Goal: Information Seeking & Learning: Learn about a topic

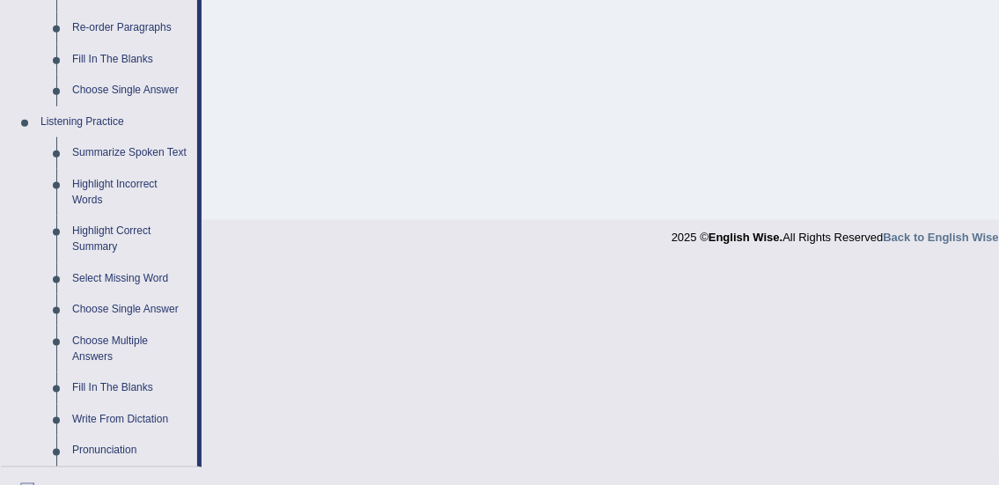
scroll to position [688, 0]
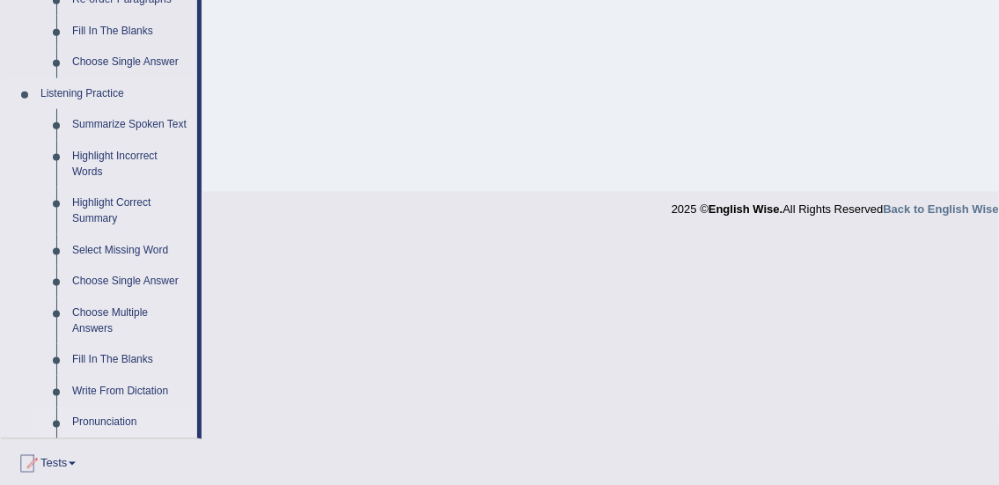
click at [105, 408] on link "Pronunciation" at bounding box center [130, 424] width 133 height 32
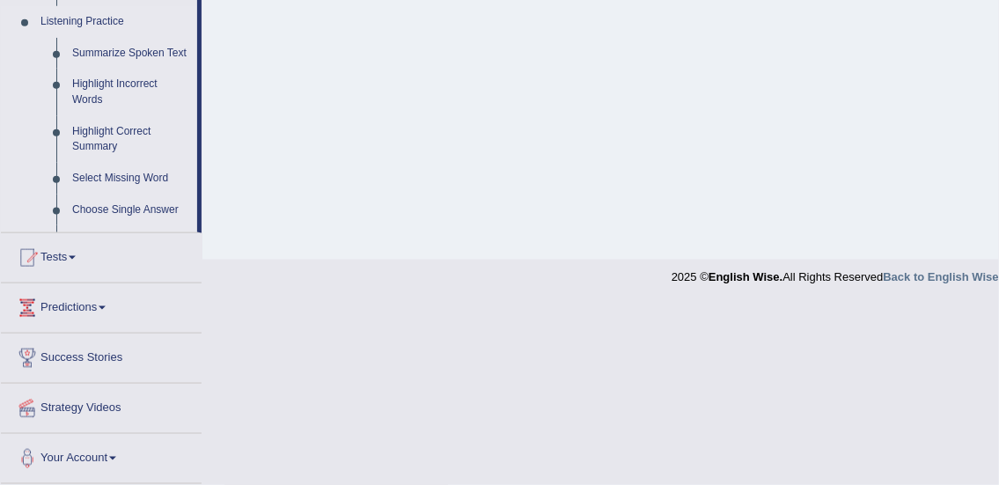
scroll to position [445, 0]
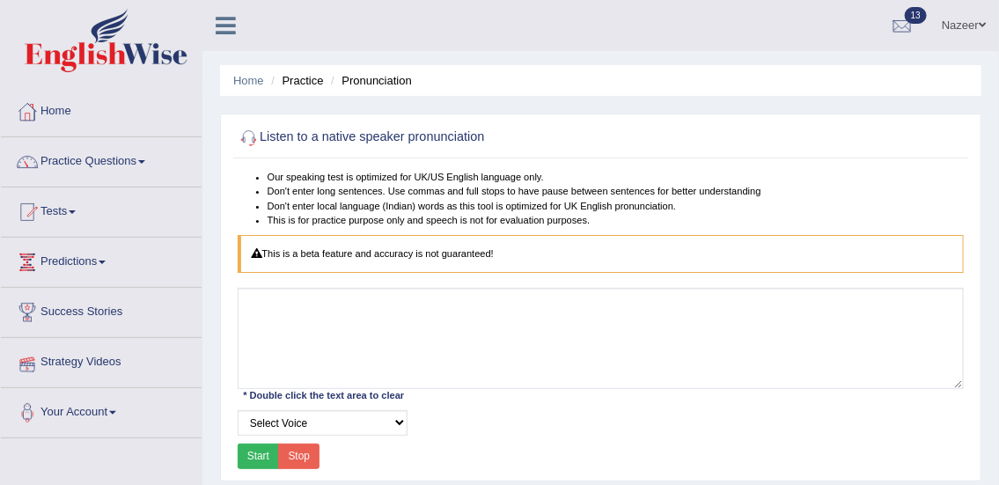
click at [106, 171] on link "Practice Questions" at bounding box center [101, 159] width 201 height 44
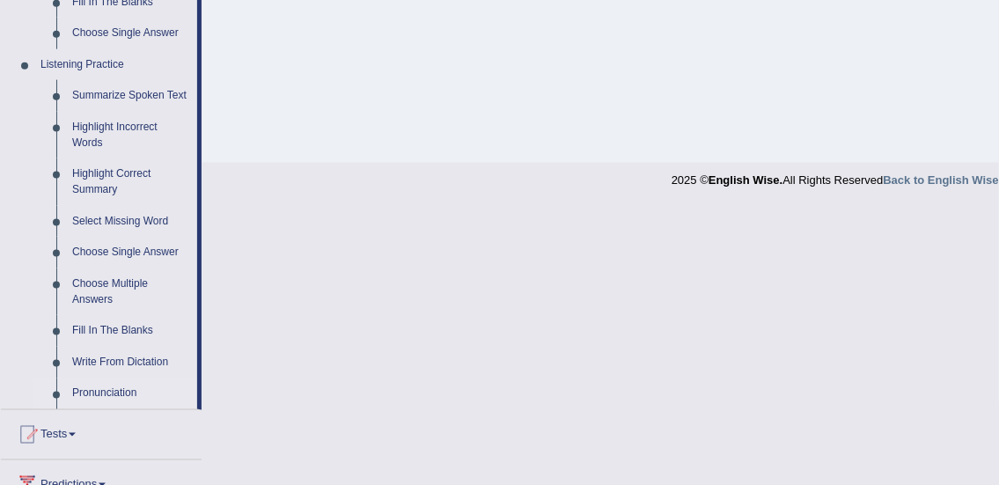
scroll to position [726, 0]
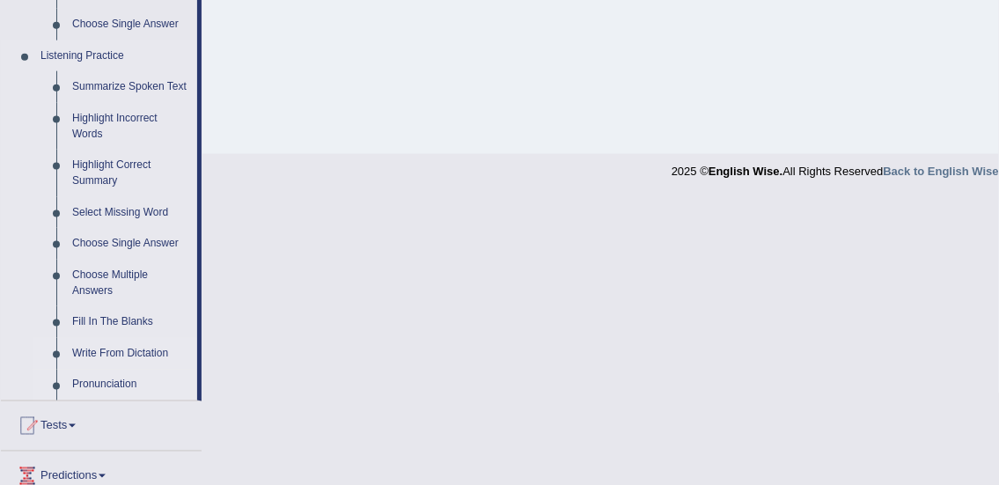
click at [132, 354] on link "Write From Dictation" at bounding box center [130, 354] width 133 height 32
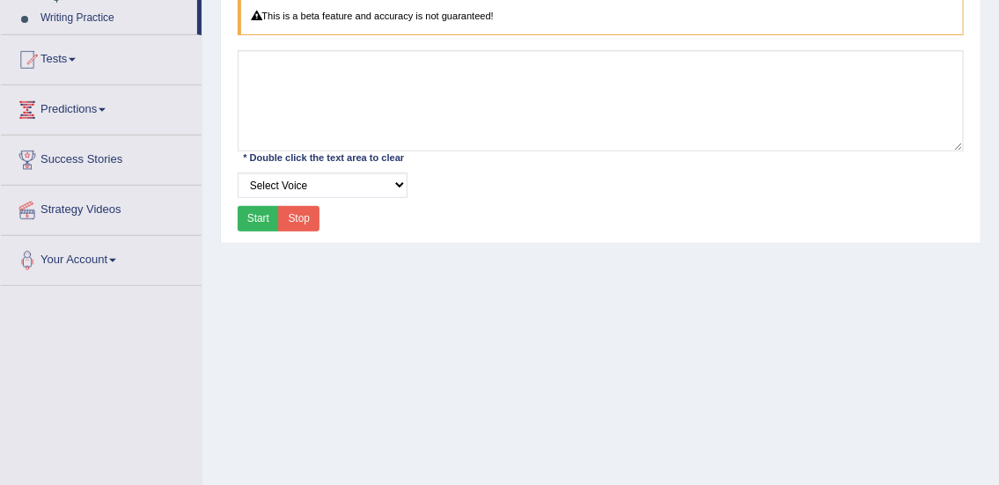
scroll to position [273, 0]
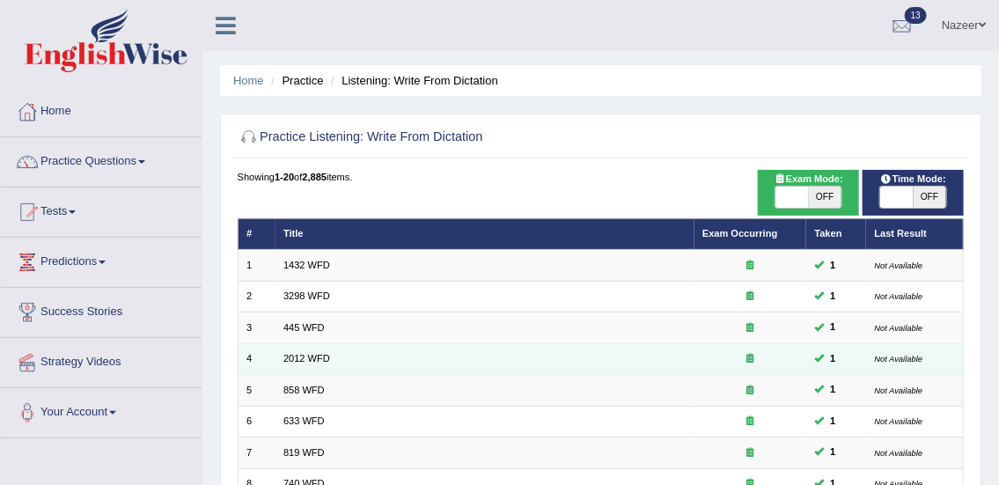
click at [556, 357] on td "2012 WFD" at bounding box center [485, 358] width 419 height 31
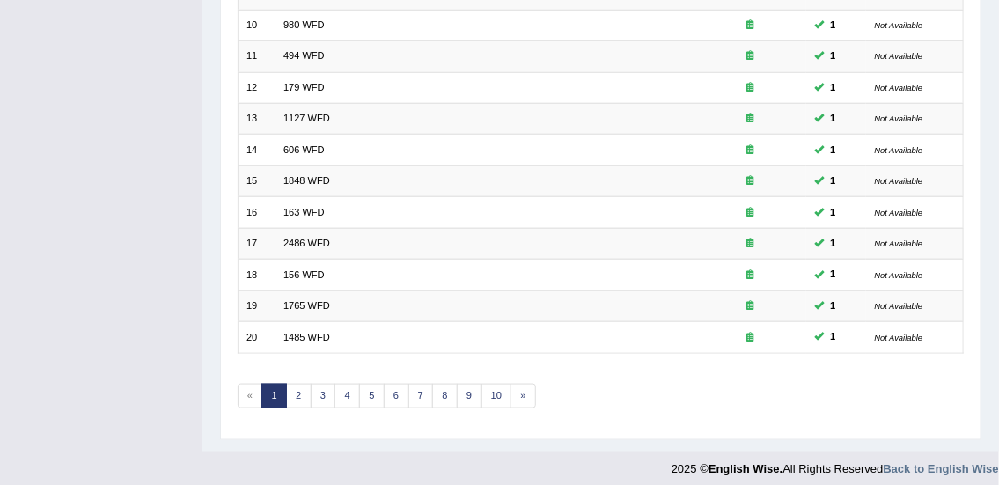
scroll to position [530, 0]
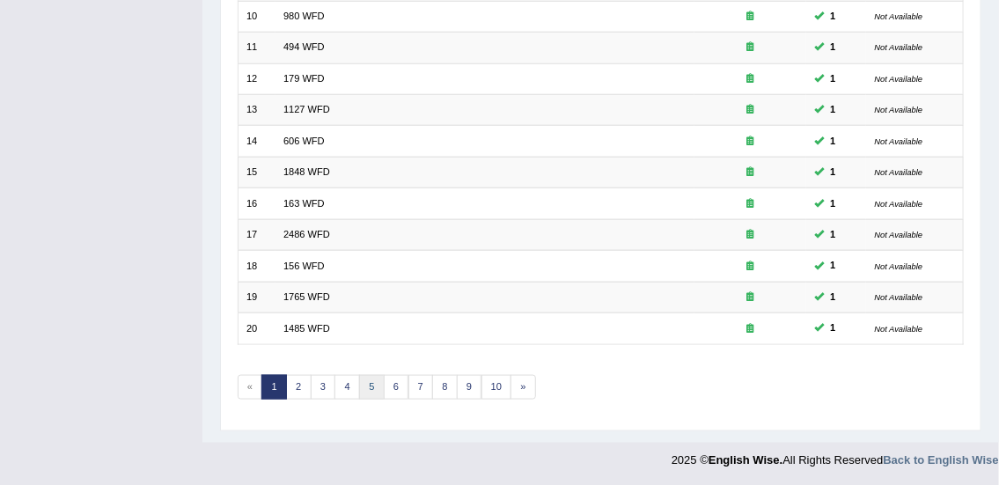
click at [370, 383] on link "5" at bounding box center [372, 387] width 26 height 25
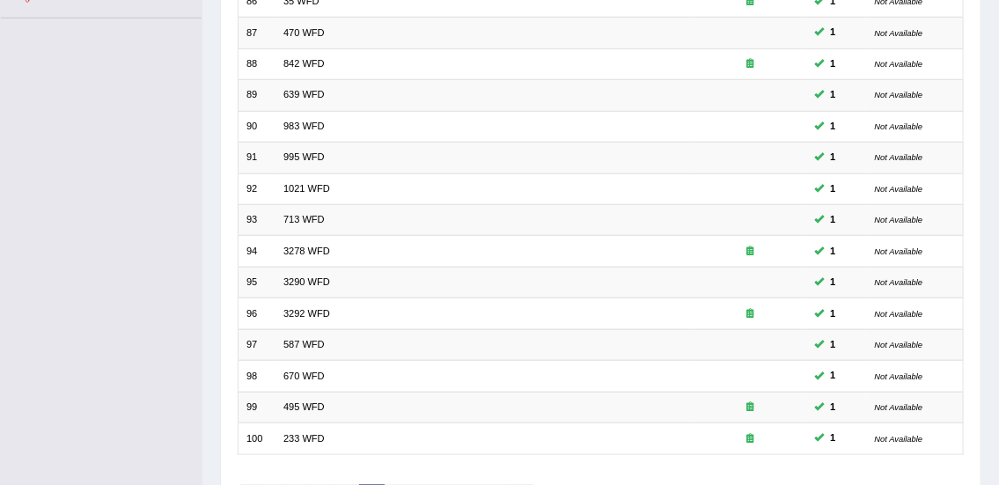
scroll to position [524, 0]
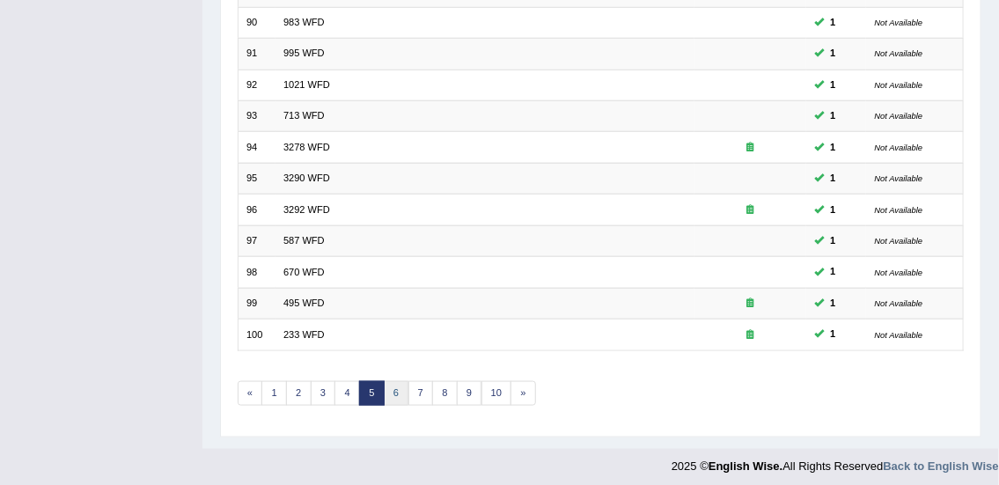
click at [395, 389] on link "6" at bounding box center [397, 393] width 26 height 25
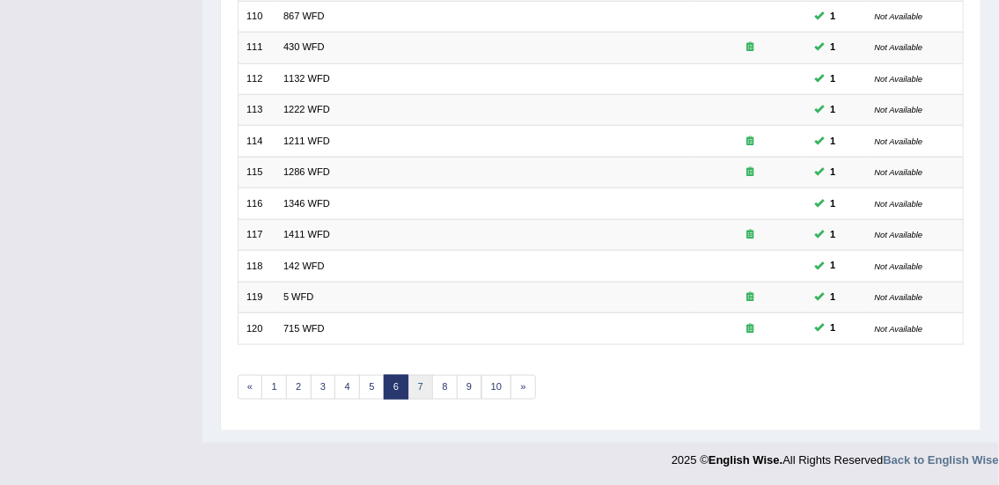
click at [419, 384] on link "7" at bounding box center [421, 387] width 26 height 25
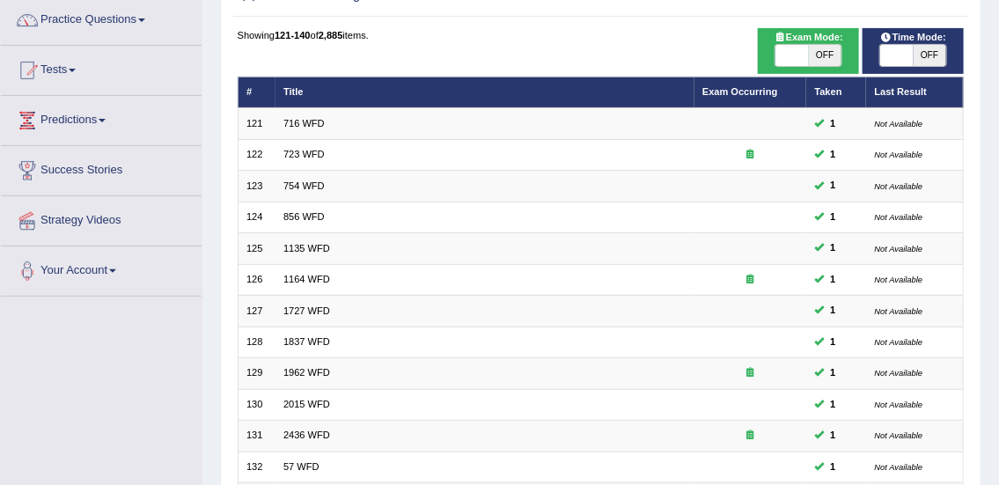
scroll to position [77, 0]
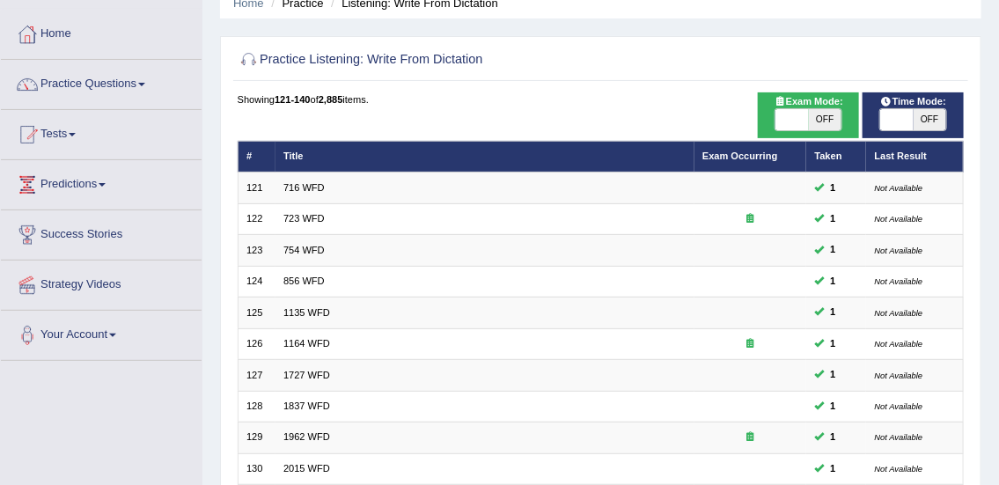
checkbox input "true"
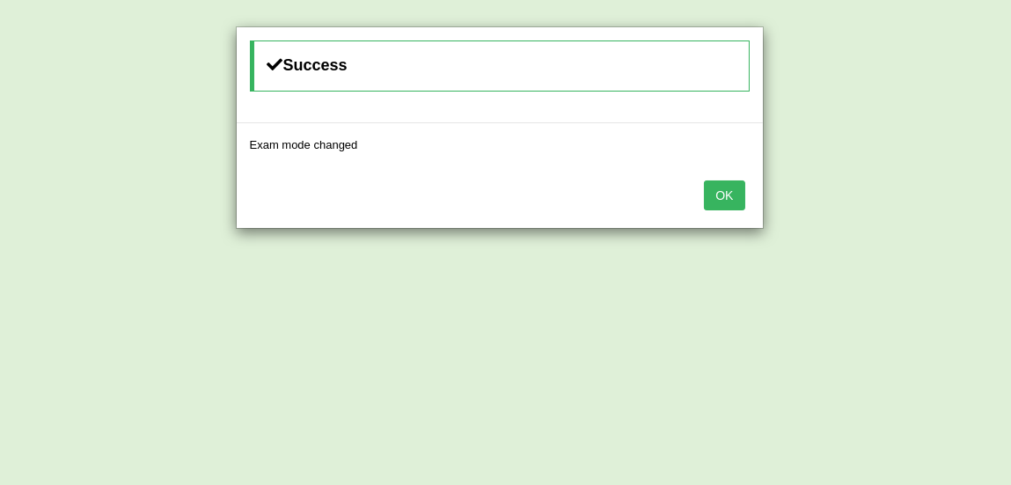
click at [728, 197] on button "OK" at bounding box center [724, 195] width 40 height 30
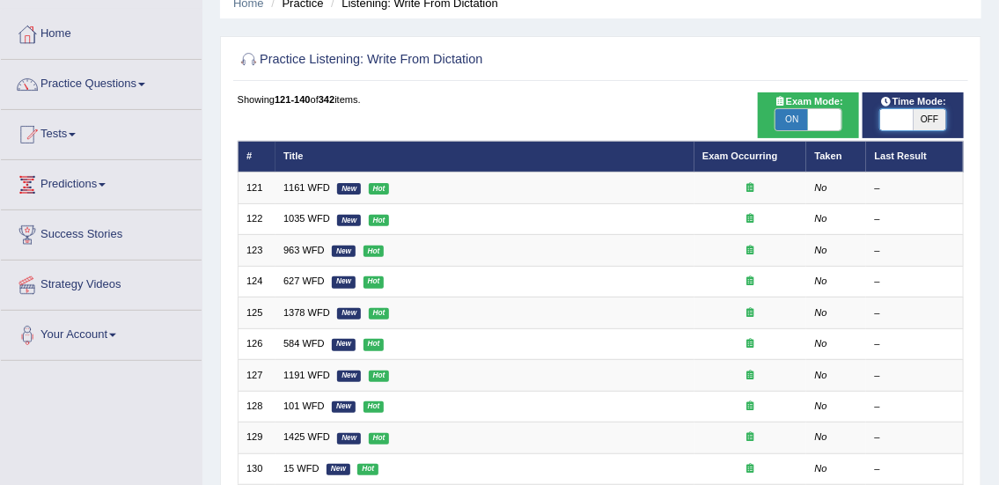
checkbox input "true"
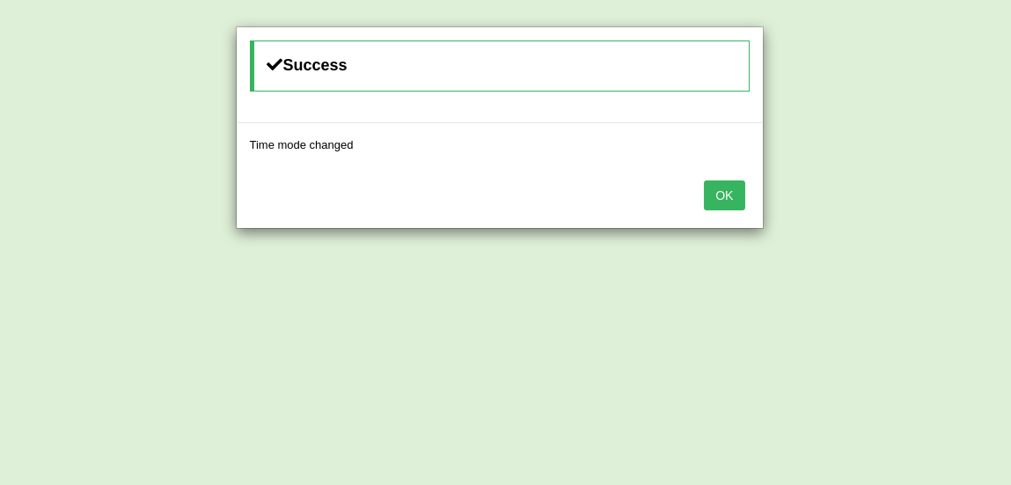
click at [732, 203] on button "OK" at bounding box center [724, 195] width 40 height 30
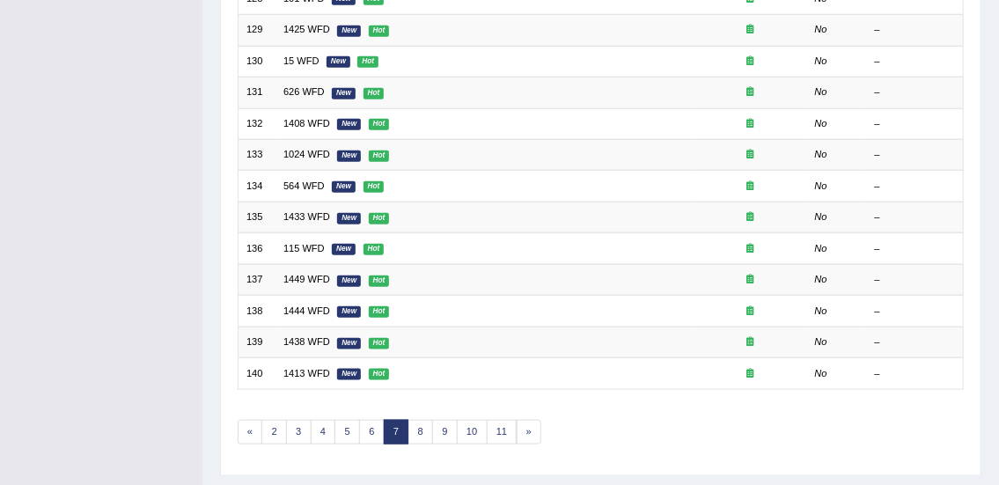
scroll to position [530, 0]
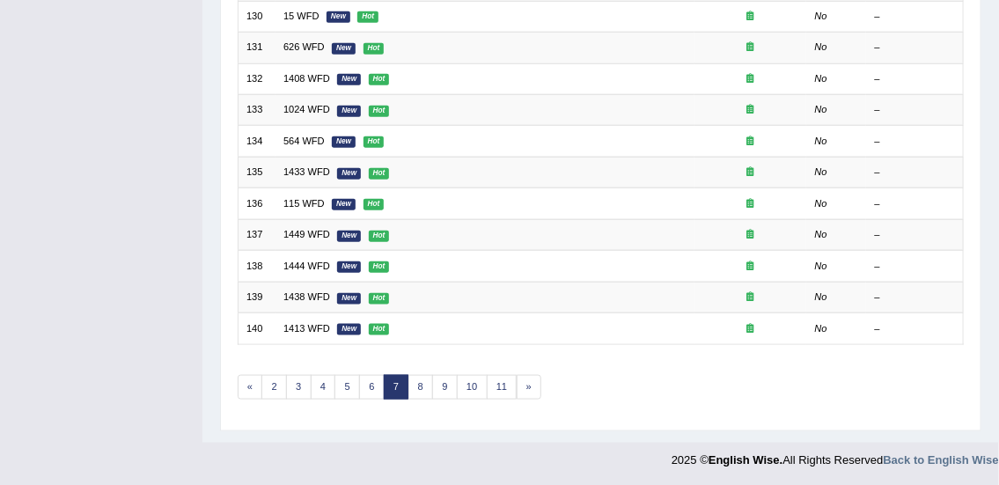
click at [346, 383] on link "5" at bounding box center [348, 387] width 26 height 25
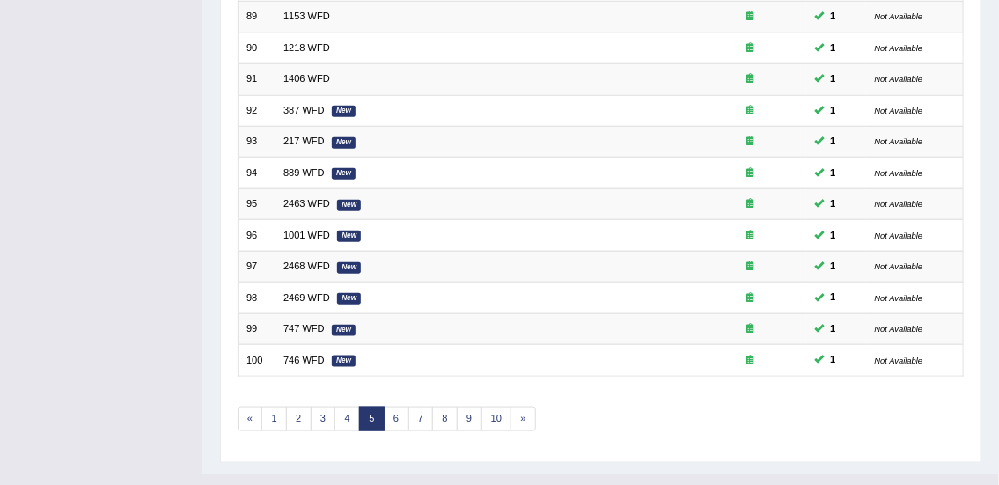
scroll to position [505, 0]
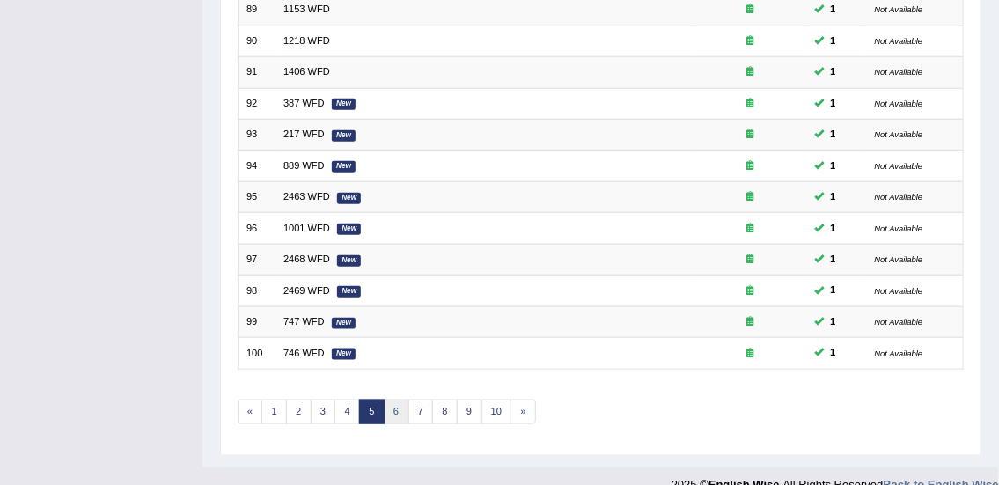
click at [395, 408] on link "6" at bounding box center [397, 412] width 26 height 25
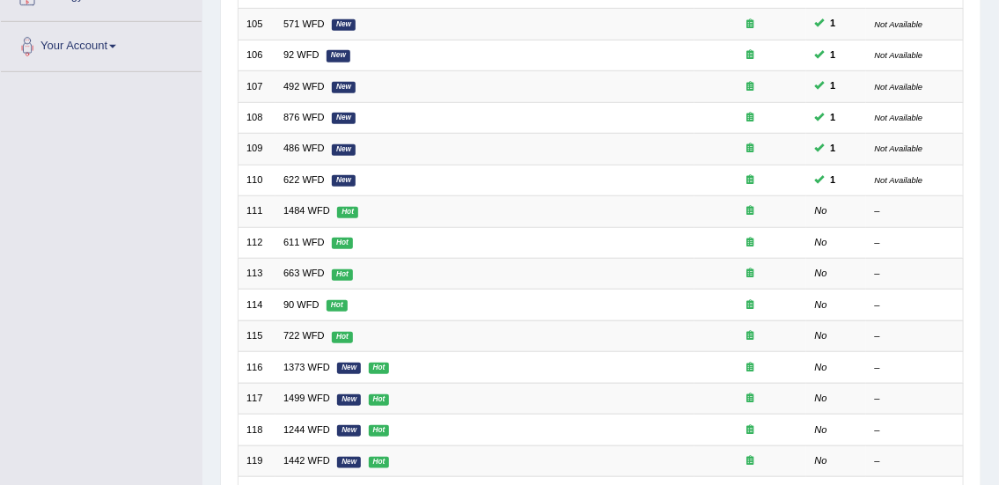
scroll to position [368, 0]
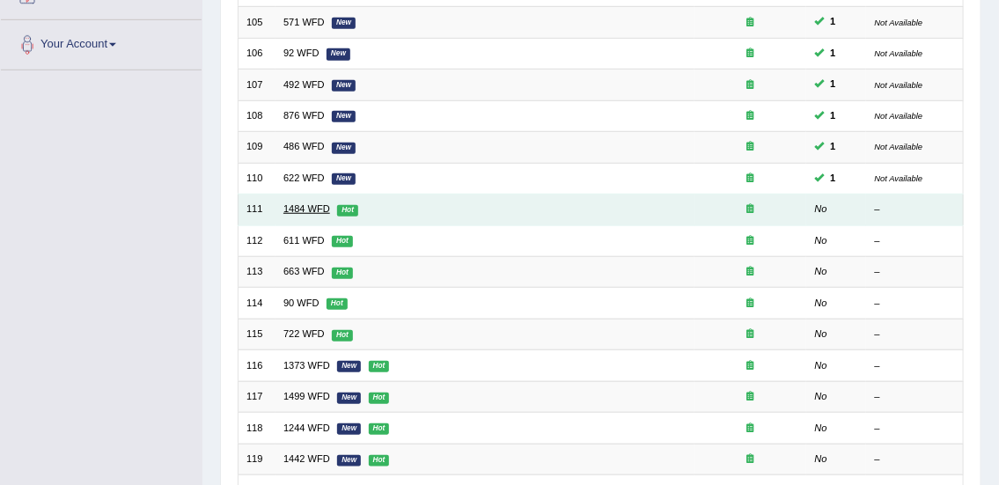
click at [300, 208] on link "1484 WFD" at bounding box center [306, 208] width 47 height 11
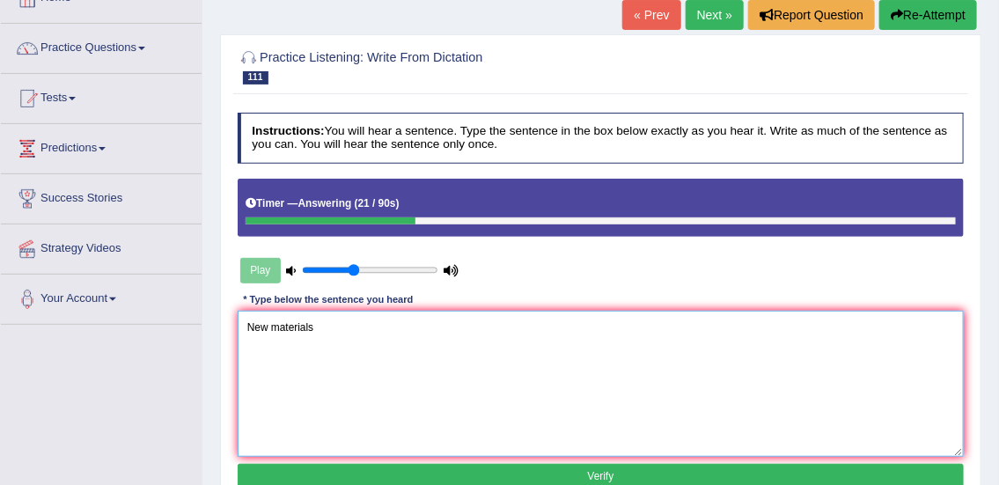
scroll to position [124, 0]
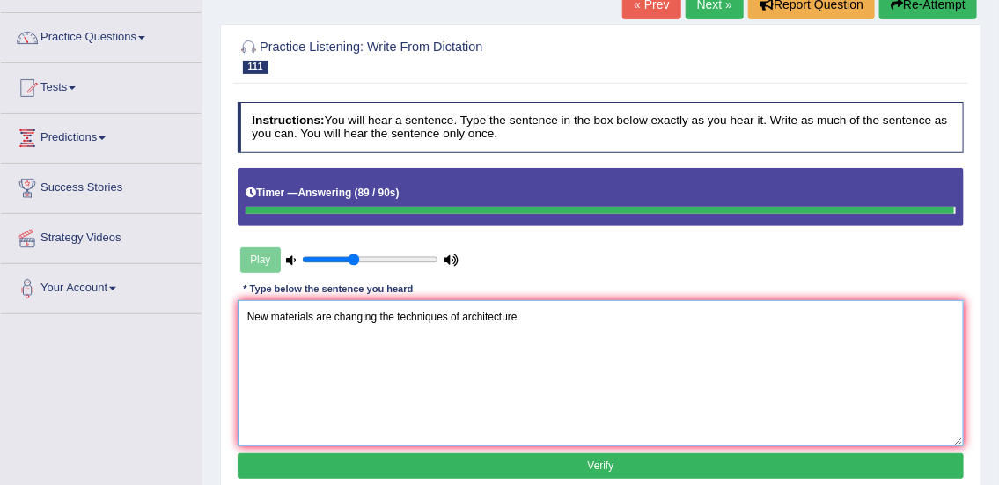
type textarea "New materials are changing the techniques of architecture"
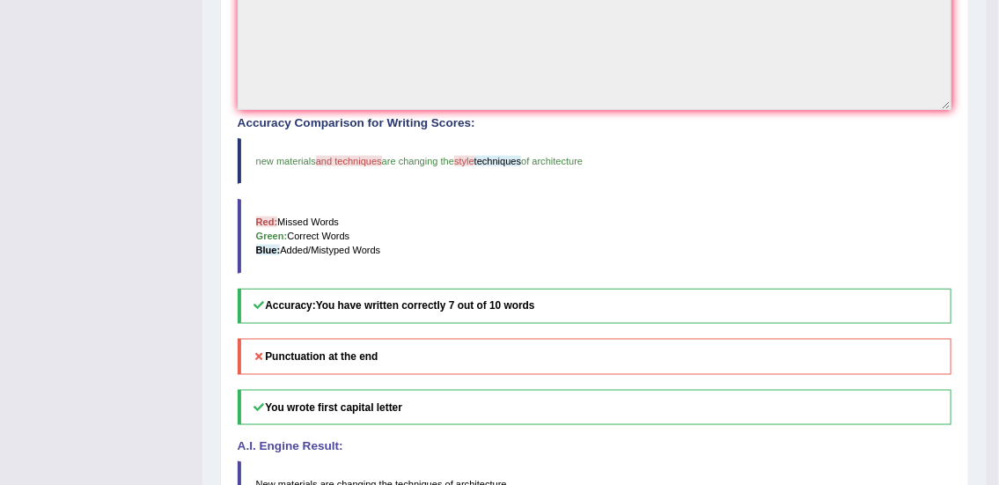
scroll to position [528, 0]
click at [286, 460] on blockquote "New materials are changing the techniques of architecture" at bounding box center [595, 483] width 715 height 46
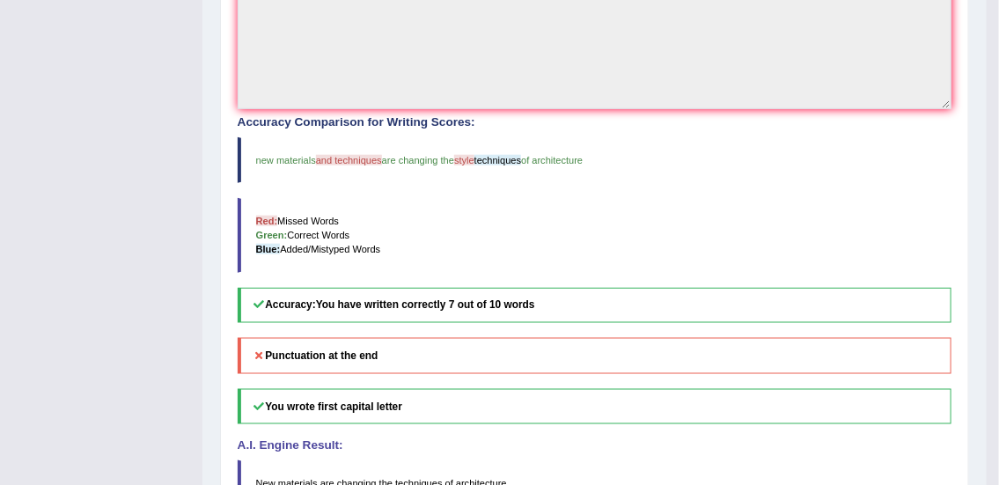
click at [286, 460] on blockquote "New materials are changing the techniques of architecture" at bounding box center [595, 483] width 715 height 46
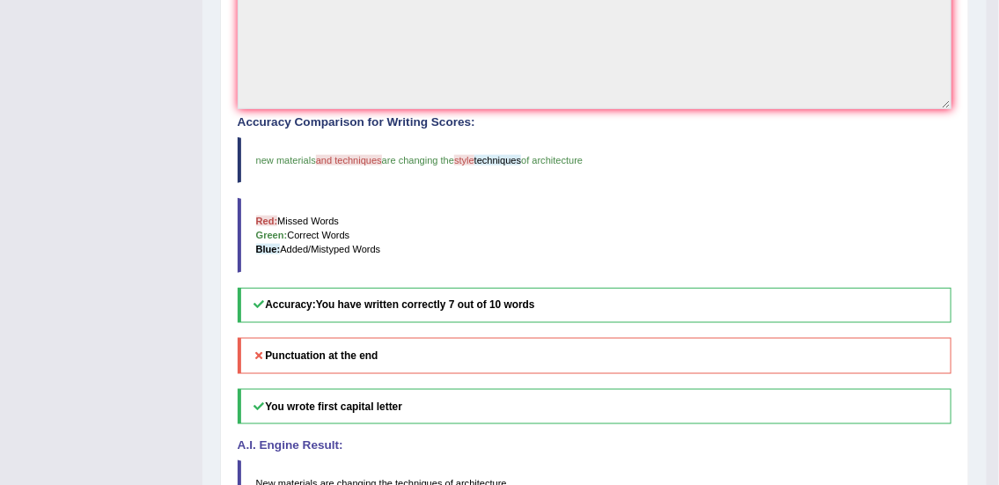
click at [286, 460] on blockquote "New materials are changing the techniques of architecture" at bounding box center [595, 483] width 715 height 46
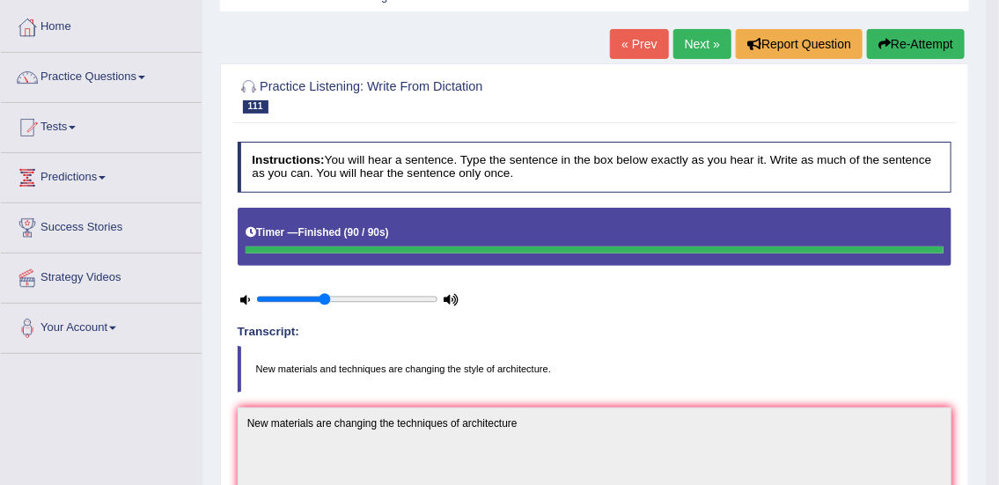
scroll to position [35, 0]
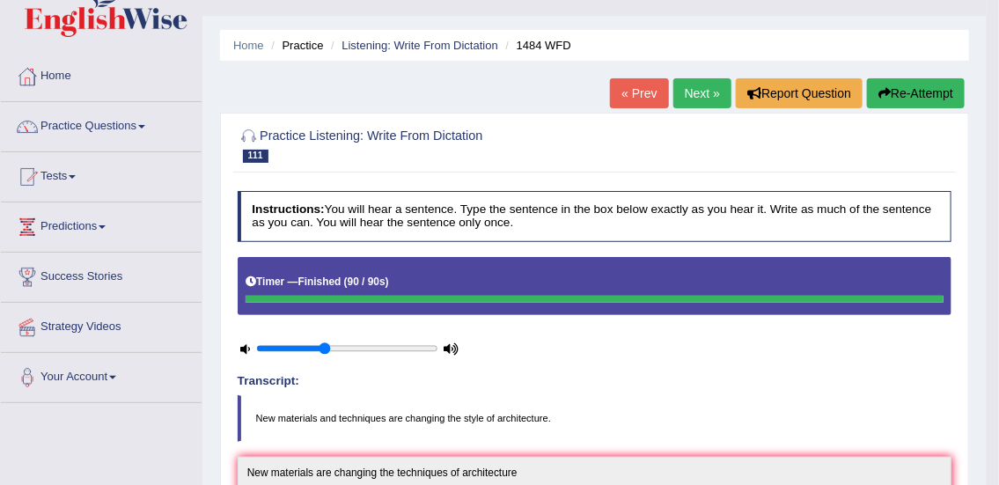
click at [688, 92] on link "Next »" at bounding box center [702, 93] width 58 height 30
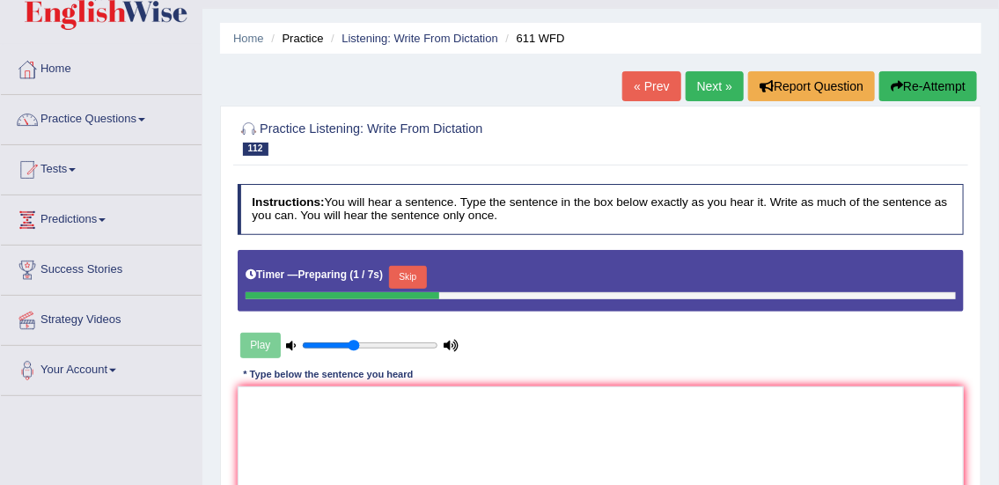
scroll to position [106, 0]
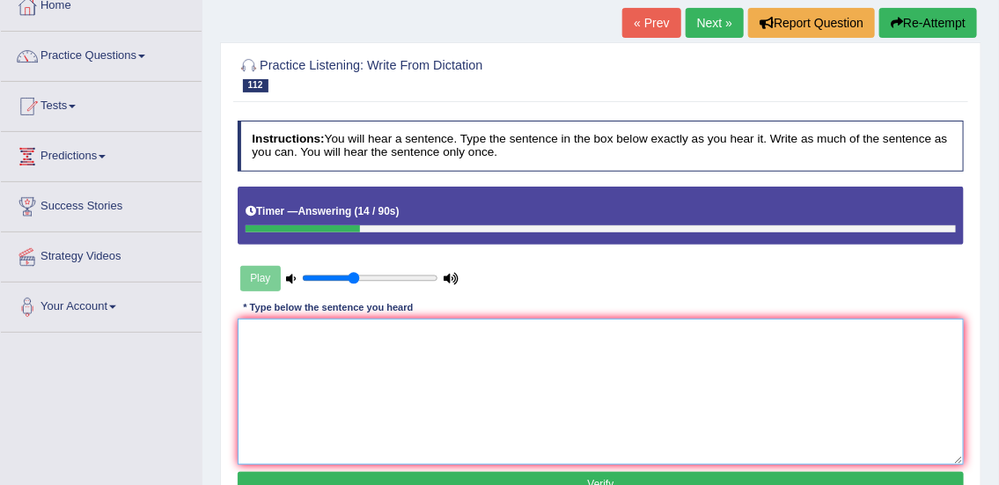
click at [289, 336] on textarea at bounding box center [601, 391] width 727 height 145
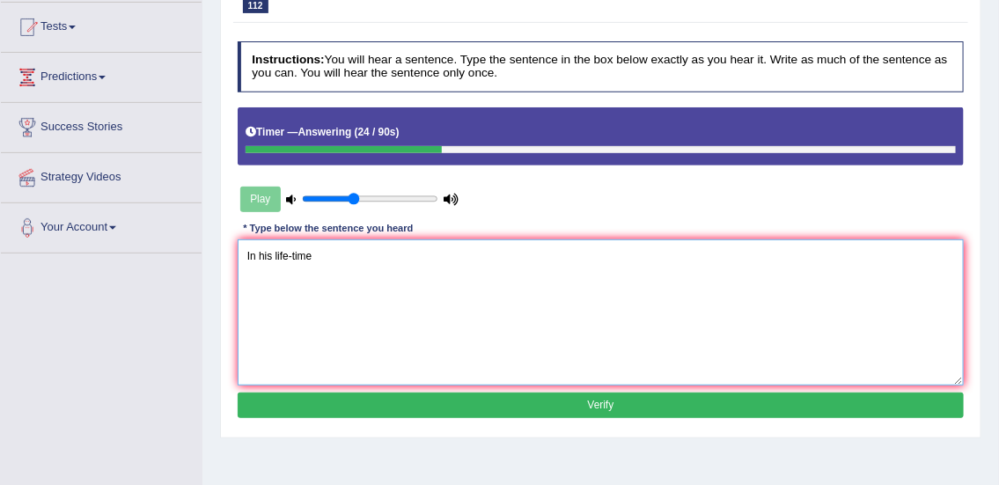
scroll to position [186, 0]
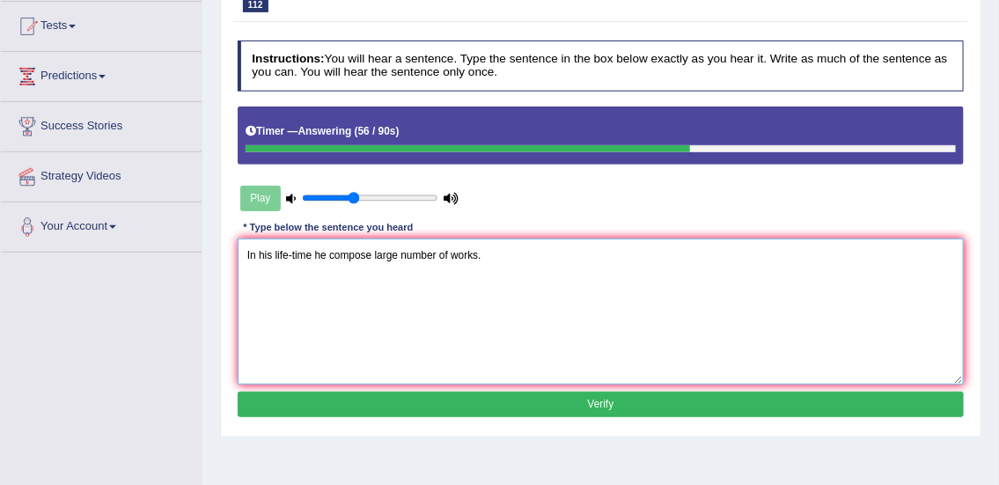
type textarea "In his life-time he compose large number of works."
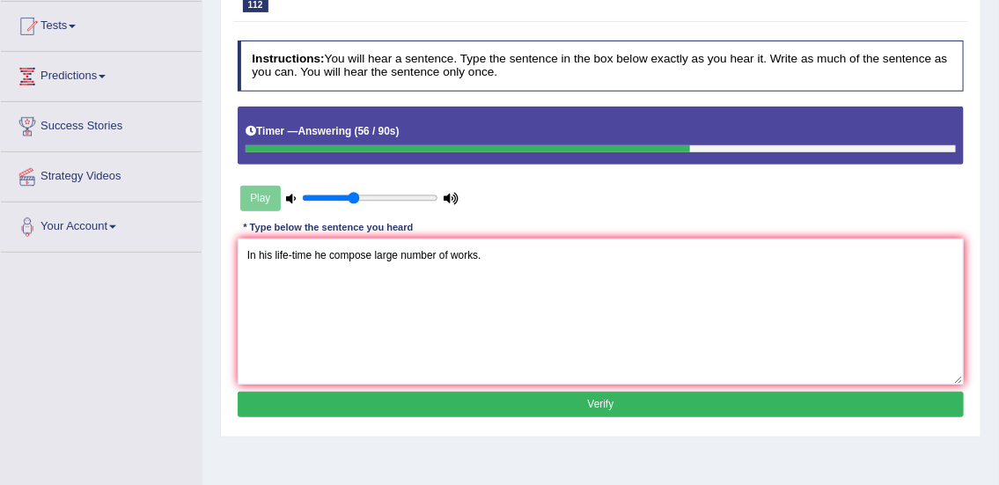
click at [549, 401] on button "Verify" at bounding box center [601, 405] width 727 height 26
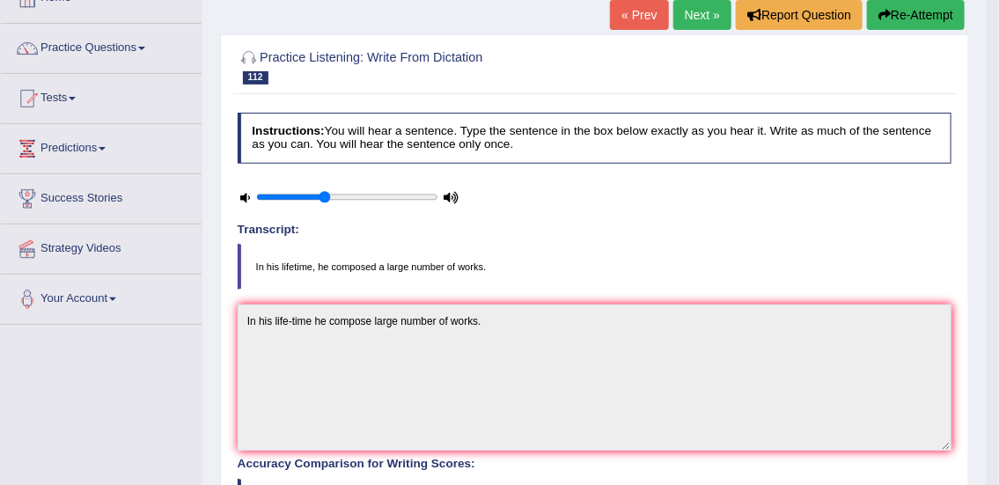
scroll to position [79, 0]
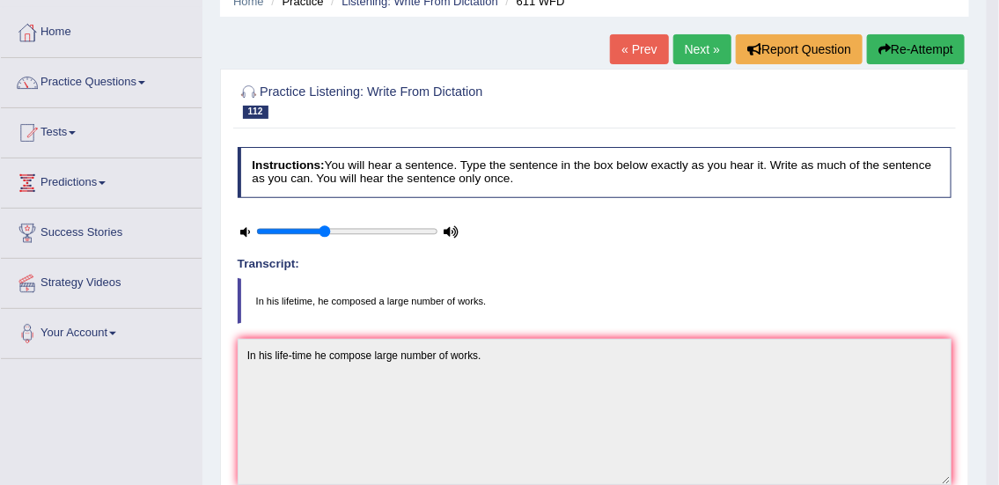
click at [703, 59] on link "Next »" at bounding box center [702, 49] width 58 height 30
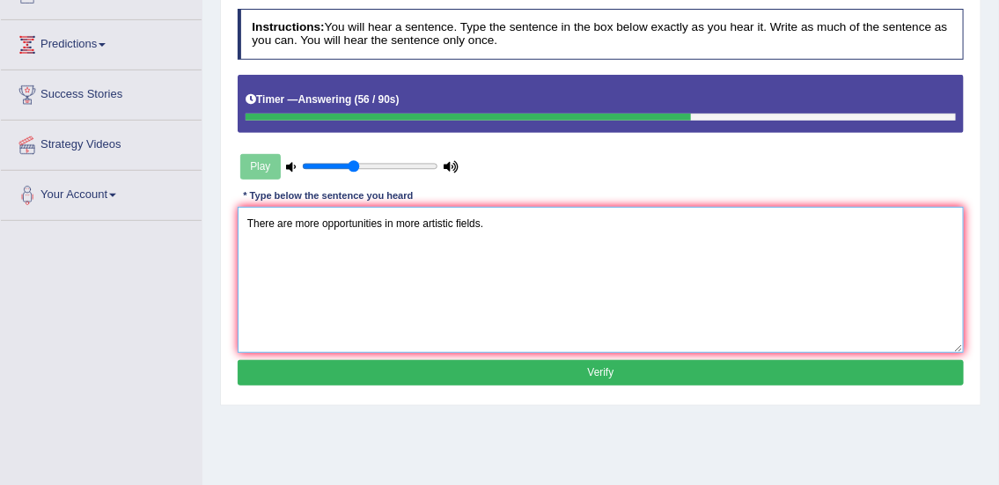
scroll to position [223, 0]
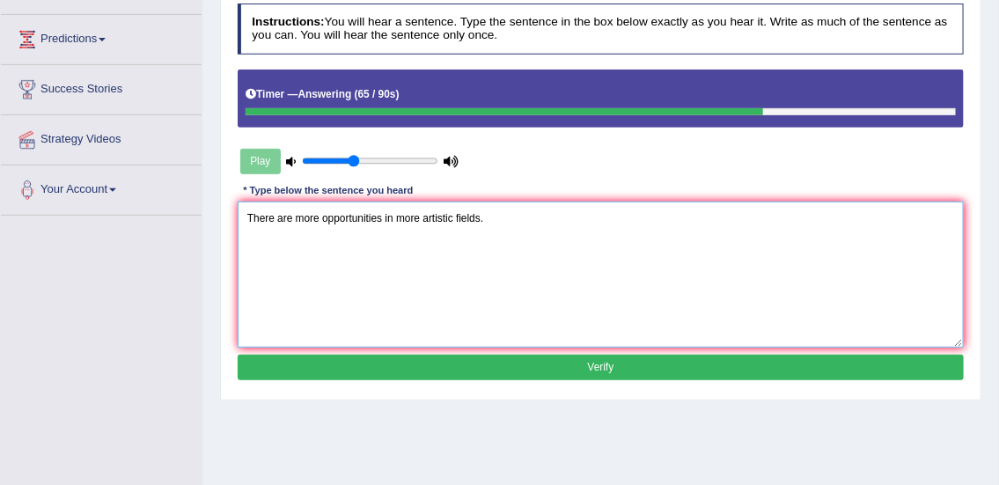
type textarea "There are more opportunities in more artistic fields."
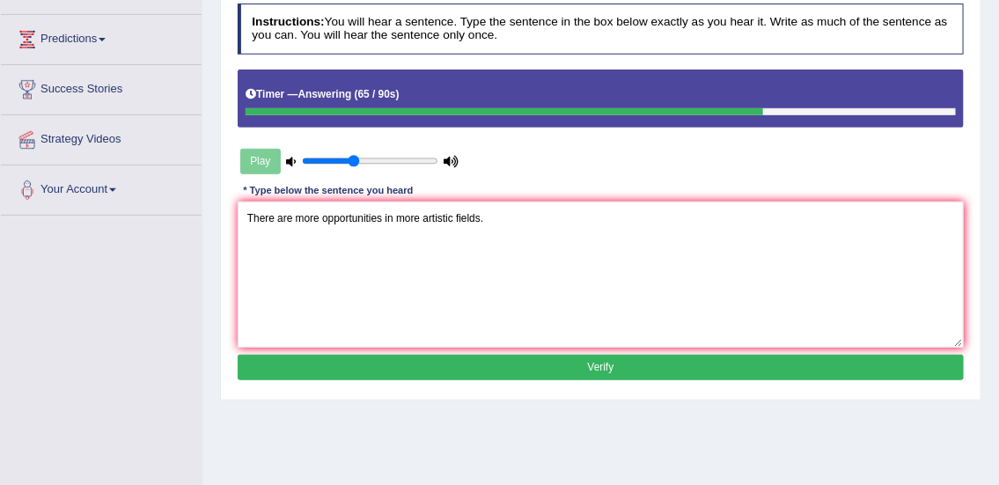
click at [892, 374] on button "Verify" at bounding box center [601, 368] width 727 height 26
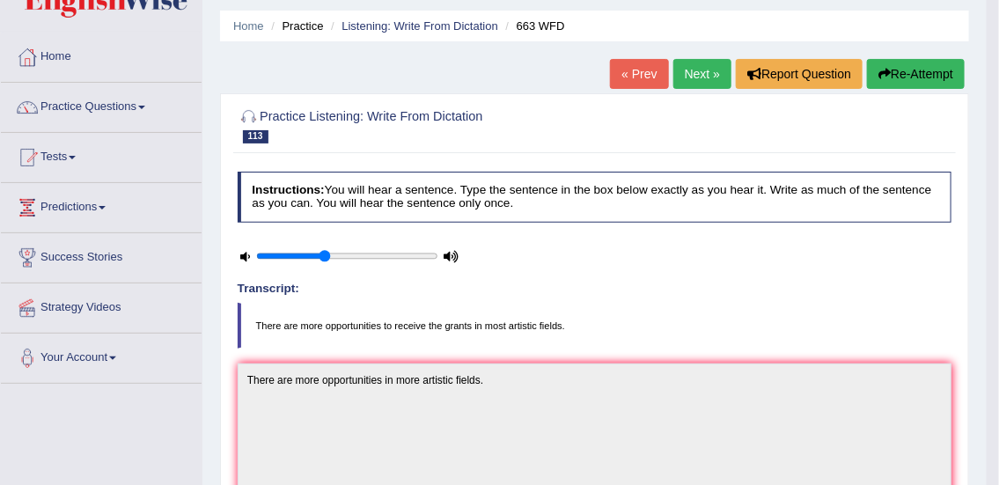
scroll to position [53, 0]
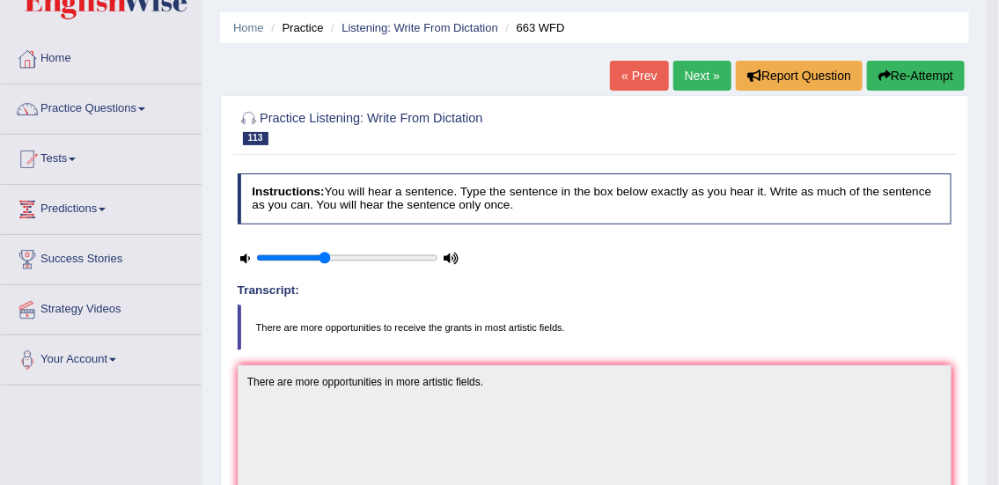
click at [698, 69] on link "Next »" at bounding box center [702, 76] width 58 height 30
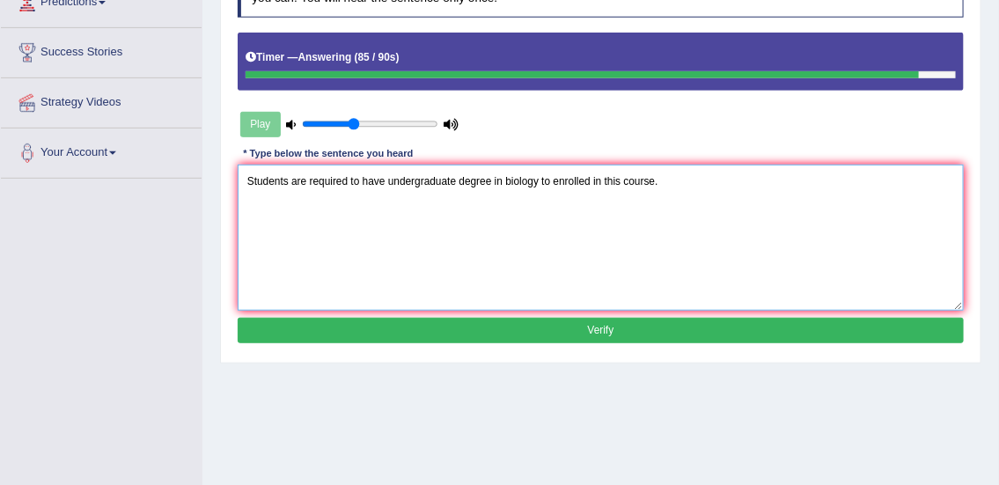
scroll to position [271, 0]
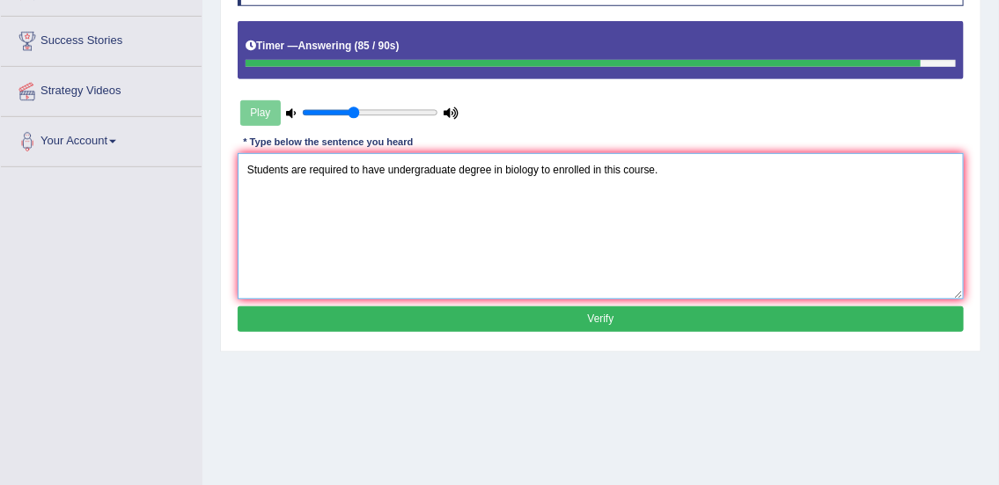
type textarea "Students are required to have undergraduate degree in biology to enrolled in th…"
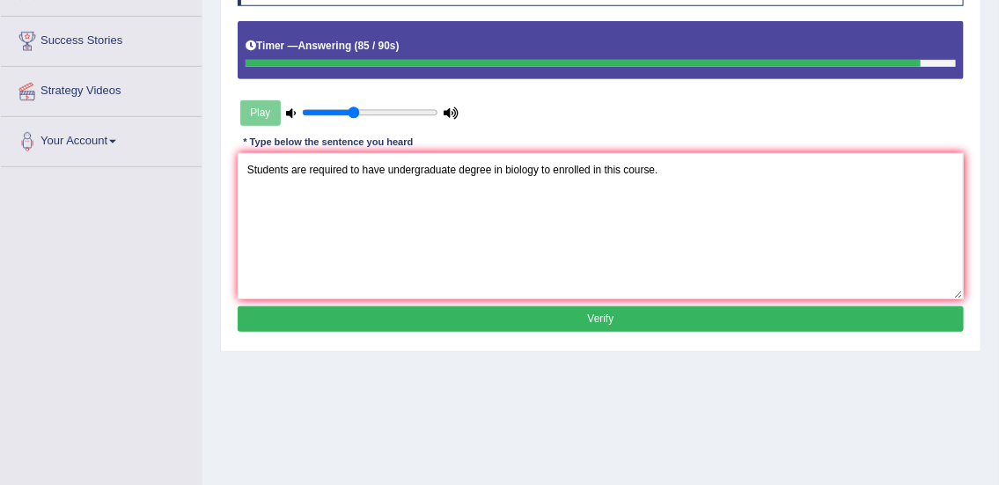
click at [801, 327] on button "Verify" at bounding box center [601, 319] width 727 height 26
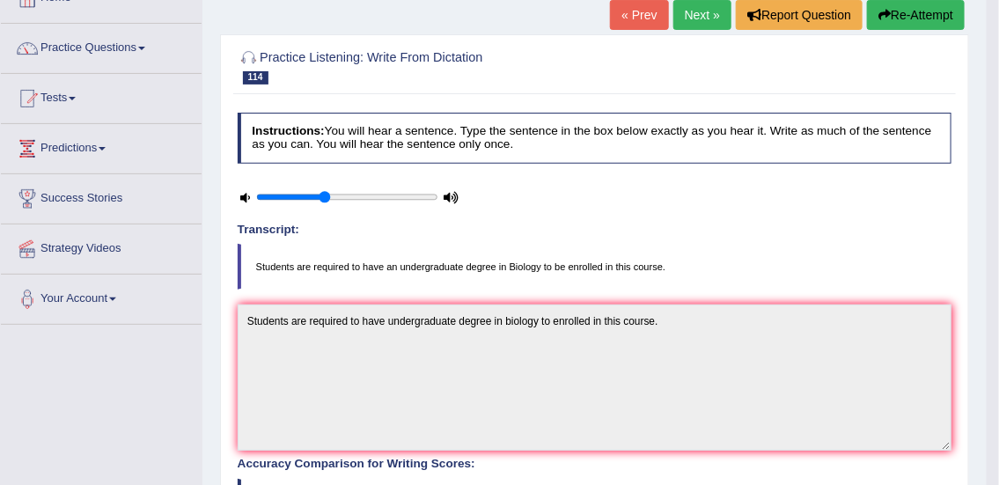
scroll to position [95, 0]
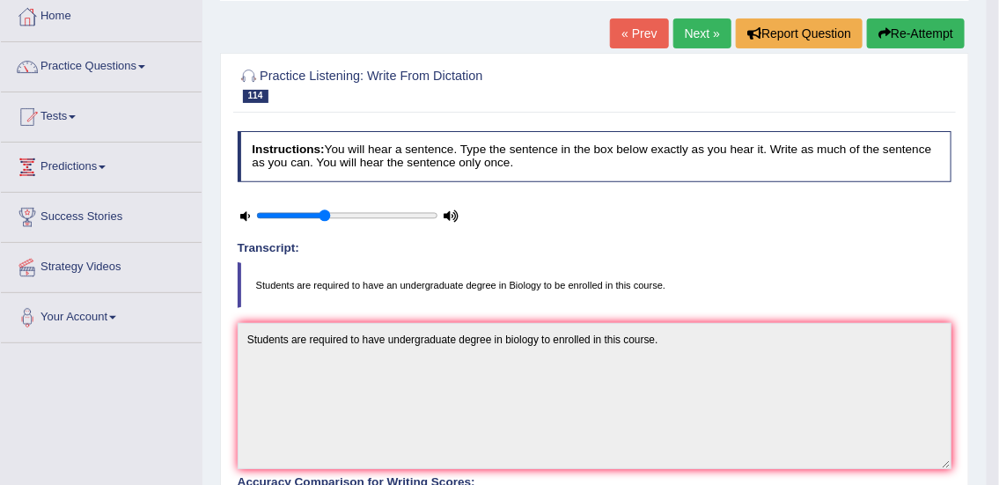
click at [703, 31] on link "Next »" at bounding box center [702, 33] width 58 height 30
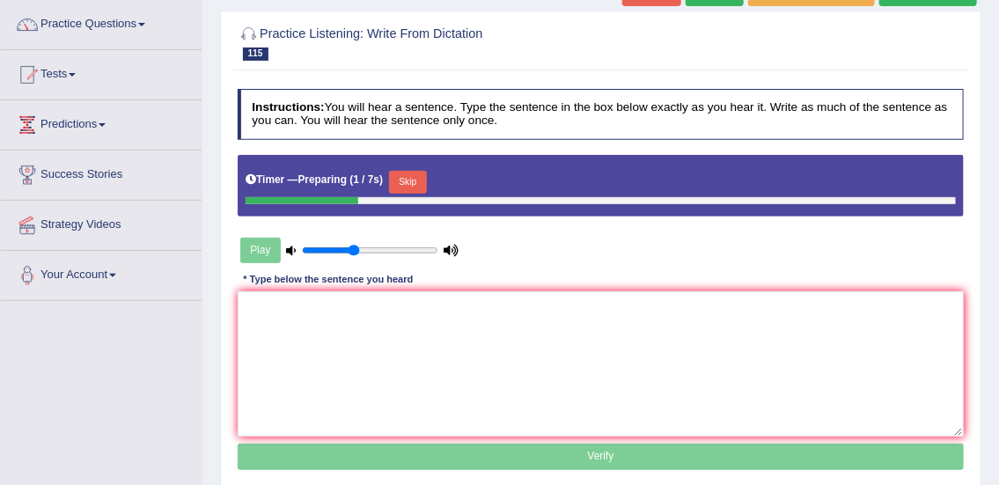
scroll to position [147, 0]
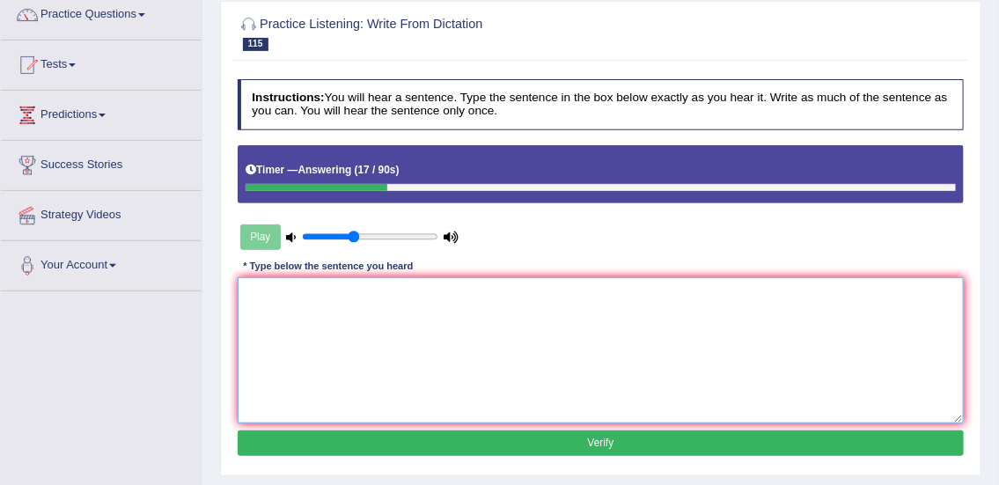
click at [371, 310] on textarea at bounding box center [601, 349] width 727 height 145
type textarea "c"
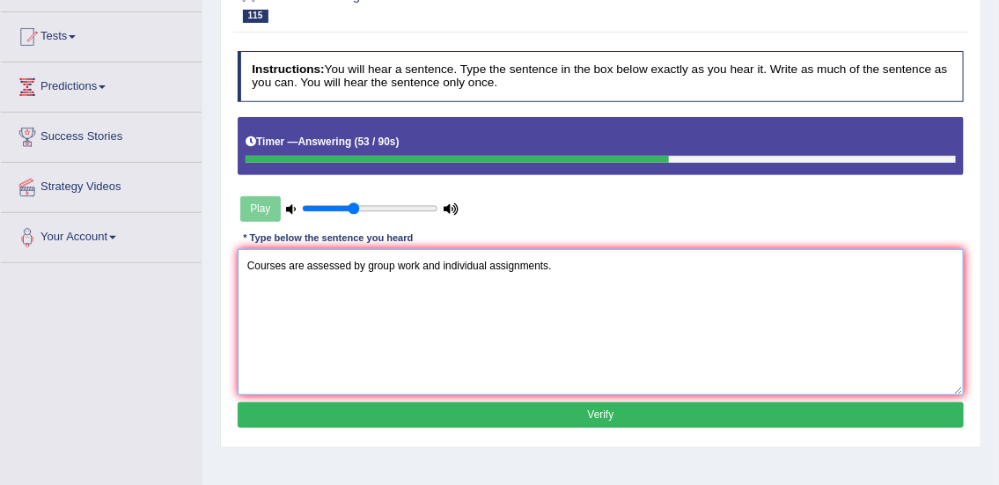
scroll to position [192, 0]
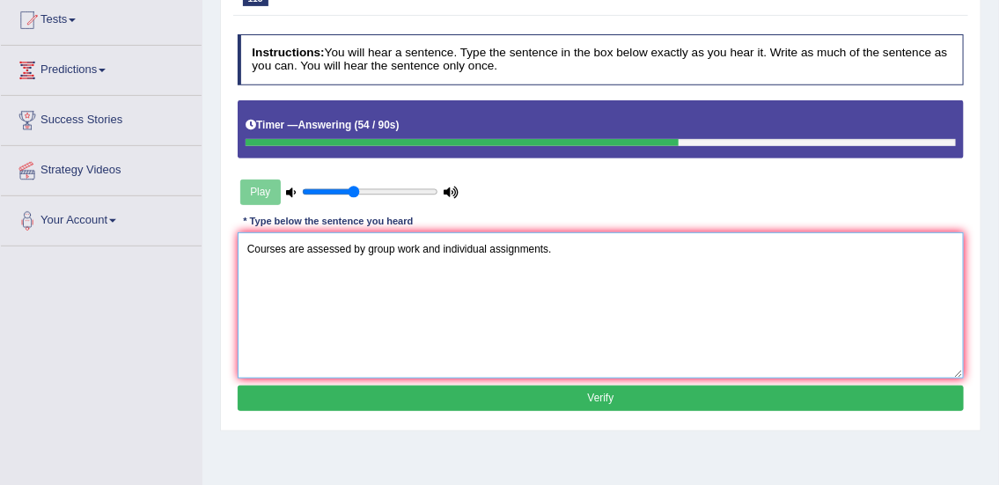
type textarea "Courses are assessed by group work and individual assignments."
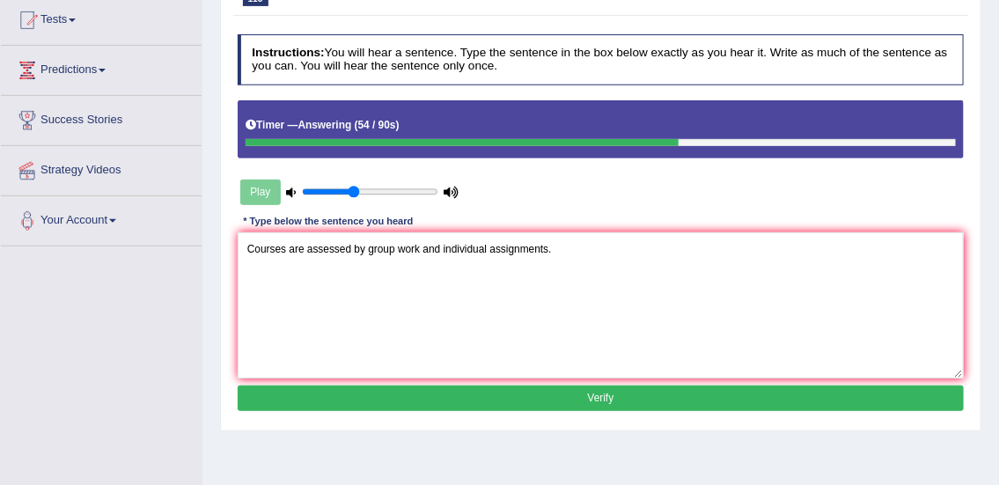
click at [667, 406] on button "Verify" at bounding box center [601, 399] width 727 height 26
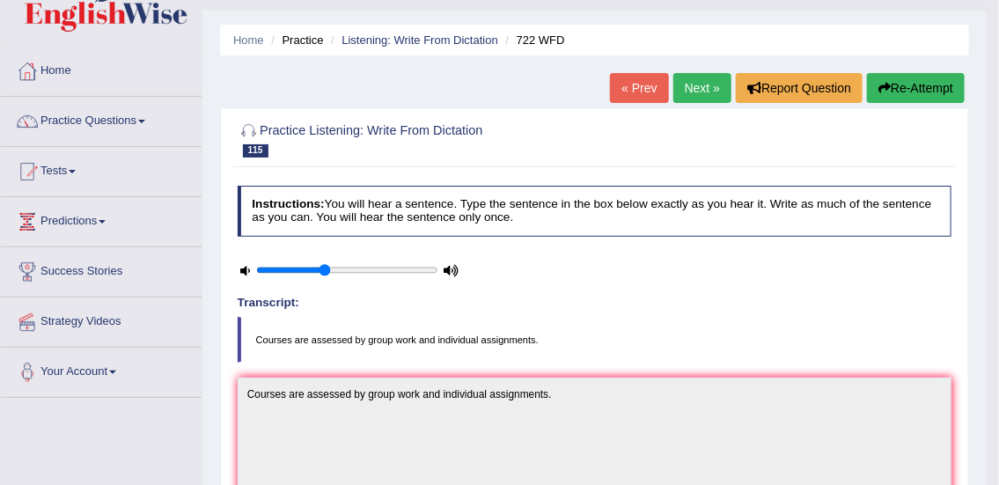
scroll to position [33, 0]
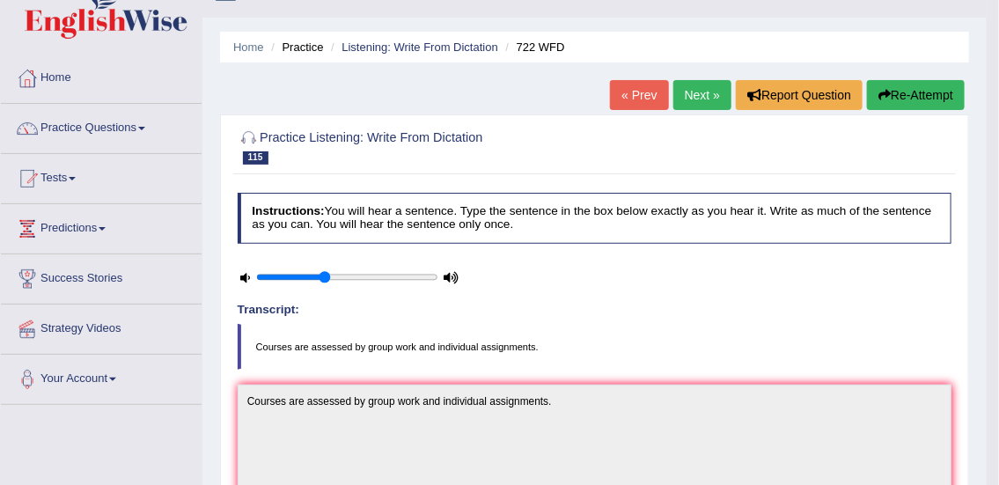
click at [686, 91] on link "Next »" at bounding box center [702, 95] width 58 height 30
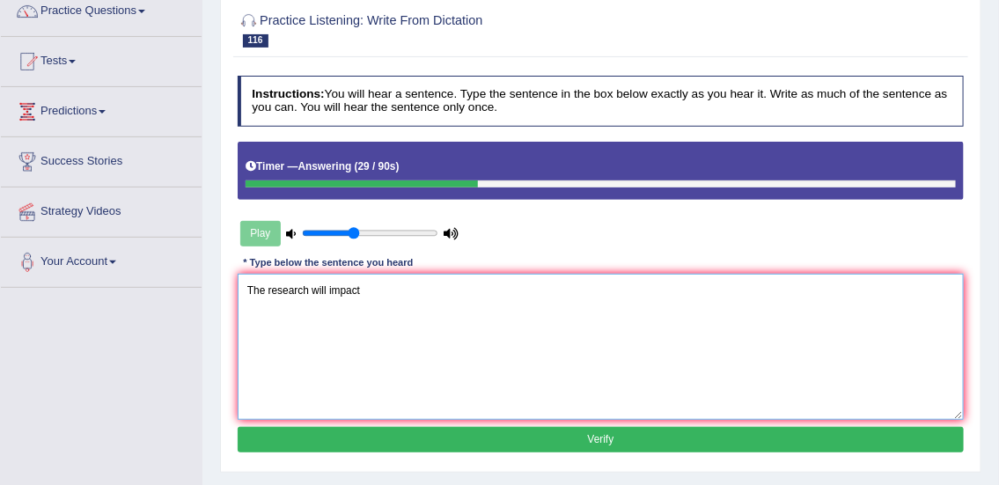
scroll to position [153, 0]
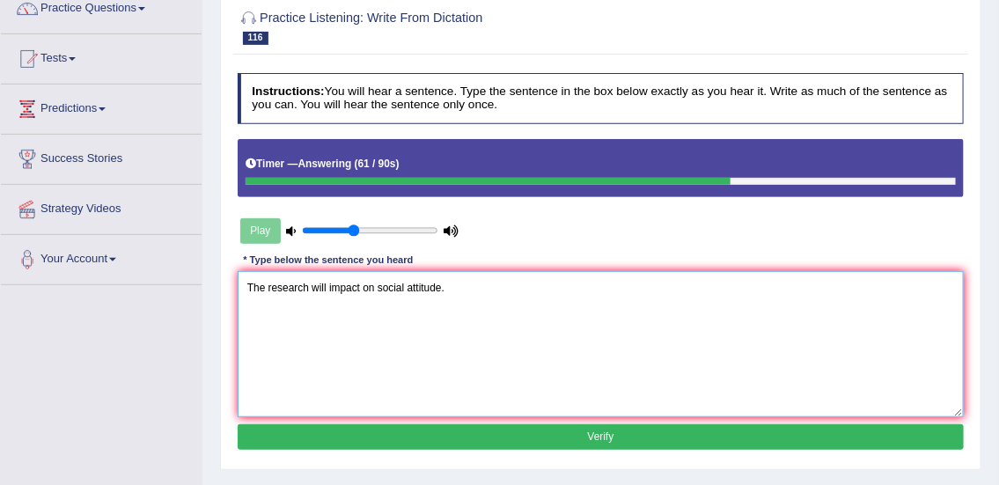
type textarea "The research will impact on social attitude."
click at [657, 439] on button "Verify" at bounding box center [601, 437] width 727 height 26
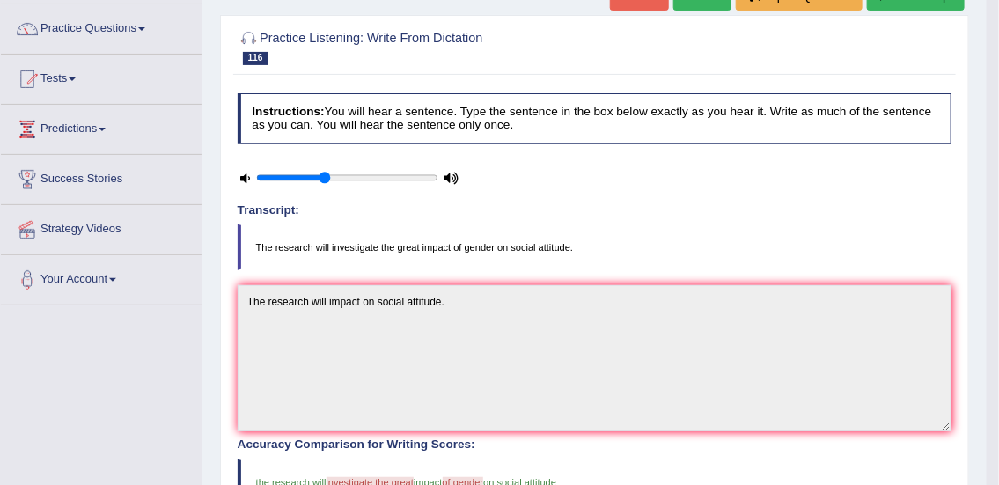
scroll to position [0, 0]
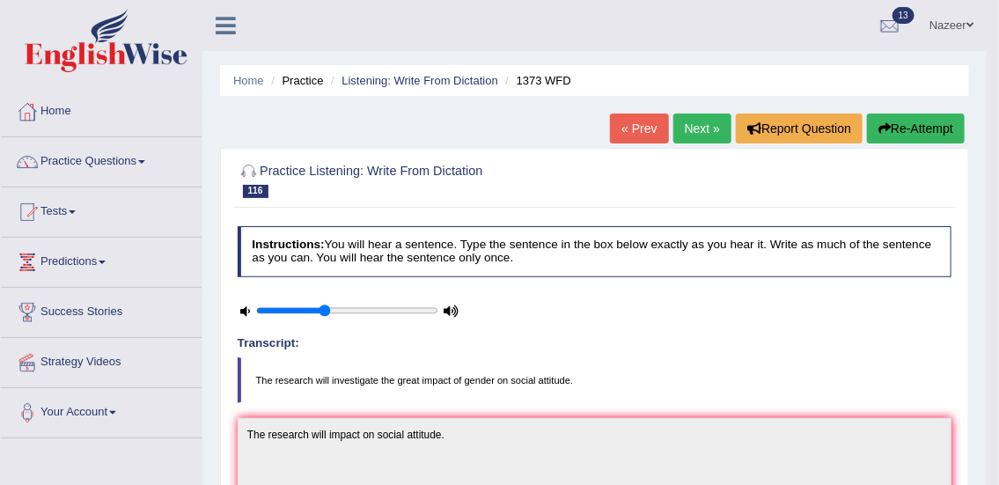
click at [687, 129] on link "Next »" at bounding box center [702, 129] width 58 height 30
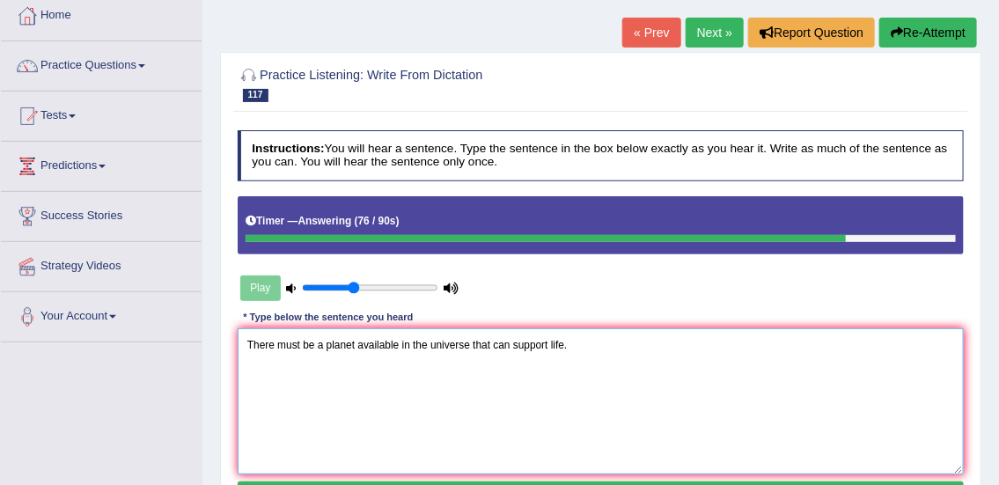
scroll to position [198, 0]
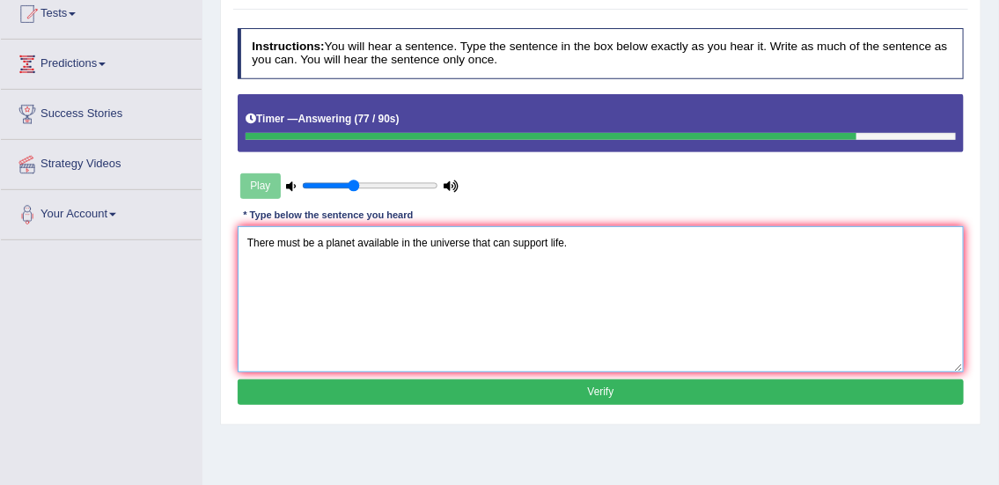
type textarea "There must be a planet available in the universe that can support life."
click at [676, 402] on button "Verify" at bounding box center [601, 392] width 727 height 26
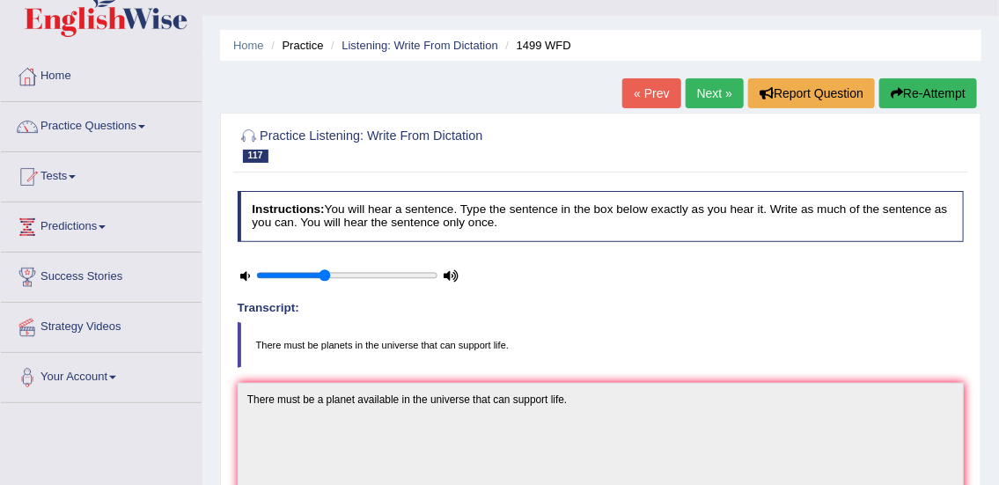
scroll to position [0, 0]
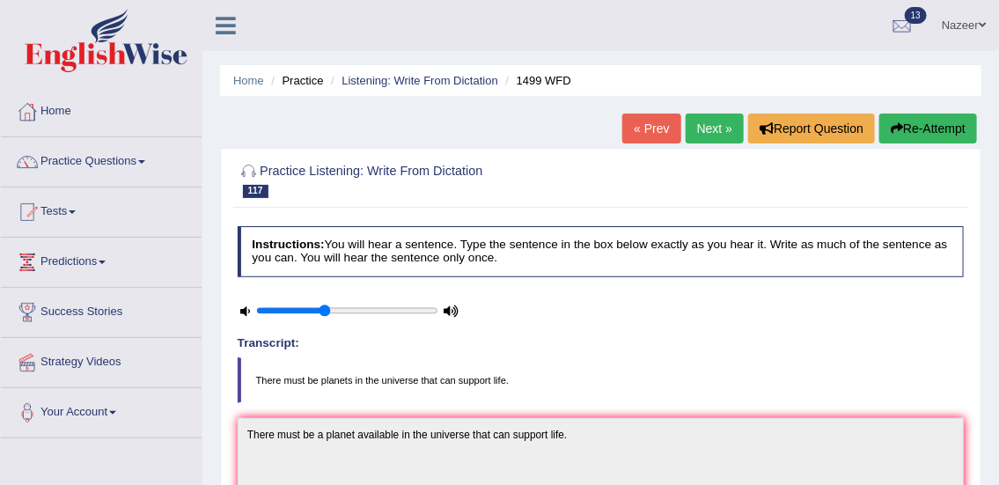
click at [722, 126] on link "Next »" at bounding box center [715, 129] width 58 height 30
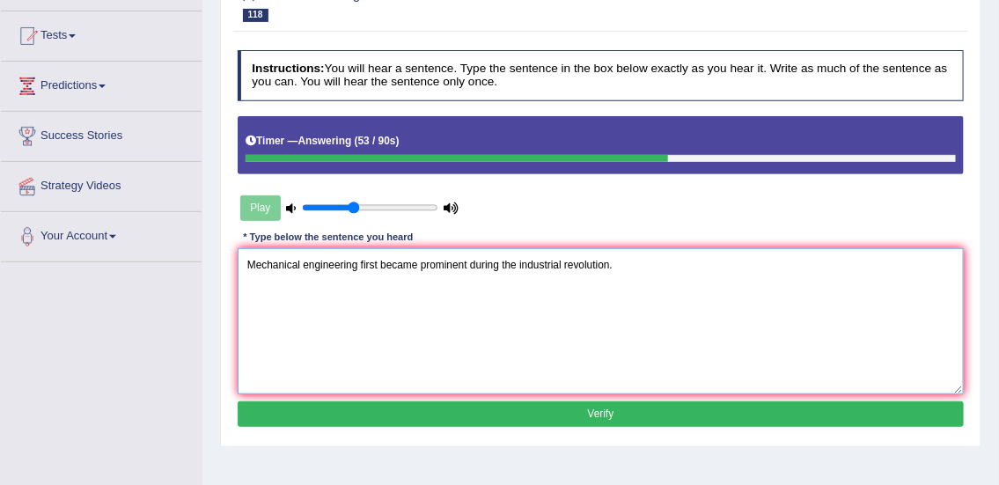
scroll to position [176, 0]
type textarea "Mechanical engineering first became prominent during the industrial revolution."
click at [685, 420] on button "Verify" at bounding box center [601, 414] width 727 height 26
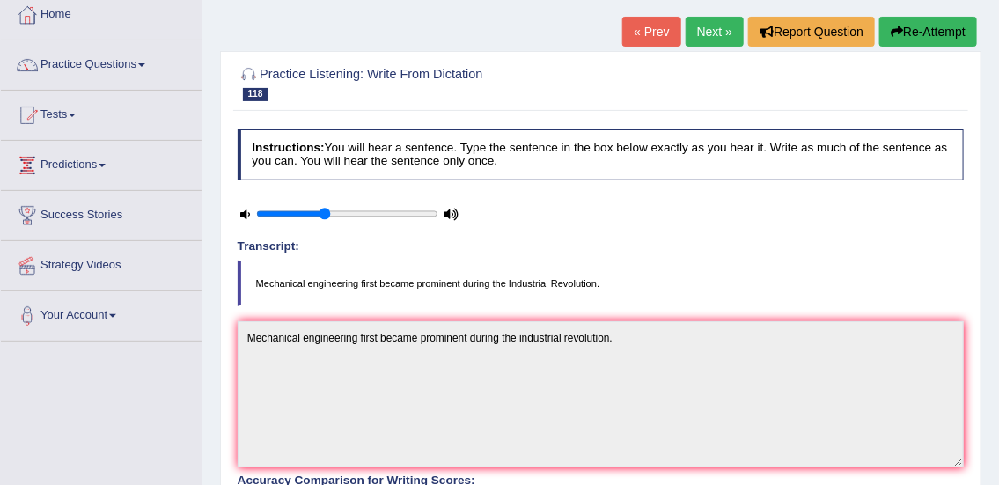
scroll to position [0, 0]
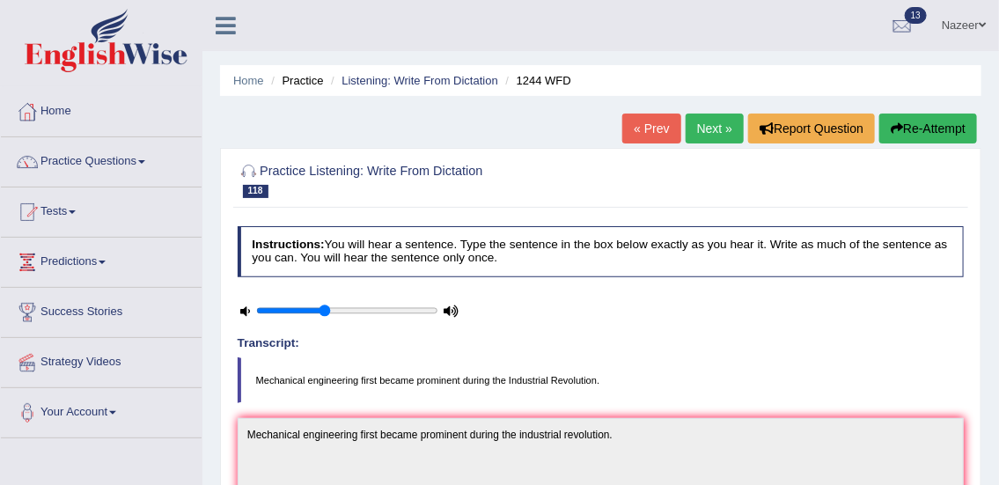
click at [709, 124] on link "Next »" at bounding box center [715, 129] width 58 height 30
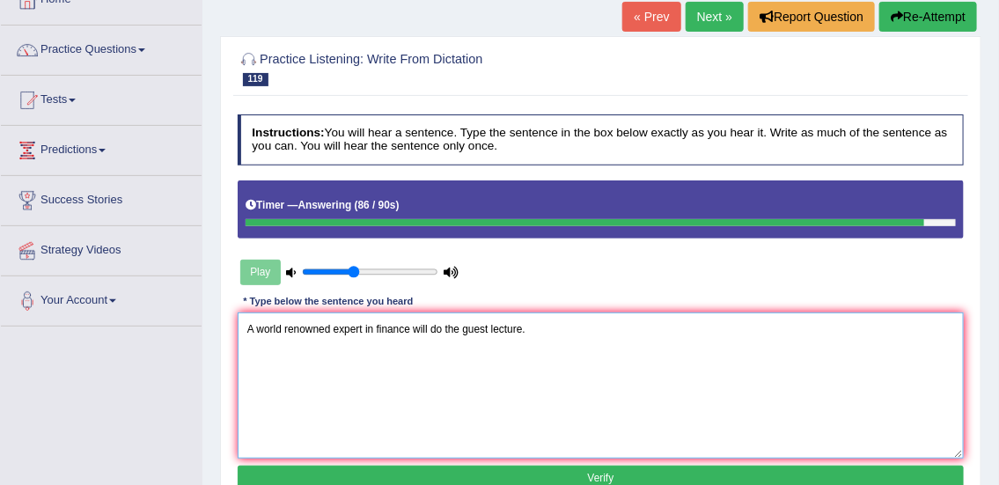
scroll to position [114, 0]
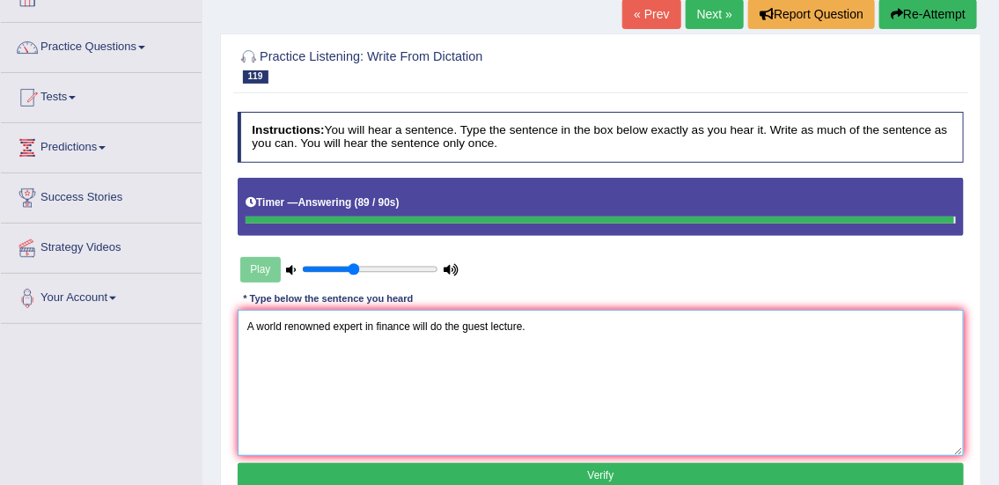
type textarea "A world renowned expert in finance will do the guest lecture."
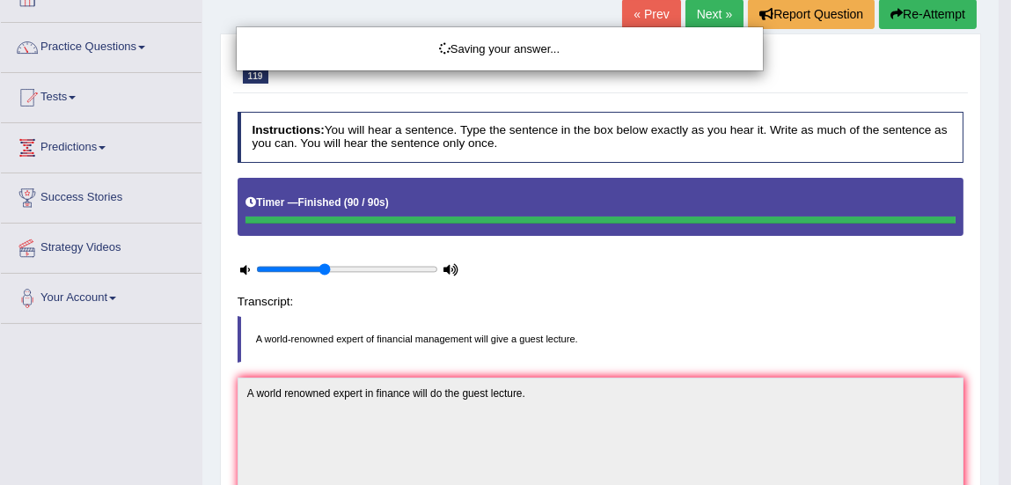
click at [791, 470] on div "Saving your answer..." at bounding box center [505, 242] width 1011 height 485
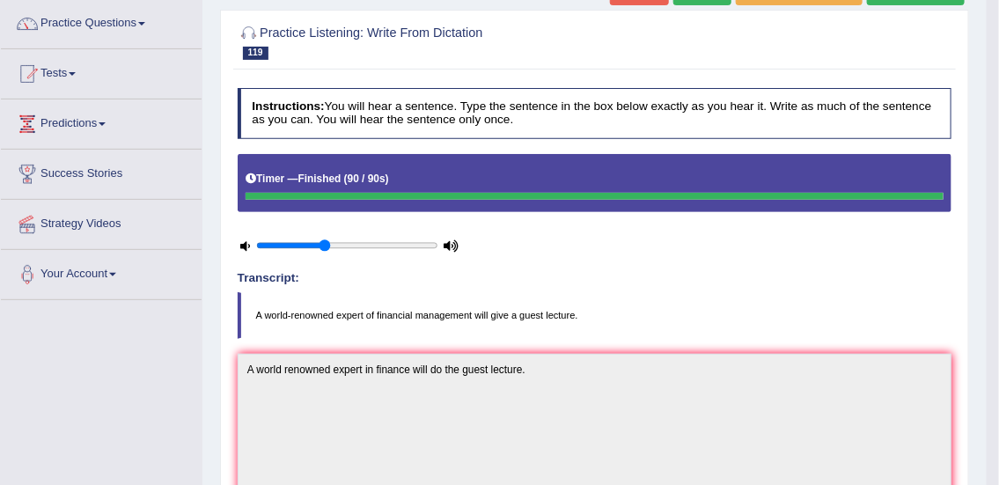
scroll to position [0, 0]
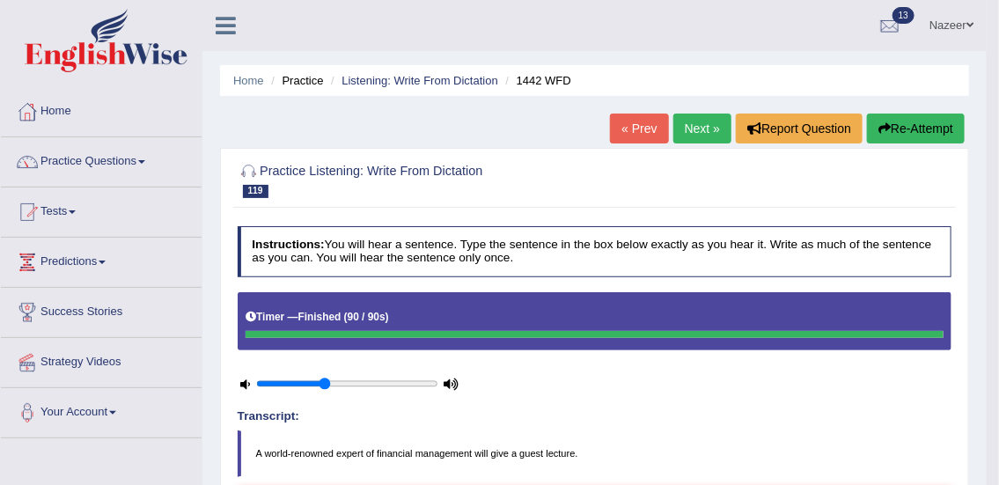
click at [697, 128] on link "Next »" at bounding box center [702, 129] width 58 height 30
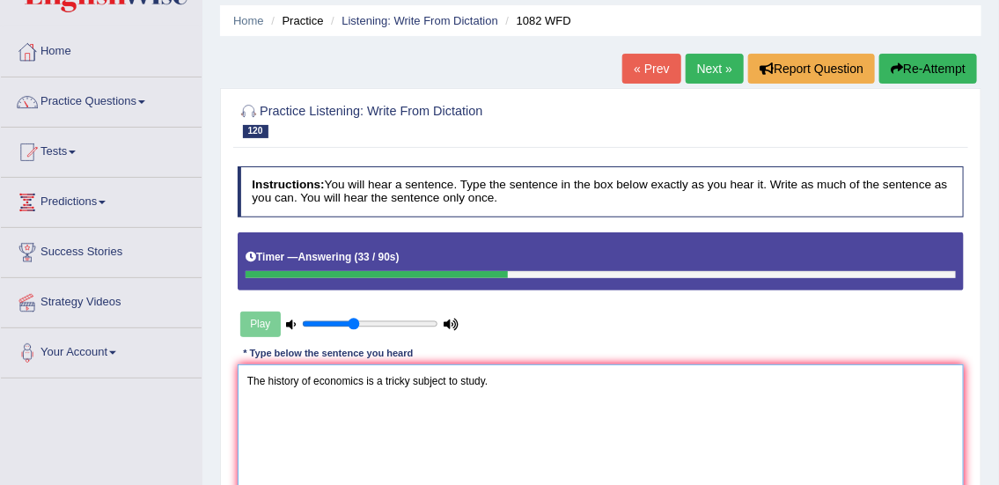
scroll to position [132, 0]
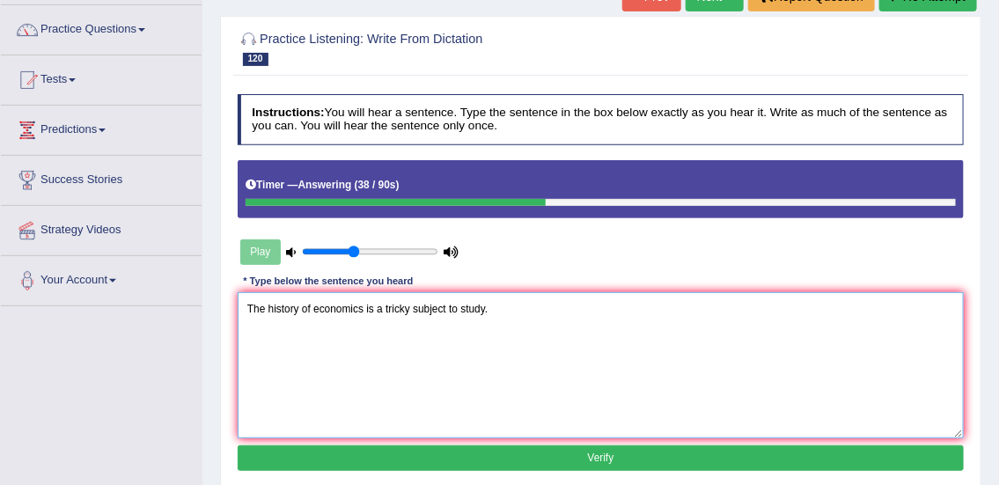
type textarea "The history of economics is a tricky subject to study."
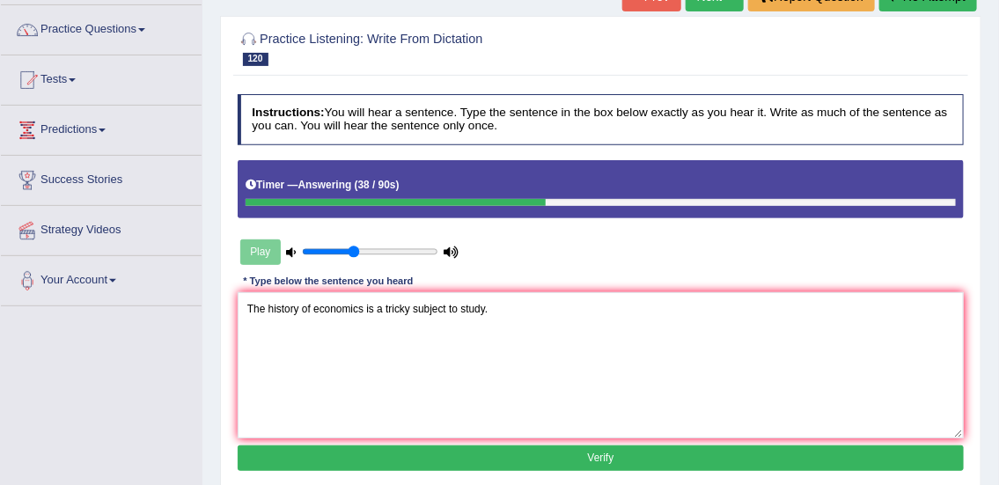
click at [581, 461] on button "Verify" at bounding box center [601, 458] width 727 height 26
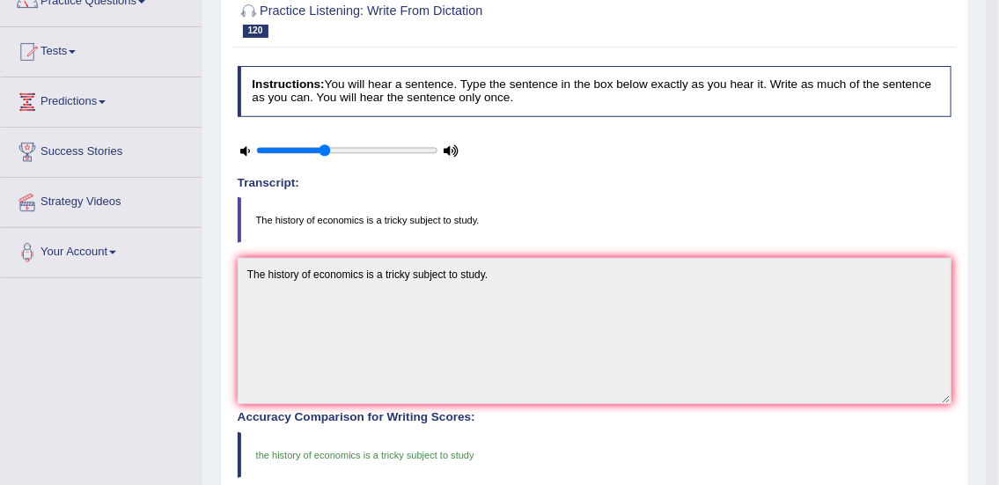
scroll to position [39, 0]
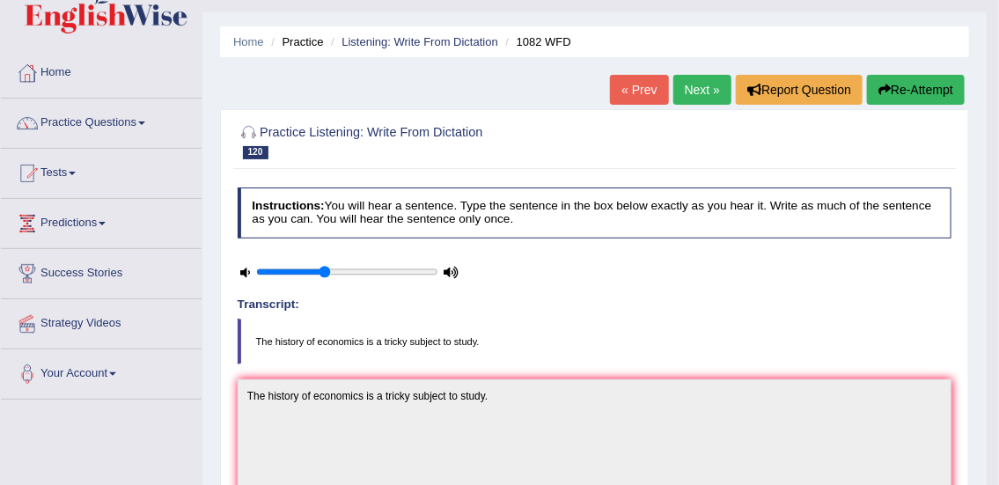
click at [113, 121] on link "Practice Questions" at bounding box center [101, 121] width 201 height 44
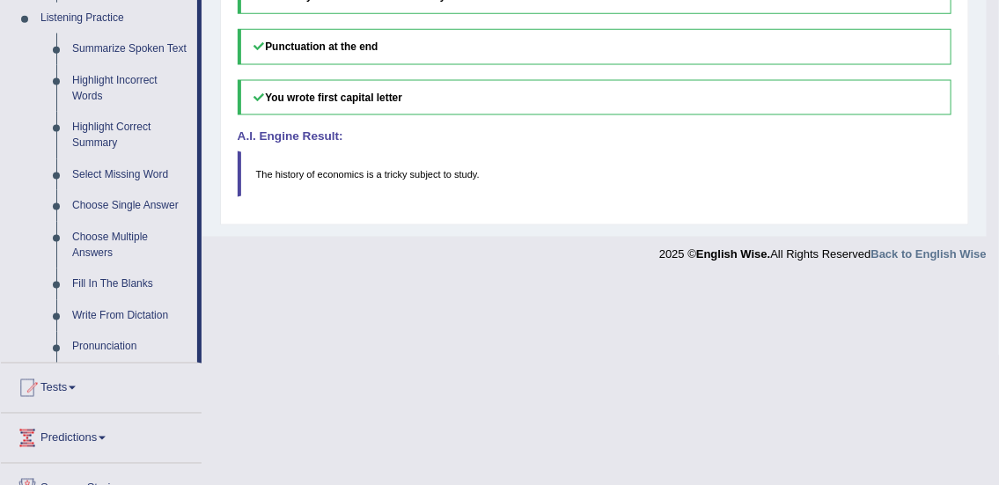
scroll to position [783, 0]
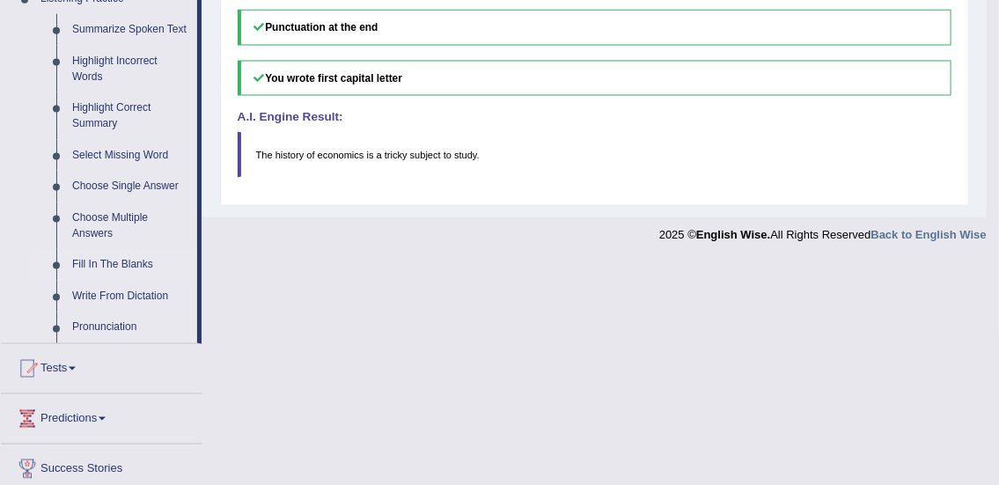
click at [121, 268] on link "Fill In The Blanks" at bounding box center [130, 265] width 133 height 32
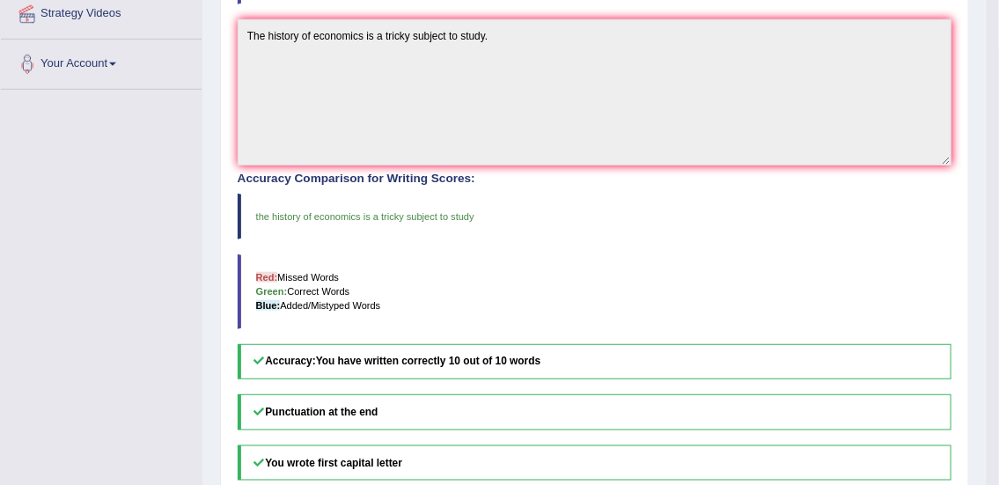
scroll to position [558, 0]
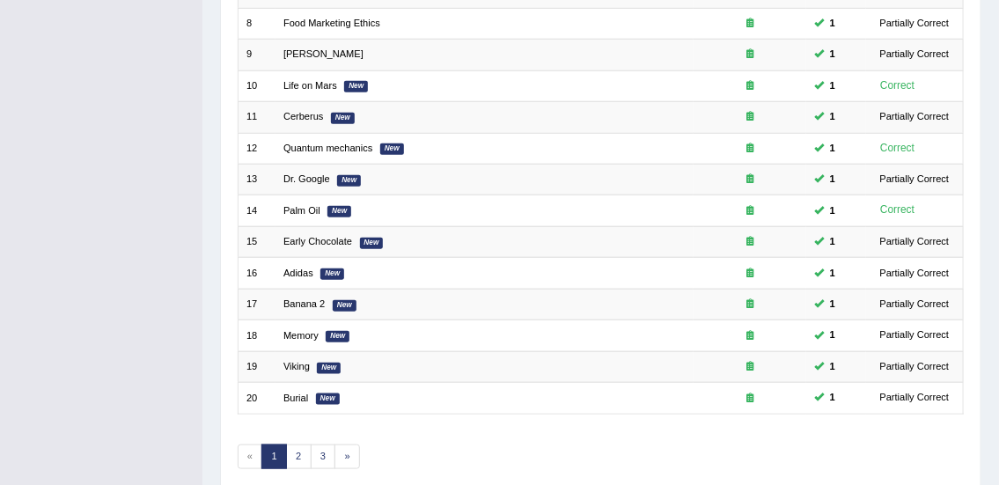
scroll to position [530, 0]
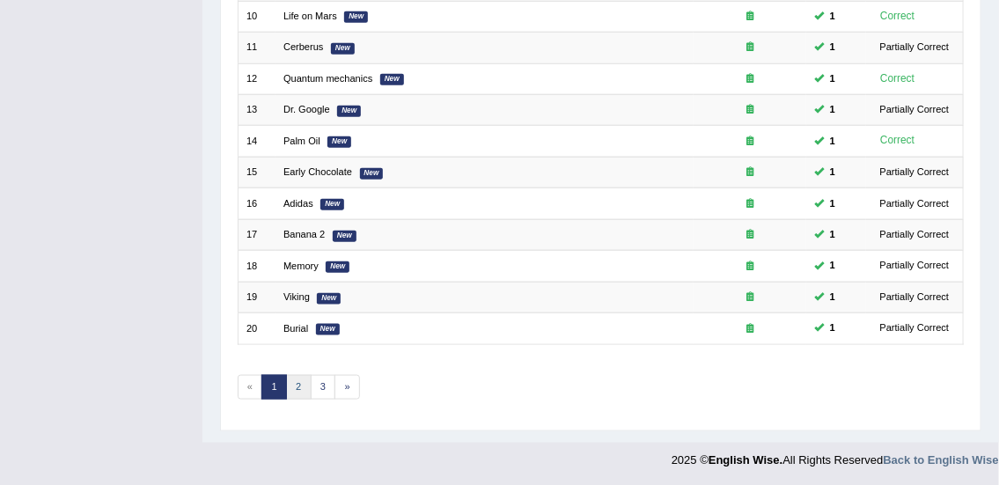
click at [298, 383] on link "2" at bounding box center [299, 387] width 26 height 25
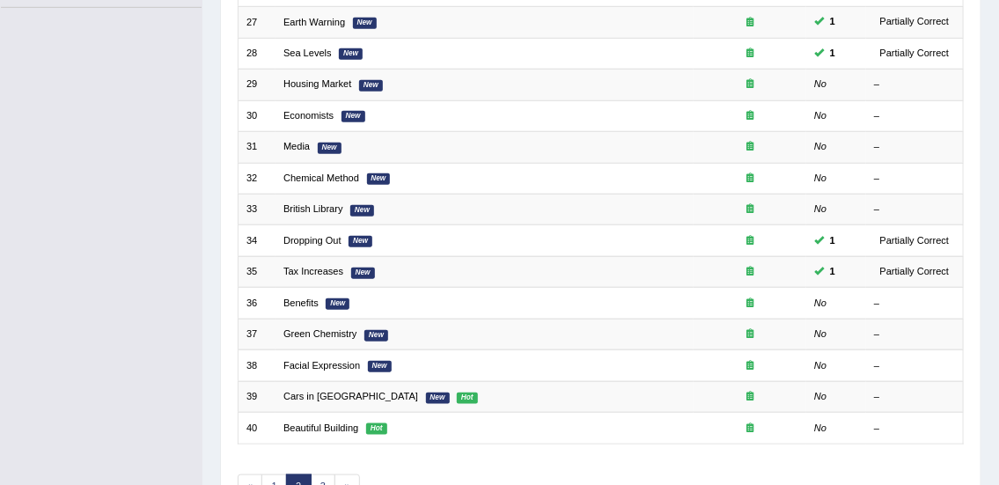
scroll to position [435, 0]
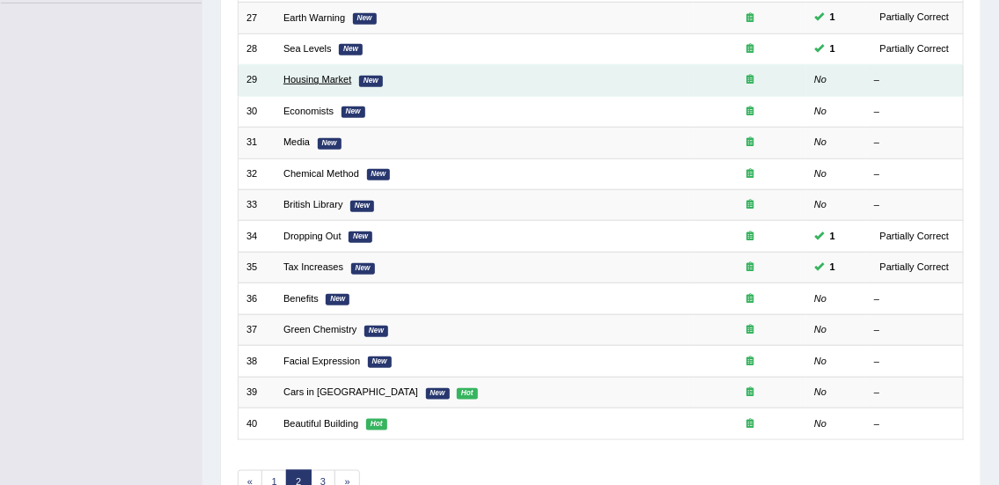
click at [326, 80] on link "Housing Market" at bounding box center [317, 79] width 68 height 11
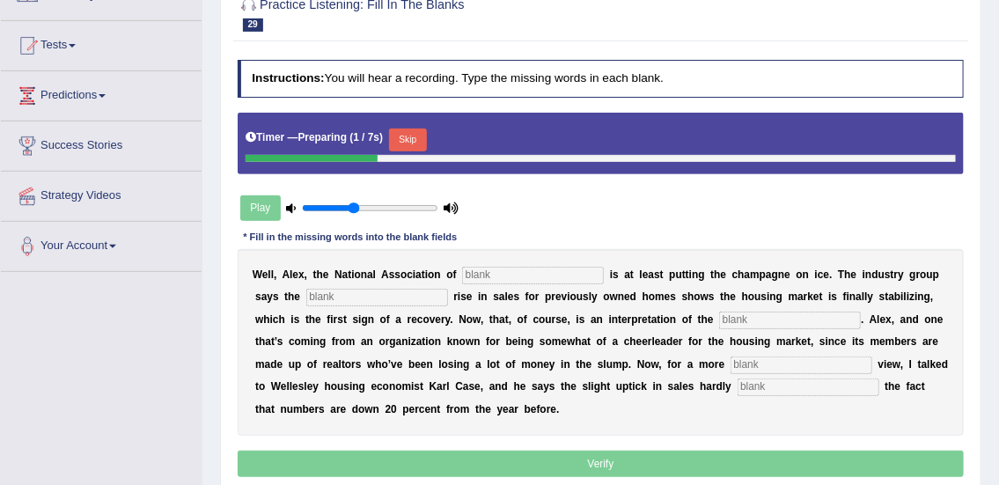
scroll to position [173, 0]
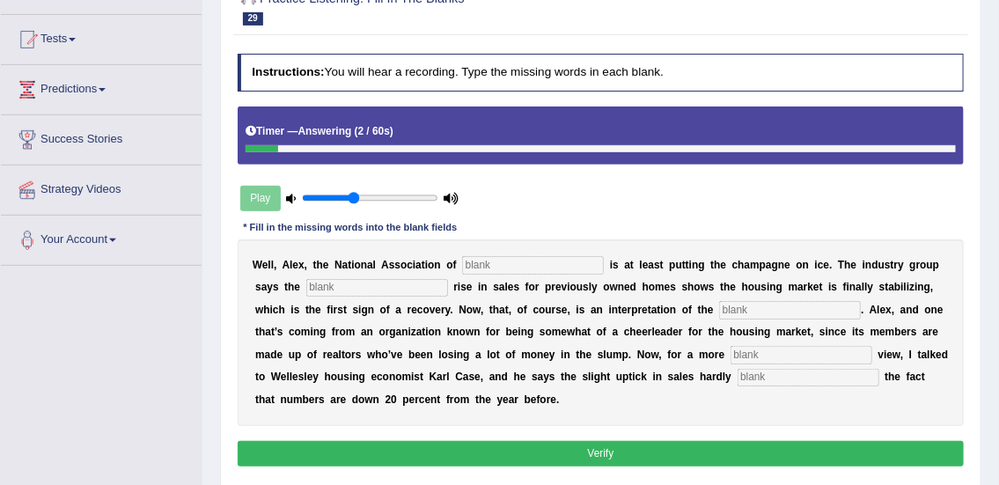
click at [537, 261] on input "text" at bounding box center [533, 265] width 142 height 18
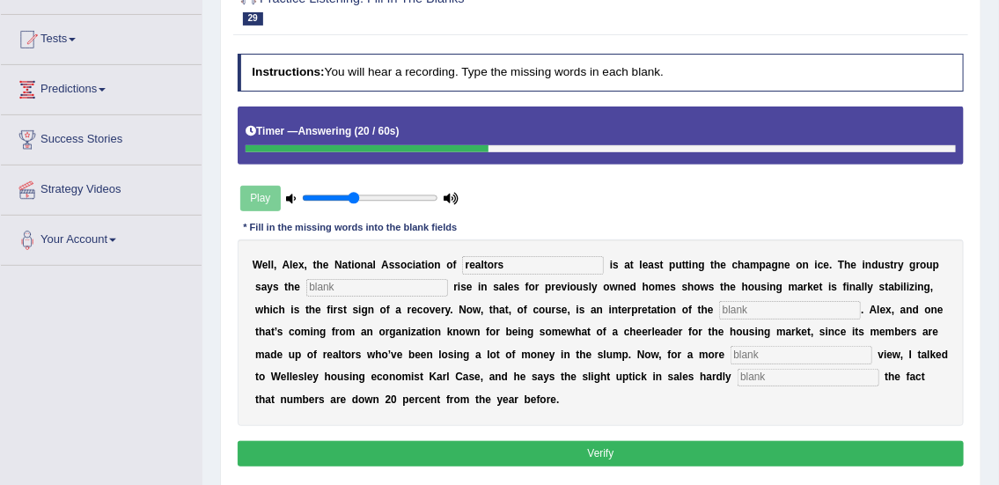
type input "realtors"
type input "slight"
type input "j"
type input "numbers"
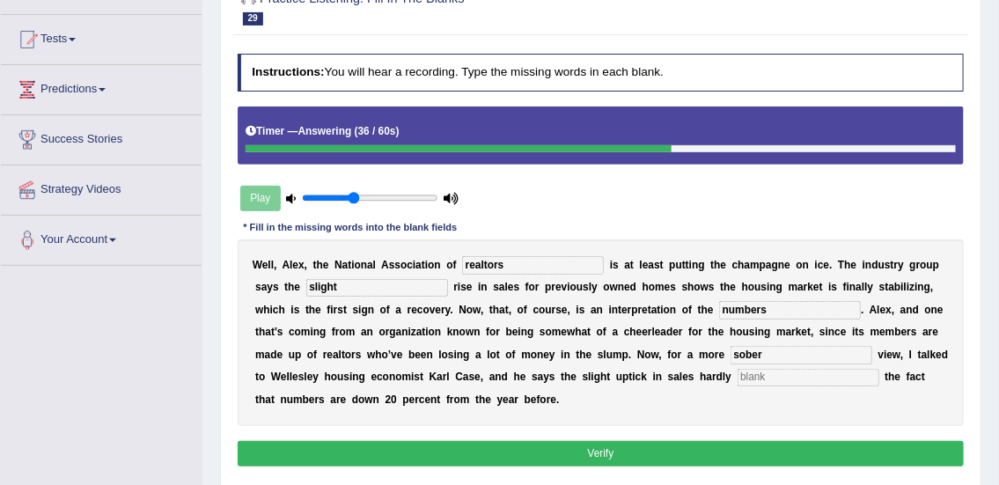
type input "sober"
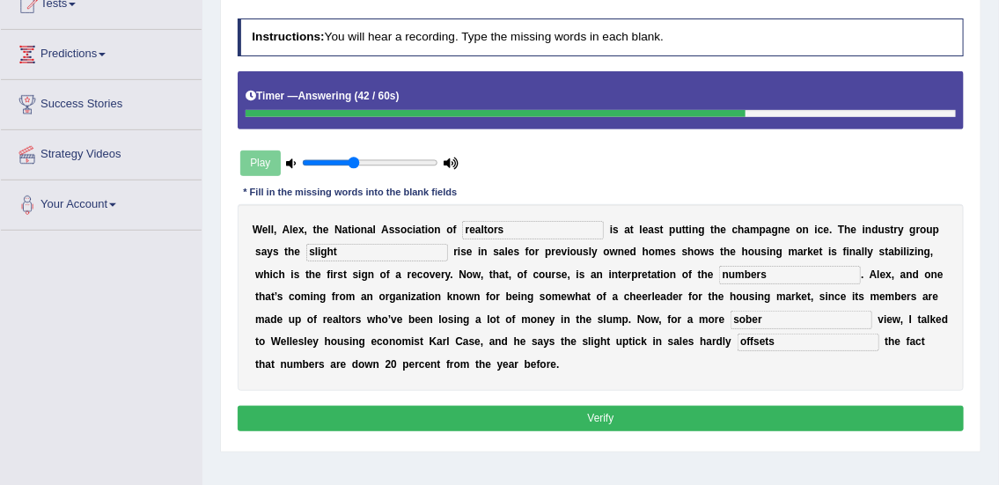
scroll to position [237, 0]
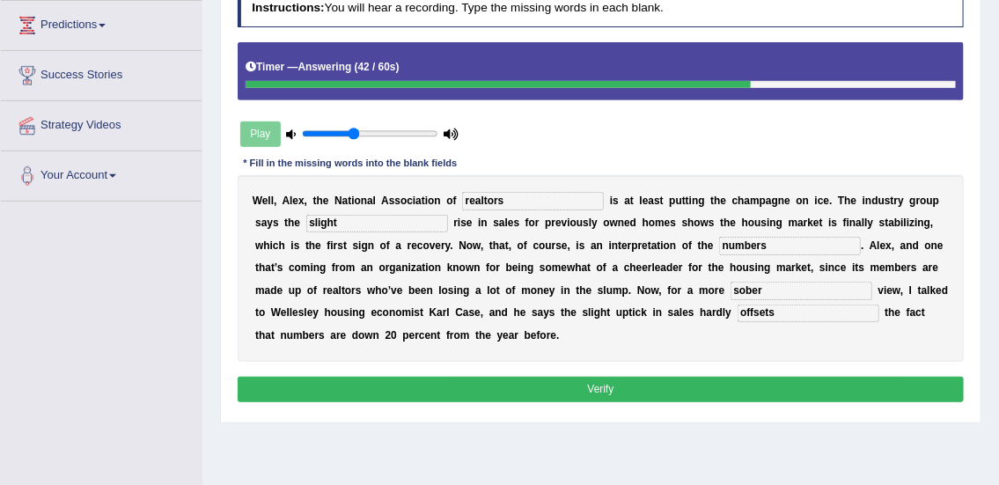
type input "offsets"
click at [746, 401] on button "Verify" at bounding box center [601, 390] width 727 height 26
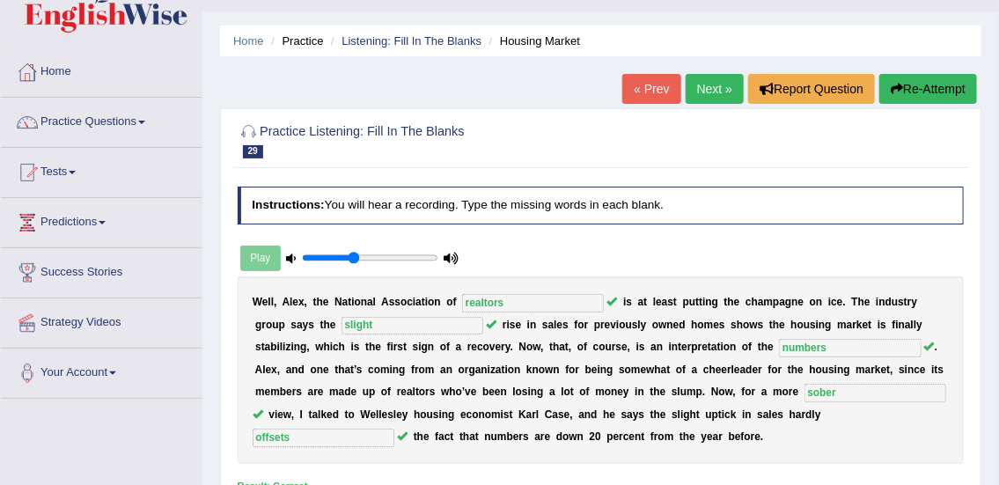
scroll to position [39, 0]
click at [717, 93] on link "Next »" at bounding box center [715, 90] width 58 height 30
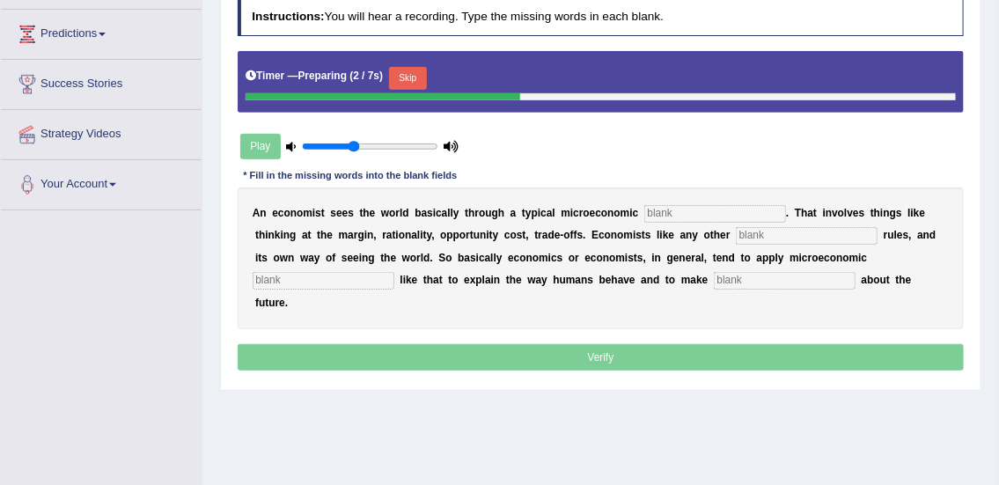
scroll to position [229, 0]
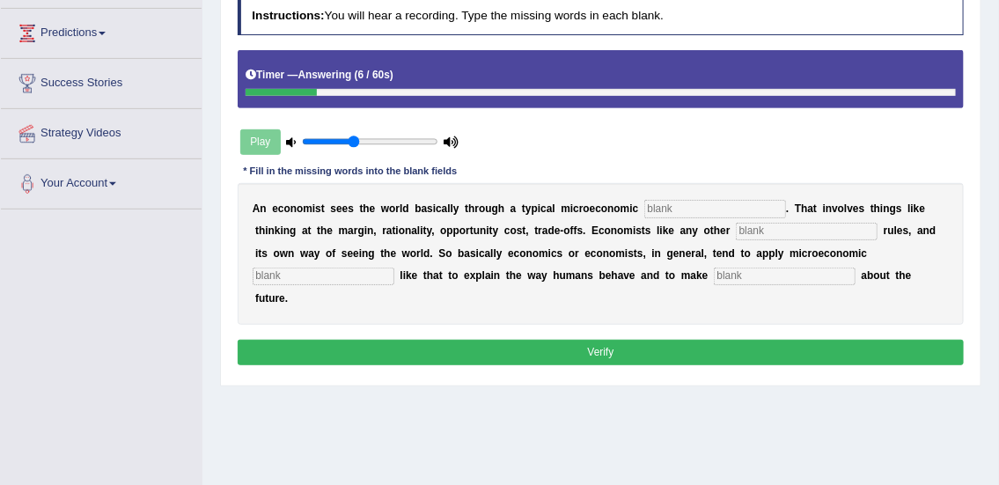
click at [680, 214] on input "text" at bounding box center [715, 209] width 142 height 18
type input "toolkit"
type input "disciplines"
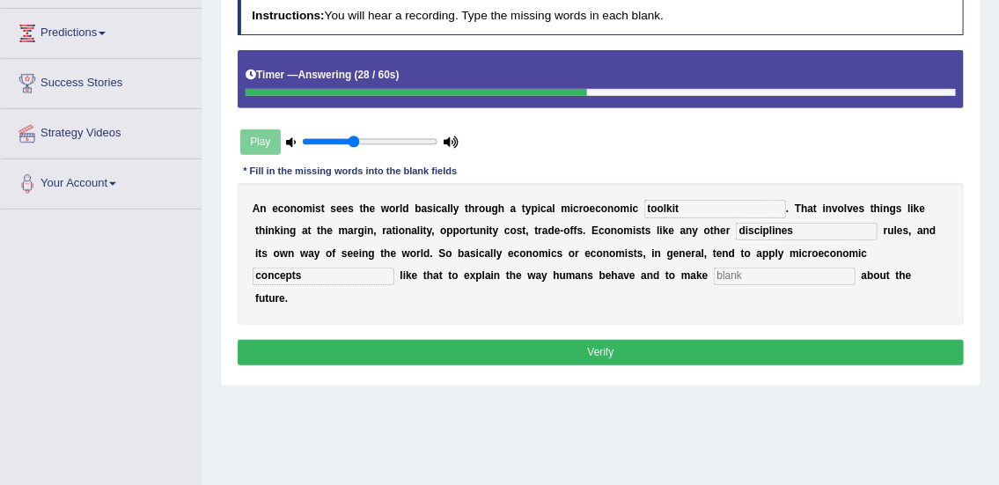
type input "concepts"
type input "r"
type input "predictions"
click at [670, 347] on button "Verify" at bounding box center [601, 353] width 727 height 26
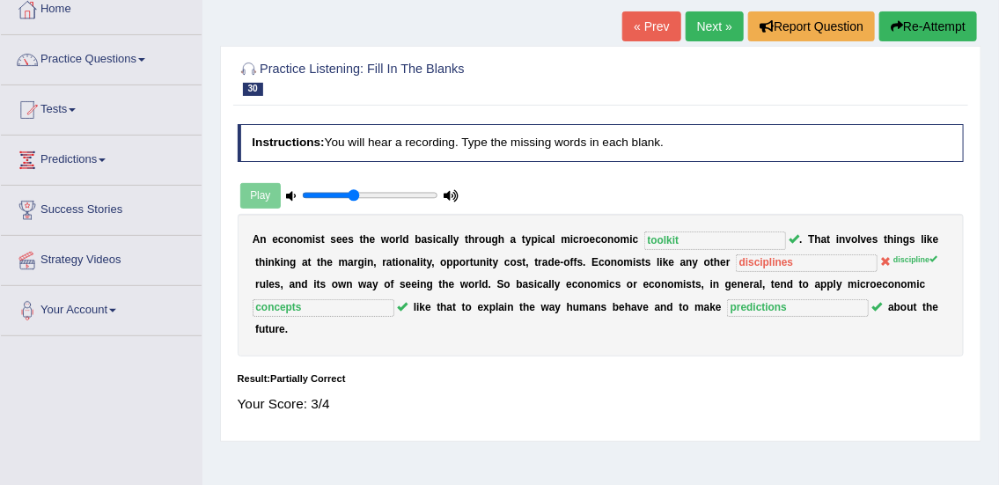
scroll to position [89, 0]
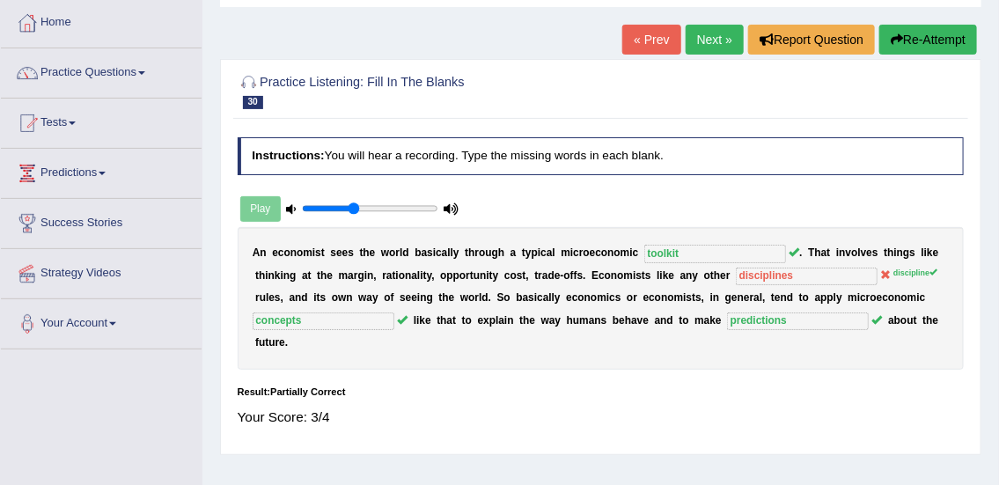
click at [713, 37] on link "Next »" at bounding box center [715, 40] width 58 height 30
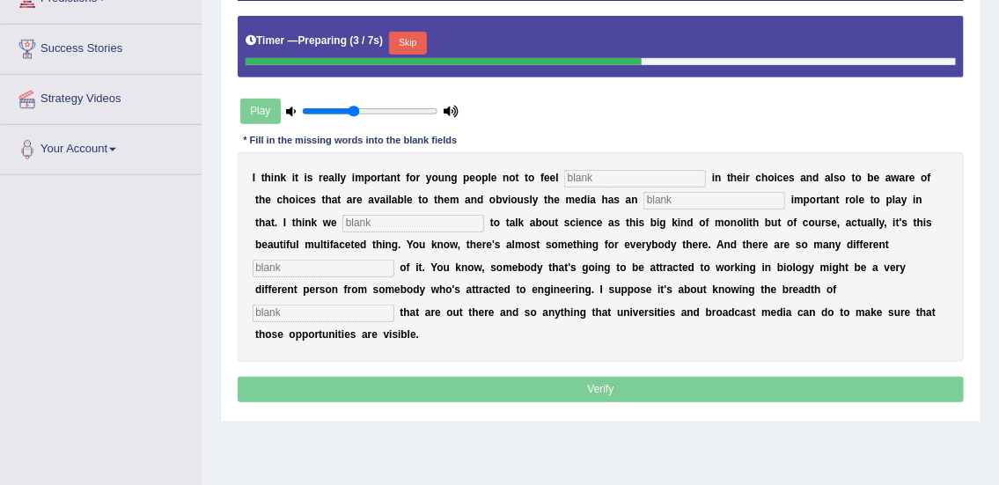
scroll to position [265, 0]
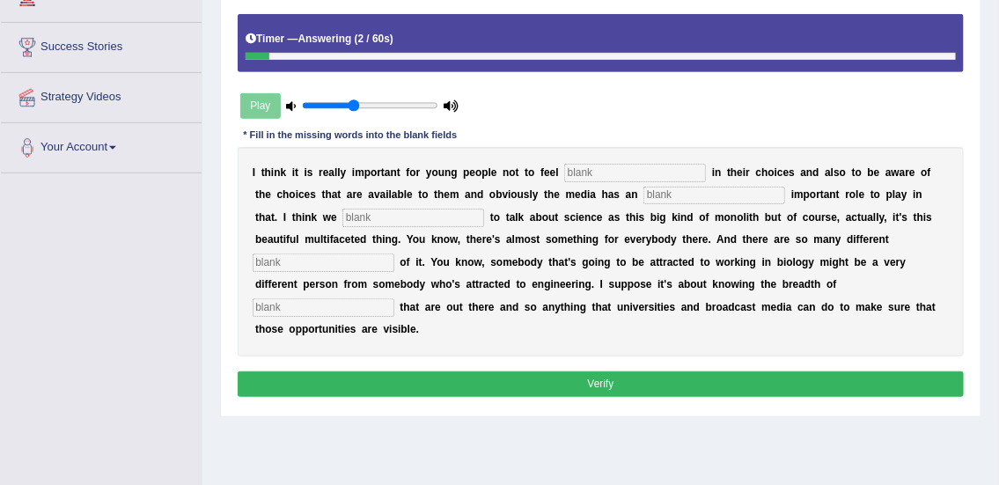
click at [627, 168] on input "text" at bounding box center [635, 173] width 142 height 18
type input "restricted"
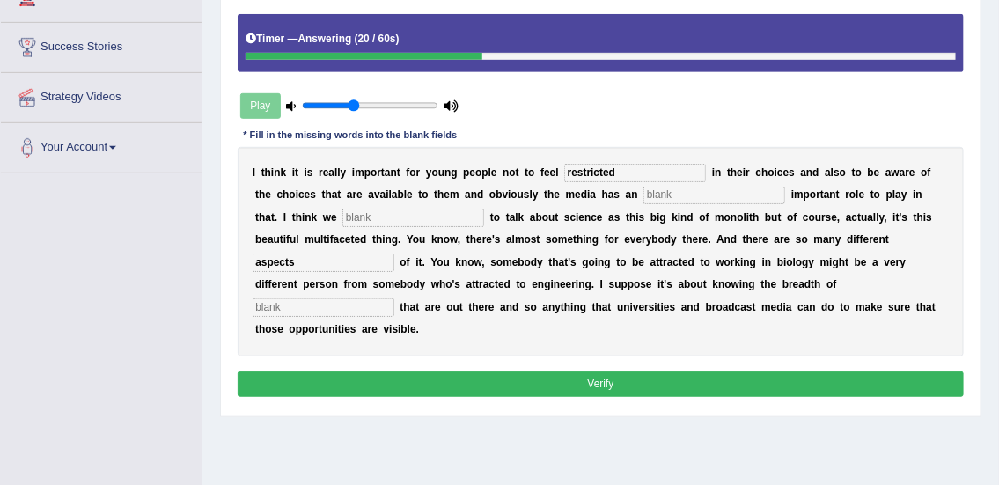
type input "aspects"
type input "opportunity"
click at [666, 198] on input "text" at bounding box center [715, 196] width 142 height 18
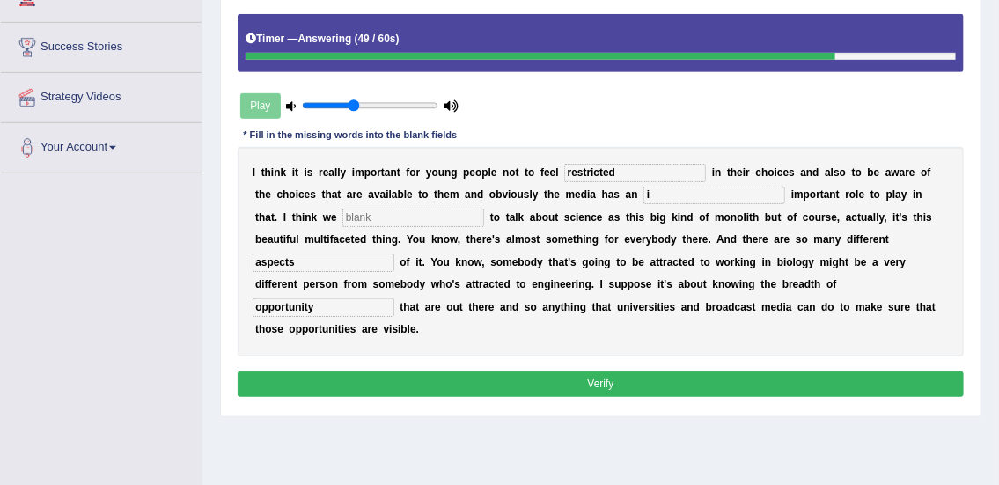
type input "i"
click at [407, 210] on input "text" at bounding box center [413, 218] width 142 height 18
type input "need"
click at [674, 194] on input "i" at bounding box center [715, 196] width 142 height 18
type input "encridible"
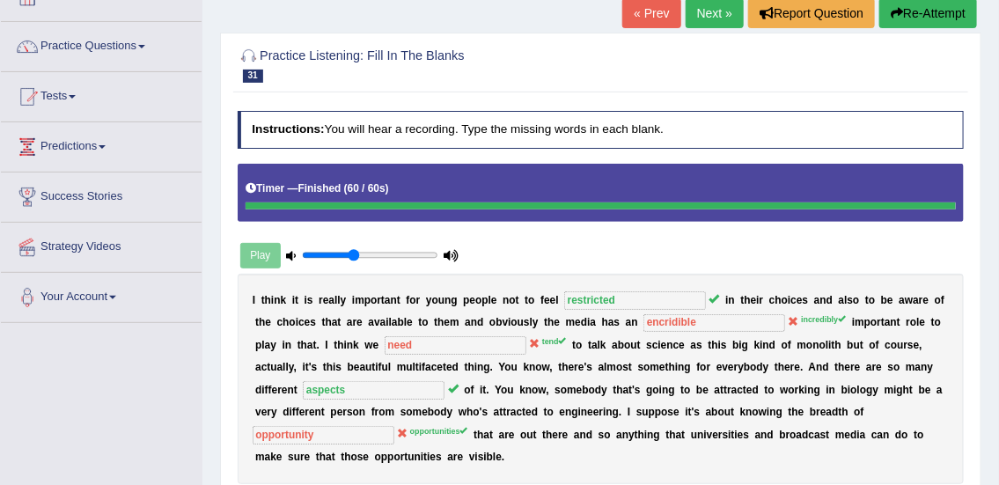
scroll to position [114, 0]
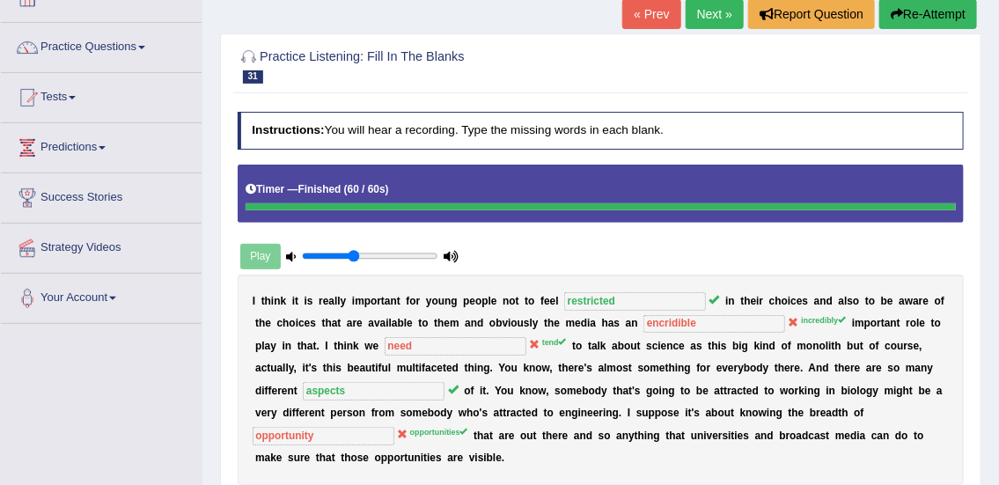
click at [942, 18] on button "Re-Attempt" at bounding box center [928, 14] width 98 height 30
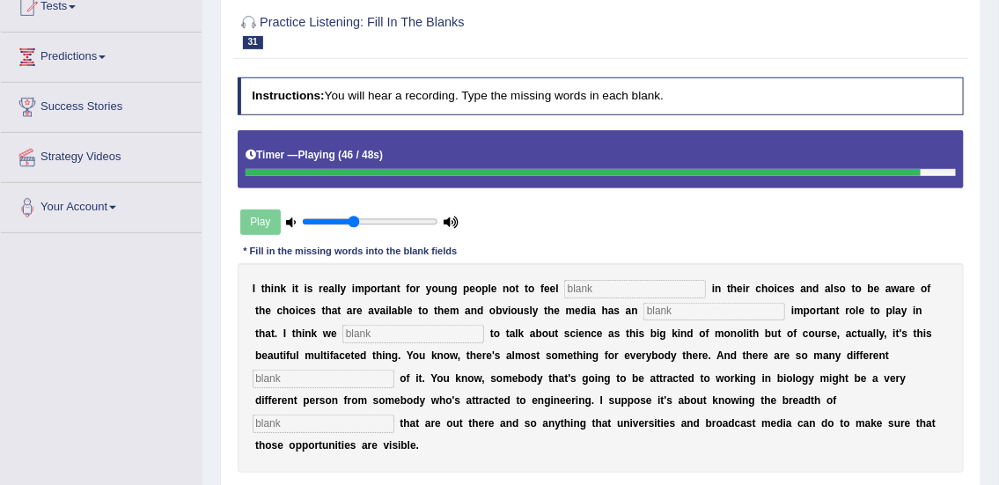
scroll to position [149, 0]
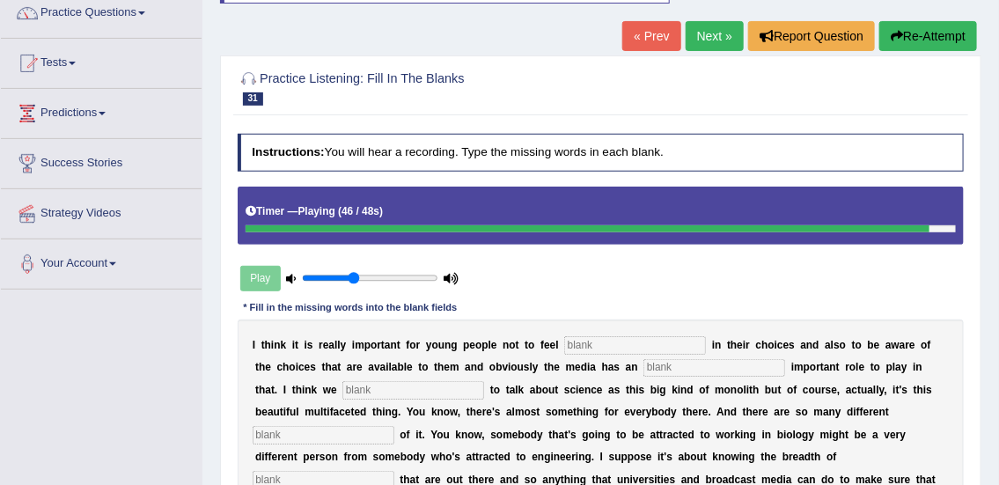
click at [704, 47] on link "Next »" at bounding box center [715, 36] width 58 height 30
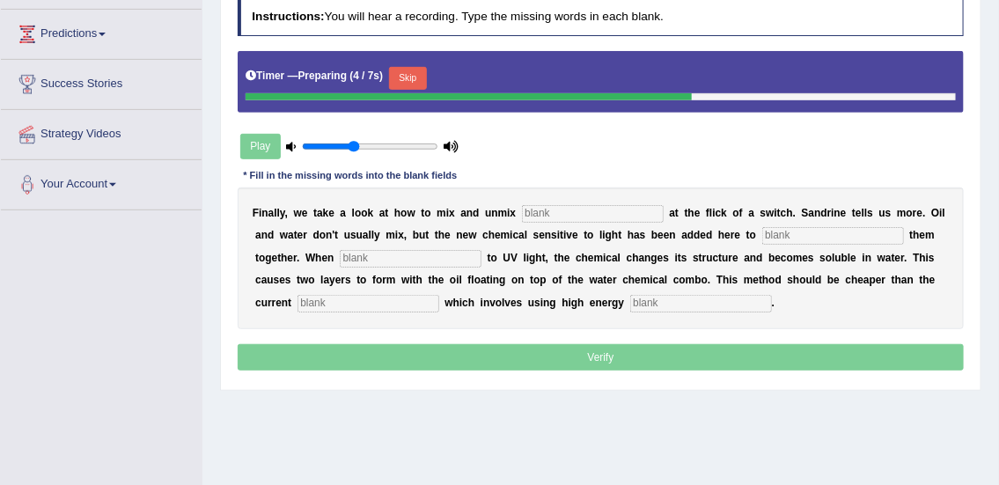
scroll to position [238, 0]
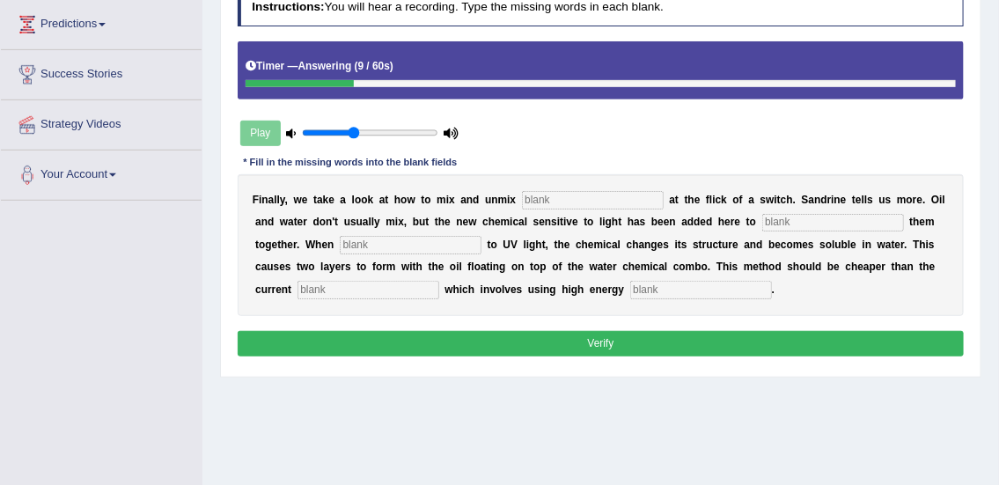
click at [639, 204] on input "text" at bounding box center [593, 200] width 142 height 18
type input "liquids"
type input "blend"
type input "exposed"
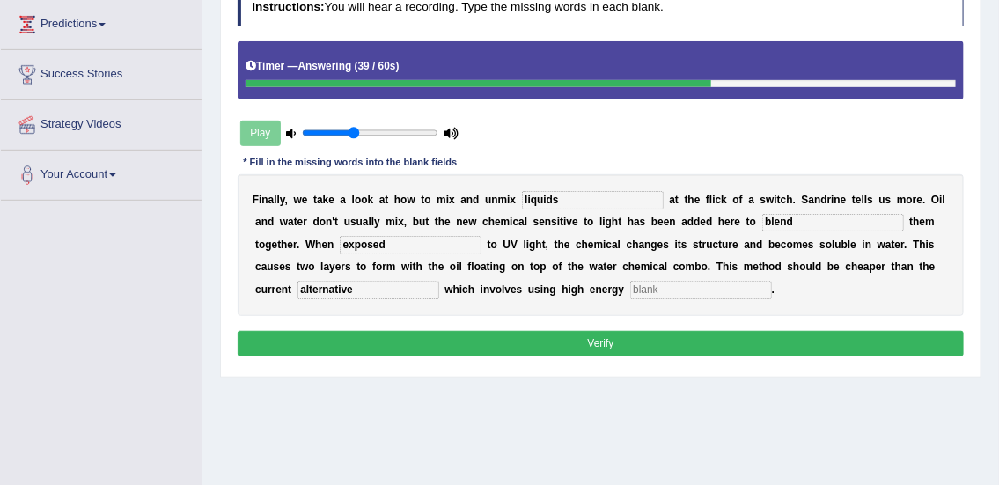
type input "alternative"
type input "centrefigures"
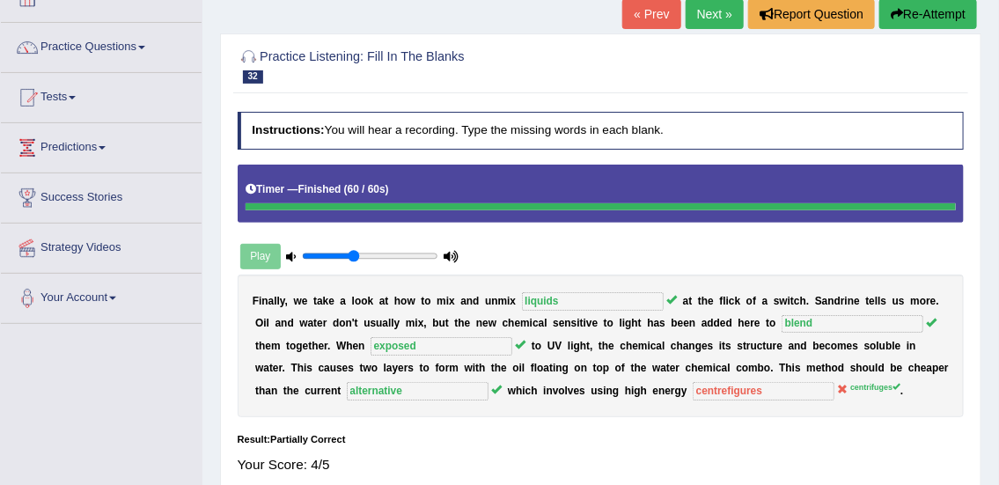
scroll to position [99, 0]
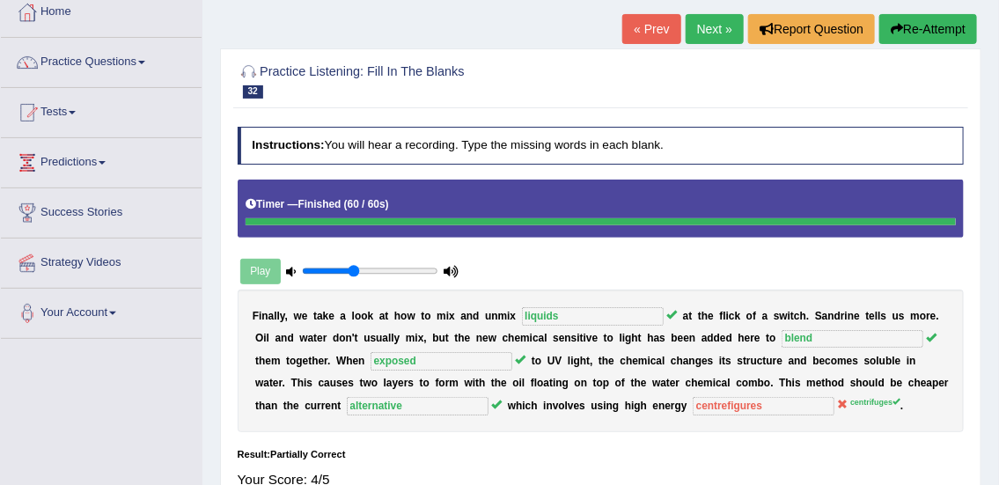
click at [715, 28] on link "Next »" at bounding box center [715, 29] width 58 height 30
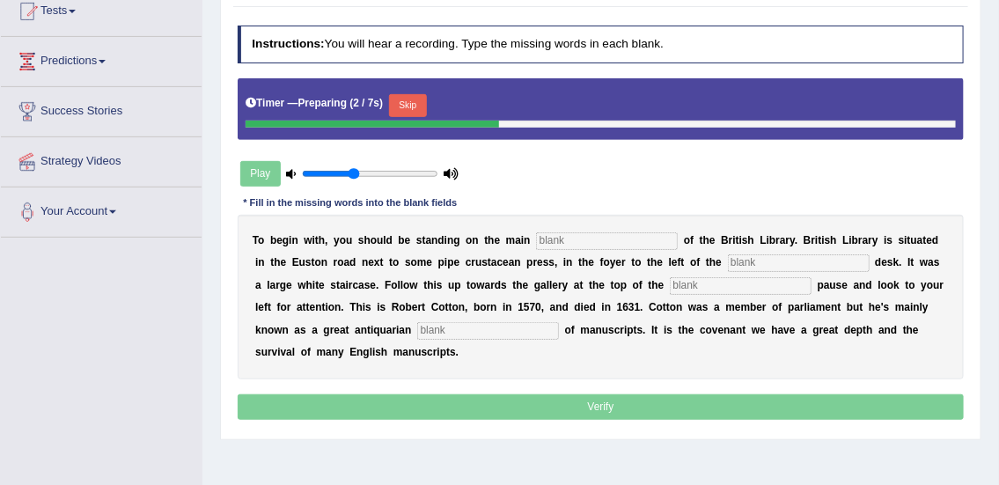
scroll to position [203, 0]
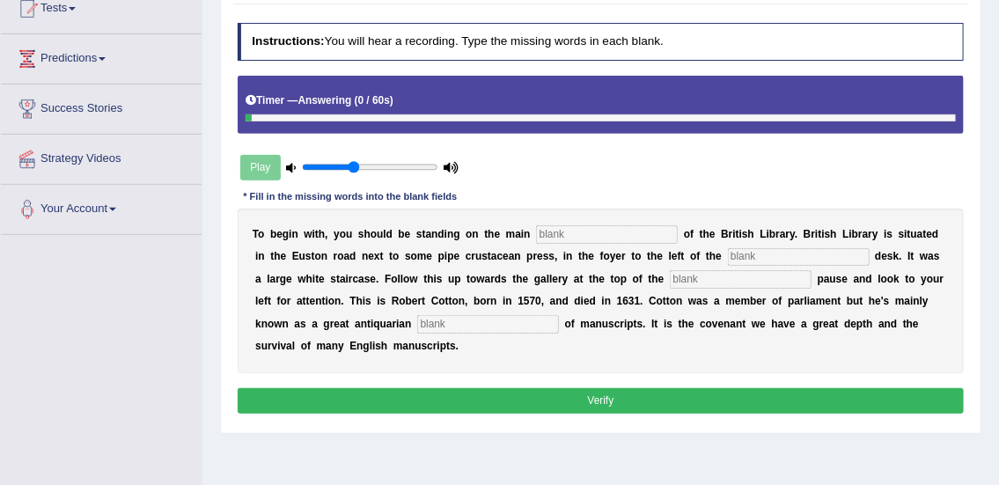
click at [600, 229] on input "text" at bounding box center [607, 234] width 142 height 18
type input "floor"
type input "information"
type input "stairs"
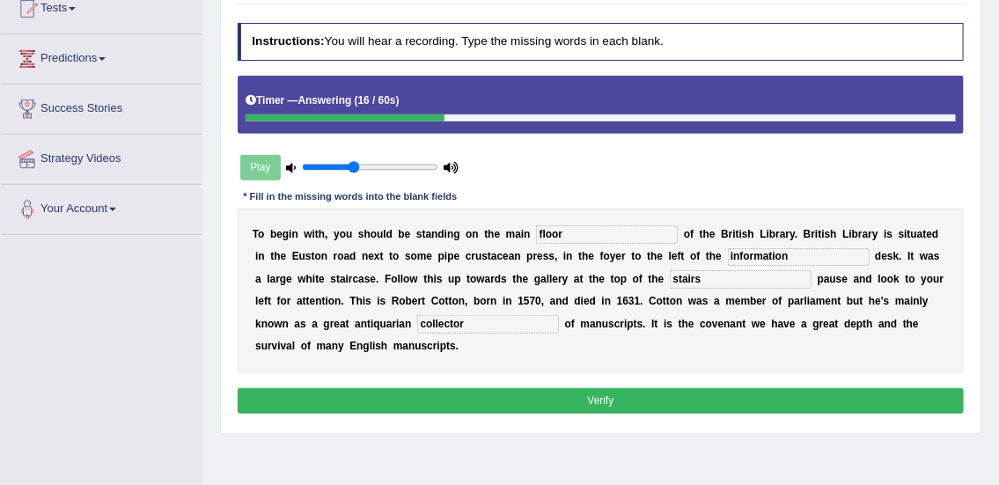
type input "collector"
click at [722, 401] on button "Verify" at bounding box center [601, 401] width 727 height 26
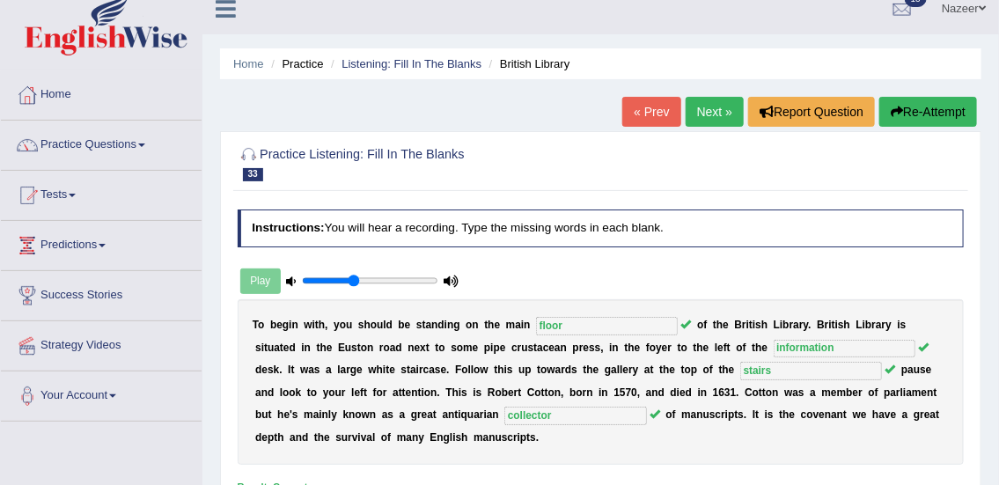
scroll to position [11, 0]
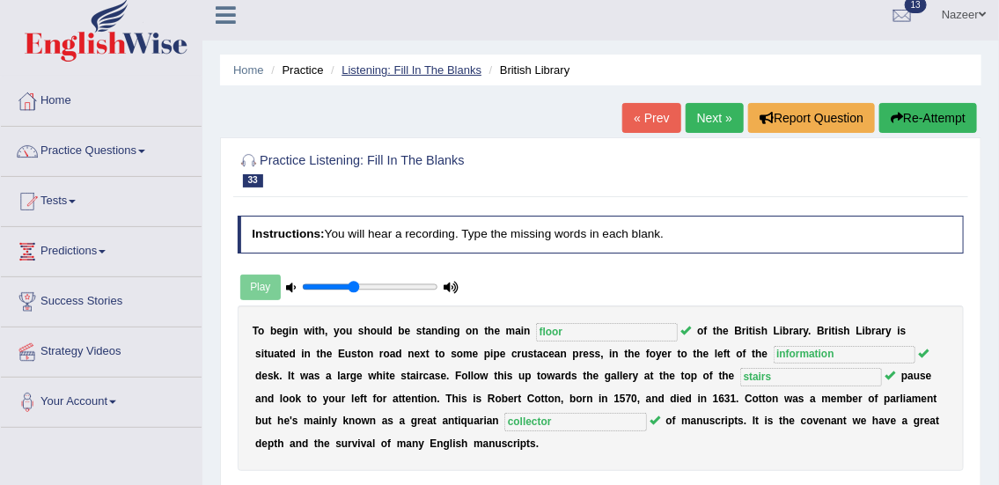
click at [400, 71] on link "Listening: Fill In The Blanks" at bounding box center [412, 69] width 140 height 13
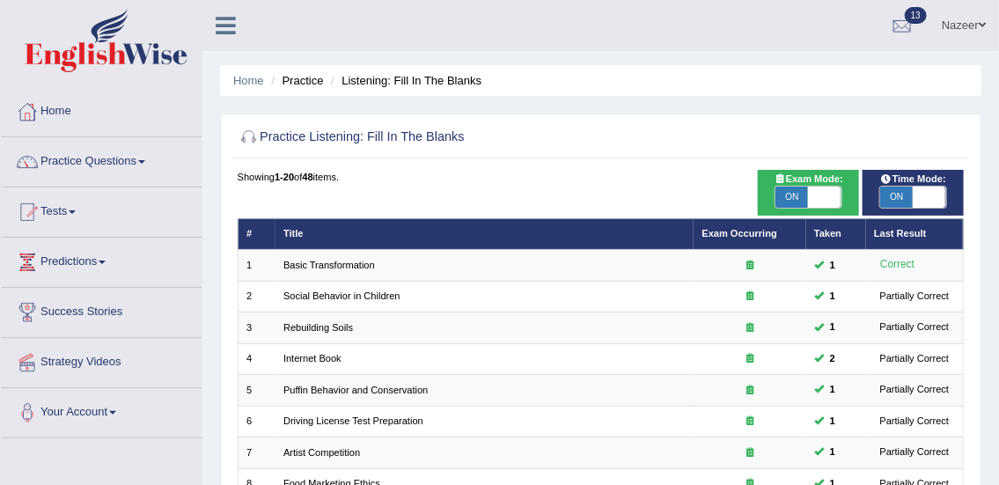
click at [306, 80] on li "Practice" at bounding box center [295, 80] width 56 height 17
click at [145, 161] on span at bounding box center [141, 162] width 7 height 4
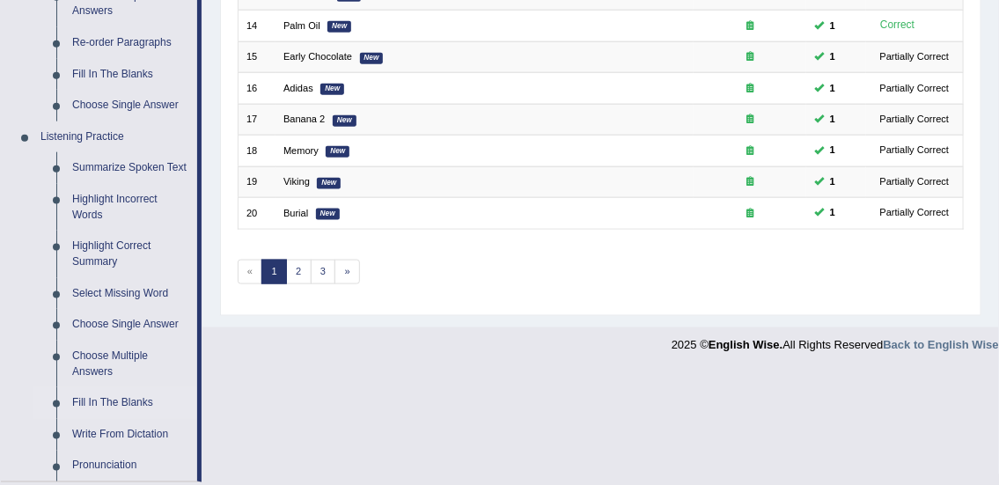
scroll to position [648, 0]
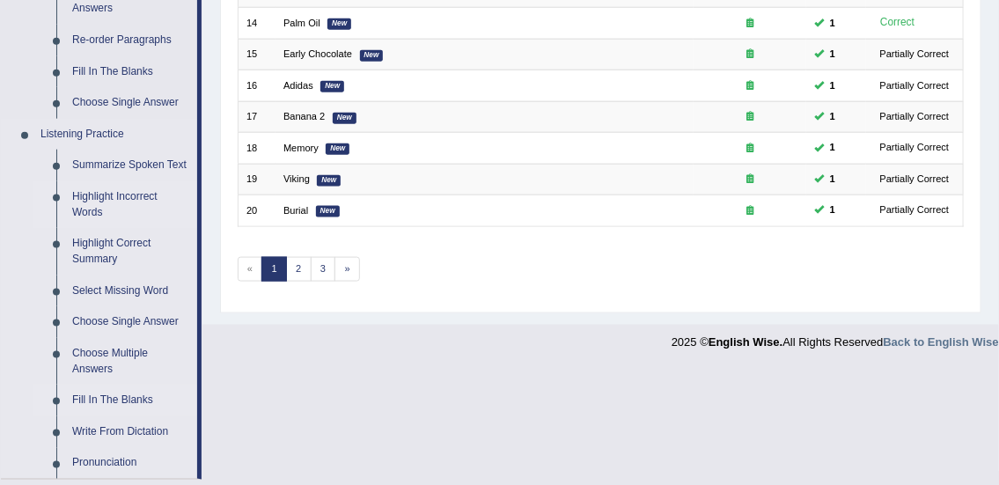
click at [112, 207] on link "Highlight Incorrect Words" at bounding box center [130, 204] width 133 height 47
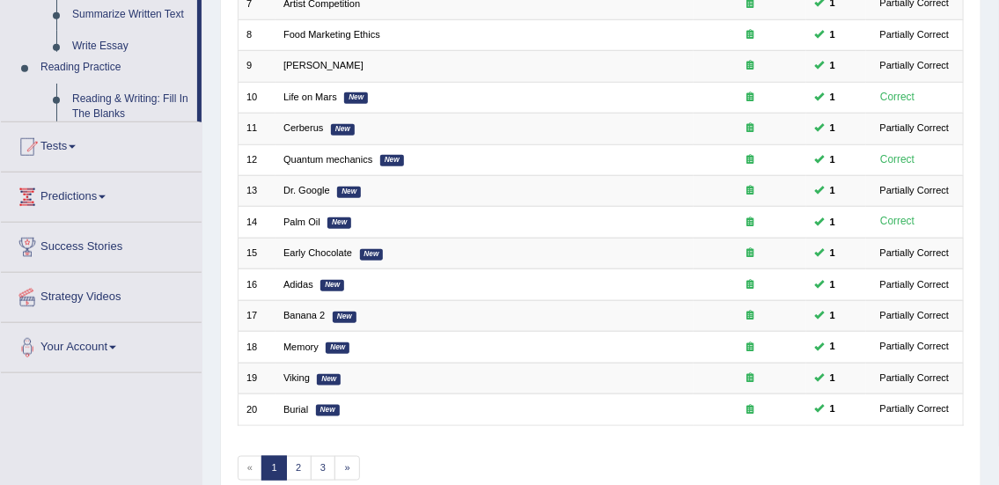
scroll to position [530, 0]
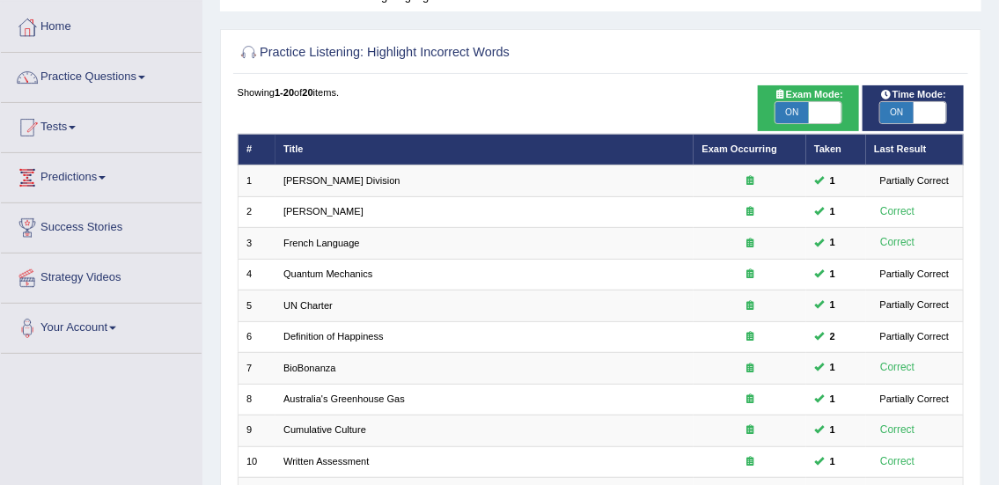
scroll to position [82, 0]
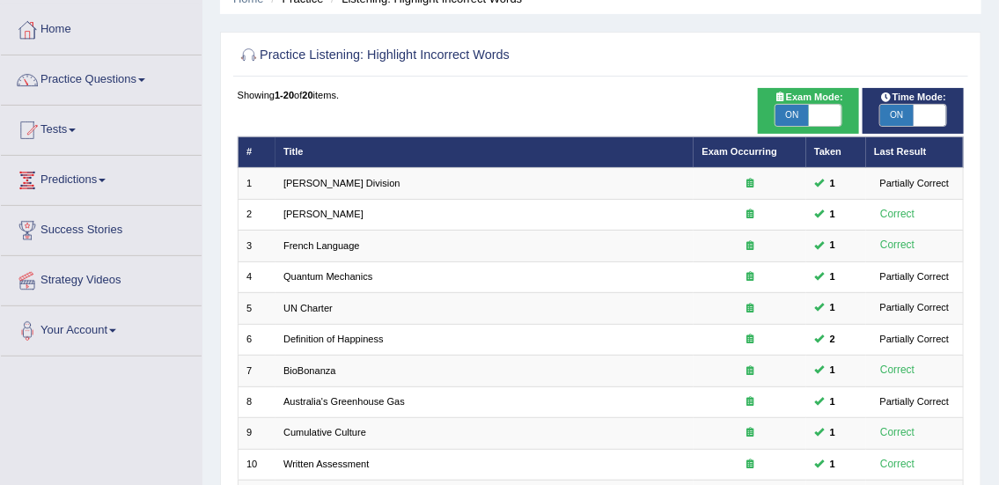
click at [795, 114] on span "ON" at bounding box center [792, 115] width 33 height 21
checkbox input "false"
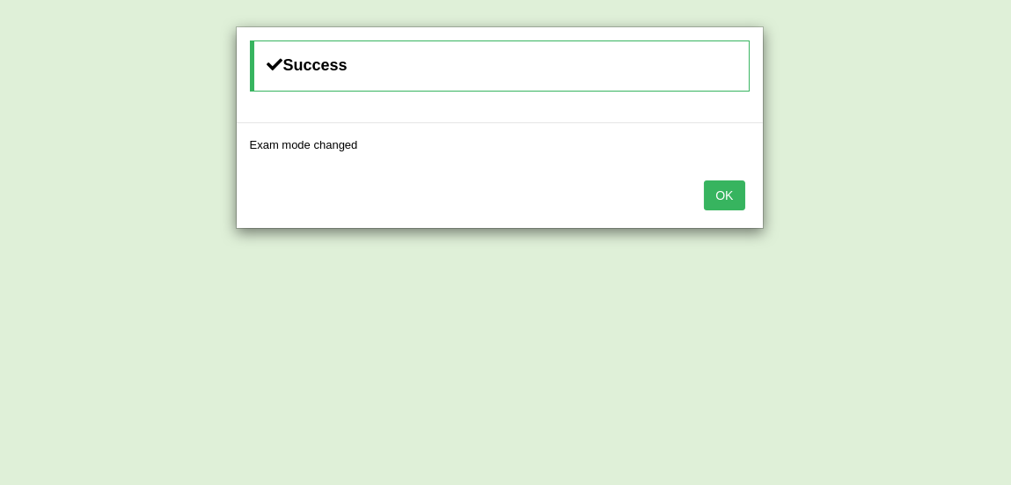
click at [725, 195] on button "OK" at bounding box center [724, 195] width 40 height 30
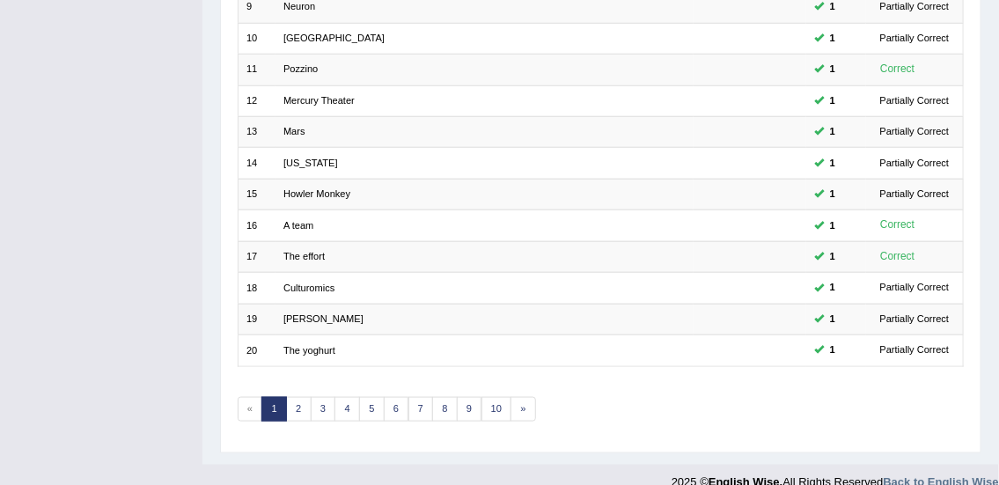
scroll to position [530, 0]
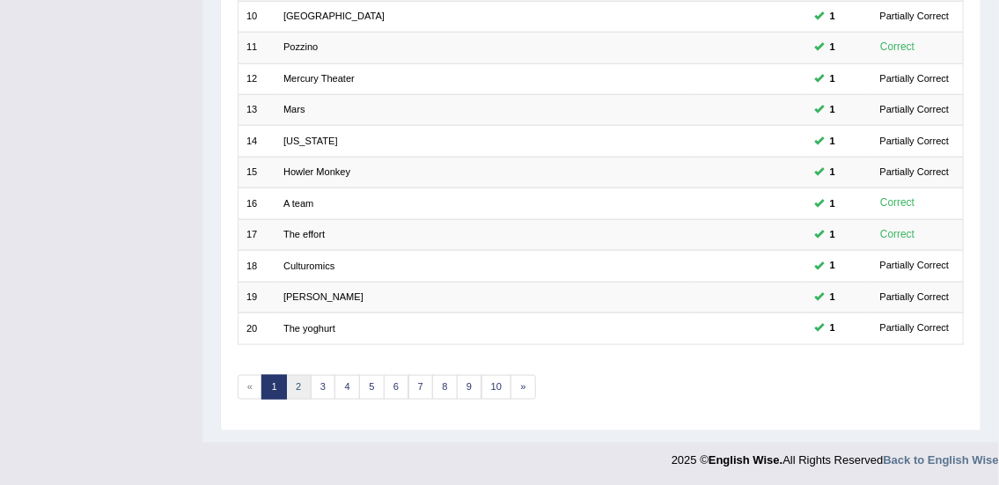
click at [298, 383] on link "2" at bounding box center [299, 387] width 26 height 25
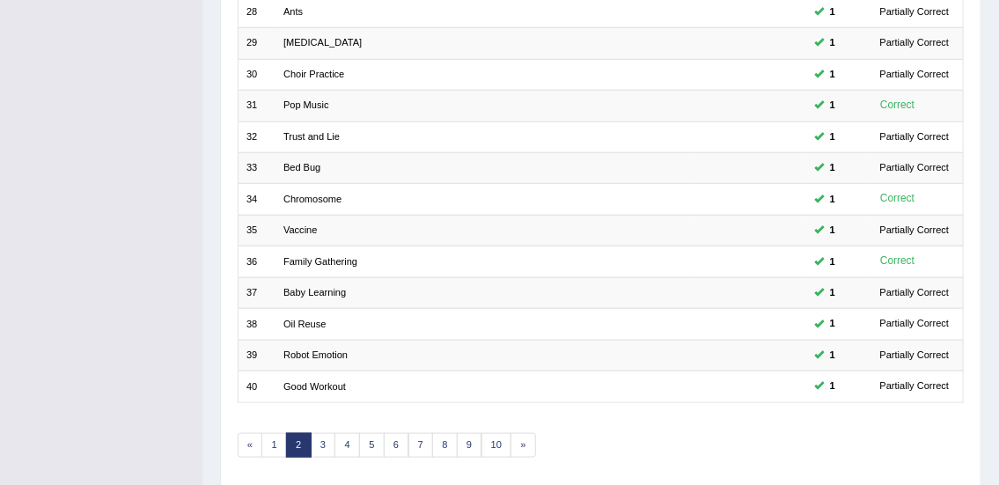
scroll to position [530, 0]
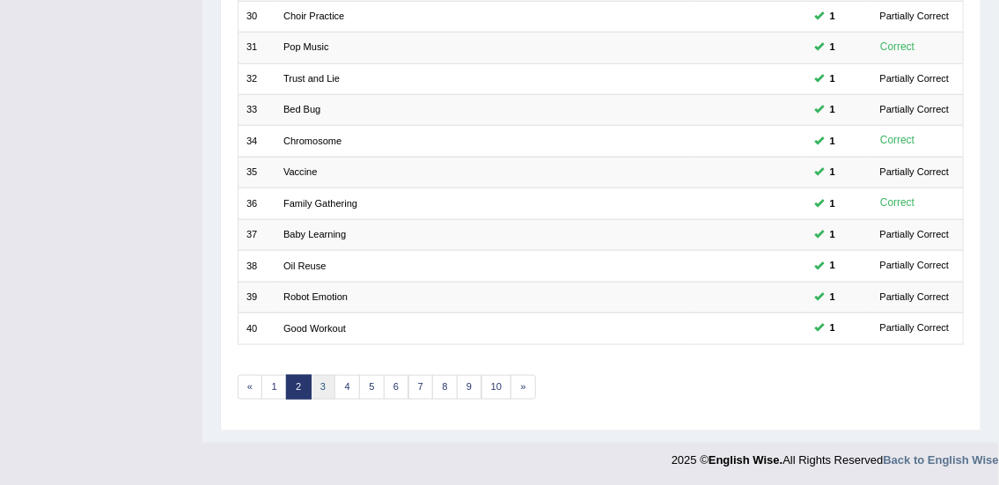
click at [322, 386] on link "3" at bounding box center [324, 387] width 26 height 25
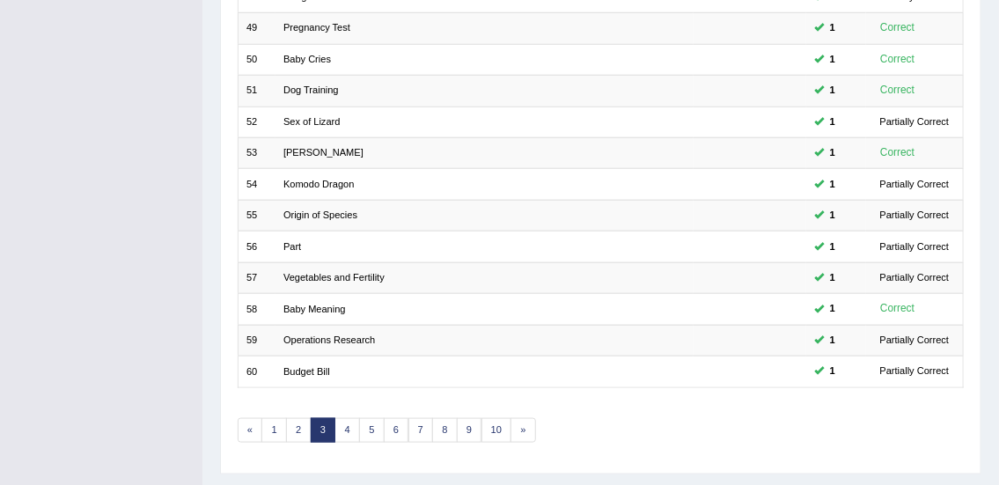
scroll to position [530, 0]
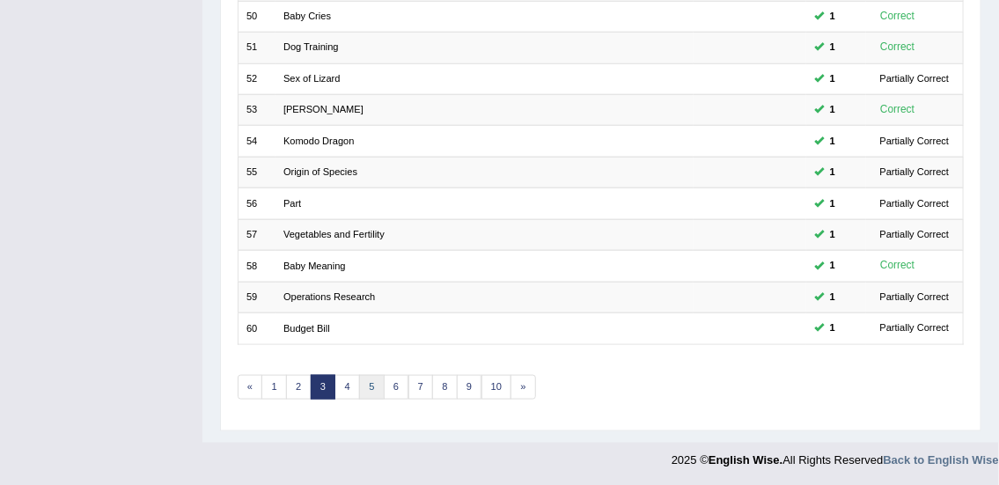
click at [359, 386] on link "5" at bounding box center [372, 387] width 26 height 25
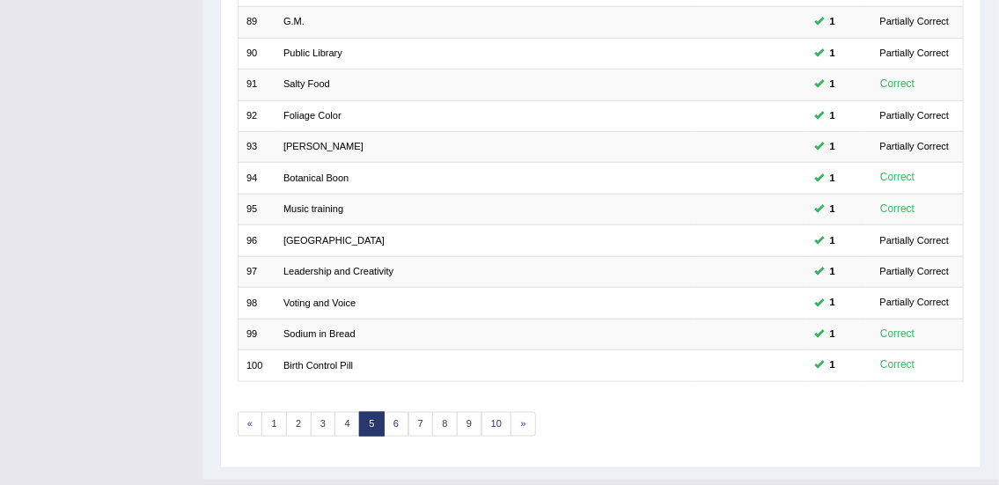
scroll to position [530, 0]
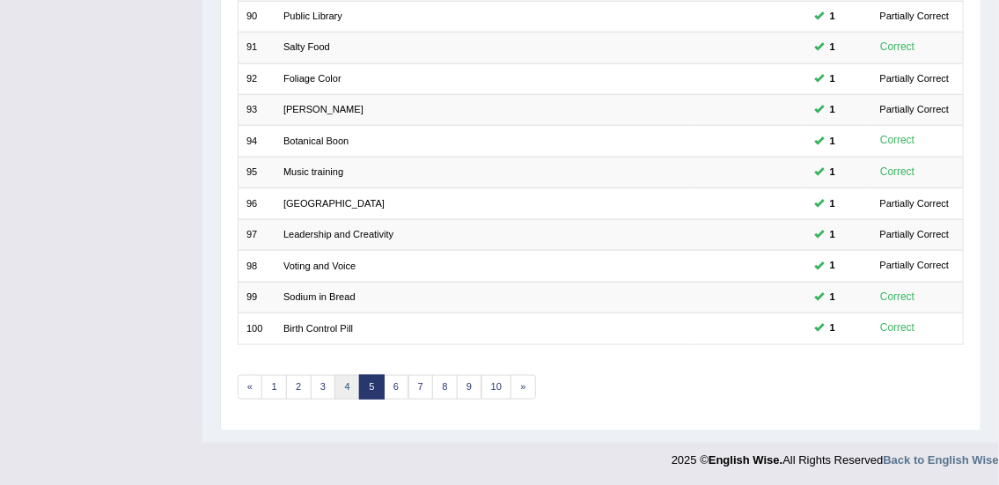
click at [346, 384] on link "4" at bounding box center [348, 387] width 26 height 25
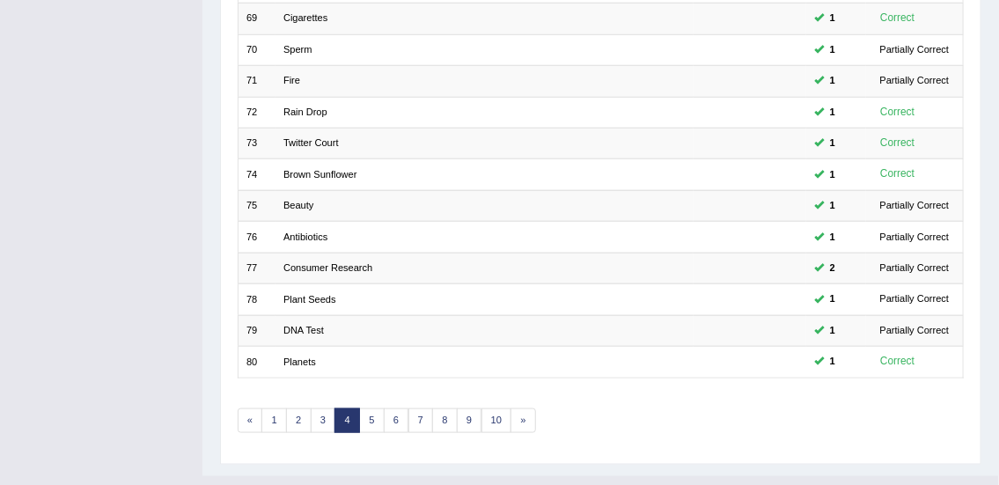
scroll to position [530, 0]
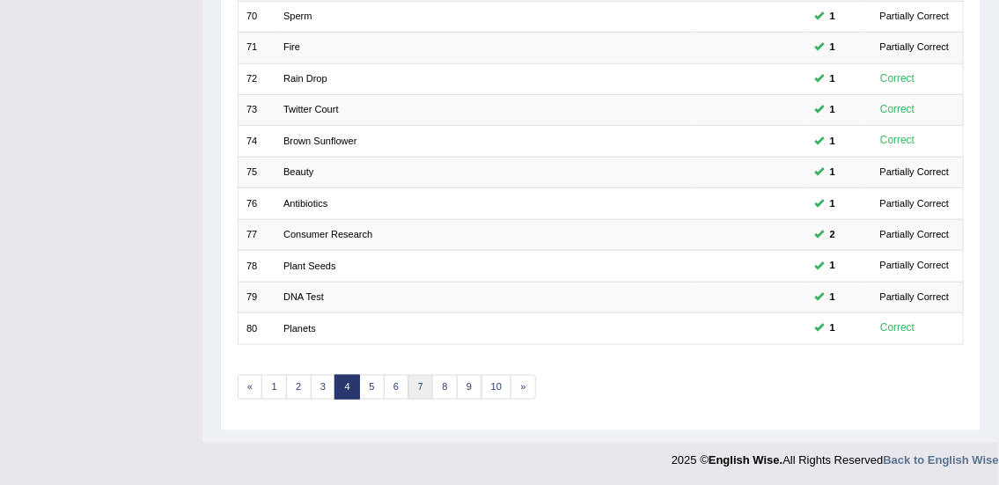
click at [419, 383] on link "7" at bounding box center [421, 387] width 26 height 25
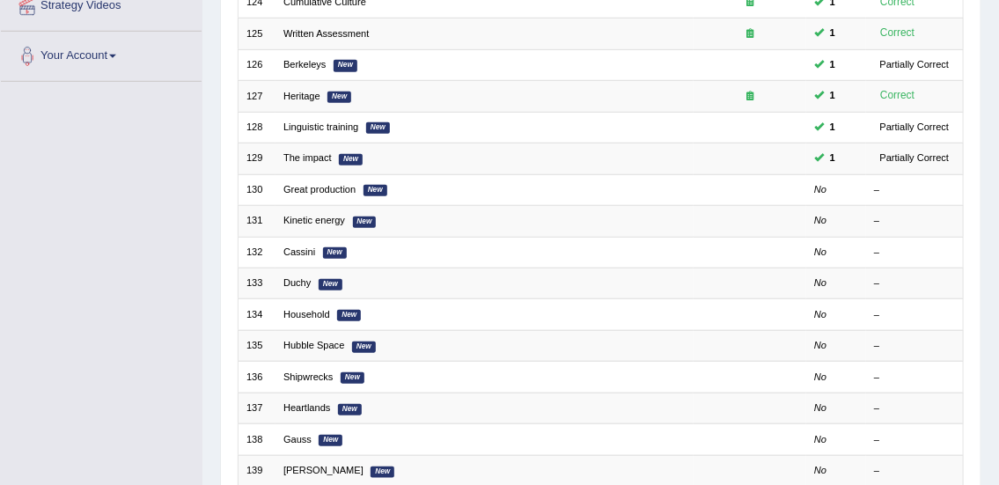
scroll to position [346, 0]
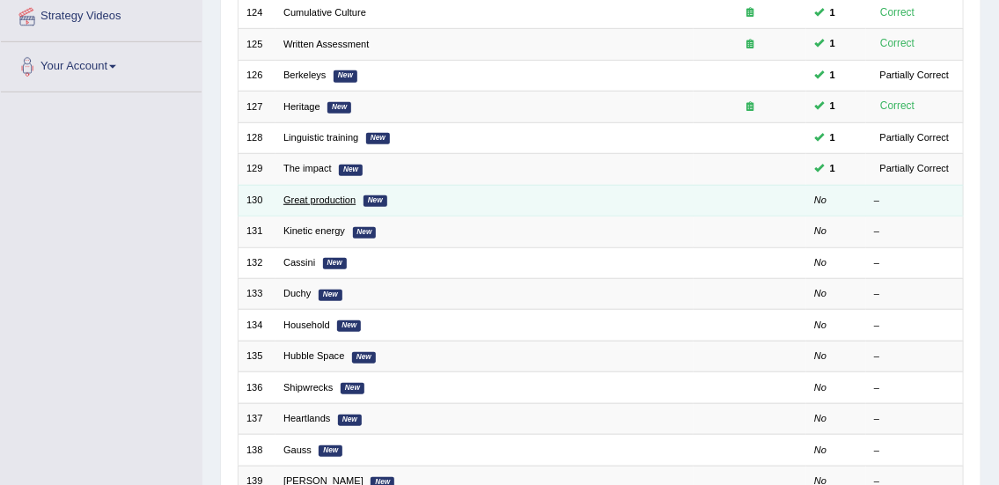
click at [320, 202] on link "Great production" at bounding box center [319, 200] width 72 height 11
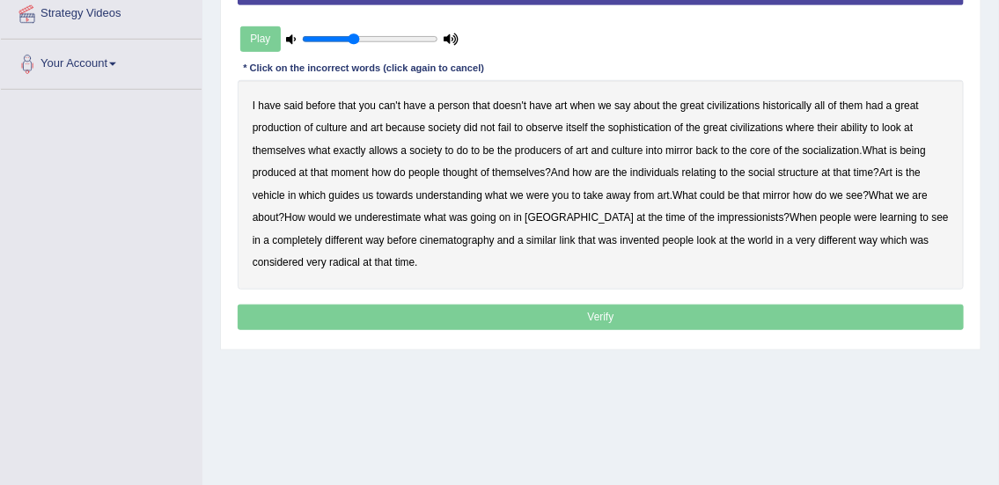
scroll to position [352, 0]
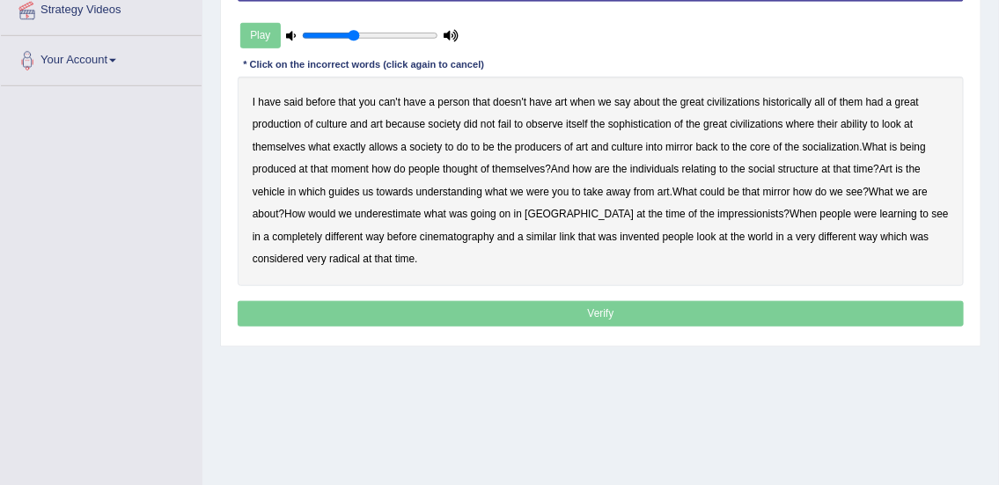
click at [361, 114] on div "I have said before that you can't have a person that doesn't have art when we s…" at bounding box center [601, 182] width 727 height 210
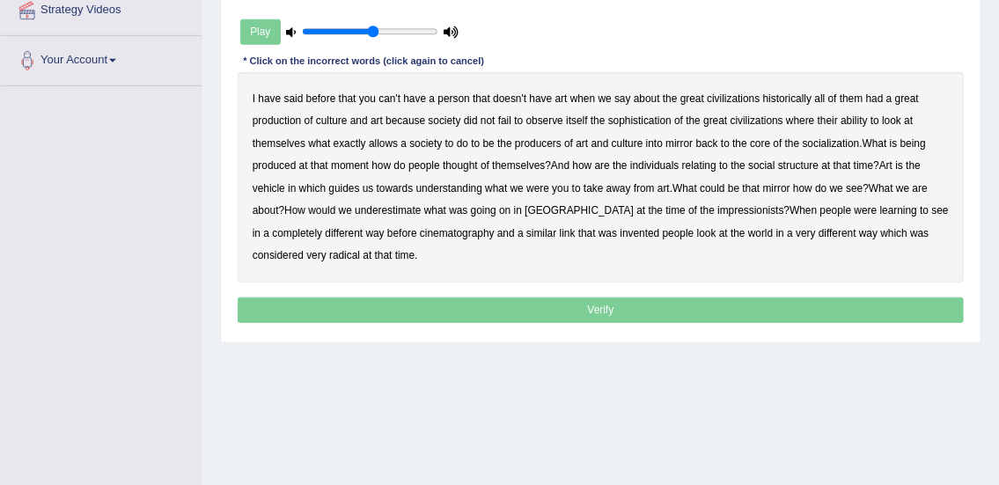
type input "0.55"
click at [372, 34] on input "range" at bounding box center [370, 32] width 136 height 12
click at [452, 97] on b "person" at bounding box center [454, 98] width 32 height 12
click at [828, 147] on b "socialization" at bounding box center [831, 143] width 57 height 12
click at [395, 209] on b "underestimate" at bounding box center [388, 210] width 66 height 12
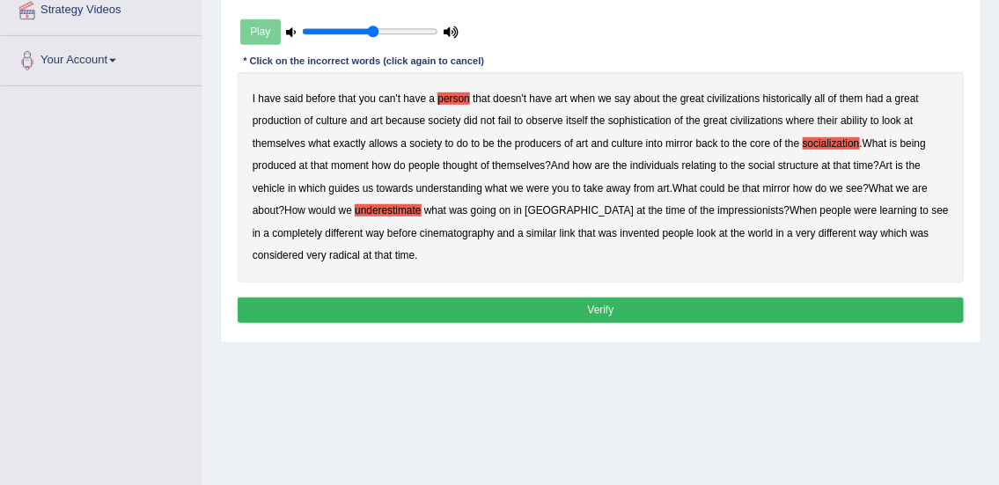
click at [383, 305] on button "Verify" at bounding box center [601, 311] width 727 height 26
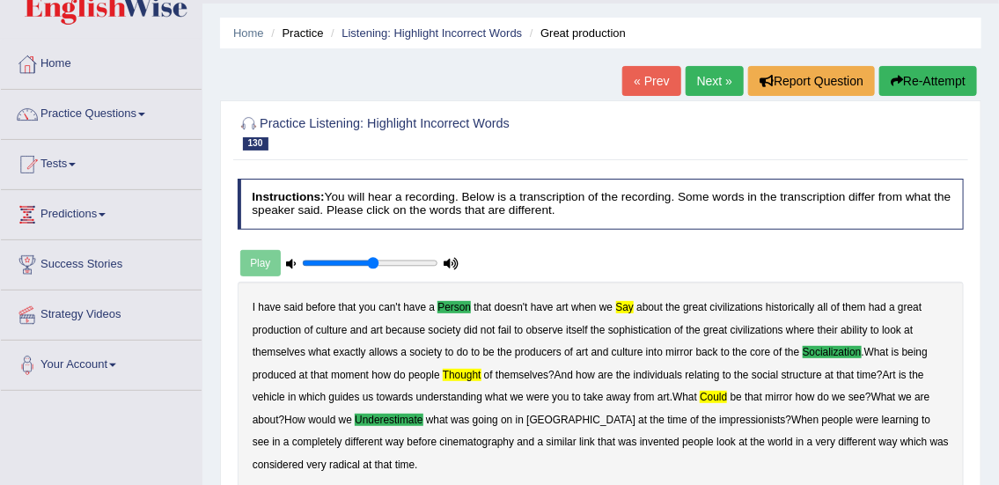
scroll to position [0, 0]
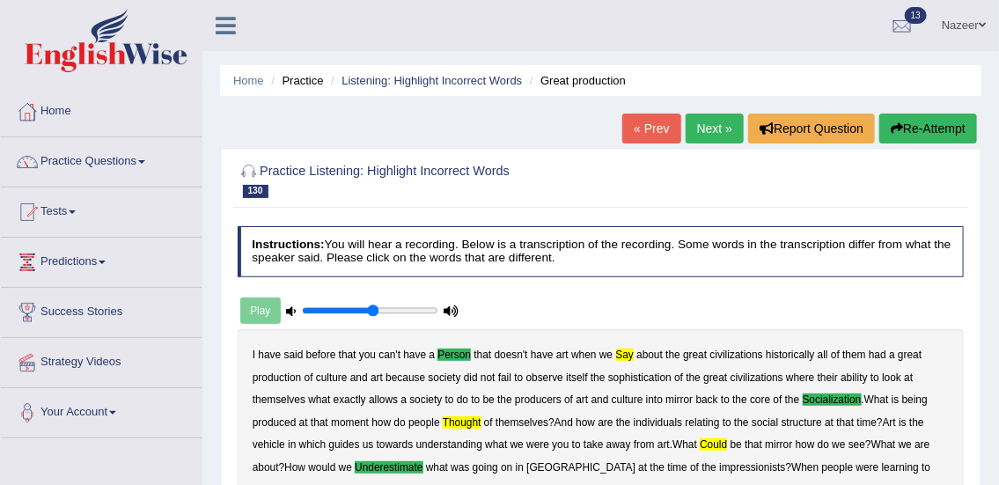
click at [704, 114] on link "Next »" at bounding box center [715, 129] width 58 height 30
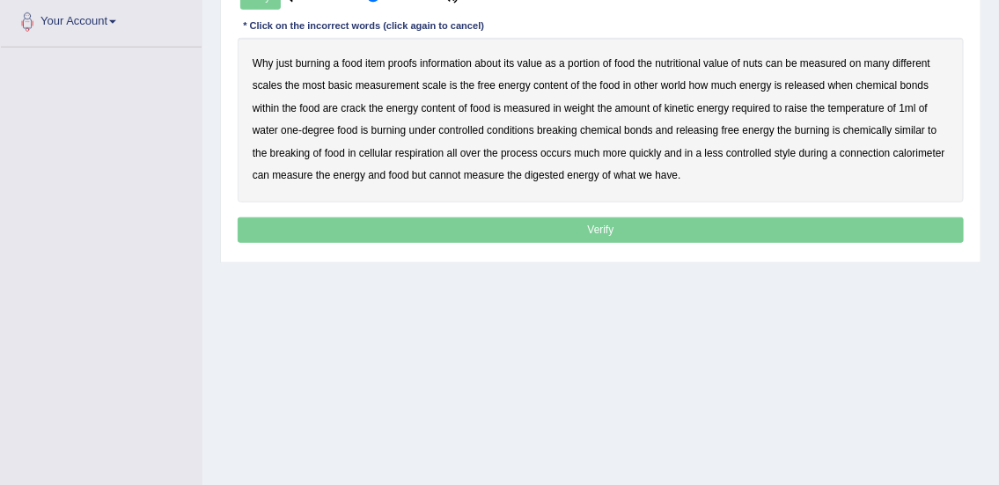
scroll to position [384, 0]
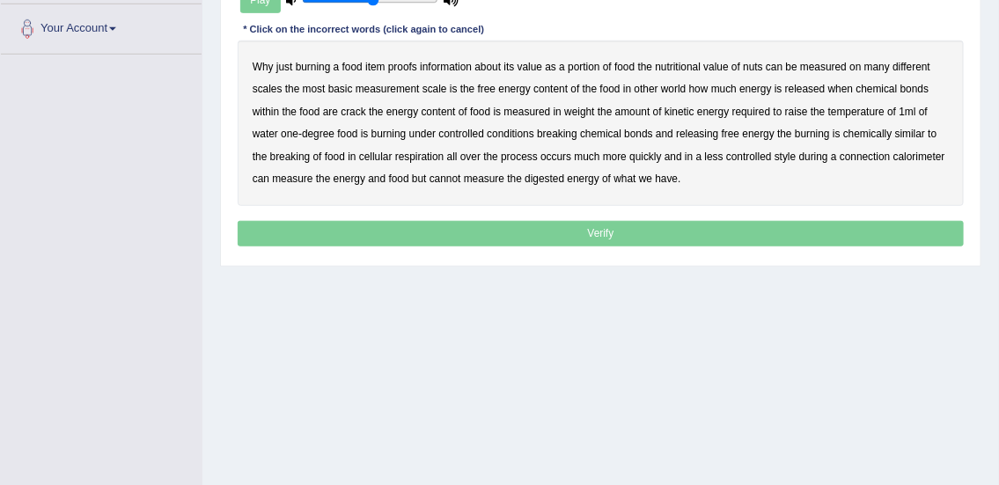
click at [406, 64] on b "proofs" at bounding box center [402, 67] width 29 height 12
click at [756, 67] on b "nuts" at bounding box center [752, 67] width 19 height 12
click at [354, 110] on b "crack" at bounding box center [353, 112] width 25 height 12
click at [681, 106] on b "kinetic" at bounding box center [680, 112] width 30 height 12
click at [385, 131] on b "burning" at bounding box center [388, 134] width 35 height 12
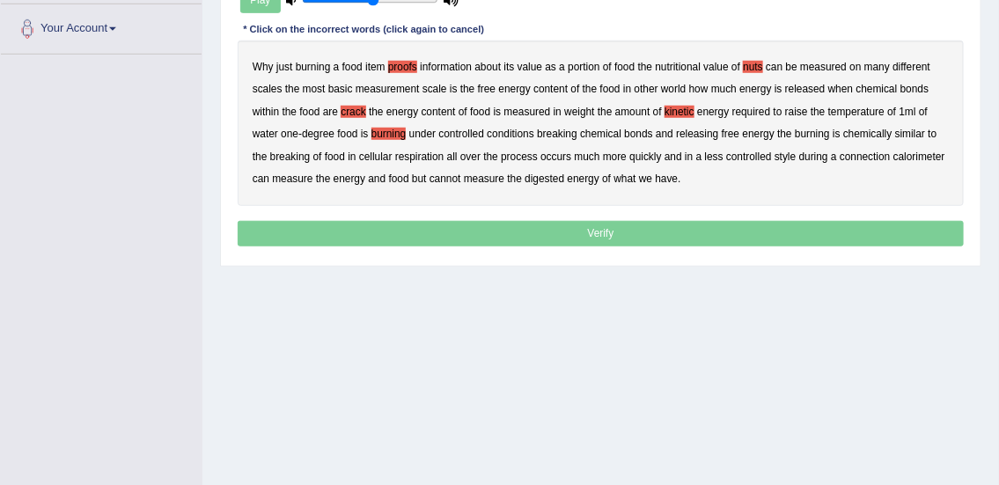
click at [587, 153] on b "much" at bounding box center [588, 157] width 26 height 12
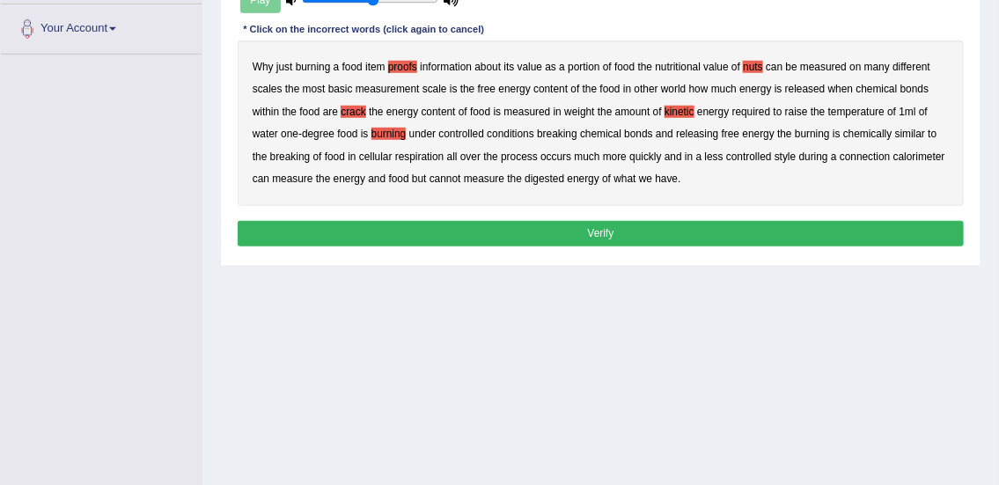
click at [480, 234] on button "Verify" at bounding box center [601, 234] width 727 height 26
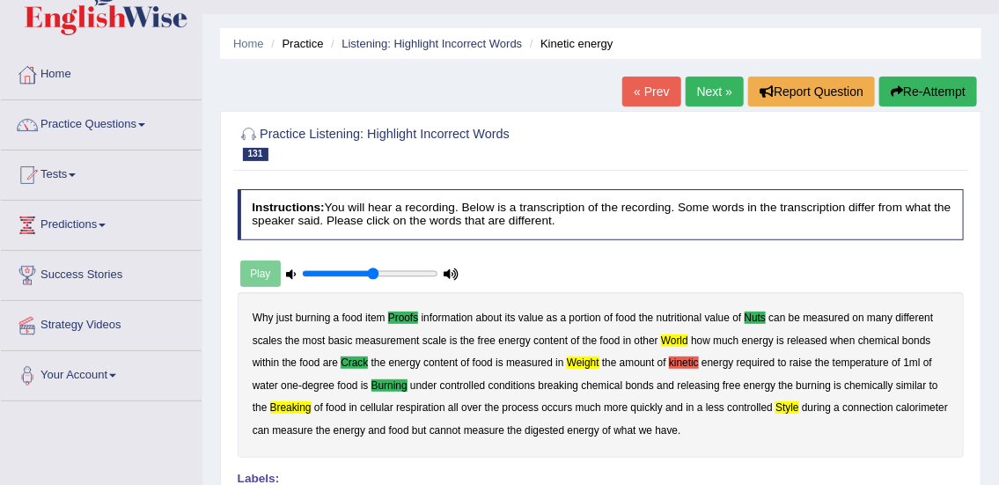
scroll to position [26, 0]
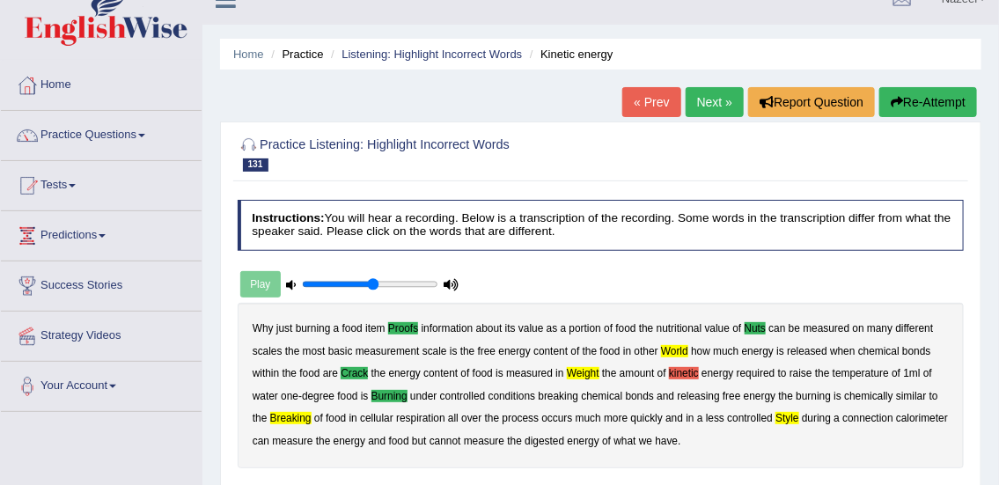
click at [715, 98] on link "Next »" at bounding box center [715, 102] width 58 height 30
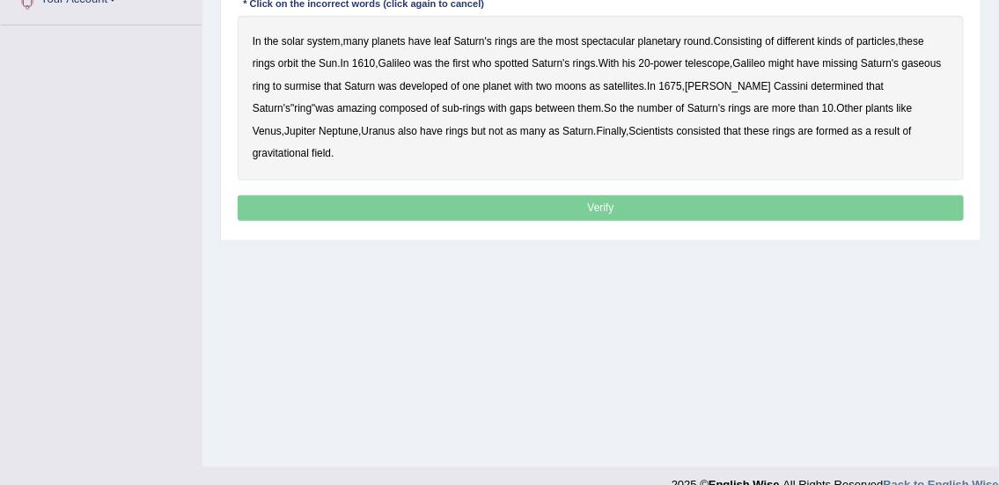
scroll to position [410, 0]
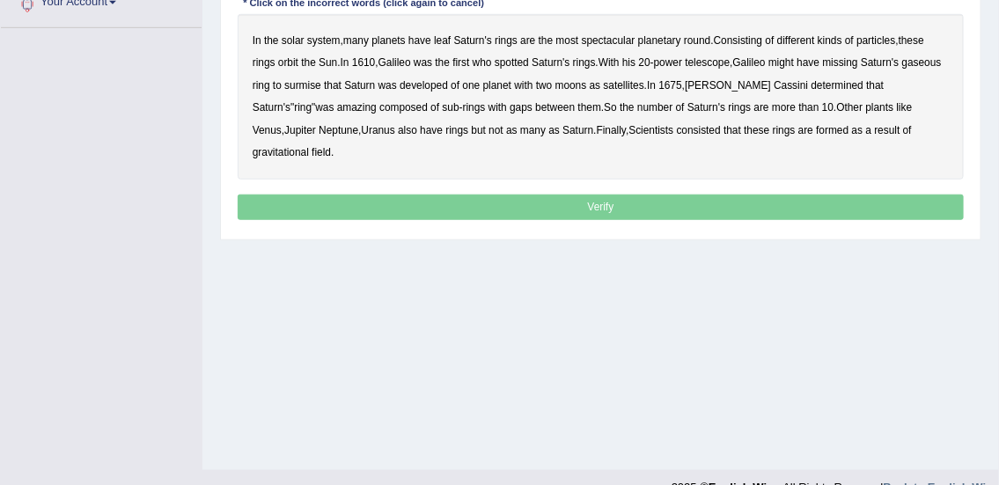
click at [445, 41] on b "leaf" at bounding box center [442, 40] width 17 height 12
click at [701, 39] on b "round" at bounding box center [697, 40] width 26 height 12
click at [857, 63] on b "missing" at bounding box center [840, 62] width 35 height 12
click at [448, 84] on b "developed" at bounding box center [424, 85] width 48 height 12
click at [337, 108] on b "amazing" at bounding box center [357, 107] width 40 height 12
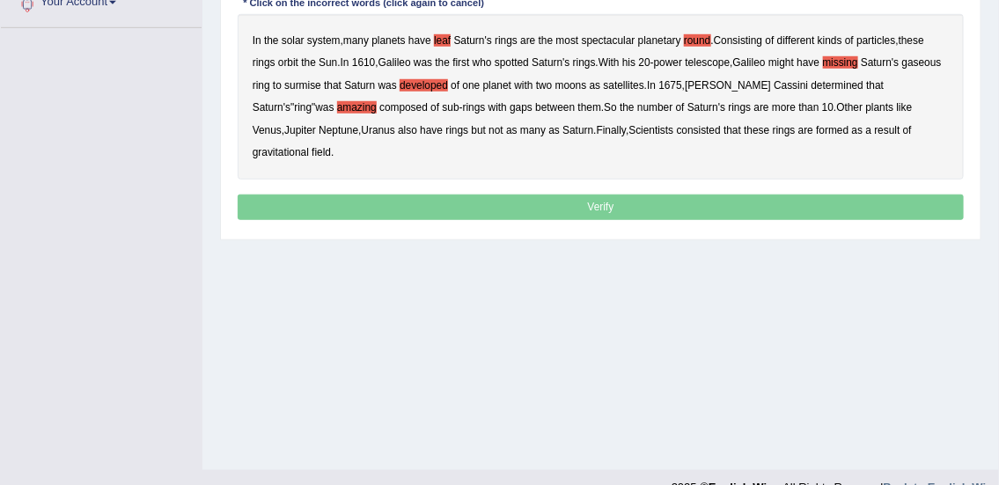
click at [692, 130] on b "consisted" at bounding box center [699, 130] width 44 height 12
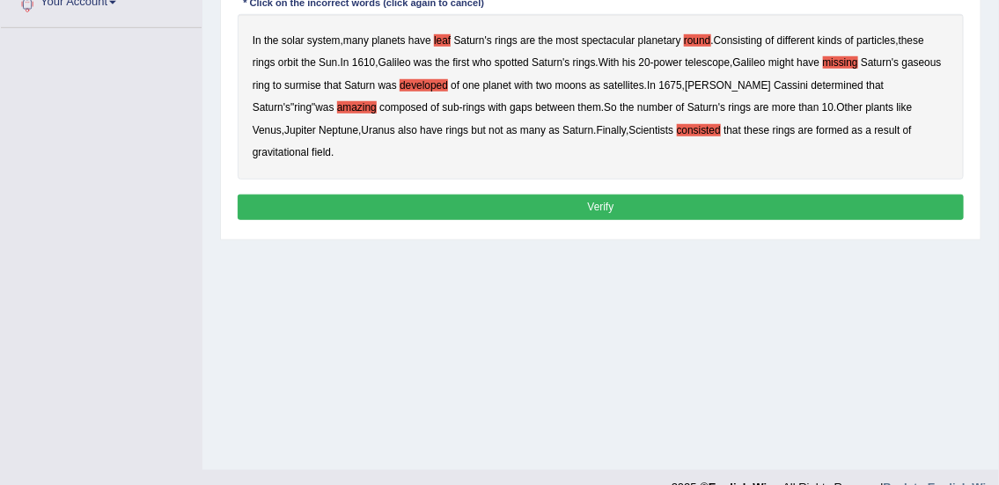
click at [765, 201] on button "Verify" at bounding box center [601, 208] width 727 height 26
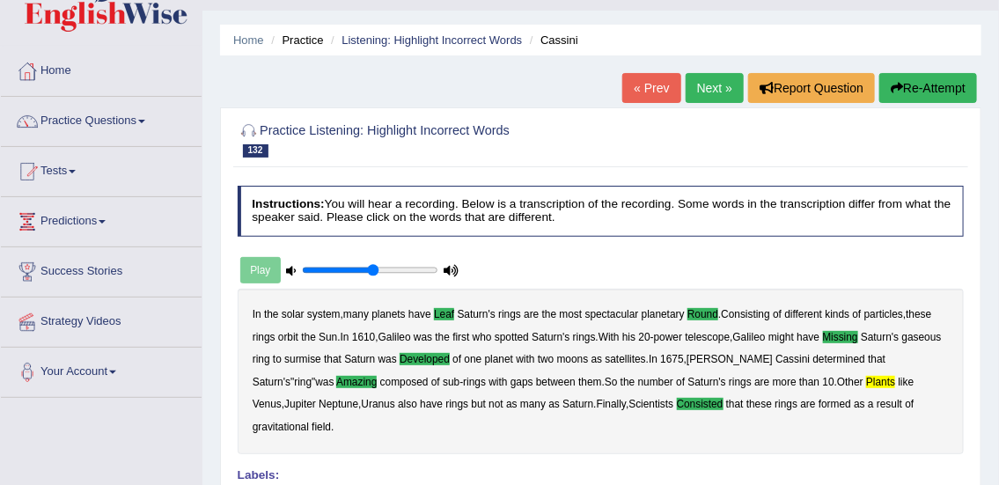
scroll to position [26, 0]
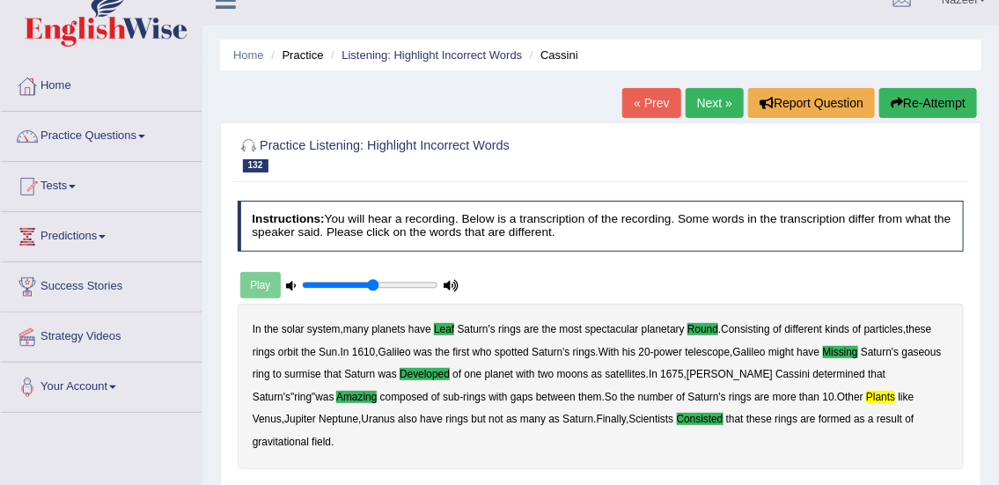
click at [728, 109] on link "Next »" at bounding box center [715, 103] width 58 height 30
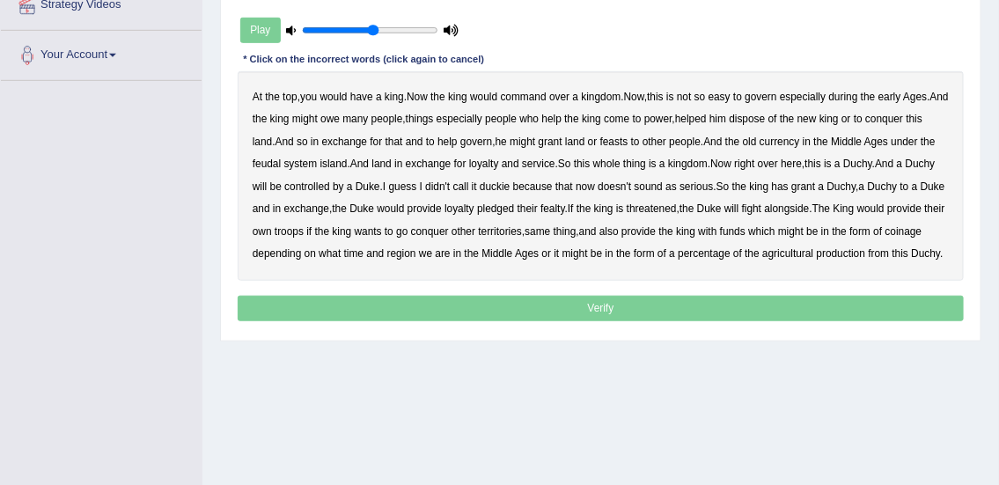
scroll to position [358, 0]
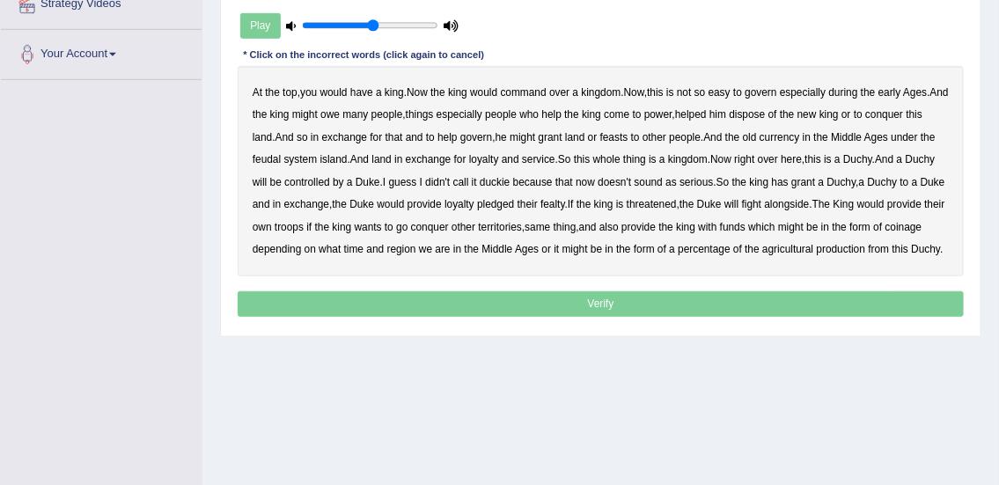
click at [536, 92] on b "command" at bounding box center [524, 92] width 46 height 12
click at [897, 88] on b "early" at bounding box center [890, 92] width 23 height 12
click at [817, 114] on b "new" at bounding box center [807, 114] width 19 height 12
click at [722, 136] on b "And" at bounding box center [712, 137] width 18 height 12
click at [789, 185] on b "has" at bounding box center [780, 182] width 17 height 12
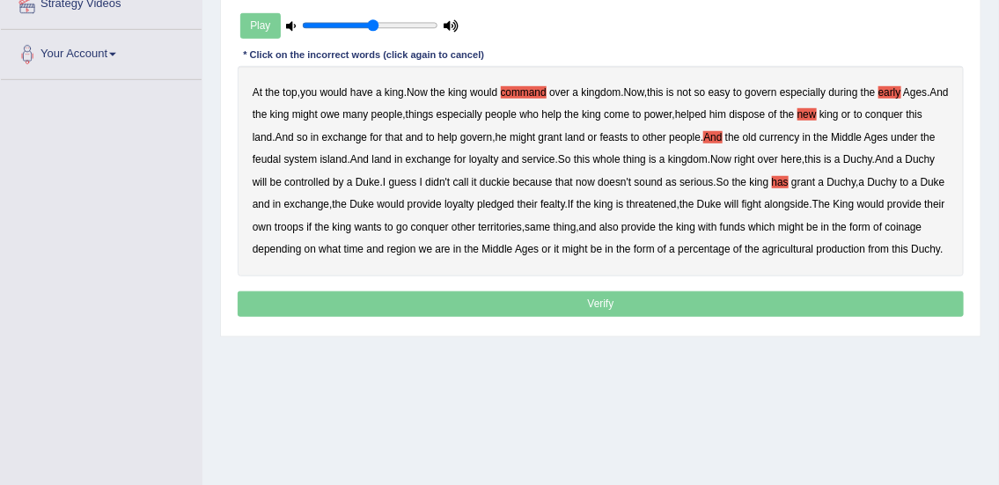
click at [330, 180] on b "controlled" at bounding box center [307, 182] width 46 height 12
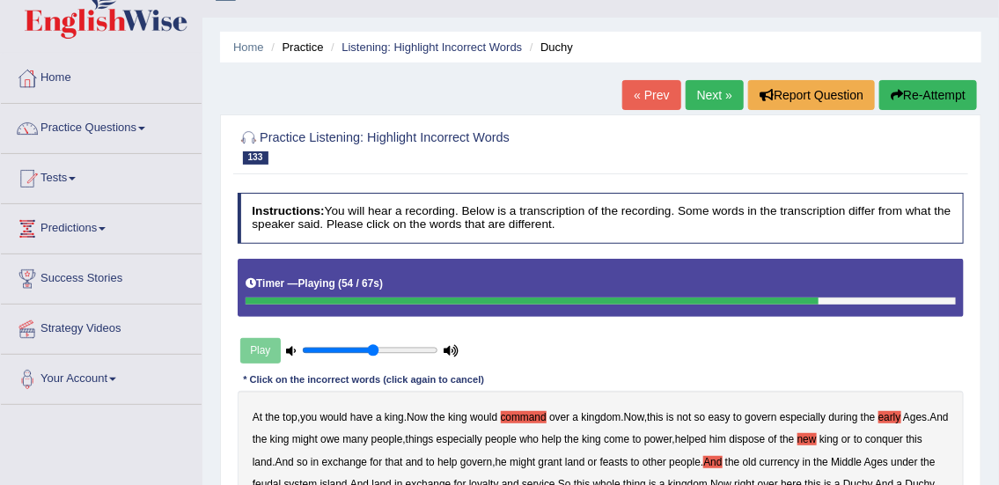
scroll to position [33, 0]
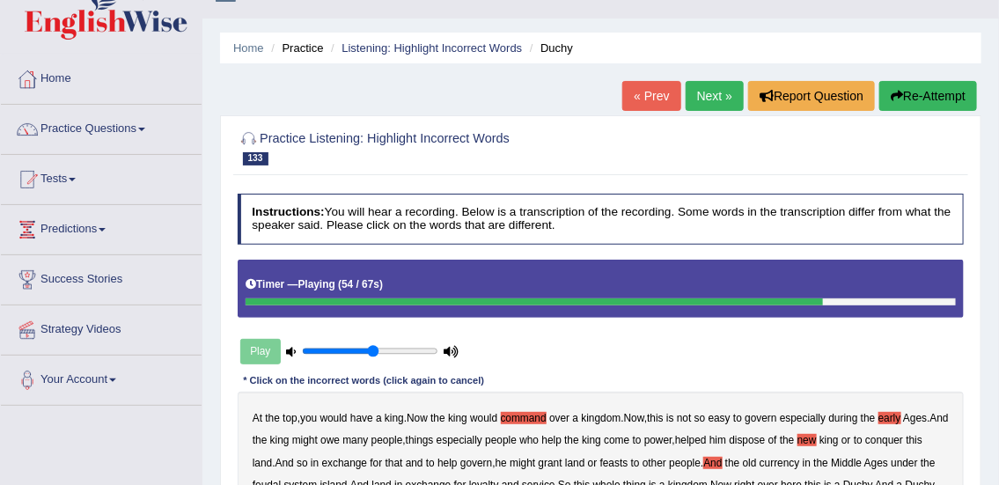
click at [924, 92] on button "Re-Attempt" at bounding box center [928, 96] width 98 height 30
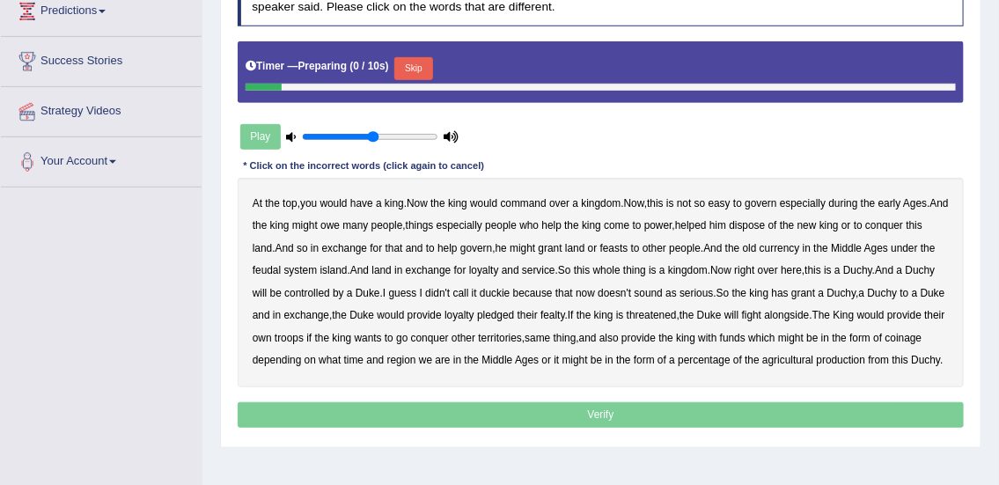
scroll to position [255, 0]
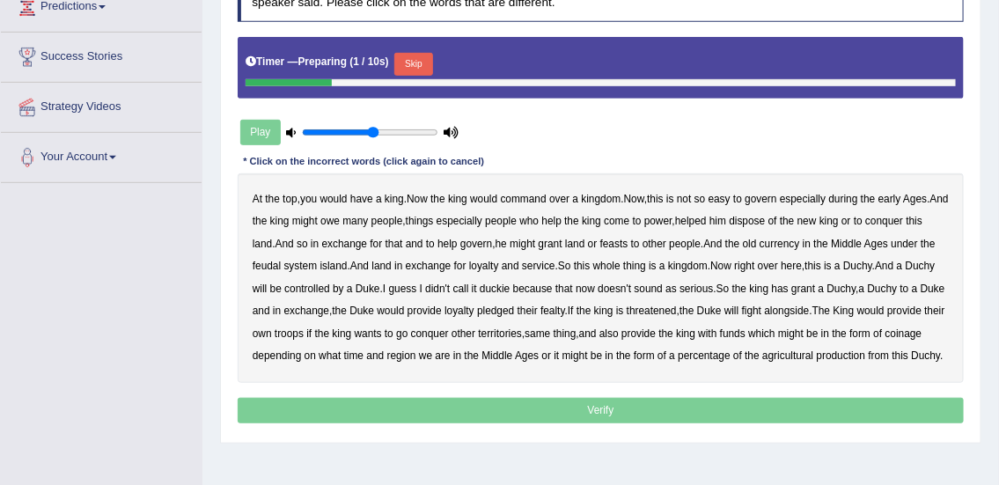
click at [418, 62] on button "Skip" at bounding box center [413, 64] width 38 height 23
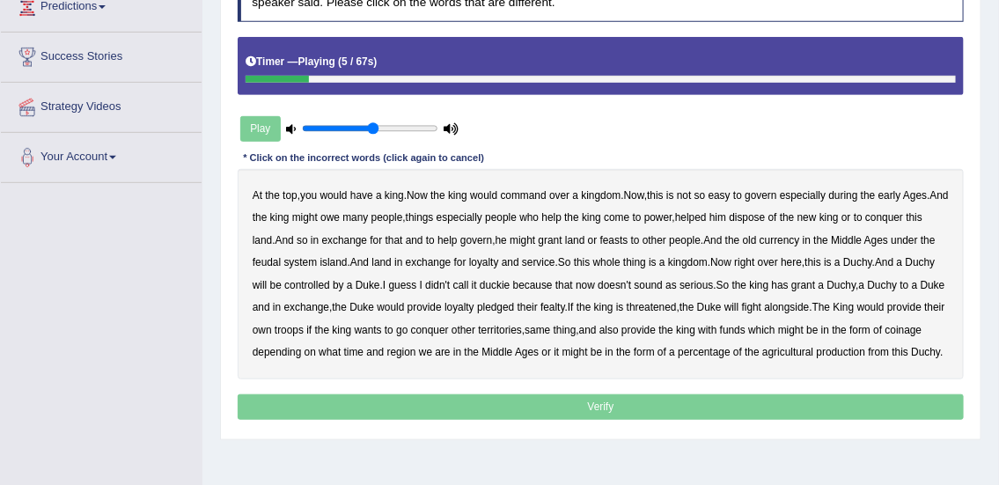
click at [531, 196] on b "command" at bounding box center [524, 195] width 46 height 12
click at [897, 193] on b "early" at bounding box center [890, 195] width 23 height 12
click at [817, 212] on b "new" at bounding box center [807, 217] width 19 height 12
click at [757, 235] on b "old" at bounding box center [750, 240] width 14 height 12
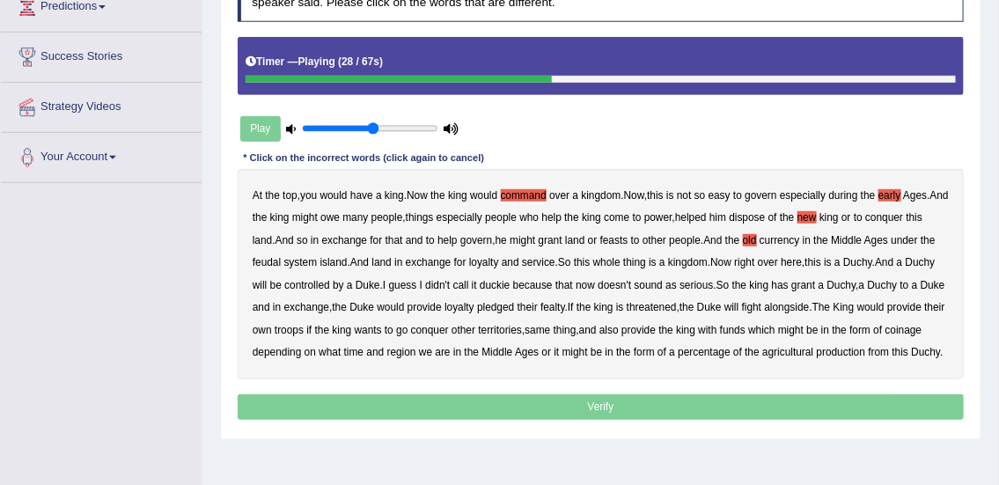
click at [862, 235] on b "Middle" at bounding box center [846, 240] width 31 height 12
click at [815, 282] on b "grant" at bounding box center [803, 285] width 24 height 12
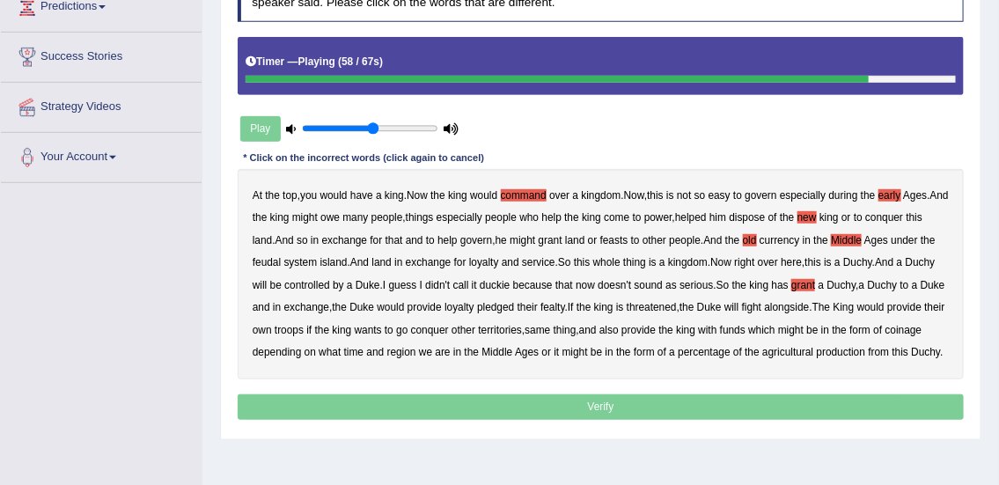
click at [746, 327] on b "funds" at bounding box center [733, 330] width 26 height 12
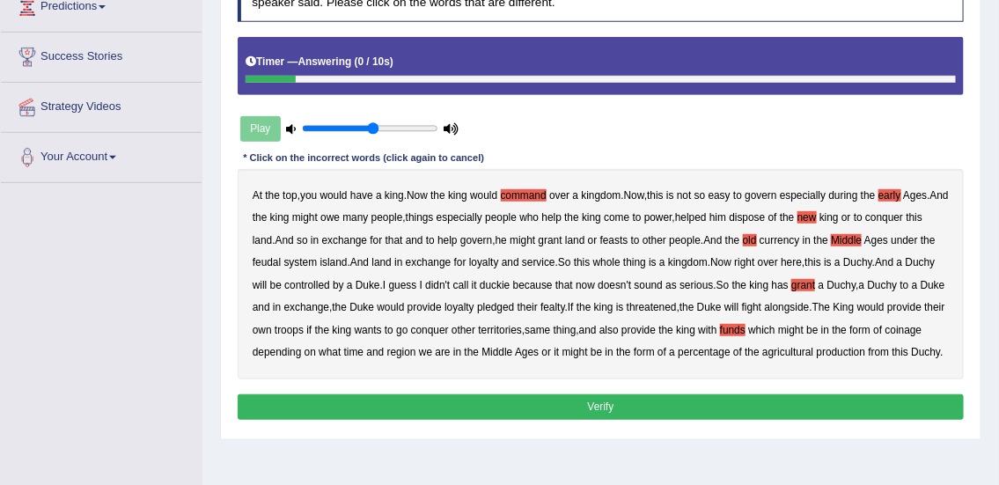
click at [531, 420] on button "Verify" at bounding box center [601, 407] width 727 height 26
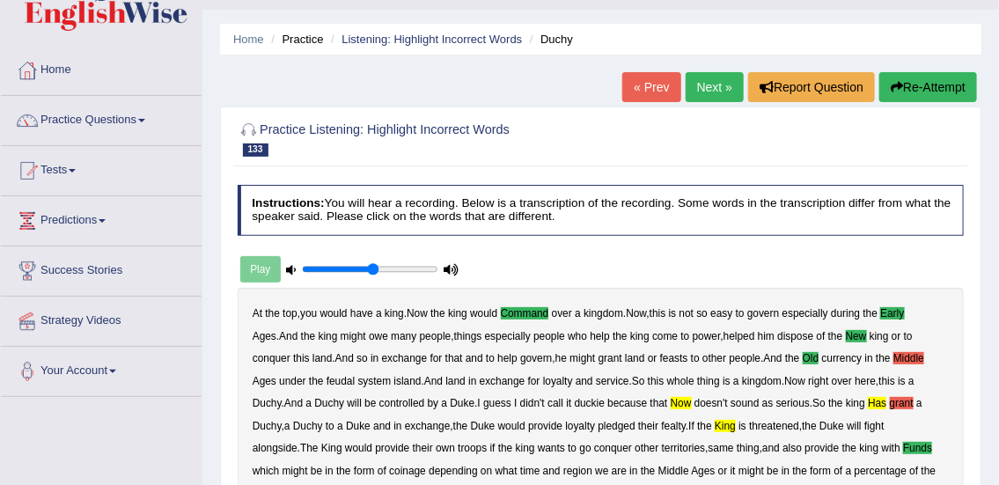
scroll to position [36, 0]
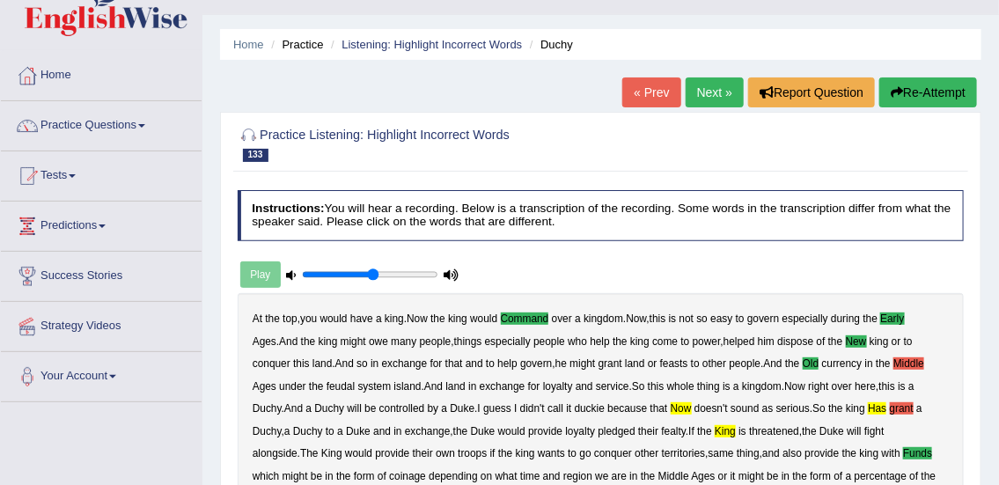
click at [703, 96] on link "Next »" at bounding box center [715, 92] width 58 height 30
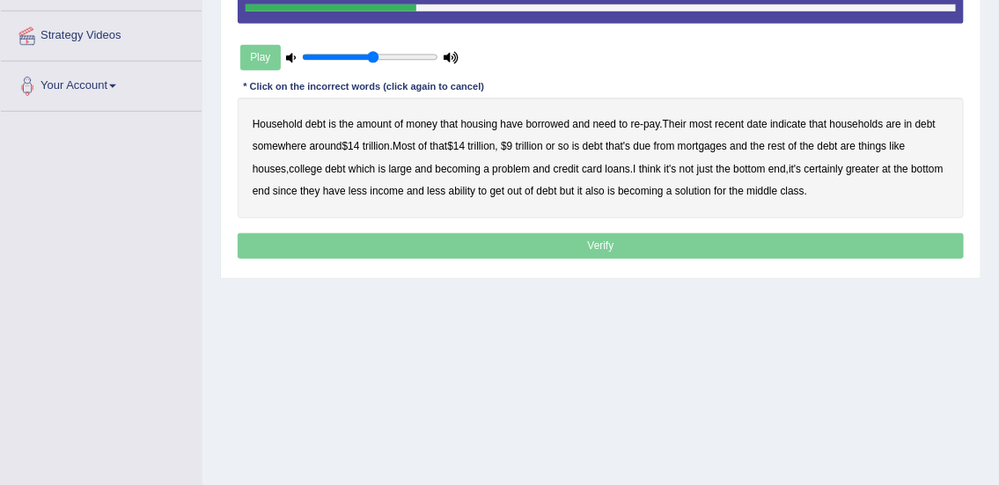
click at [511, 123] on b "have" at bounding box center [512, 124] width 23 height 12
click at [272, 167] on b "houses" at bounding box center [269, 169] width 33 height 12
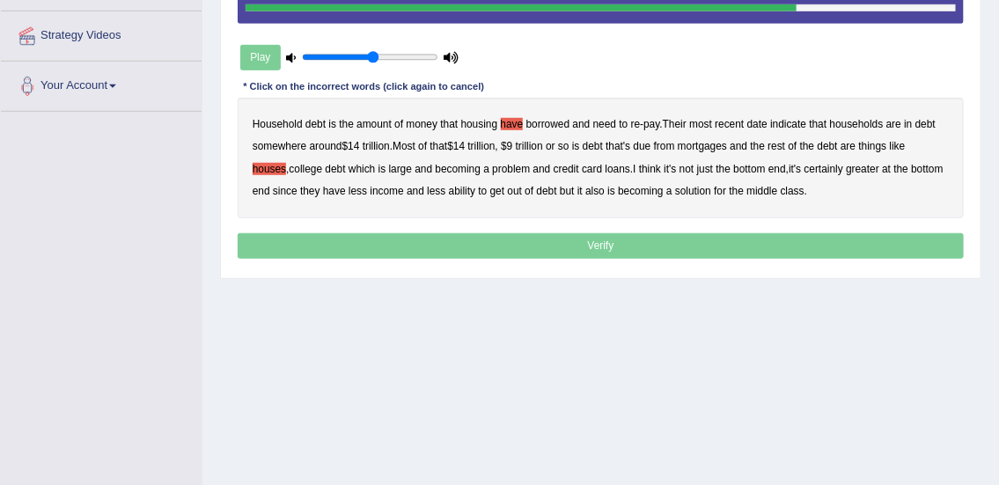
click at [625, 167] on b "loans" at bounding box center [618, 169] width 25 height 12
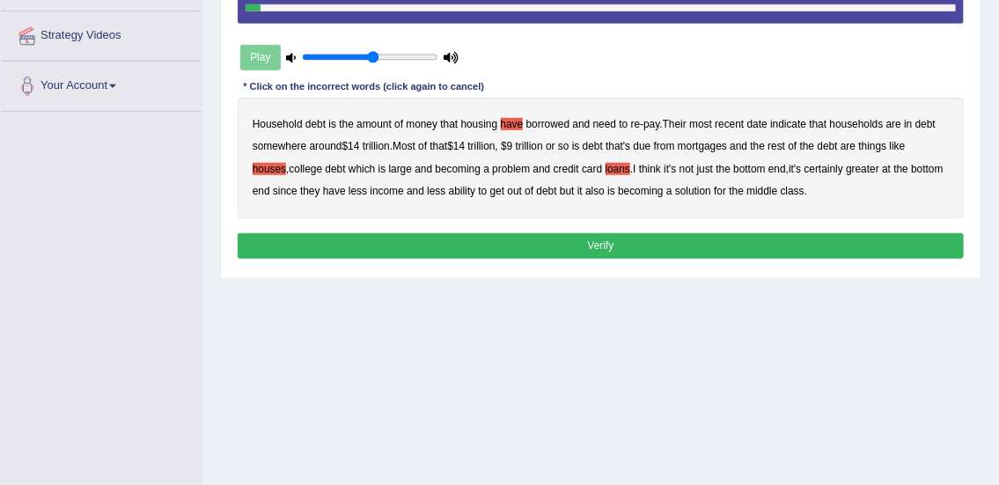
click at [711, 191] on b "solution" at bounding box center [693, 191] width 36 height 12
click at [669, 254] on button "Verify" at bounding box center [601, 246] width 727 height 26
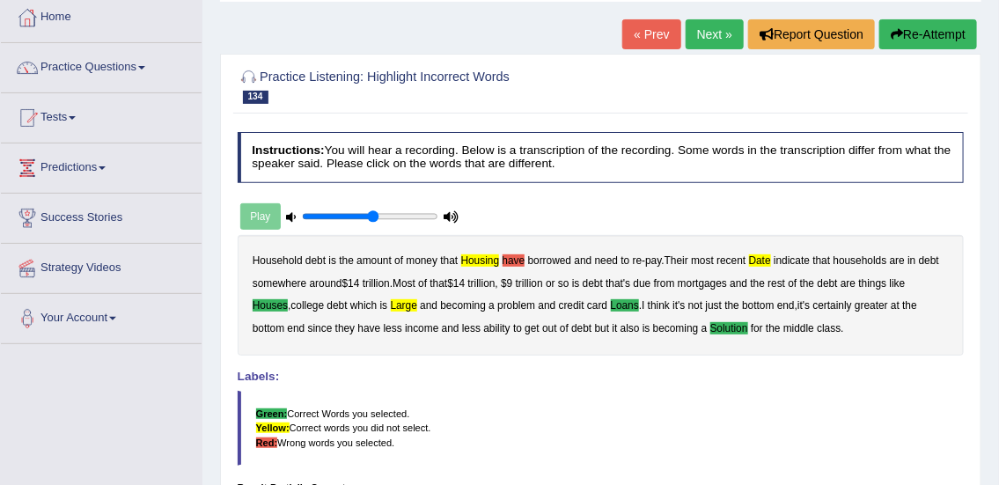
scroll to position [89, 0]
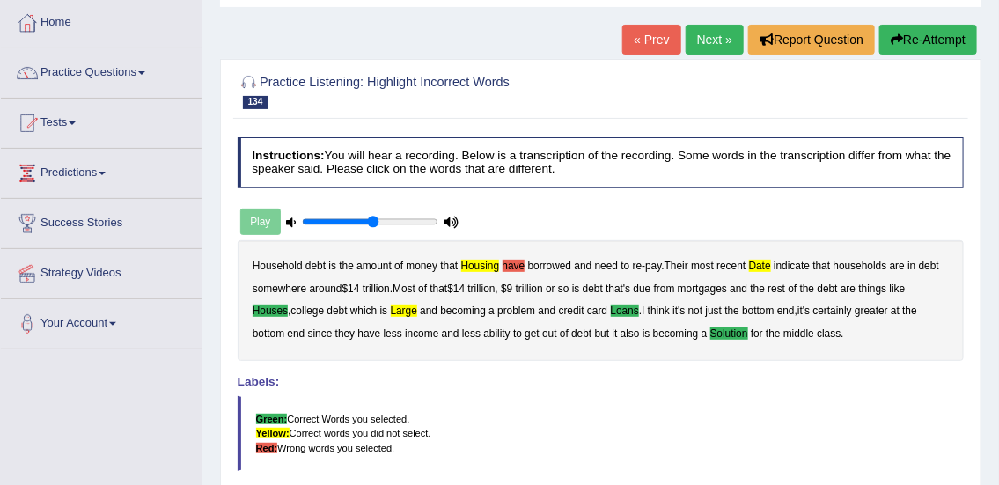
click at [712, 41] on link "Next »" at bounding box center [715, 40] width 58 height 30
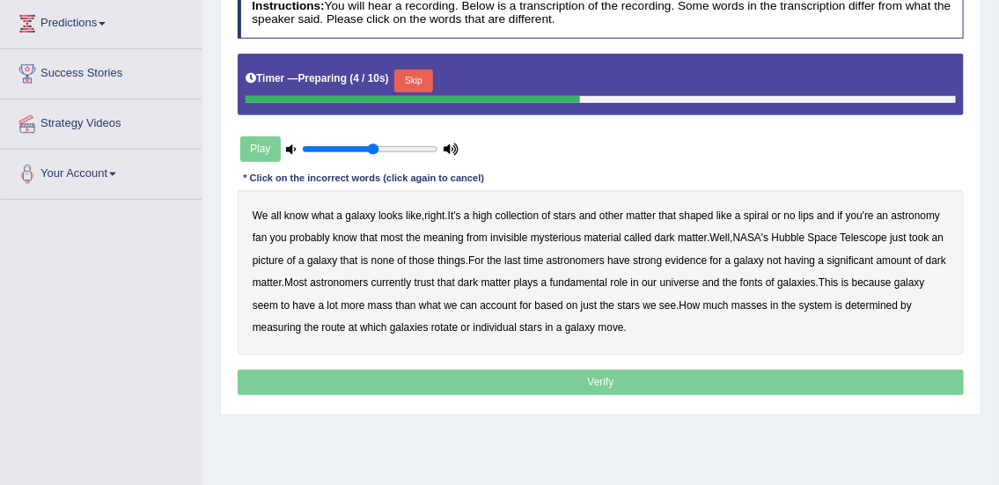
scroll to position [292, 0]
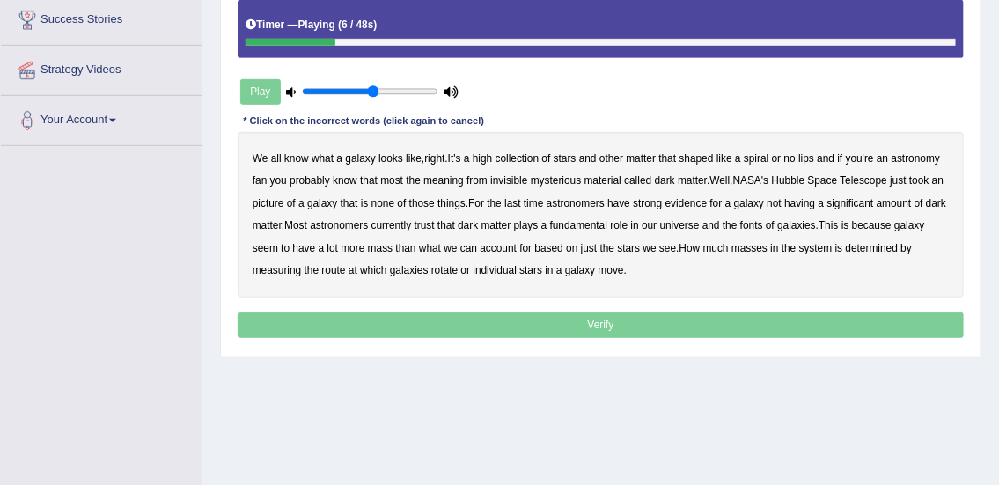
click at [484, 155] on b "high" at bounding box center [482, 158] width 19 height 12
click at [387, 179] on b "most" at bounding box center [391, 180] width 23 height 12
click at [436, 178] on b "meaning" at bounding box center [443, 180] width 40 height 12
click at [389, 179] on b "most" at bounding box center [391, 180] width 23 height 12
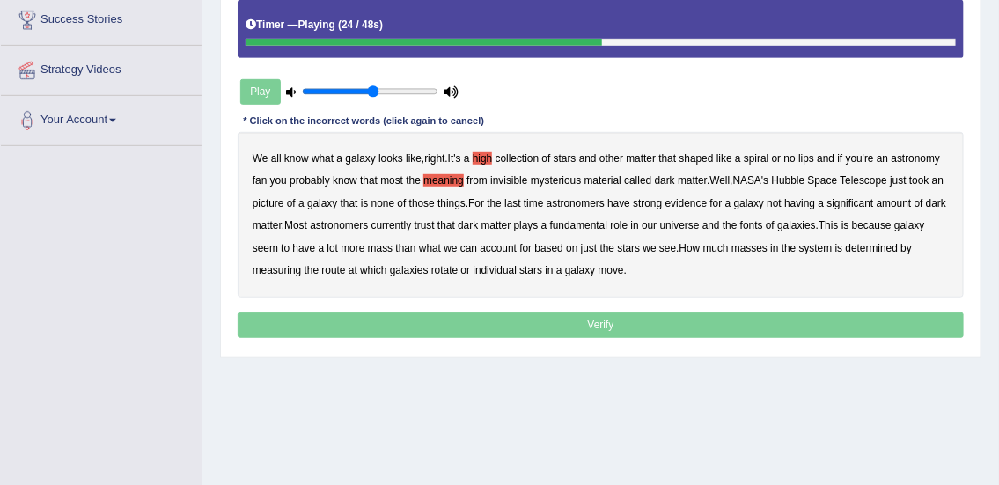
click at [521, 201] on b "last" at bounding box center [512, 203] width 17 height 12
click at [763, 221] on b "fonts" at bounding box center [751, 225] width 23 height 12
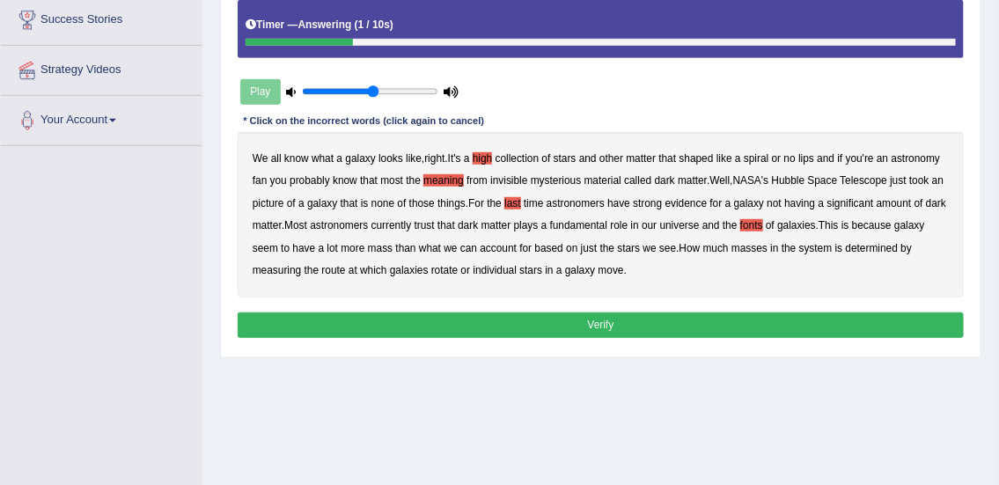
click at [326, 269] on b "route" at bounding box center [334, 270] width 24 height 12
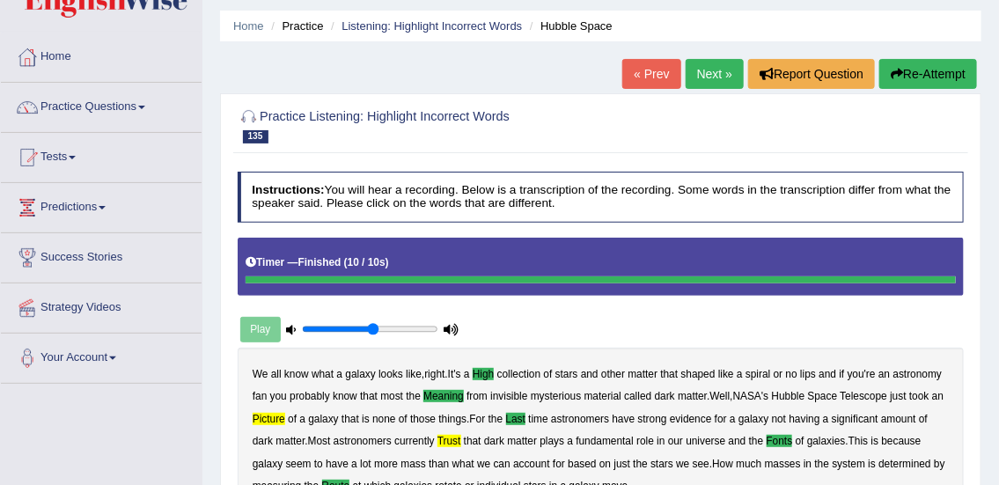
scroll to position [7, 0]
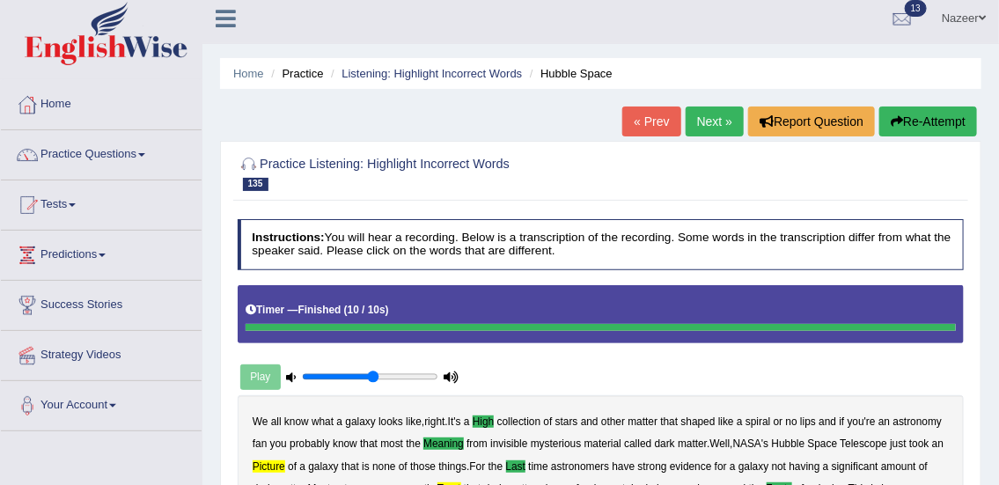
click at [717, 125] on link "Next »" at bounding box center [715, 122] width 58 height 30
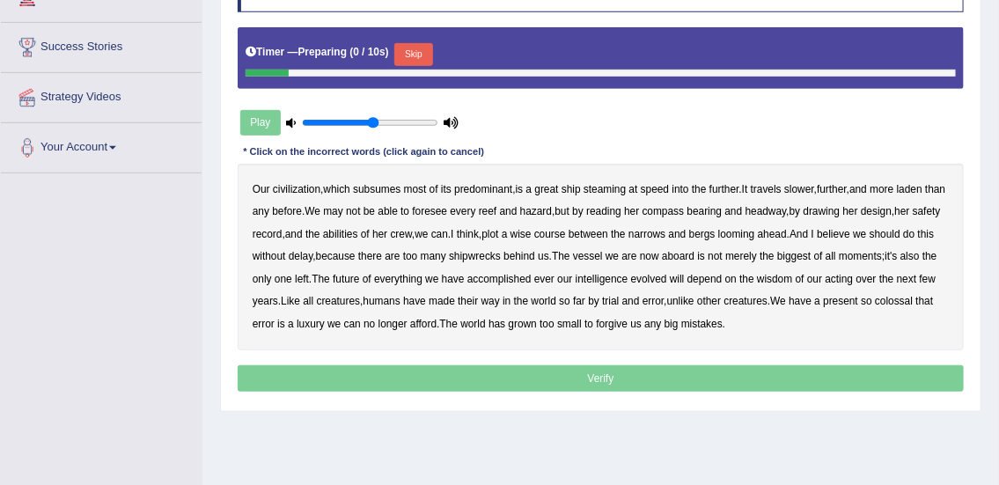
scroll to position [265, 0]
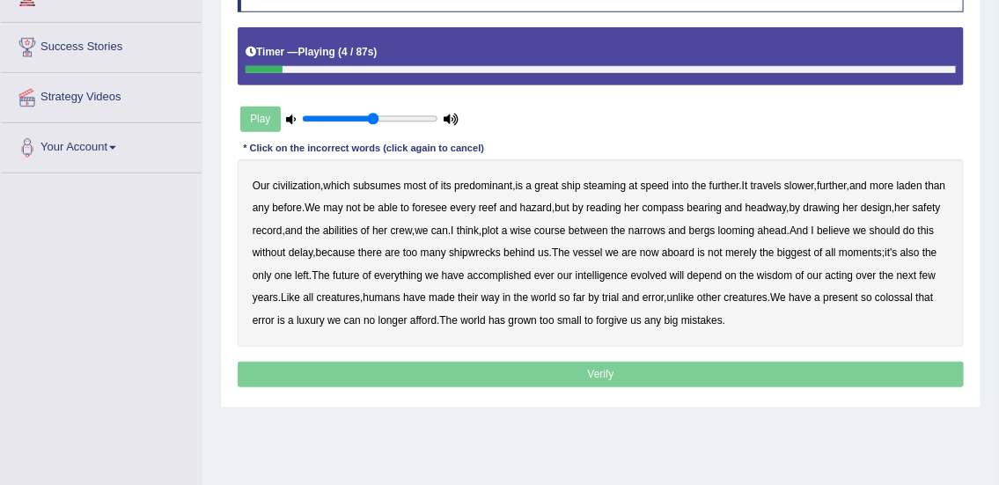
click at [492, 185] on b "predominant" at bounding box center [483, 186] width 58 height 12
click at [732, 180] on b "further" at bounding box center [725, 186] width 30 height 12
click at [798, 181] on b "slower" at bounding box center [799, 186] width 30 height 12
click at [841, 202] on b "drawing" at bounding box center [822, 208] width 37 height 12
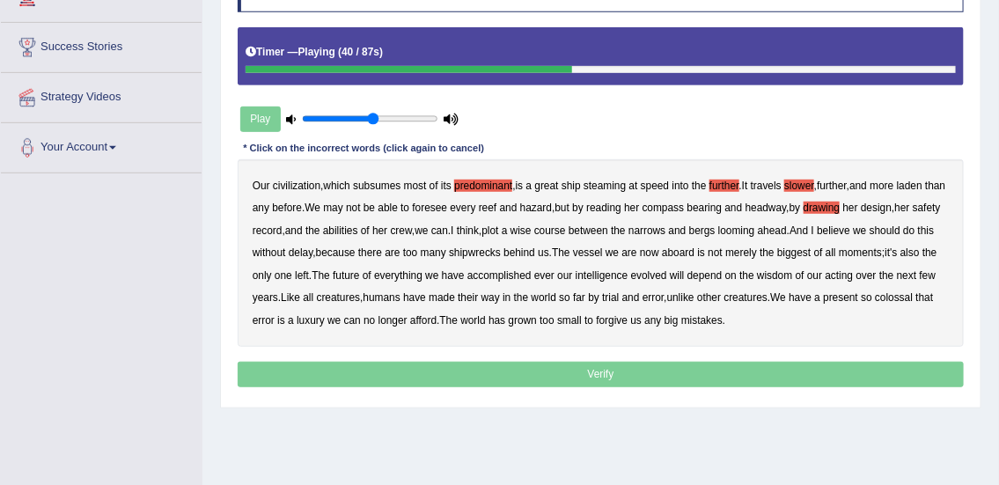
click at [901, 229] on b "should" at bounding box center [885, 230] width 31 height 12
click at [882, 253] on b "moments" at bounding box center [860, 252] width 43 height 12
click at [555, 273] on b "ever" at bounding box center [544, 275] width 20 height 12
click at [854, 271] on b "acting" at bounding box center [840, 275] width 28 height 12
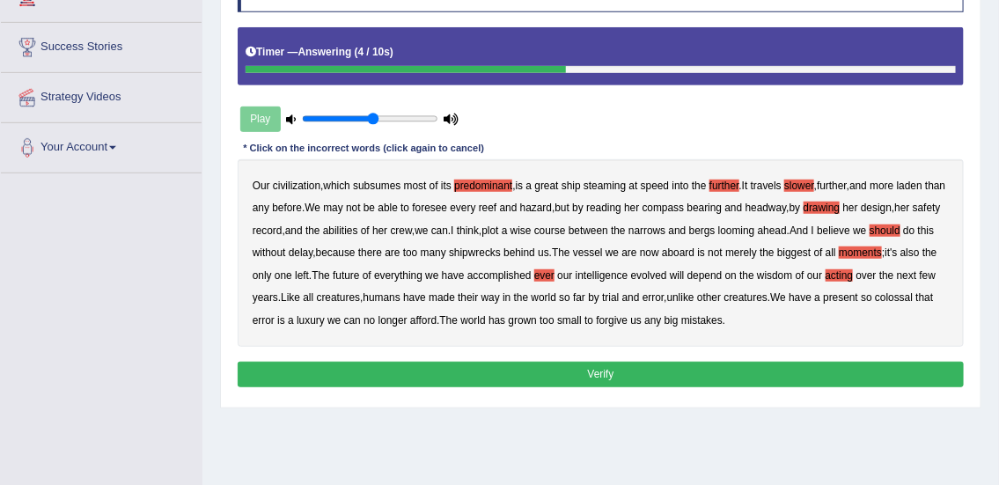
click at [656, 377] on button "Verify" at bounding box center [601, 375] width 727 height 26
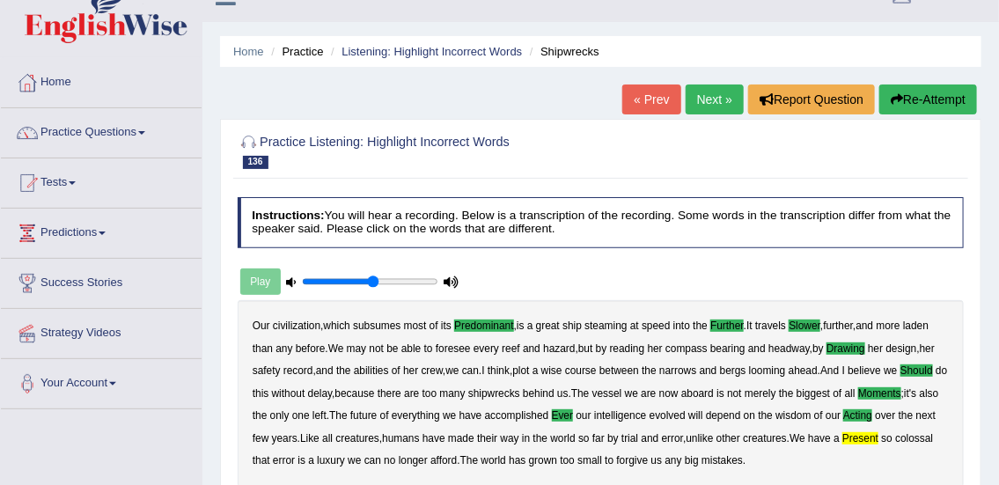
scroll to position [18, 0]
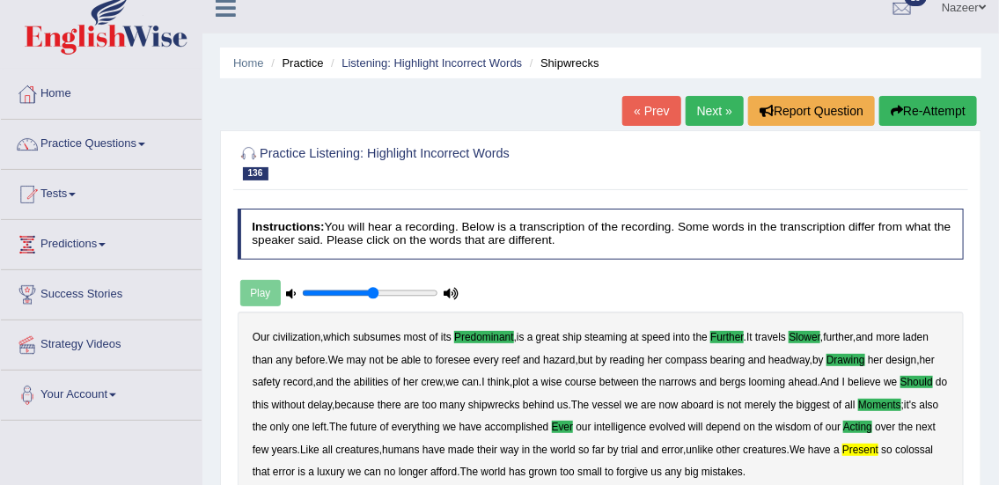
click at [706, 110] on link "Next »" at bounding box center [715, 111] width 58 height 30
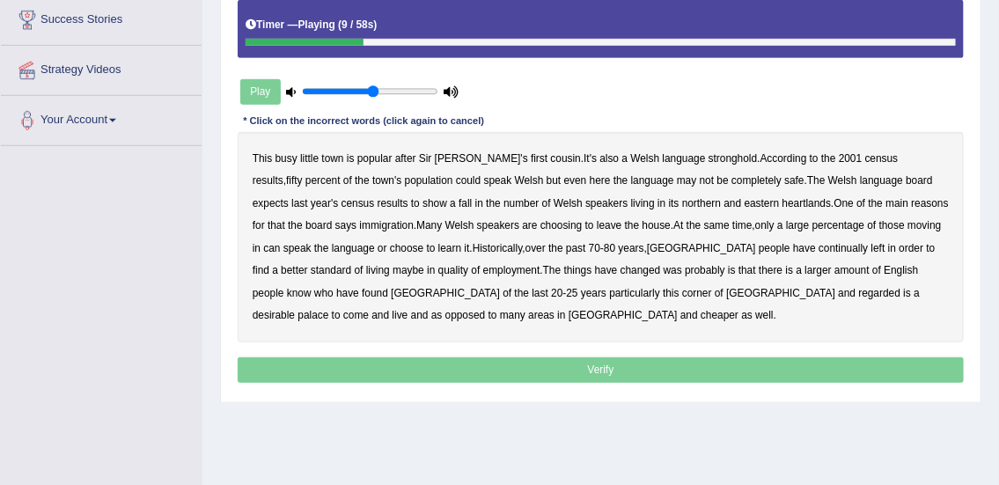
click at [303, 174] on b "fifty" at bounding box center [294, 180] width 17 height 12
click at [643, 223] on b "house" at bounding box center [657, 225] width 28 height 12
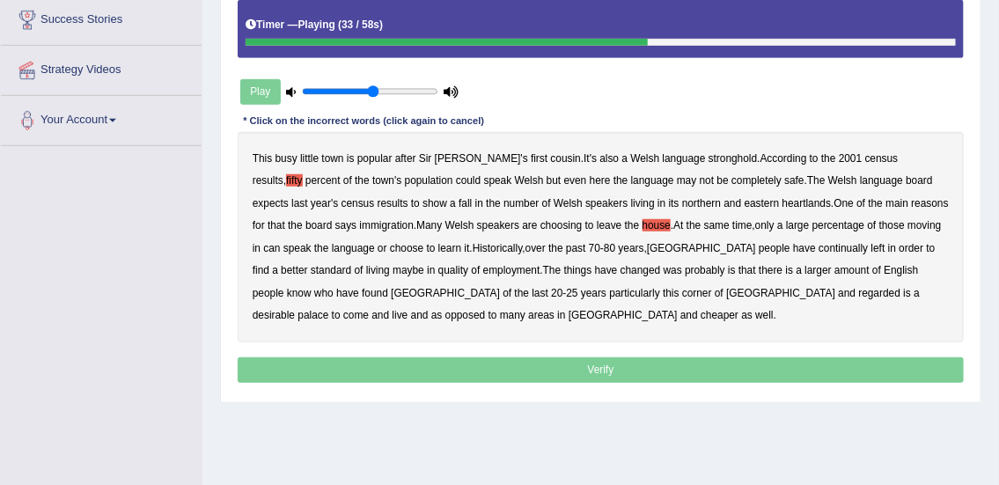
click at [312, 242] on b "speak" at bounding box center [297, 248] width 28 height 12
click at [390, 264] on b "living" at bounding box center [378, 270] width 24 height 12
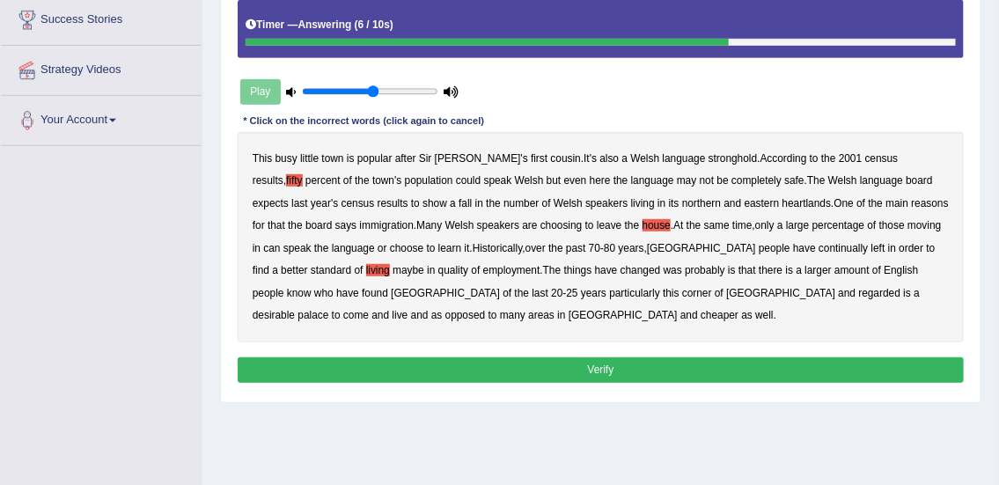
click at [666, 366] on button "Verify" at bounding box center [601, 370] width 727 height 26
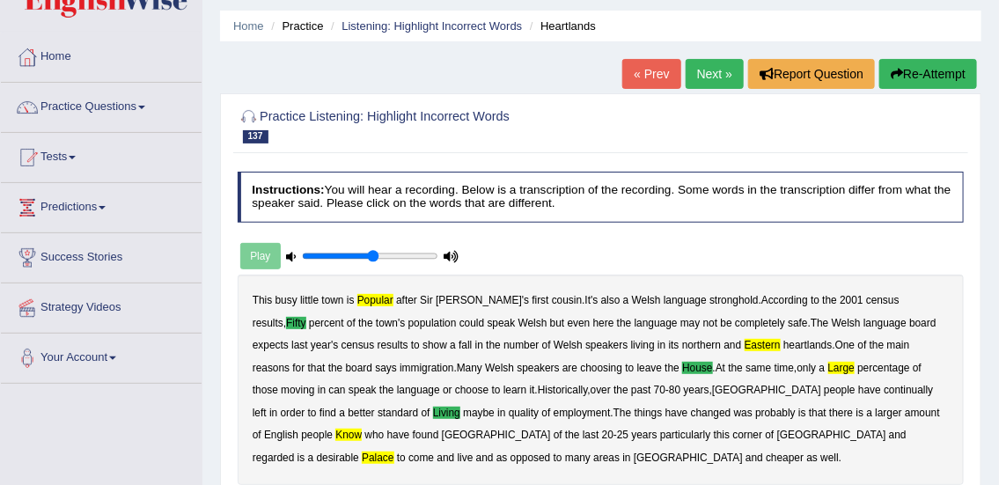
scroll to position [46, 0]
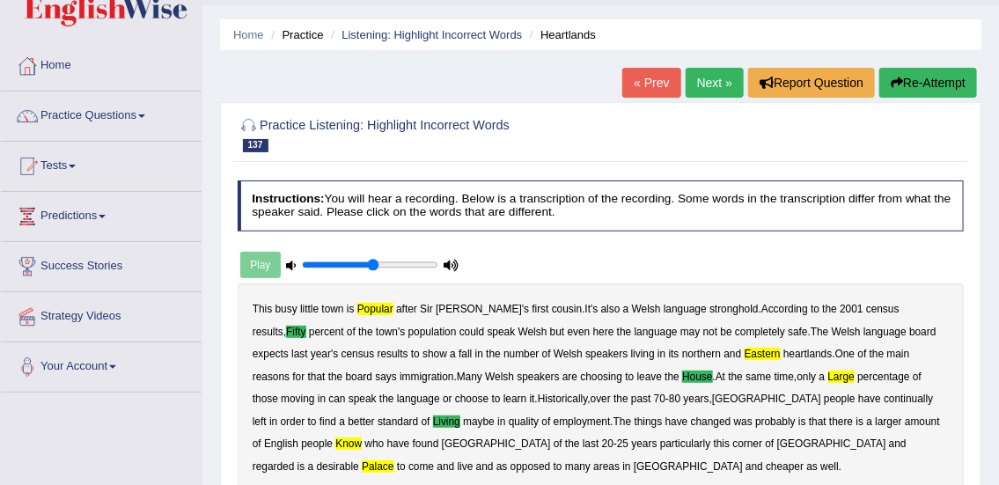
click at [935, 79] on button "Re-Attempt" at bounding box center [928, 83] width 98 height 30
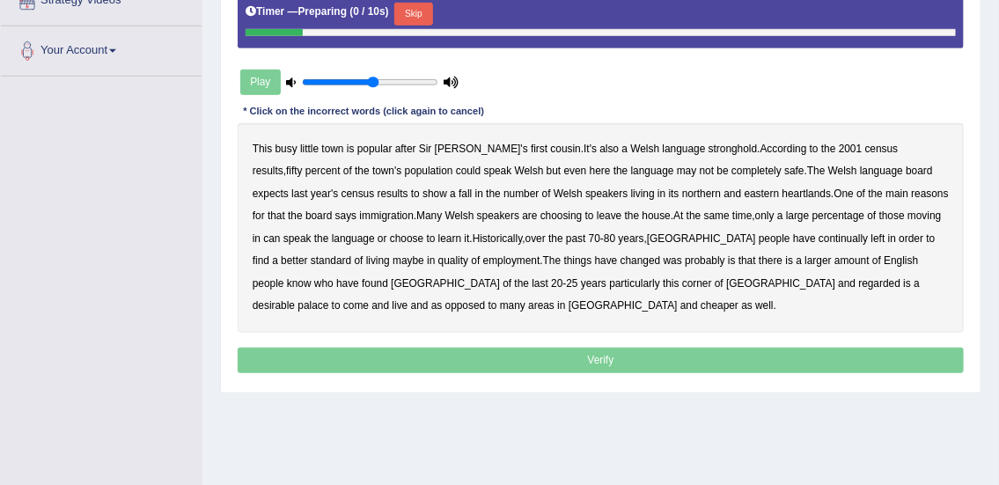
scroll to position [364, 0]
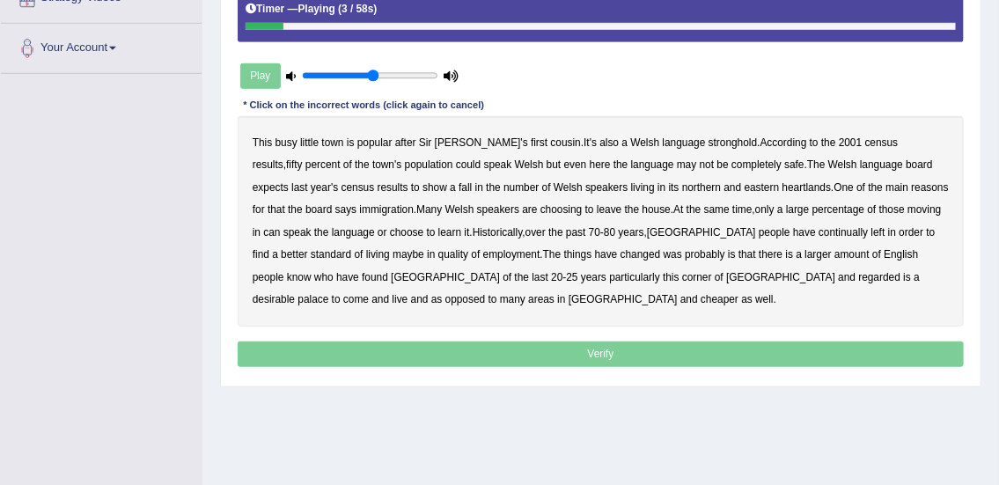
click at [366, 143] on b "popular" at bounding box center [374, 142] width 35 height 12
click at [303, 158] on b "fifty" at bounding box center [294, 164] width 17 height 12
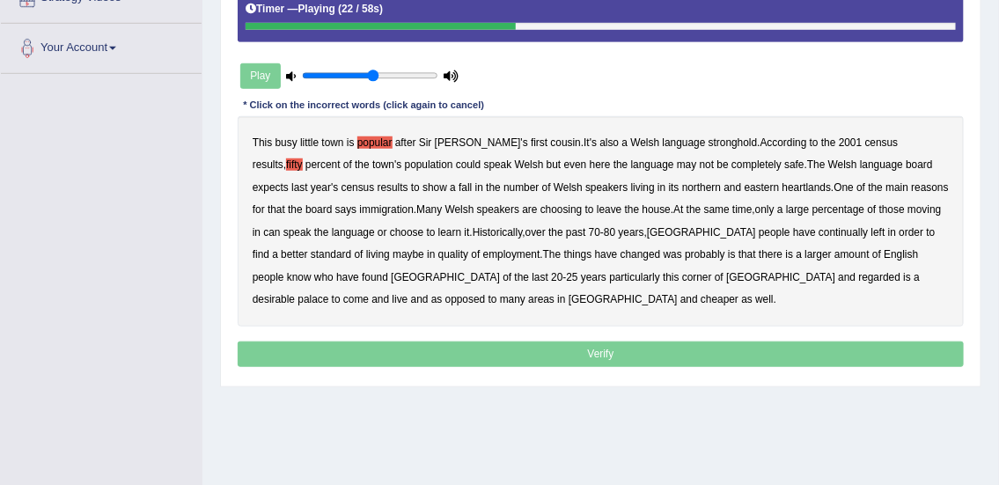
click at [745, 185] on b "eastern" at bounding box center [762, 187] width 35 height 12
click at [643, 209] on b "house" at bounding box center [657, 209] width 28 height 12
click at [280, 226] on b "can" at bounding box center [271, 232] width 17 height 12
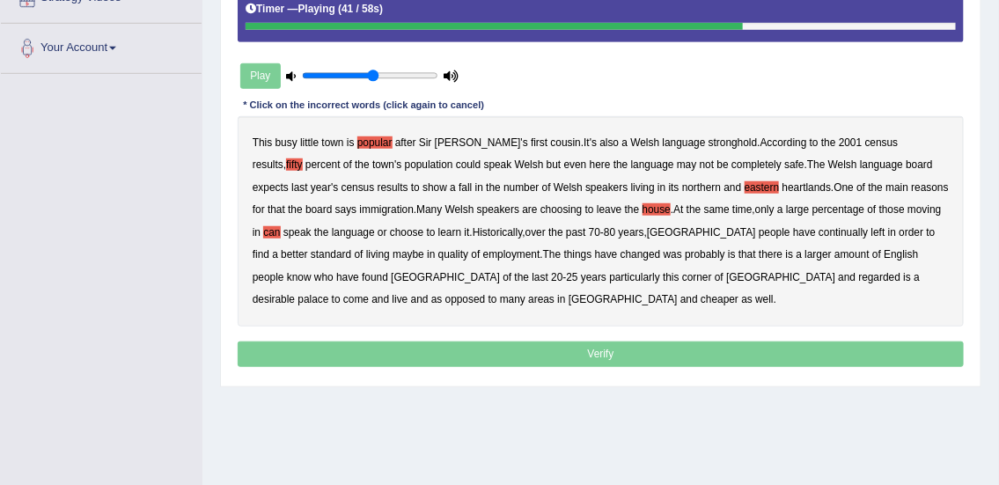
click at [390, 248] on b "living" at bounding box center [378, 254] width 24 height 12
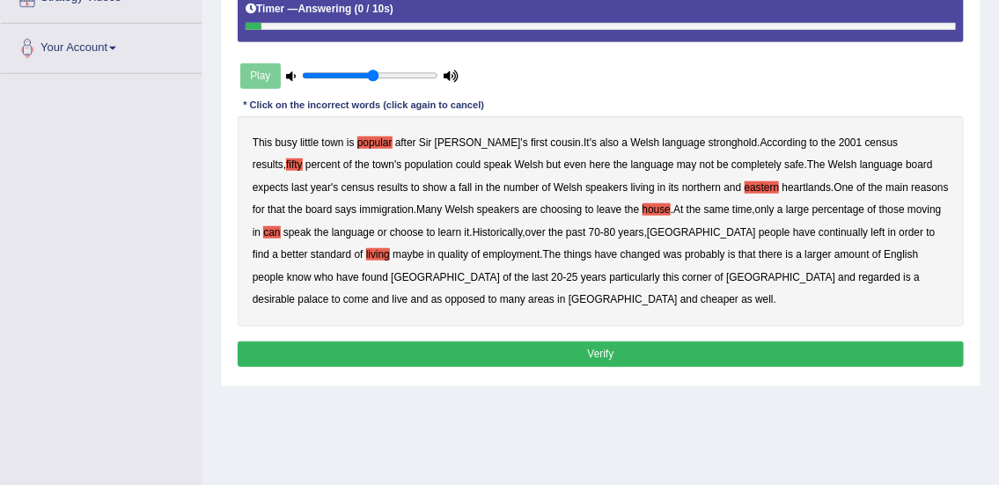
click at [507, 354] on button "Verify" at bounding box center [601, 355] width 727 height 26
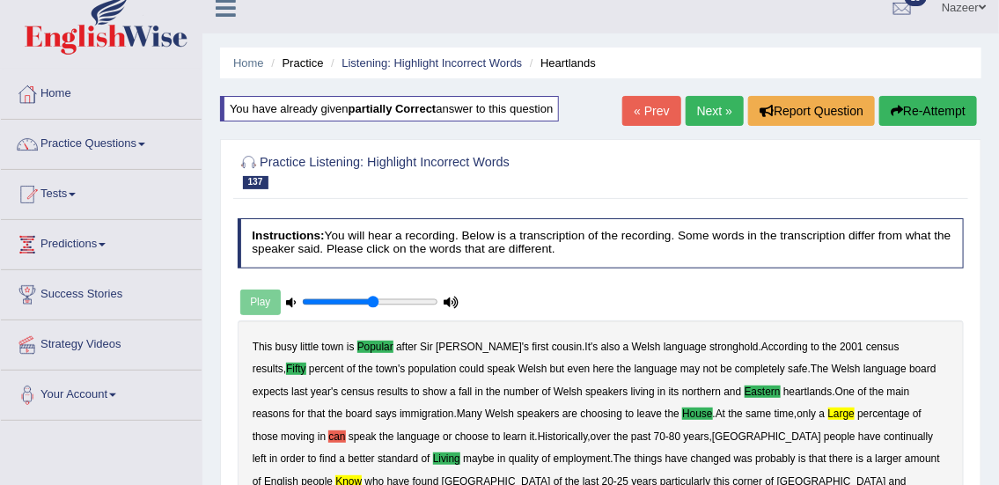
scroll to position [10, 0]
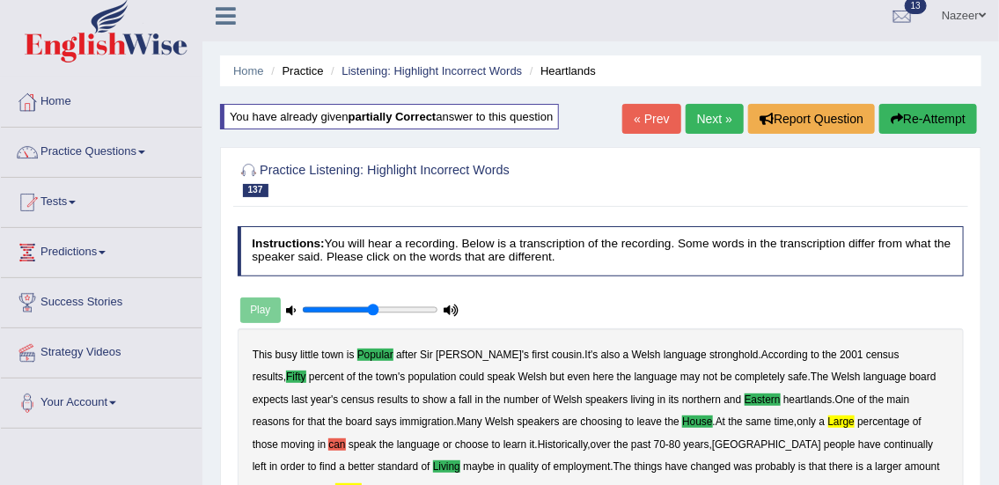
click at [717, 110] on link "Next »" at bounding box center [715, 119] width 58 height 30
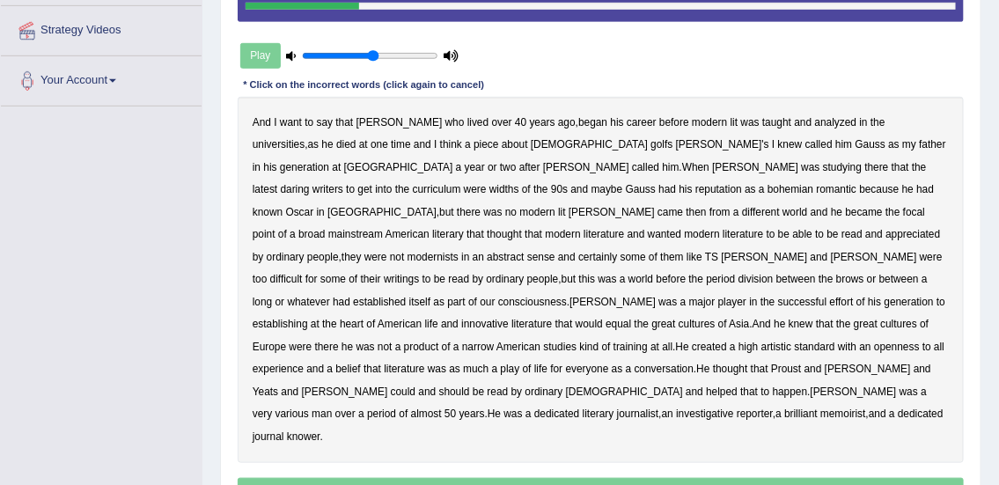
scroll to position [364, 0]
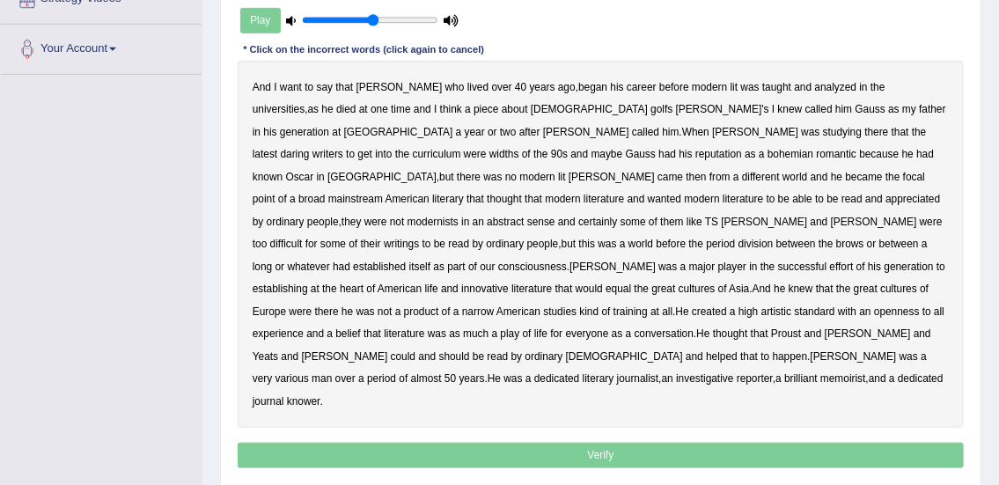
click at [515, 85] on b "40" at bounding box center [520, 87] width 11 height 12
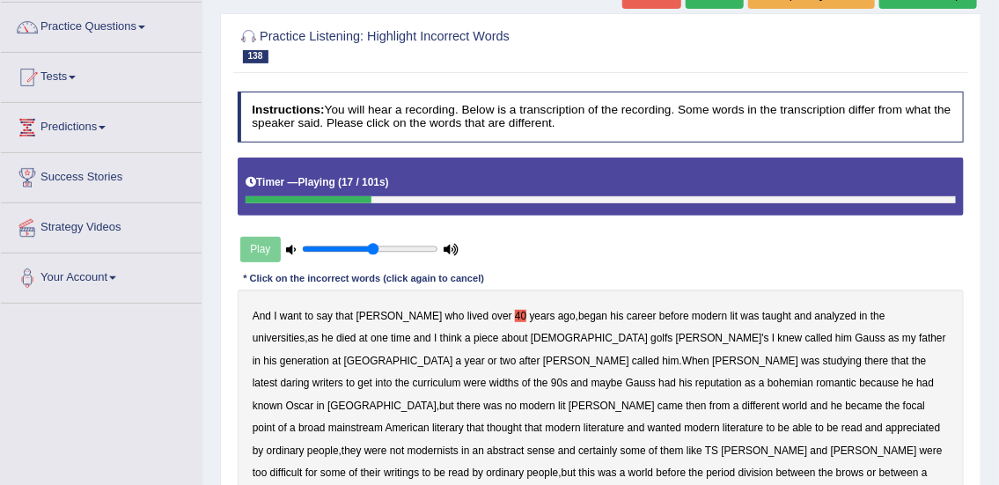
scroll to position [120, 0]
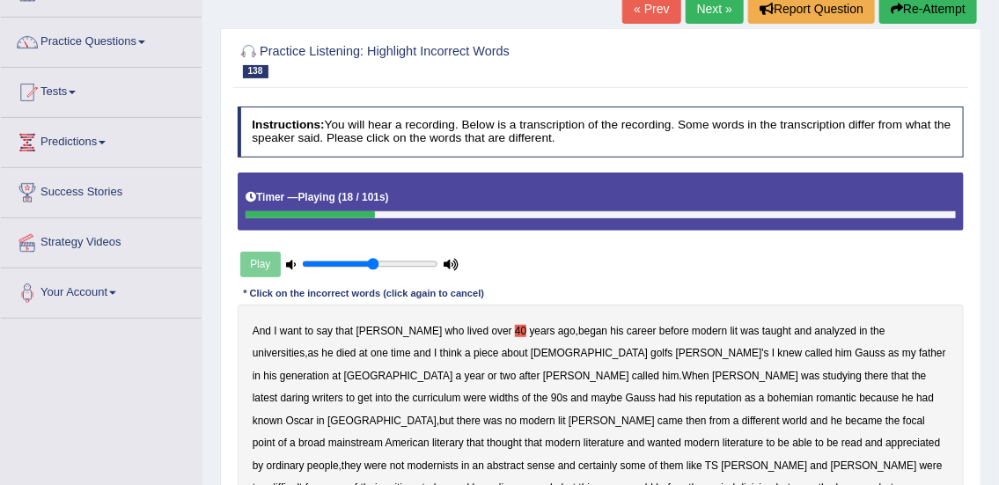
click at [934, 6] on button "Re-Attempt" at bounding box center [928, 9] width 98 height 30
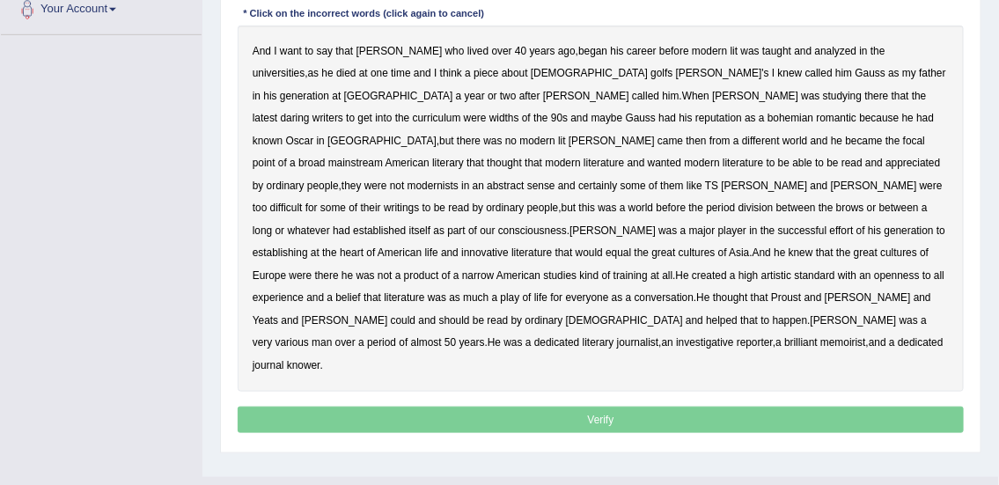
scroll to position [411, 0]
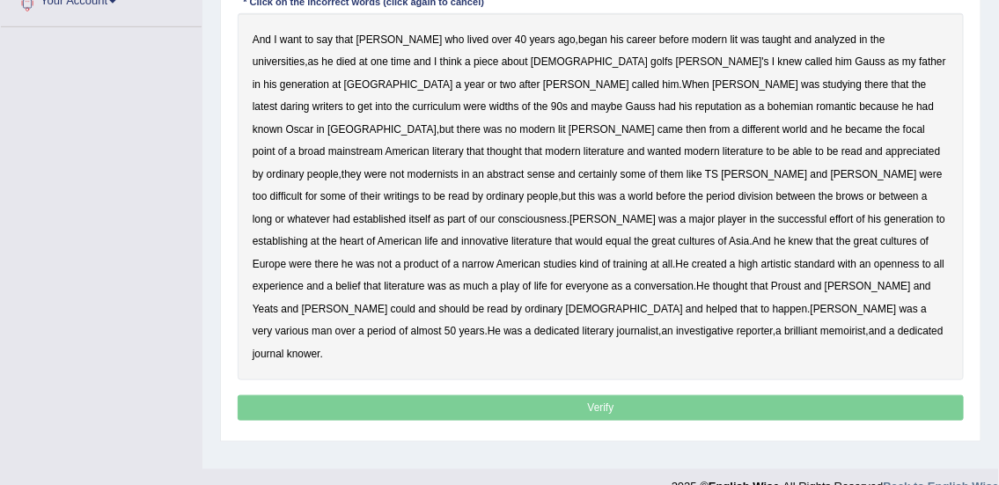
click at [515, 36] on b "40" at bounding box center [520, 39] width 11 height 12
click at [356, 55] on b "died" at bounding box center [345, 61] width 19 height 12
click at [464, 145] on b "literary" at bounding box center [448, 151] width 32 height 12
click at [737, 235] on b "Asia" at bounding box center [739, 241] width 20 height 12
click at [710, 258] on b "created" at bounding box center [709, 264] width 35 height 12
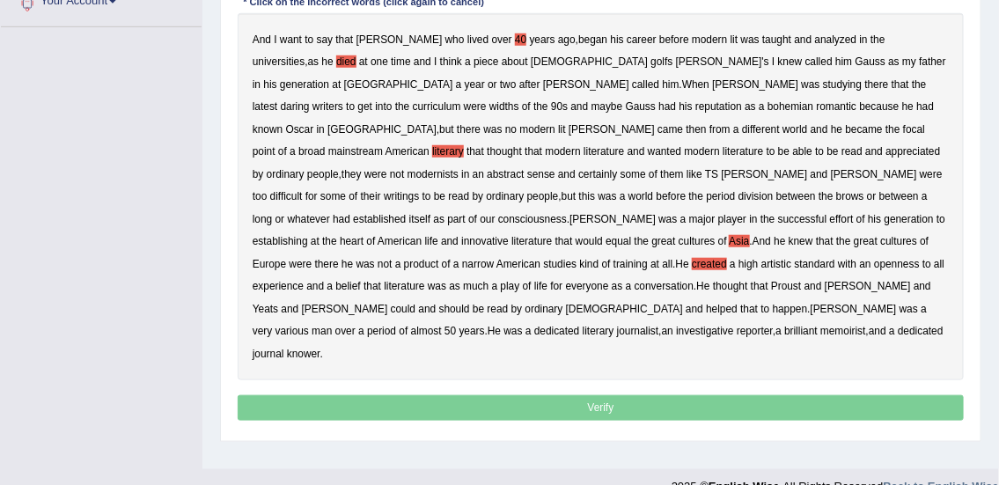
click at [511, 280] on b "play" at bounding box center [510, 286] width 19 height 12
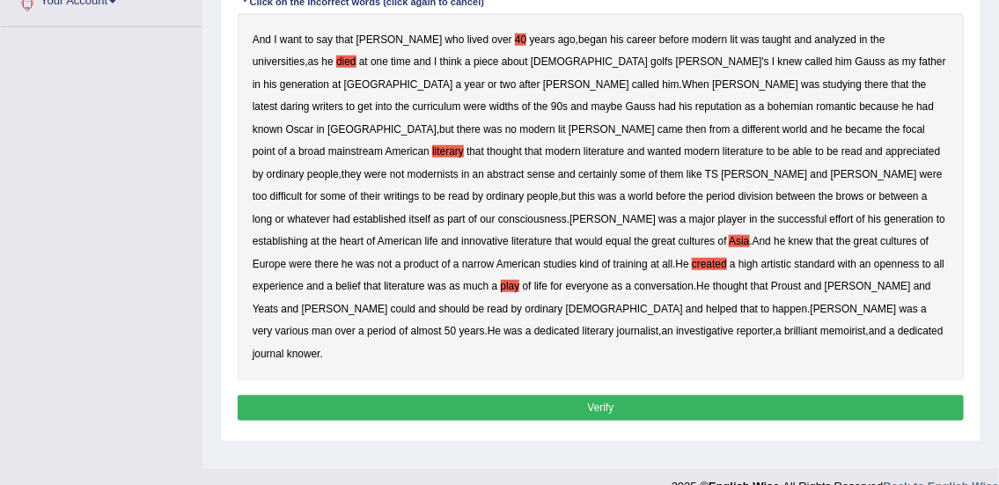
click at [320, 348] on b "knower" at bounding box center [303, 354] width 33 height 12
click at [651, 395] on button "Verify" at bounding box center [601, 408] width 727 height 26
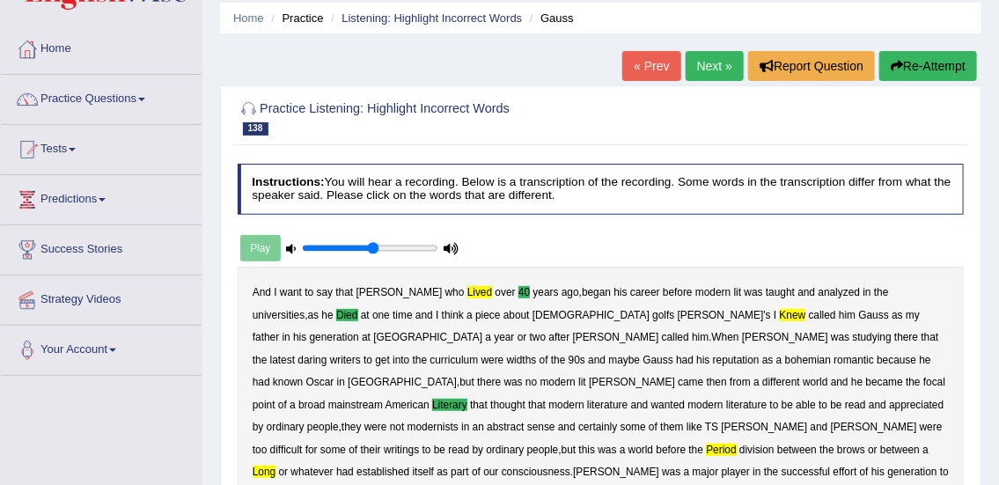
scroll to position [57, 0]
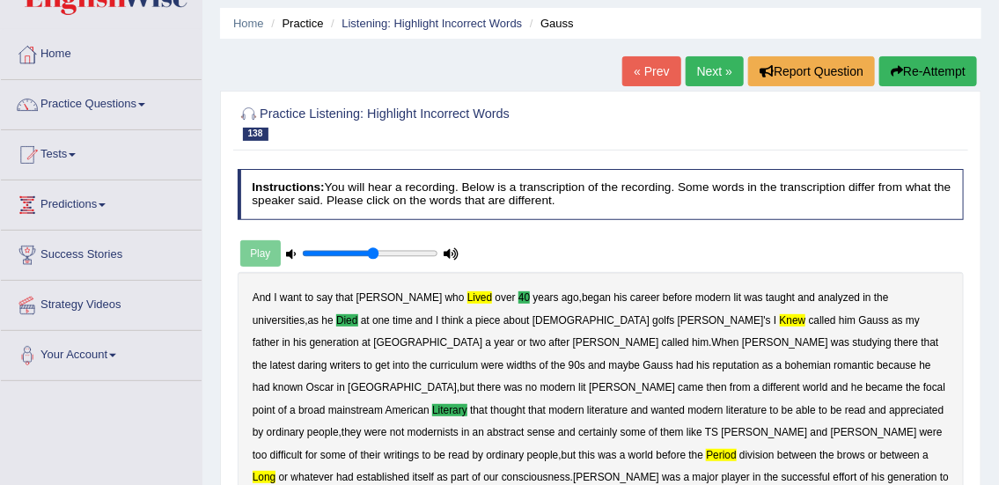
click at [715, 67] on link "Next »" at bounding box center [715, 71] width 58 height 30
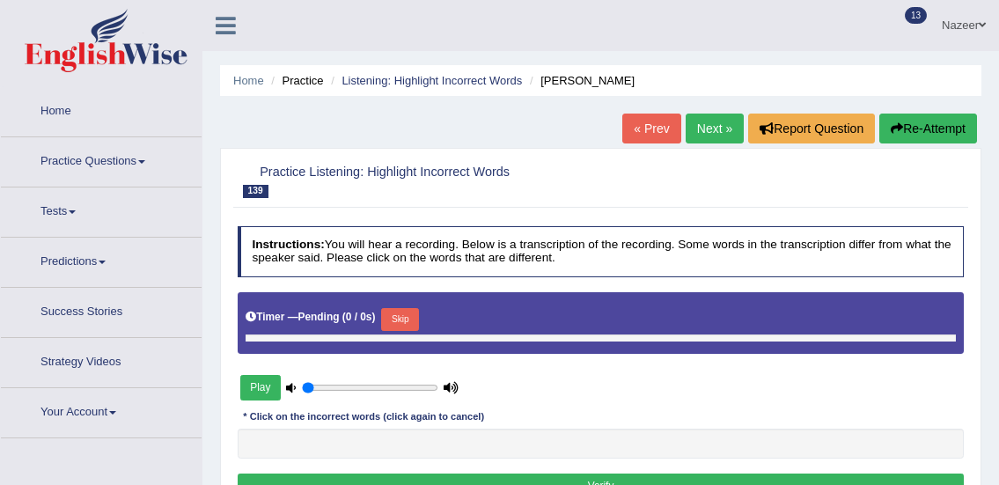
type input "0.55"
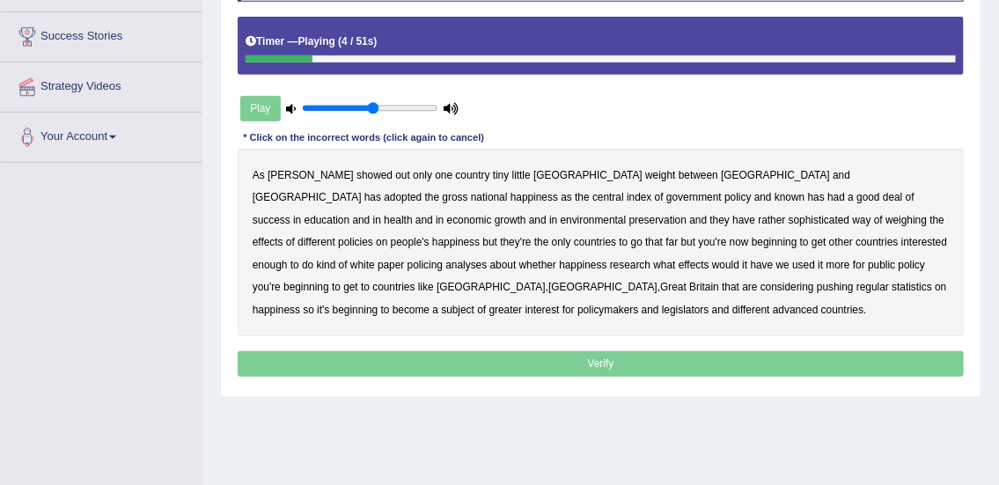
click at [357, 174] on b "showed" at bounding box center [375, 175] width 36 height 12
click at [775, 193] on b "known" at bounding box center [790, 197] width 30 height 12
click at [886, 218] on b "weighing" at bounding box center [906, 220] width 41 height 12
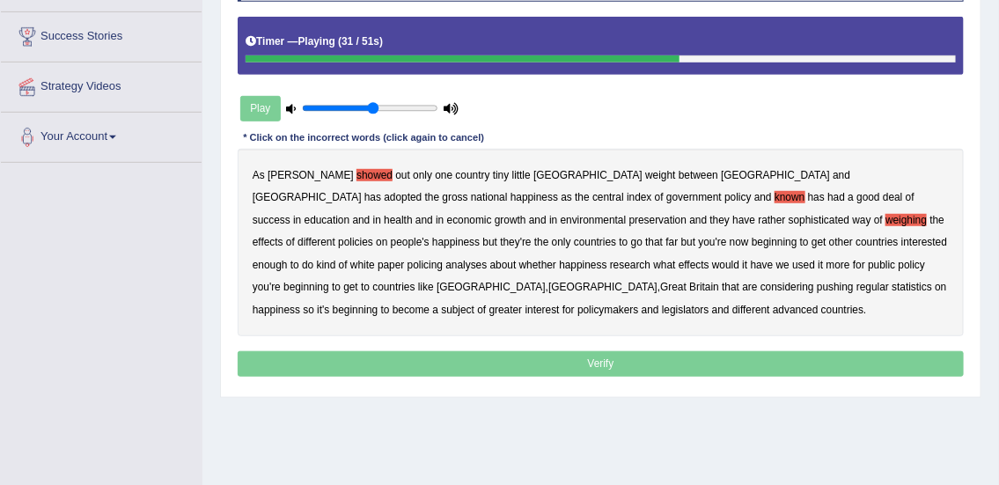
click at [443, 259] on b "policing" at bounding box center [425, 265] width 35 height 12
click at [658, 281] on b "Finland" at bounding box center [602, 287] width 109 height 12
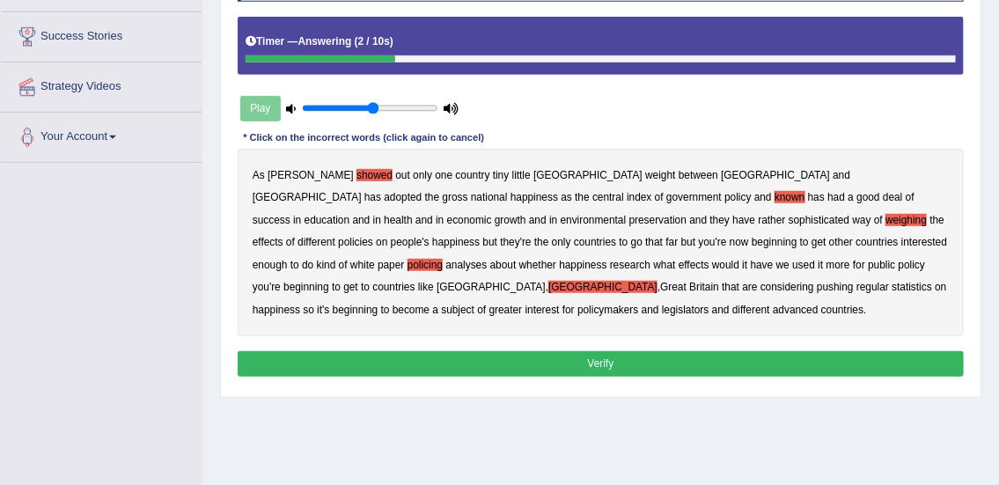
click at [549, 371] on button "Verify" at bounding box center [601, 364] width 727 height 26
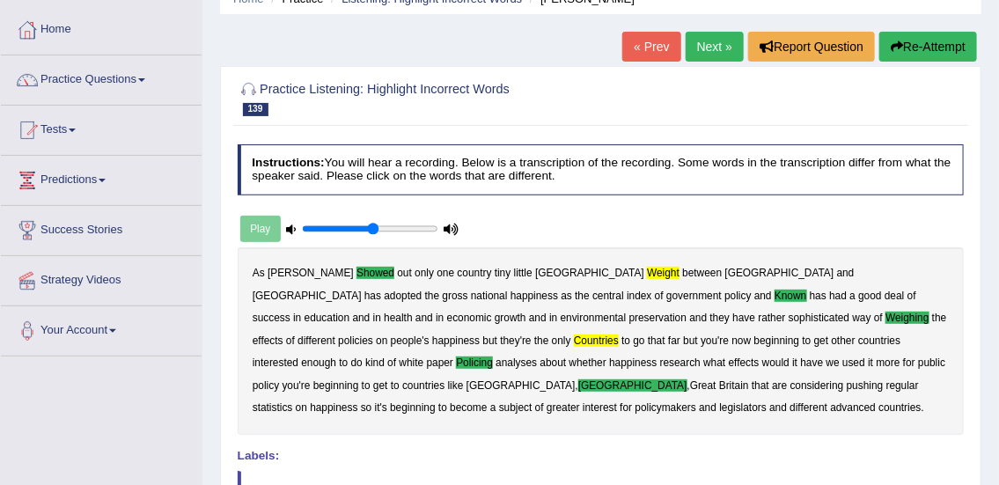
scroll to position [75, 0]
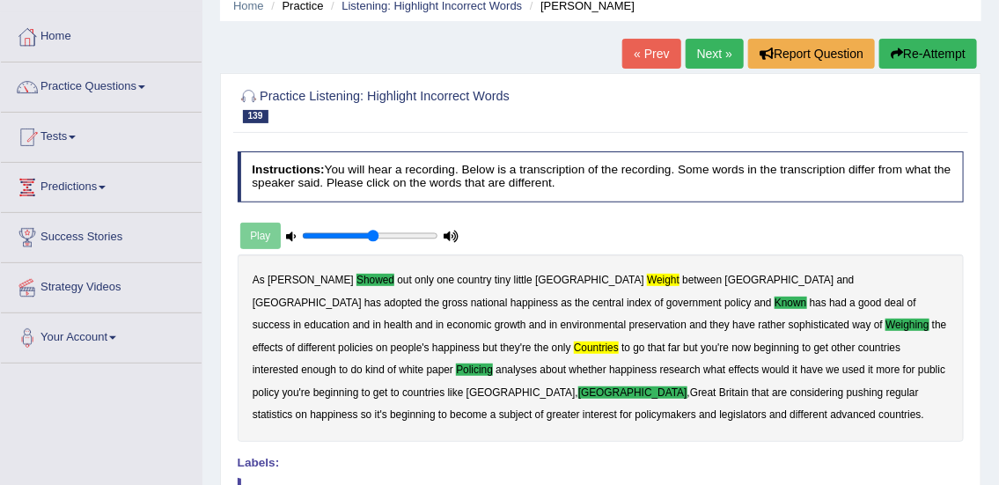
click at [702, 59] on link "Next »" at bounding box center [715, 54] width 58 height 30
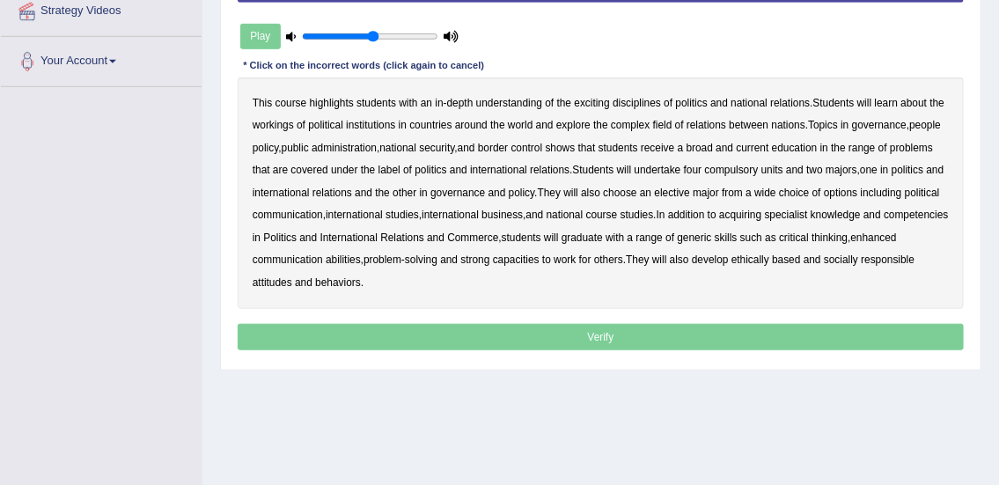
scroll to position [353, 0]
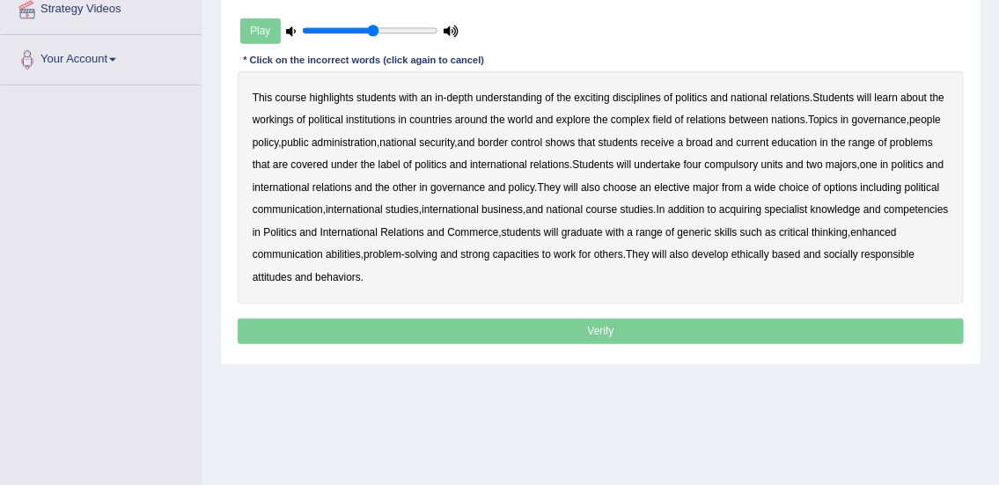
click at [329, 92] on b "highlights" at bounding box center [332, 98] width 44 height 12
click at [757, 96] on b "national" at bounding box center [749, 98] width 37 height 12
click at [576, 143] on b "shows" at bounding box center [561, 142] width 30 height 12
click at [924, 141] on b "problems" at bounding box center [911, 142] width 43 height 12
click at [618, 207] on b "course" at bounding box center [602, 209] width 32 height 12
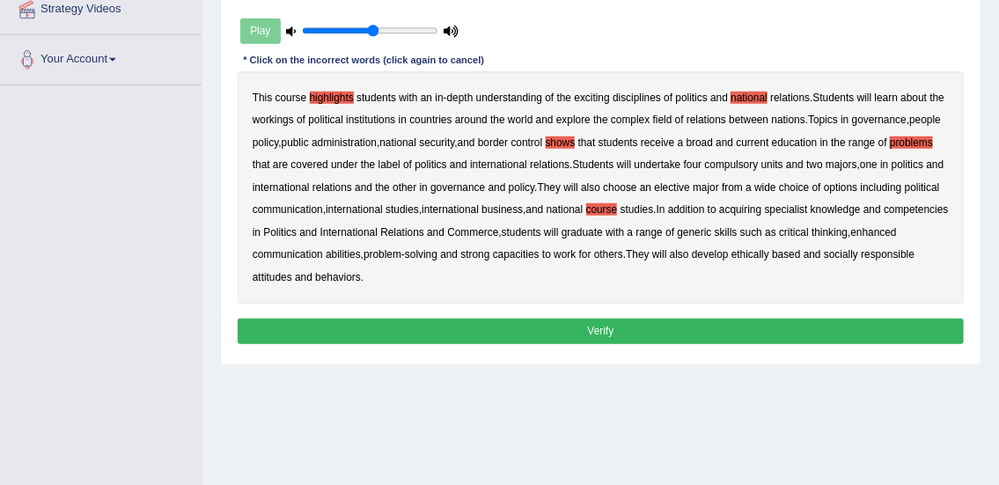
click at [420, 330] on button "Verify" at bounding box center [601, 332] width 727 height 26
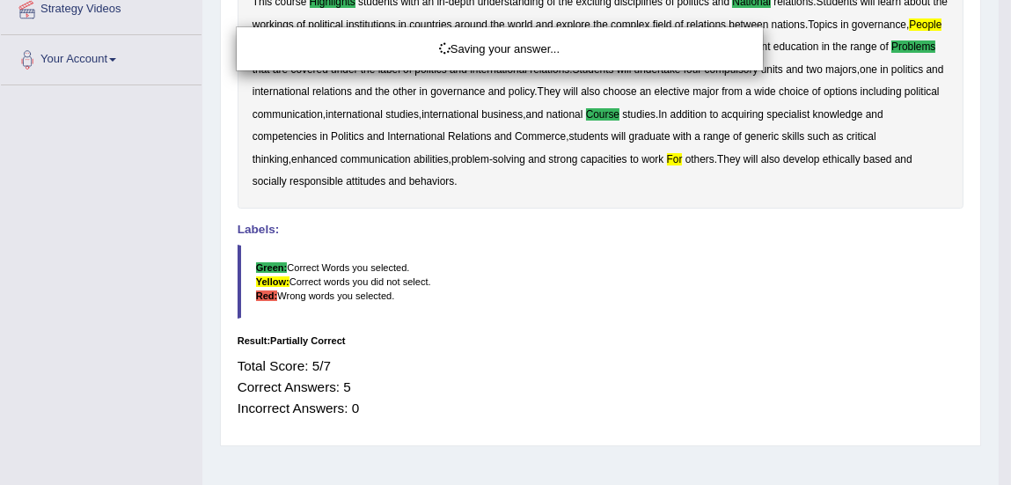
click at [420, 330] on div "Saving your answer..." at bounding box center [505, 242] width 1011 height 485
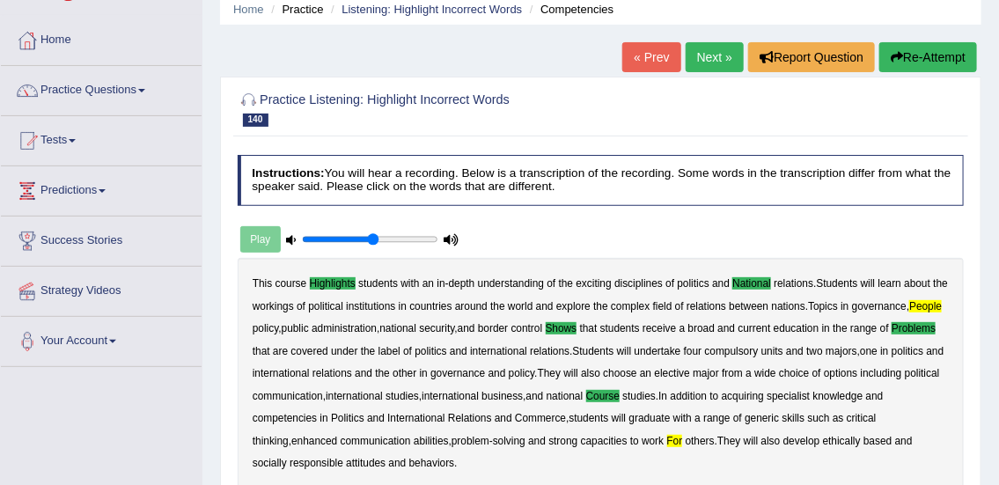
scroll to position [63, 0]
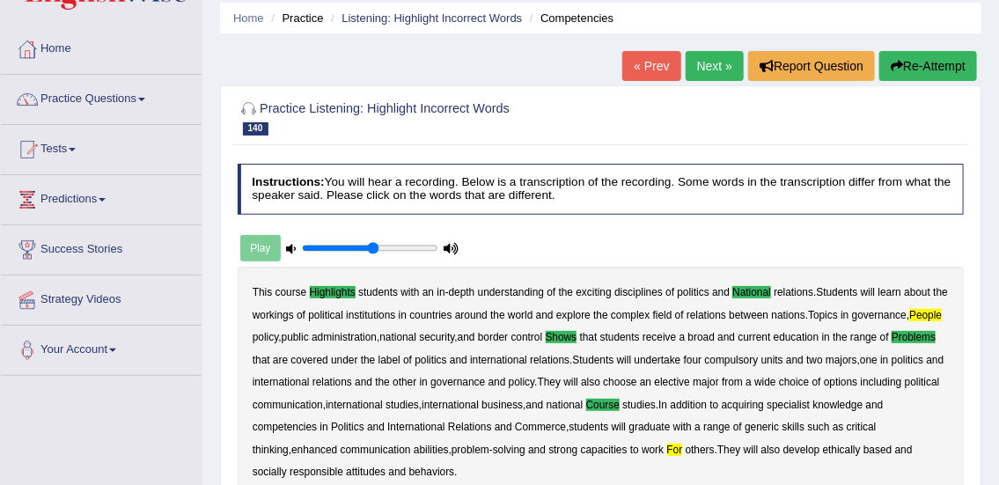
click at [705, 63] on link "Next »" at bounding box center [715, 66] width 58 height 30
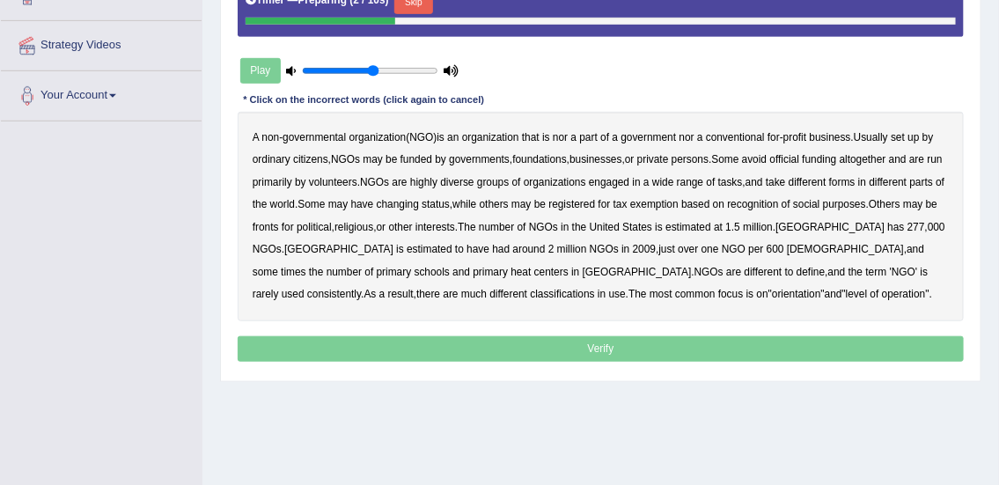
scroll to position [318, 0]
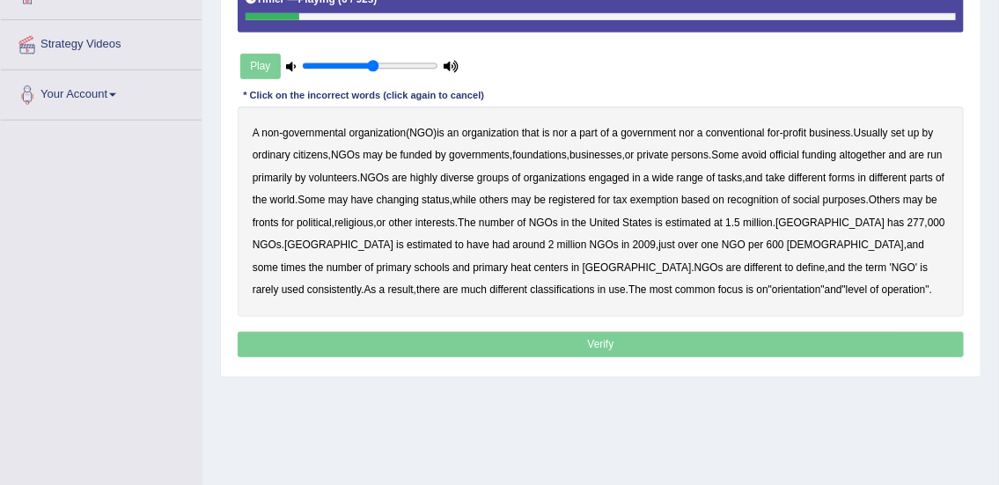
click at [563, 133] on b "nor" at bounding box center [560, 133] width 15 height 12
click at [800, 152] on b "official" at bounding box center [785, 155] width 30 height 12
click at [743, 180] on b "tasks" at bounding box center [730, 178] width 25 height 12
click at [419, 197] on b "changing" at bounding box center [398, 200] width 42 height 12
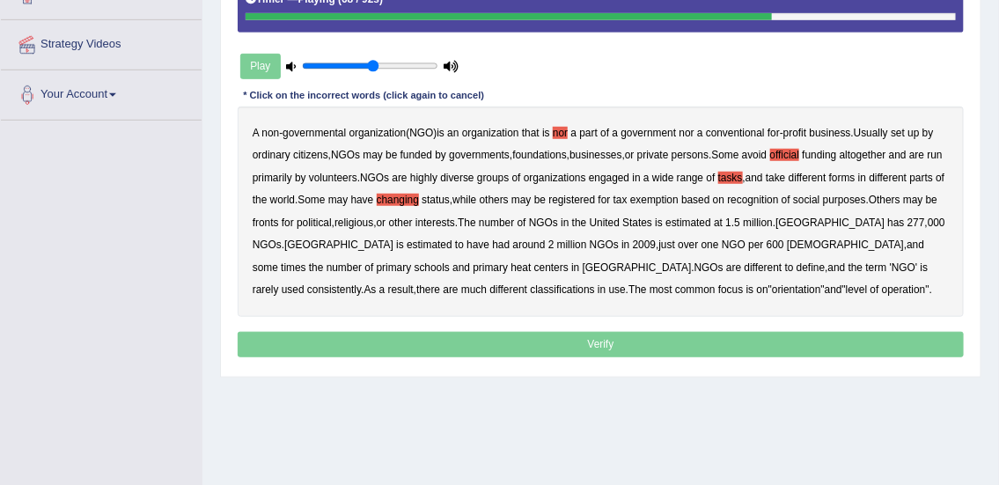
click at [278, 261] on b "some" at bounding box center [266, 267] width 26 height 12
click at [745, 264] on b "different" at bounding box center [764, 267] width 38 height 12
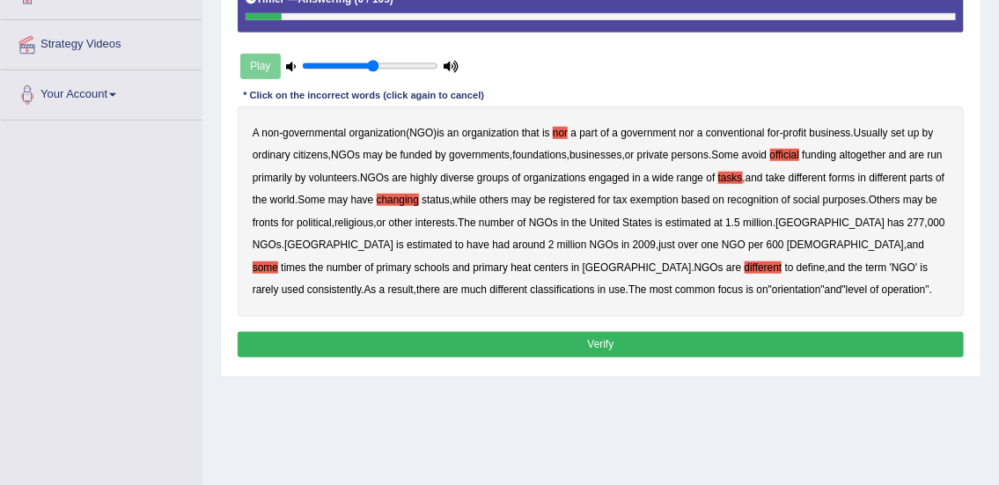
click at [531, 339] on button "Verify" at bounding box center [601, 345] width 727 height 26
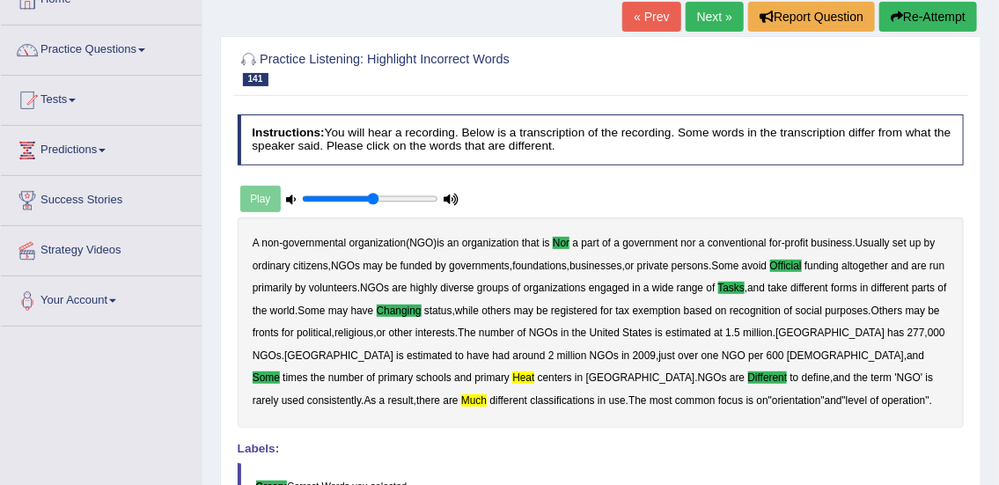
scroll to position [65, 0]
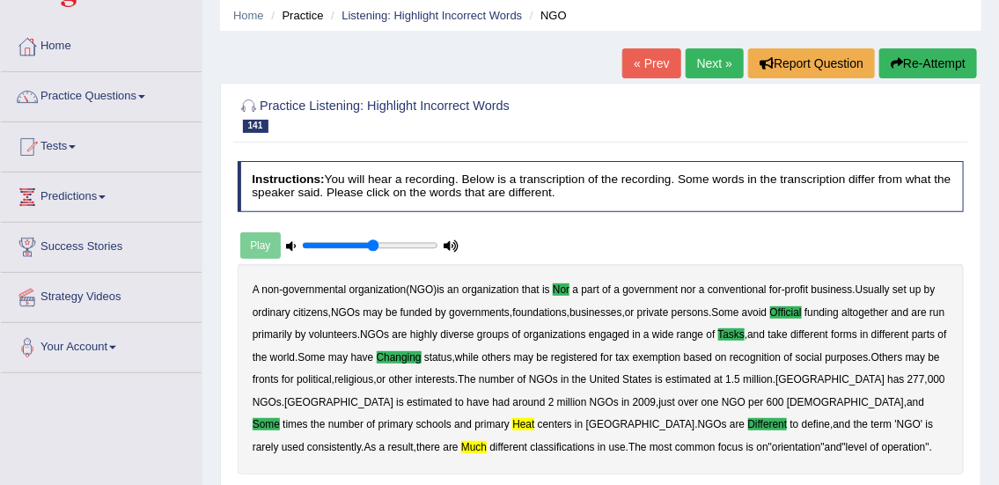
click at [715, 71] on link "Next »" at bounding box center [715, 63] width 58 height 30
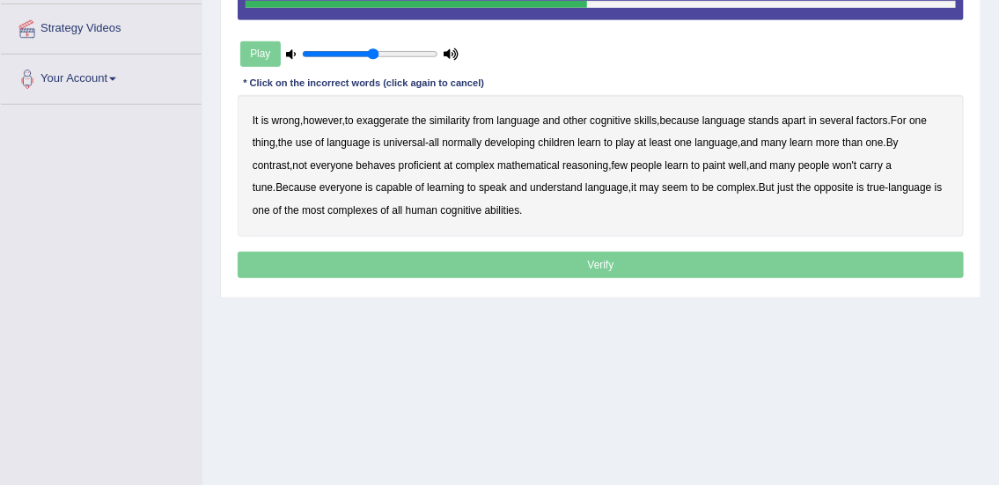
scroll to position [337, 0]
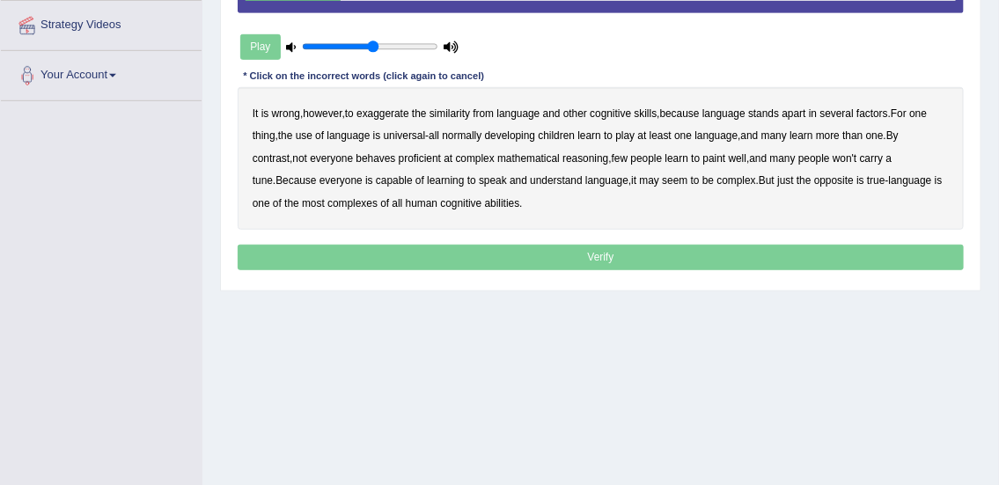
click at [488, 111] on b "from" at bounding box center [483, 113] width 21 height 12
click at [880, 111] on b "factors" at bounding box center [873, 113] width 32 height 12
click at [623, 130] on b "play" at bounding box center [624, 135] width 19 height 12
click at [384, 158] on b "behaves" at bounding box center [377, 158] width 40 height 12
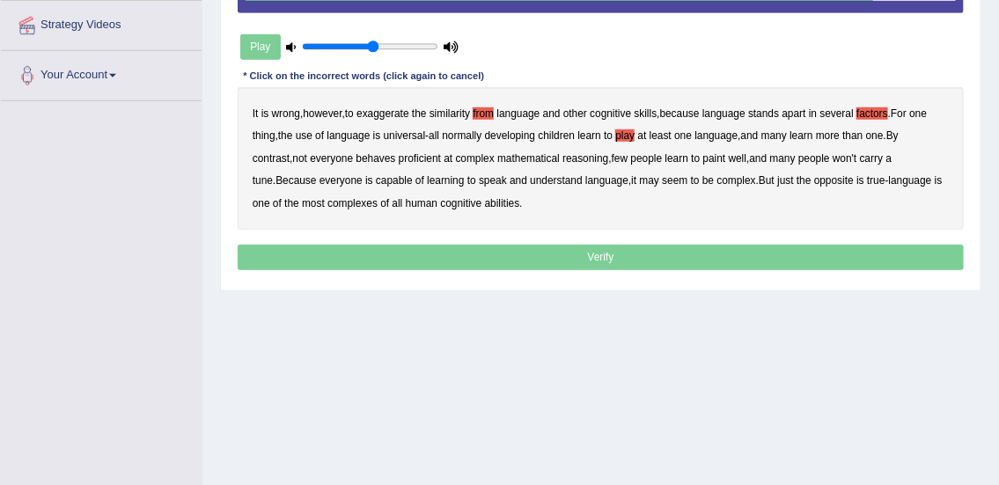
click at [717, 176] on b "complex" at bounding box center [736, 180] width 39 height 12
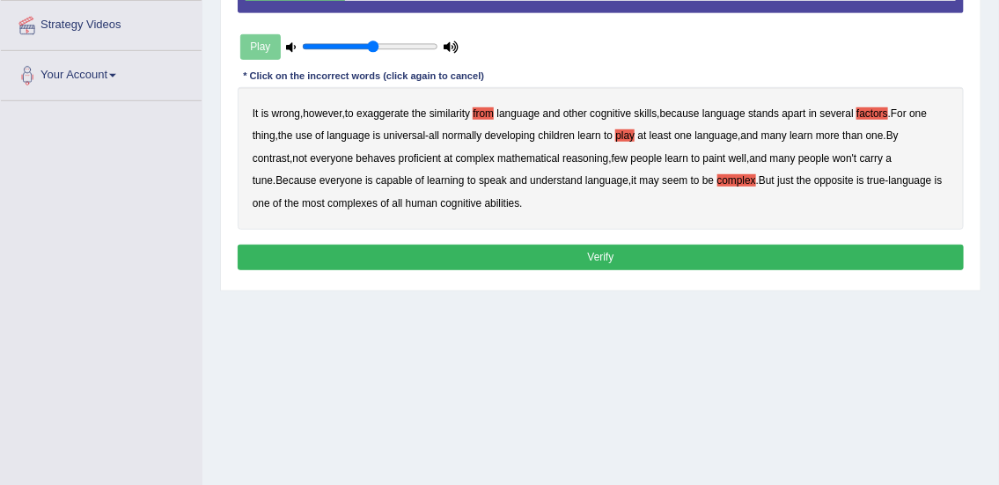
click at [679, 255] on button "Verify" at bounding box center [601, 258] width 727 height 26
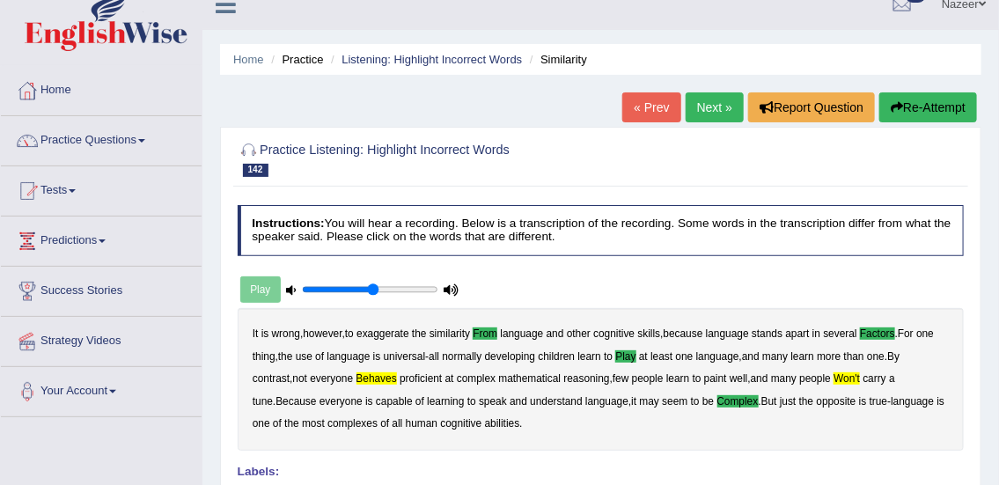
scroll to position [11, 0]
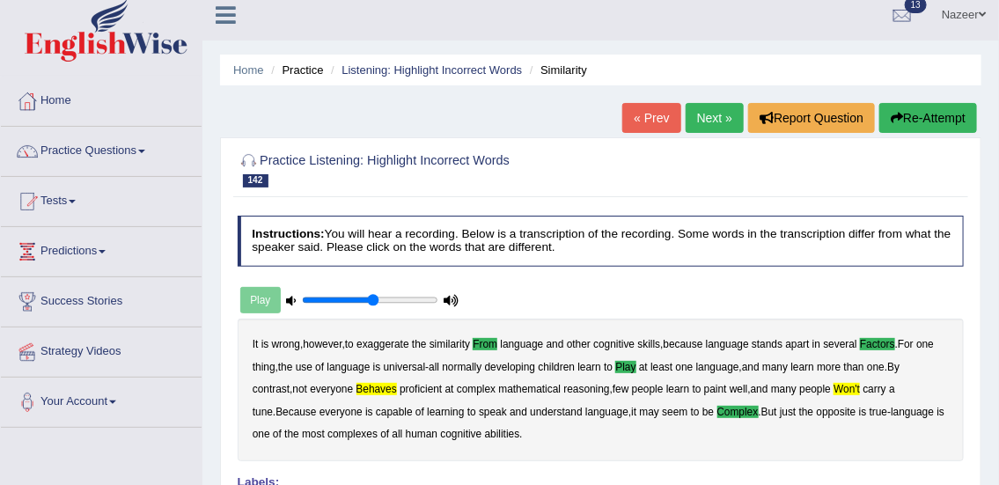
click at [708, 114] on link "Next »" at bounding box center [715, 118] width 58 height 30
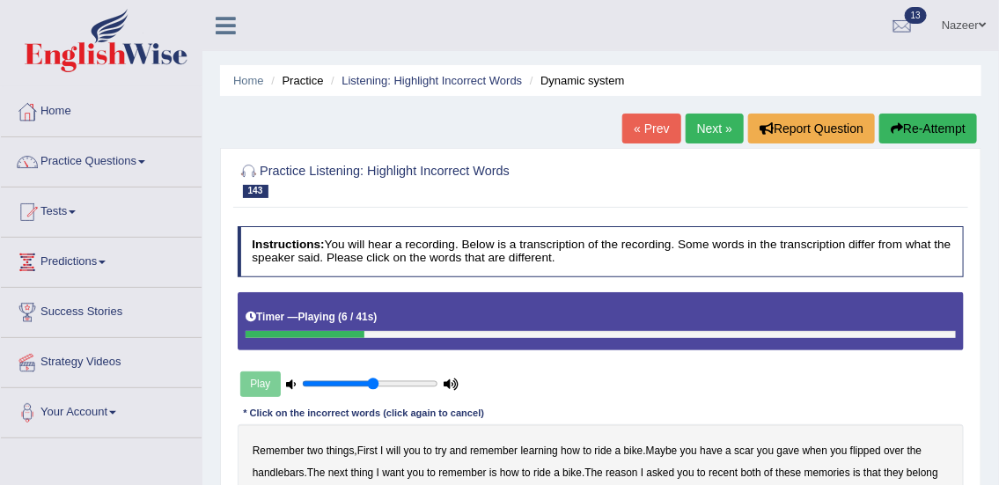
click at [907, 157] on div at bounding box center [601, 180] width 727 height 46
click at [923, 129] on button "Re-Attempt" at bounding box center [928, 129] width 98 height 30
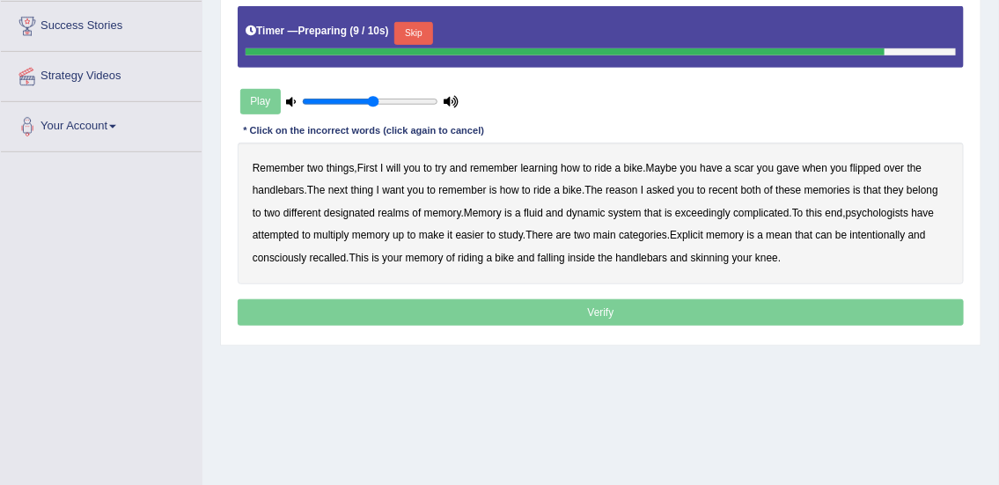
scroll to position [276, 0]
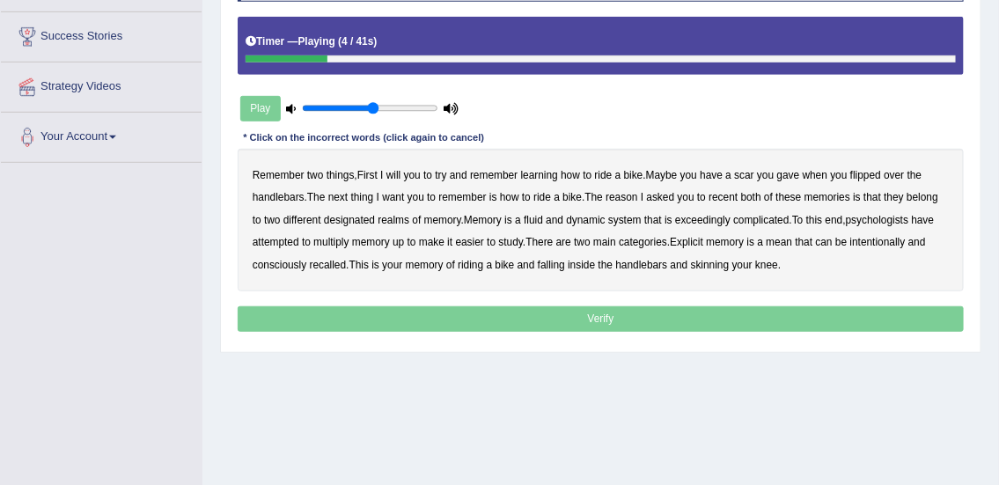
click at [401, 171] on b "will" at bounding box center [393, 175] width 15 height 12
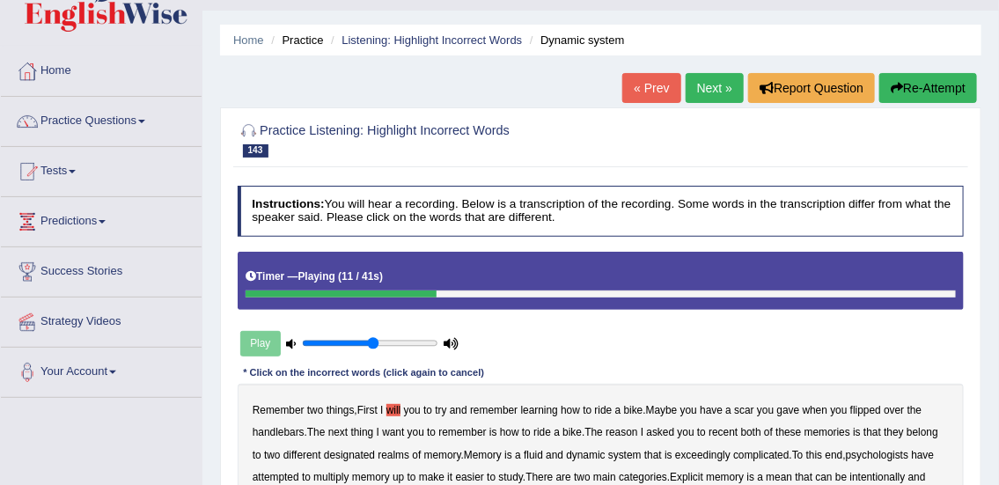
scroll to position [35, 0]
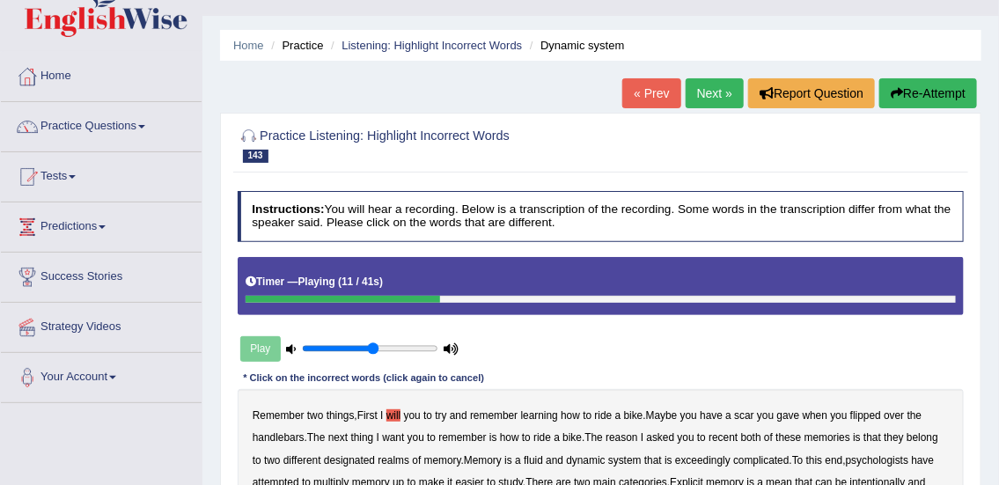
click at [924, 93] on button "Re-Attempt" at bounding box center [928, 93] width 98 height 30
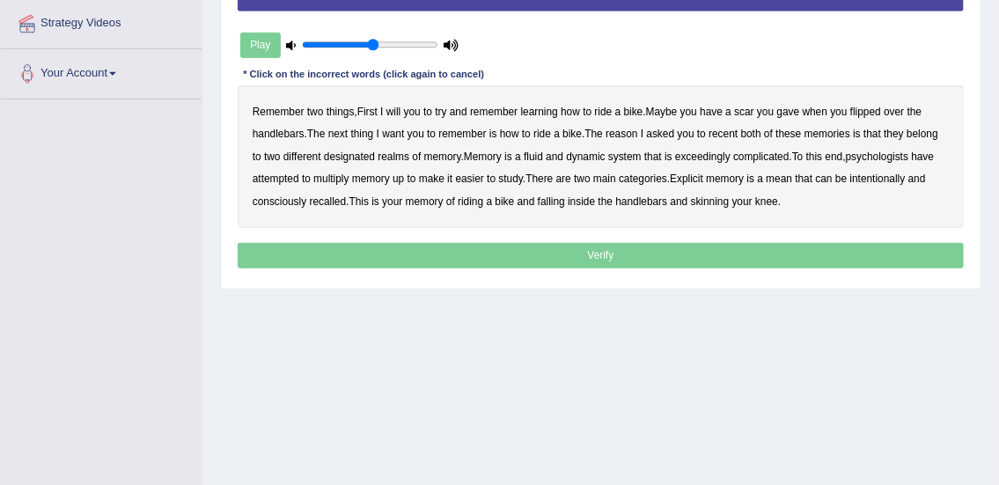
click at [401, 108] on b "will" at bounding box center [393, 112] width 15 height 12
click at [732, 135] on b "recent" at bounding box center [723, 134] width 29 height 12
click at [331, 180] on b "multiply" at bounding box center [330, 179] width 35 height 12
click at [786, 181] on b "mean" at bounding box center [779, 179] width 26 height 12
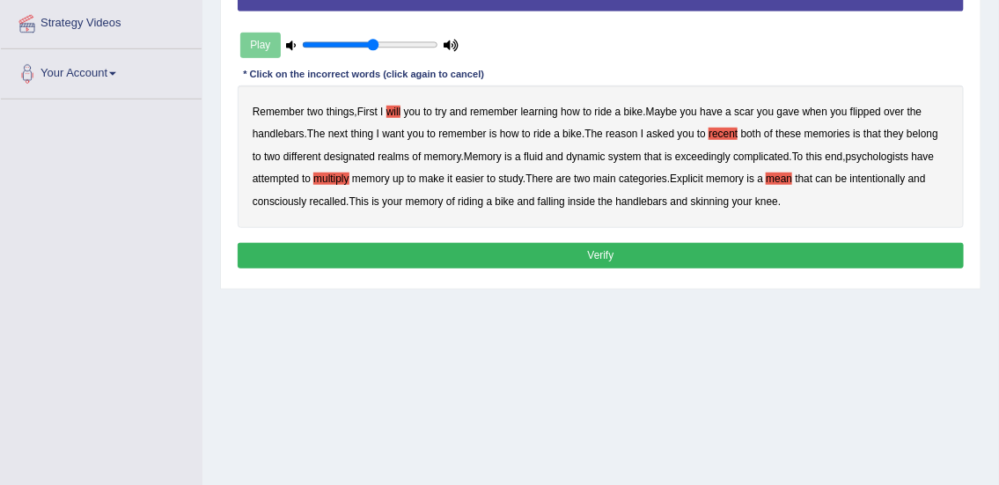
click at [585, 255] on button "Verify" at bounding box center [601, 256] width 727 height 26
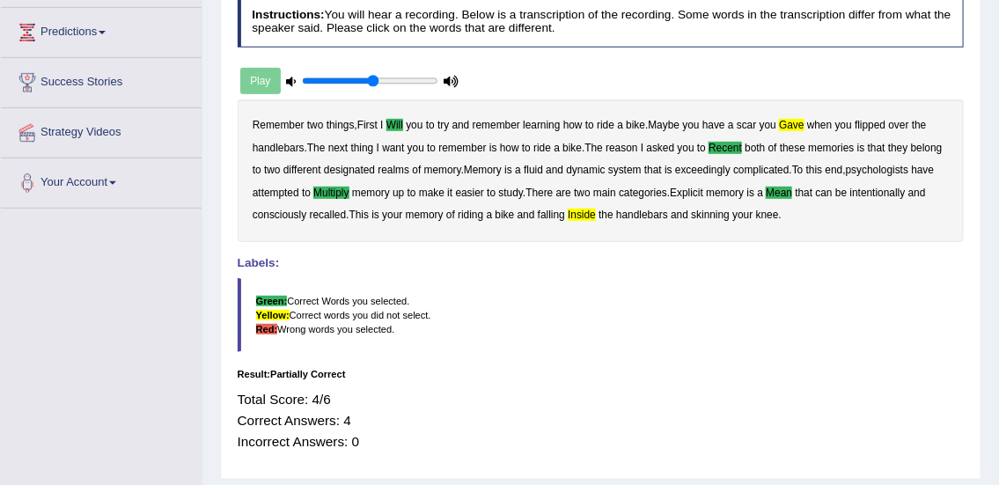
scroll to position [89, 0]
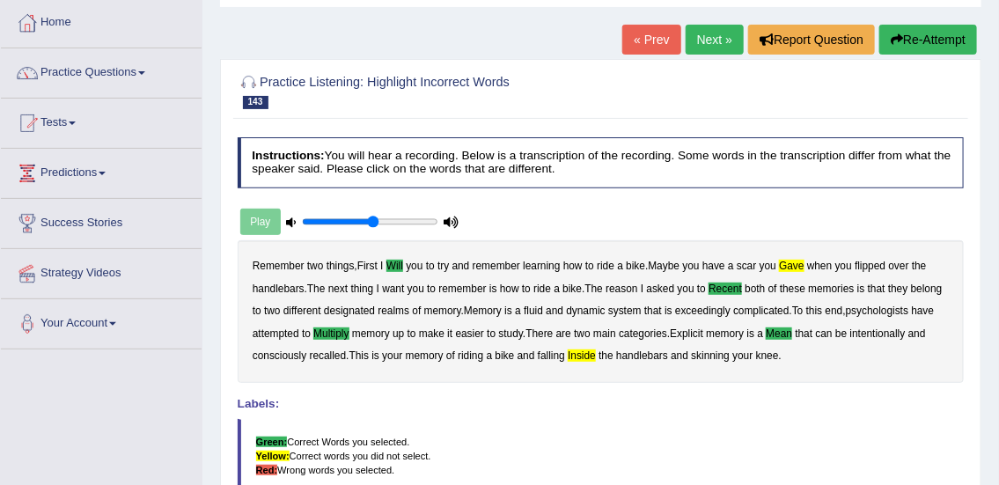
click at [707, 35] on link "Next »" at bounding box center [715, 40] width 58 height 30
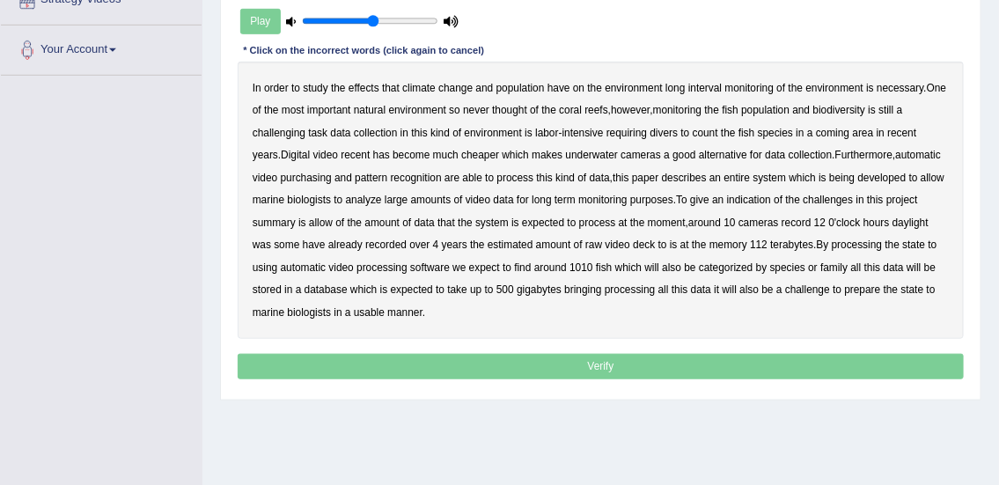
scroll to position [361, 0]
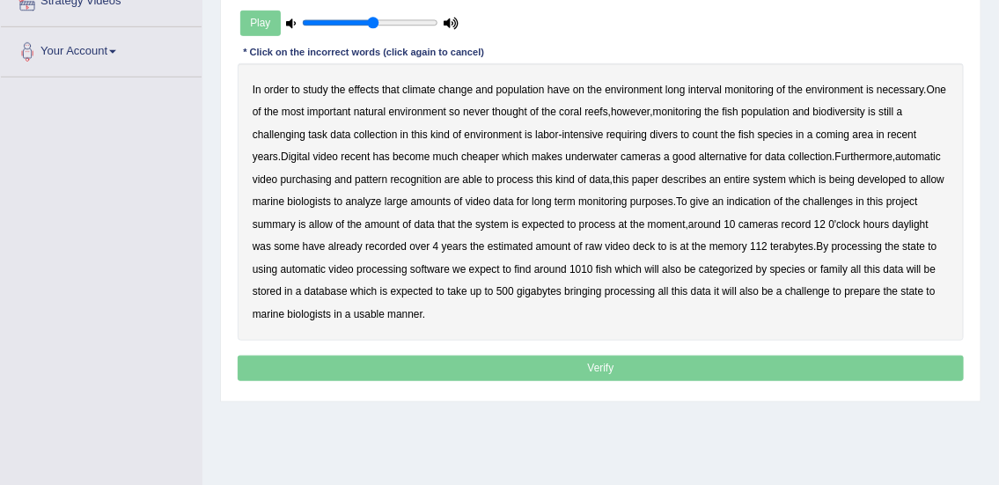
click at [708, 86] on b "interval" at bounding box center [704, 90] width 33 height 12
click at [828, 138] on b "coming" at bounding box center [832, 135] width 33 height 12
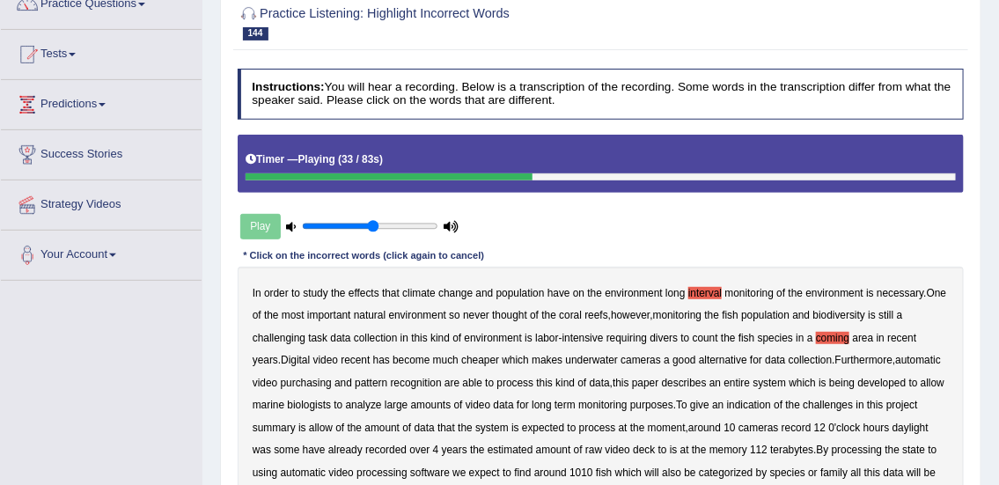
scroll to position [50, 0]
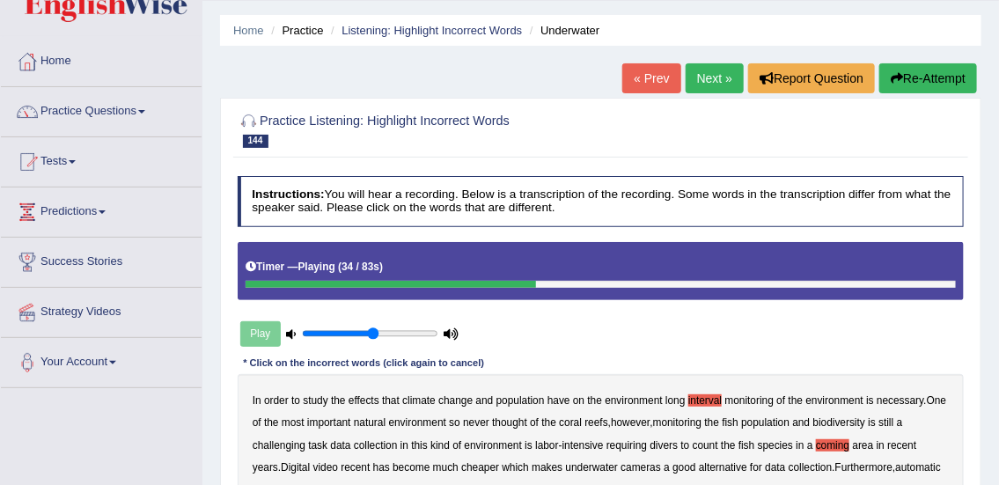
click at [933, 79] on button "Re-Attempt" at bounding box center [928, 78] width 98 height 30
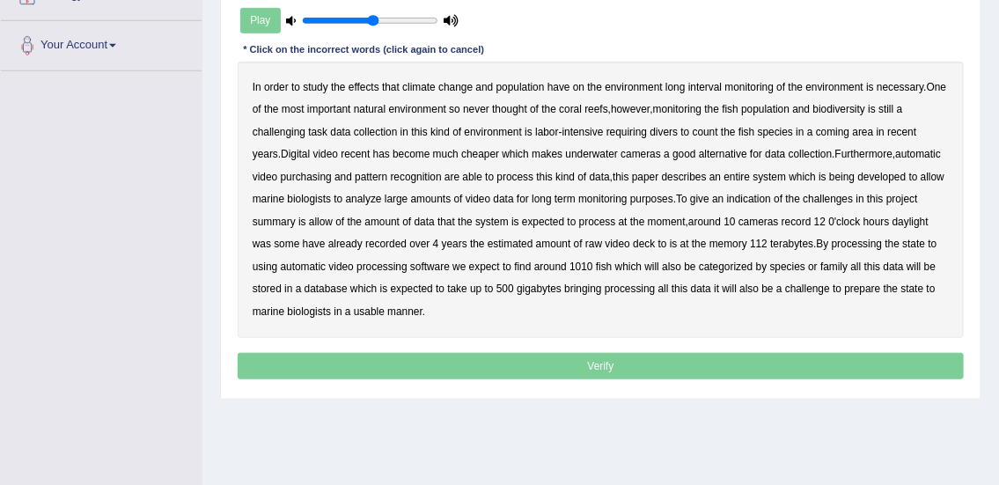
scroll to position [370, 0]
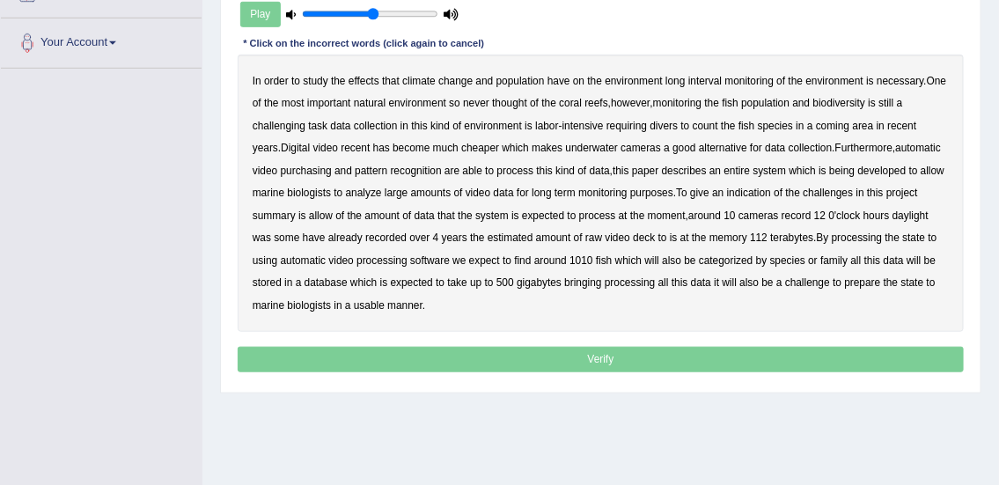
click at [521, 85] on b "population" at bounding box center [521, 81] width 48 height 12
click at [707, 81] on b "interval" at bounding box center [704, 81] width 33 height 12
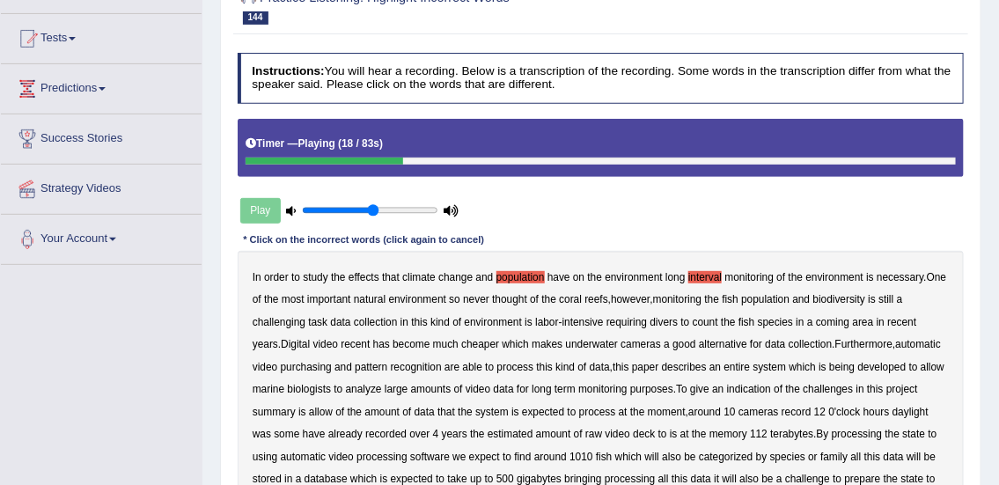
scroll to position [123, 0]
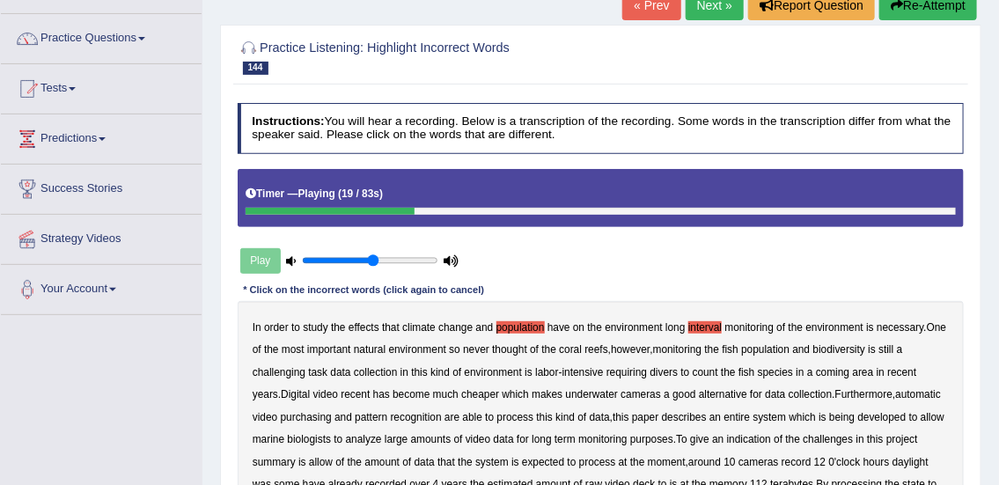
click at [280, 210] on div at bounding box center [330, 212] width 169 height 8
click at [947, 18] on button "Re-Attempt" at bounding box center [928, 5] width 98 height 30
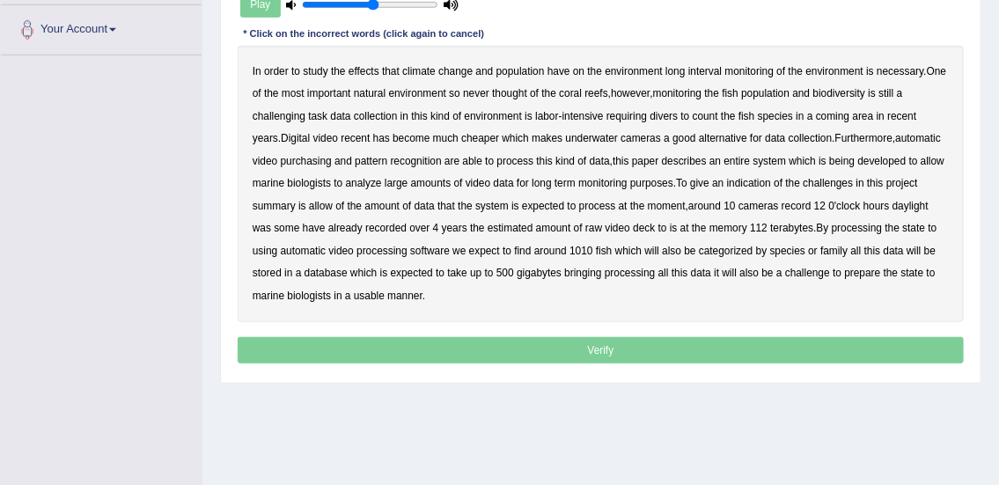
scroll to position [384, 0]
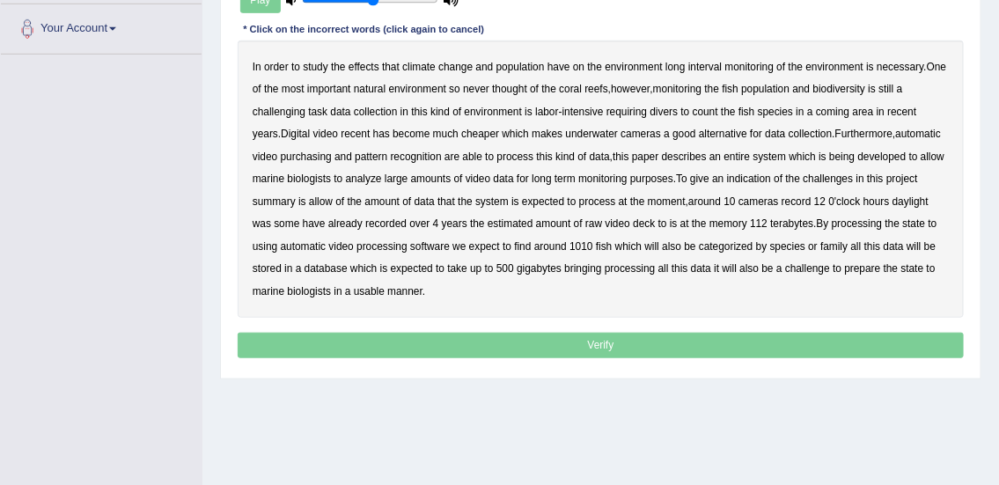
click at [513, 66] on b "population" at bounding box center [521, 67] width 48 height 12
click at [707, 63] on b "interval" at bounding box center [704, 67] width 33 height 12
click at [840, 111] on b "coming" at bounding box center [832, 112] width 33 height 12
click at [341, 136] on b "recent" at bounding box center [355, 134] width 29 height 12
click at [754, 177] on b "indication" at bounding box center [749, 179] width 44 height 12
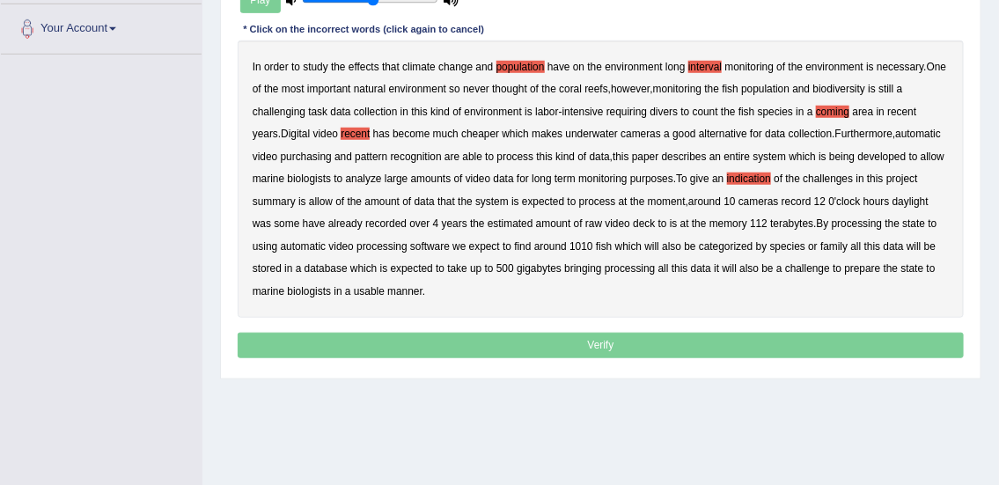
click at [318, 199] on b "allow" at bounding box center [321, 201] width 24 height 12
click at [586, 264] on b "bringing" at bounding box center [582, 268] width 37 height 12
click at [864, 270] on b "prepare" at bounding box center [863, 268] width 36 height 12
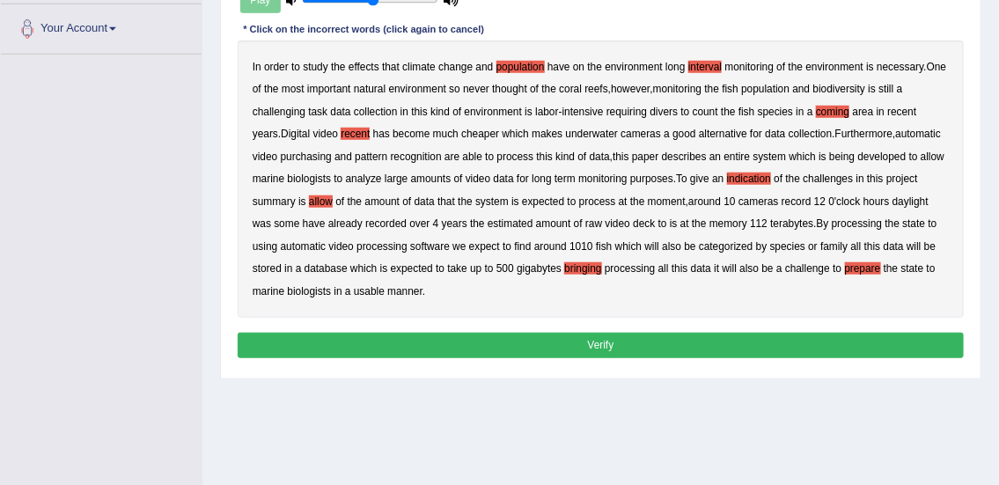
click at [651, 352] on button "Verify" at bounding box center [601, 346] width 727 height 26
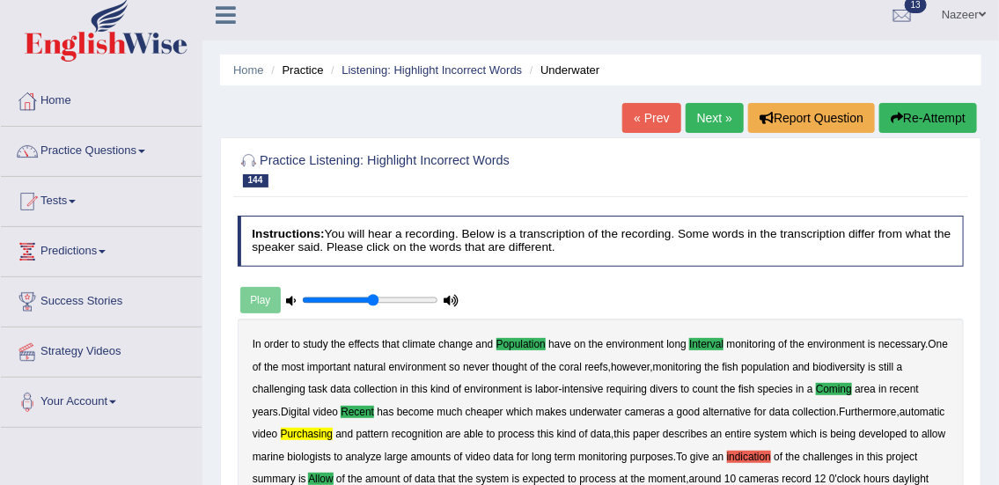
scroll to position [0, 0]
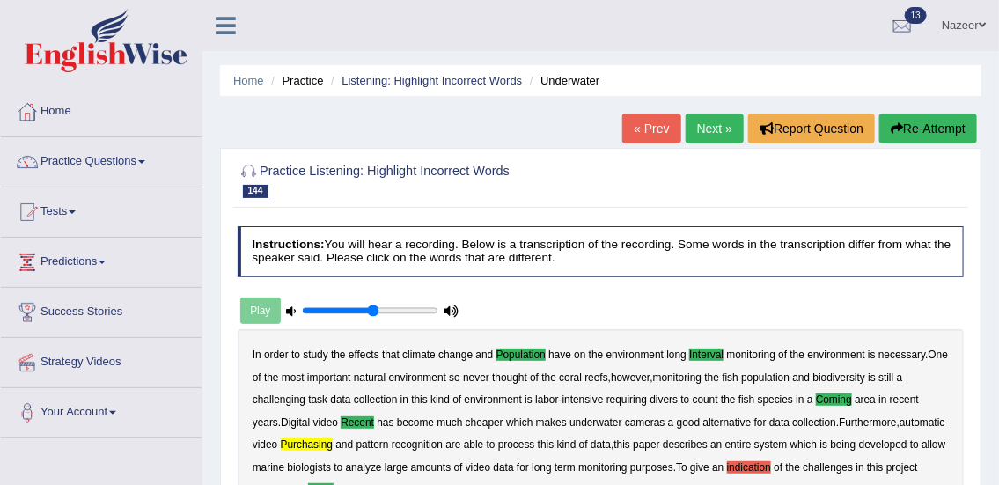
click at [703, 136] on link "Next »" at bounding box center [715, 129] width 58 height 30
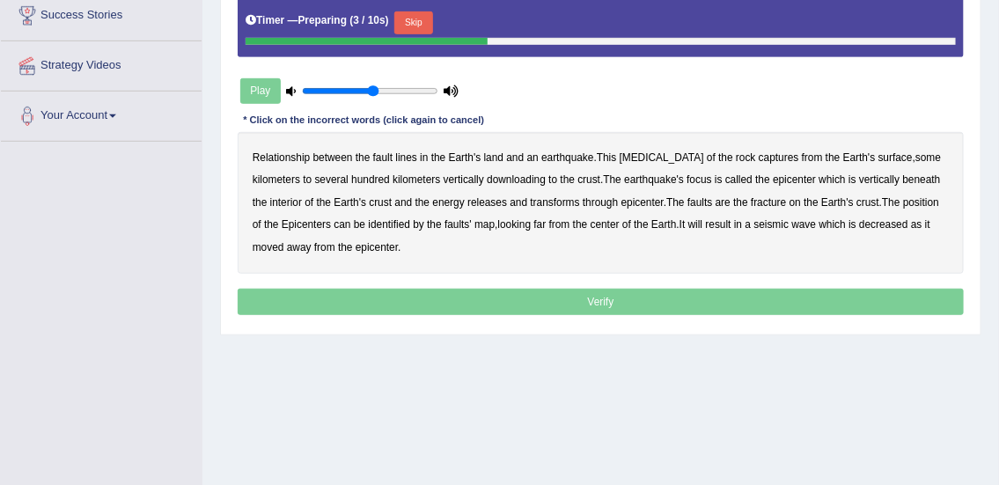
scroll to position [305, 0]
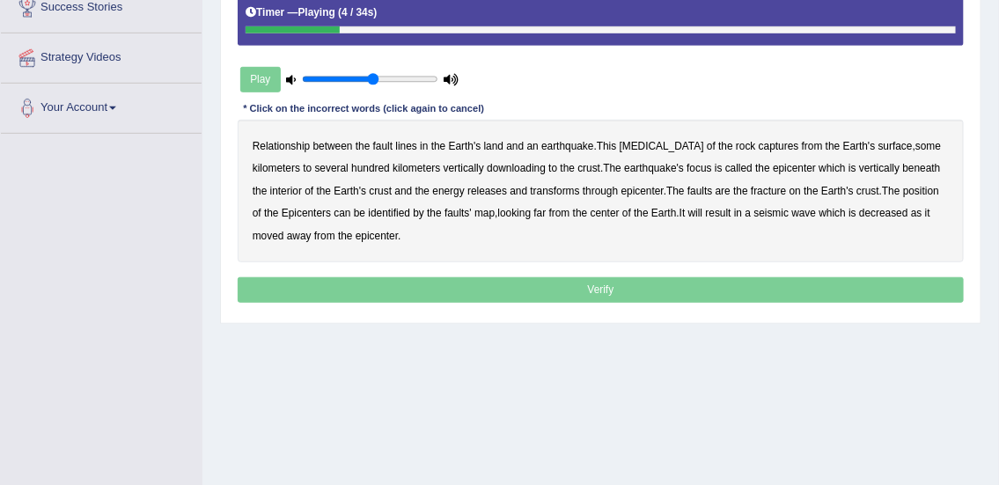
click at [497, 143] on b "land" at bounding box center [493, 146] width 19 height 12
click at [529, 169] on b "downloading" at bounding box center [516, 168] width 59 height 12
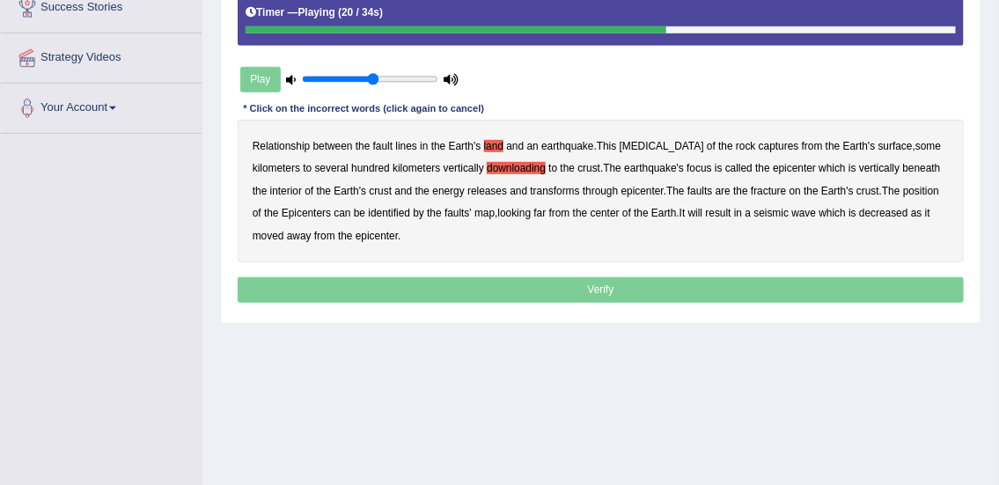
click at [552, 189] on b "transforms" at bounding box center [555, 191] width 49 height 12
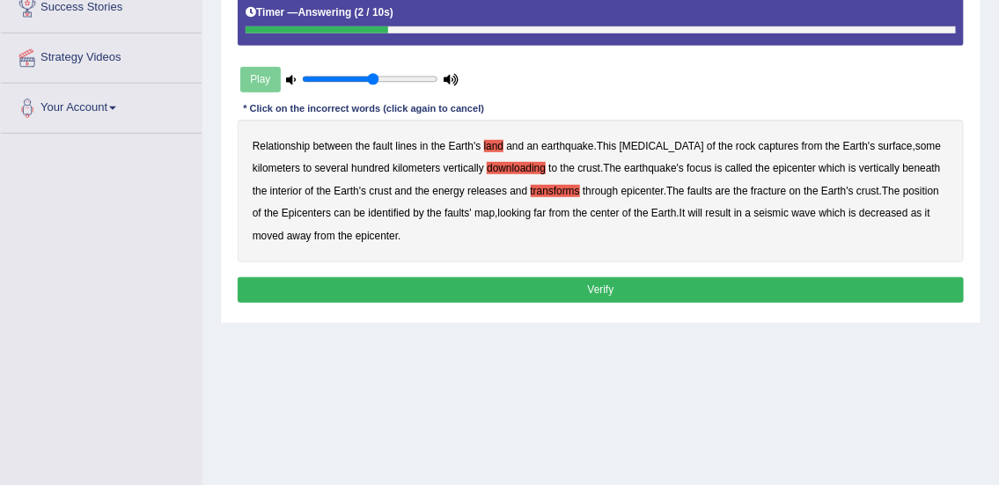
click at [472, 288] on button "Verify" at bounding box center [601, 290] width 727 height 26
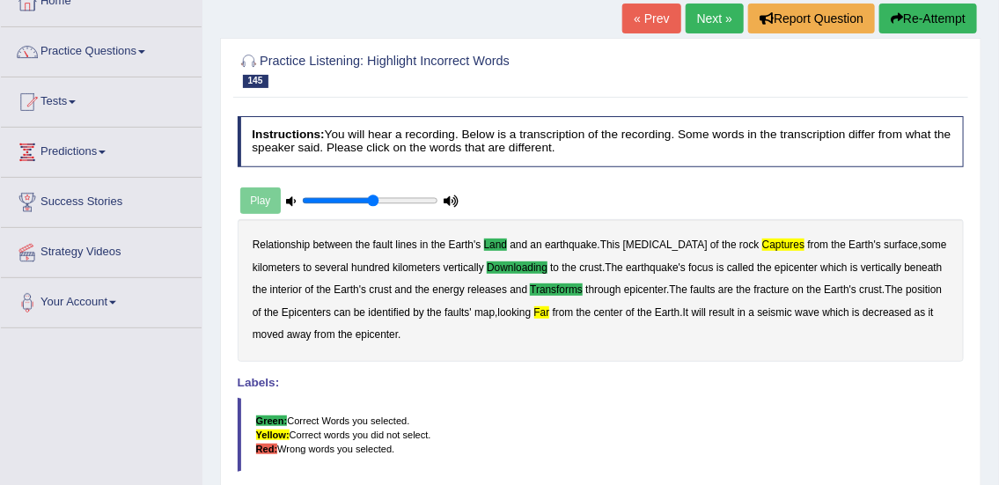
scroll to position [98, 0]
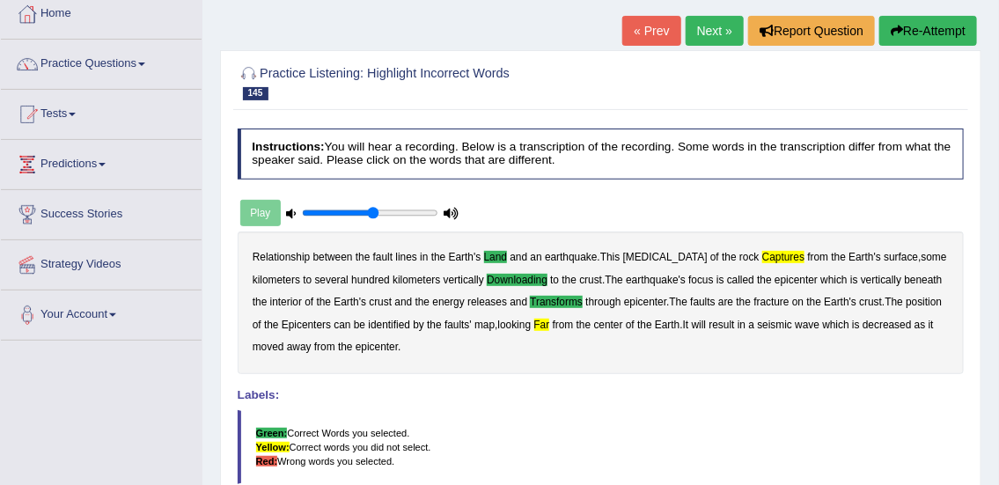
click at [722, 43] on link "Next »" at bounding box center [715, 31] width 58 height 30
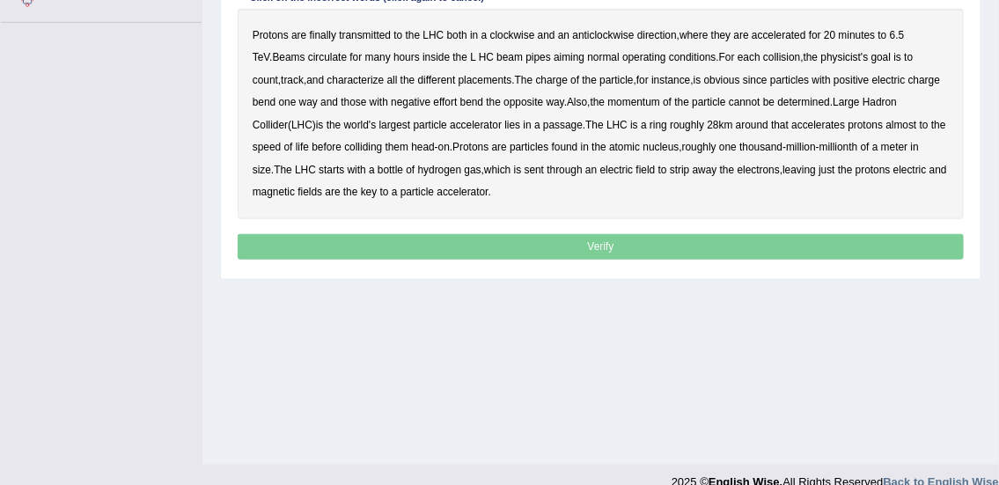
scroll to position [417, 0]
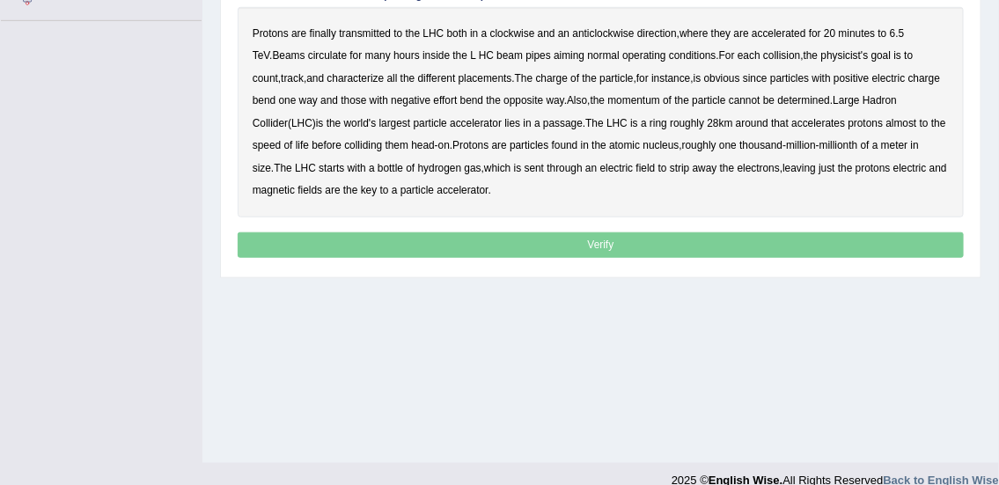
click at [365, 30] on b "transmitted" at bounding box center [365, 33] width 52 height 12
click at [554, 53] on b "aiming" at bounding box center [569, 55] width 31 height 12
click at [461, 78] on b "placements" at bounding box center [486, 78] width 54 height 12
click at [448, 95] on b "effort" at bounding box center [446, 100] width 24 height 12
click at [543, 123] on b "passage" at bounding box center [563, 123] width 40 height 12
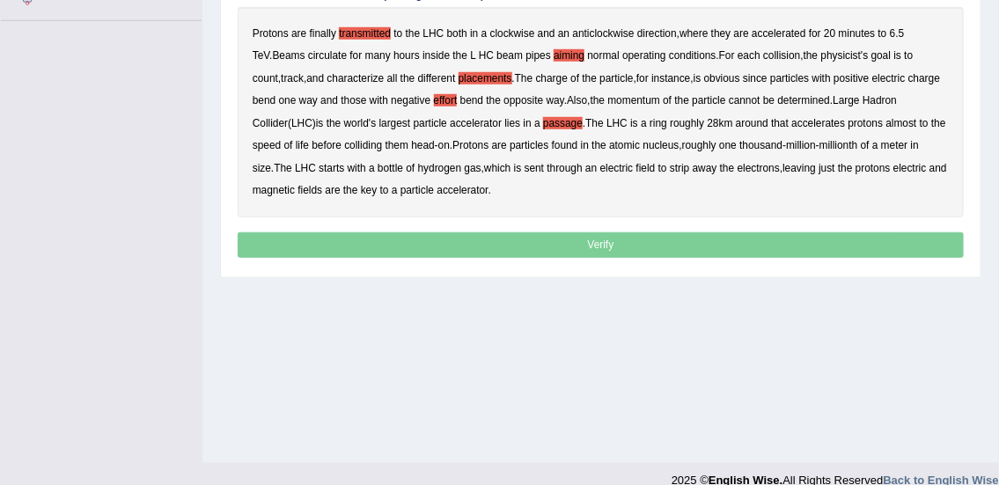
click at [296, 143] on b "life" at bounding box center [302, 145] width 13 height 12
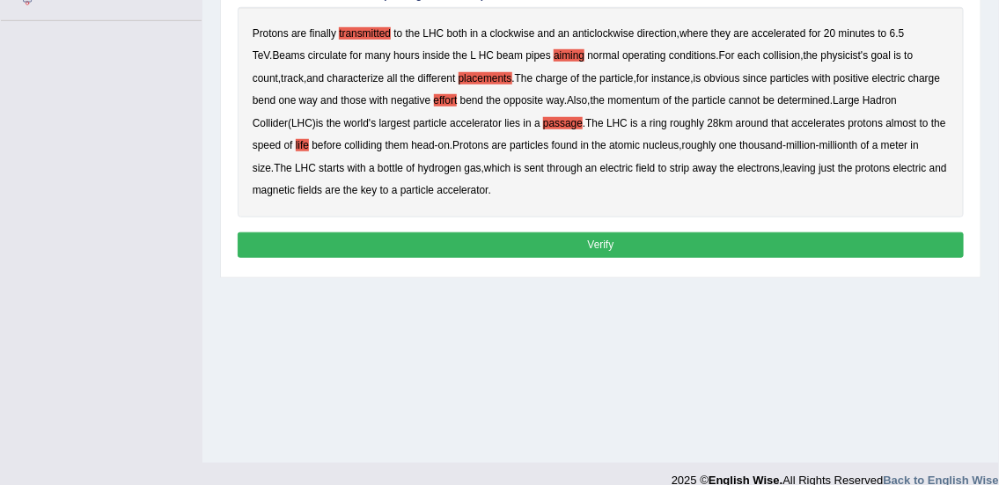
click at [391, 249] on button "Verify" at bounding box center [601, 245] width 727 height 26
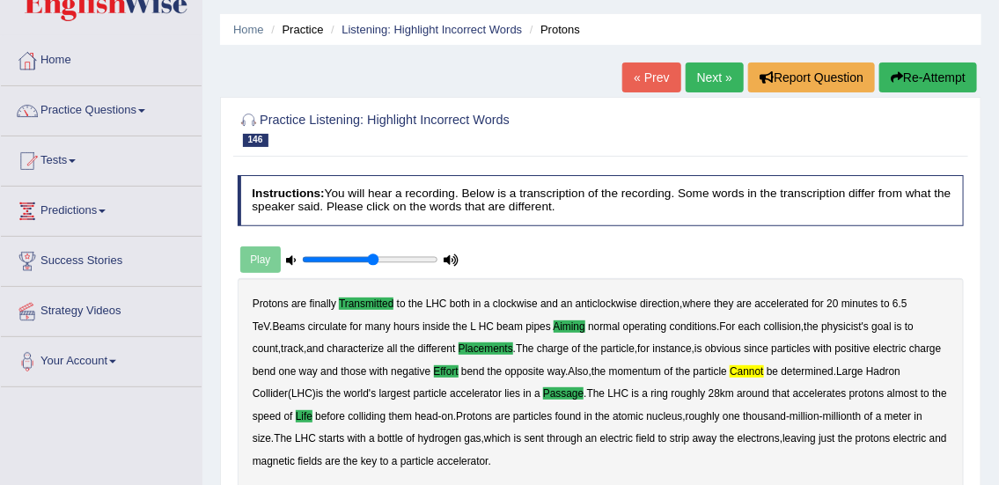
scroll to position [49, 0]
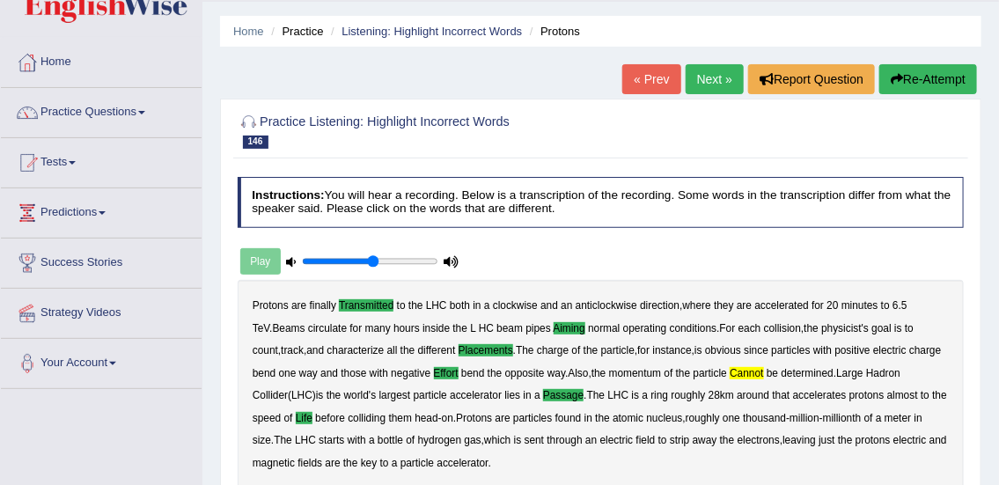
click at [79, 108] on link "Practice Questions" at bounding box center [101, 110] width 201 height 44
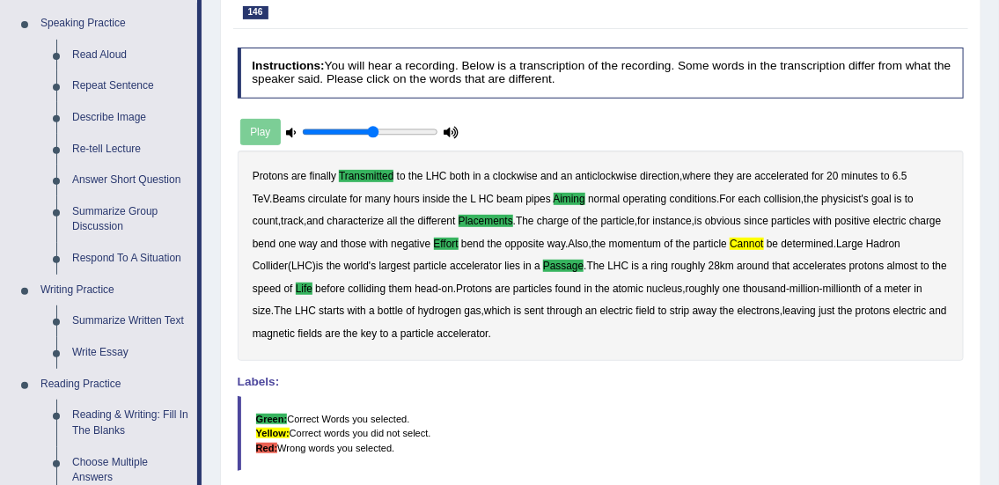
scroll to position [159, 0]
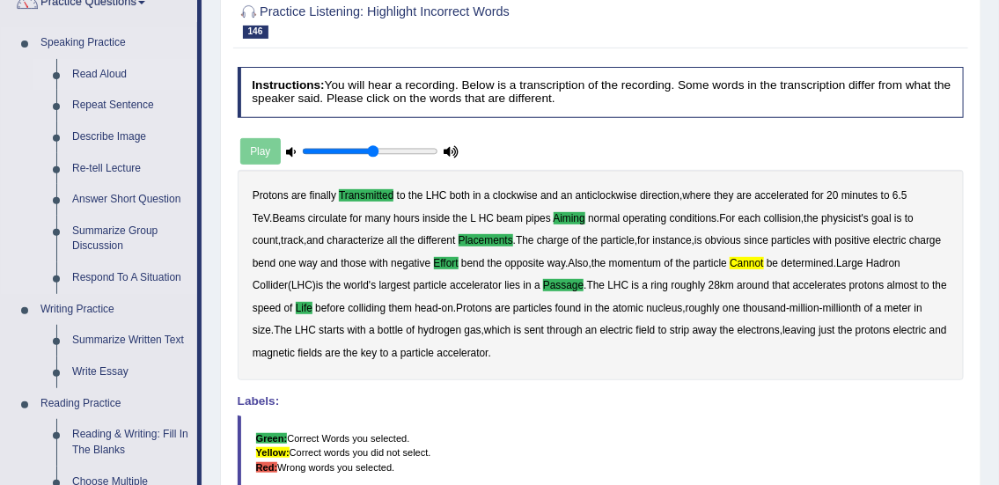
click at [101, 85] on link "Read Aloud" at bounding box center [130, 75] width 133 height 32
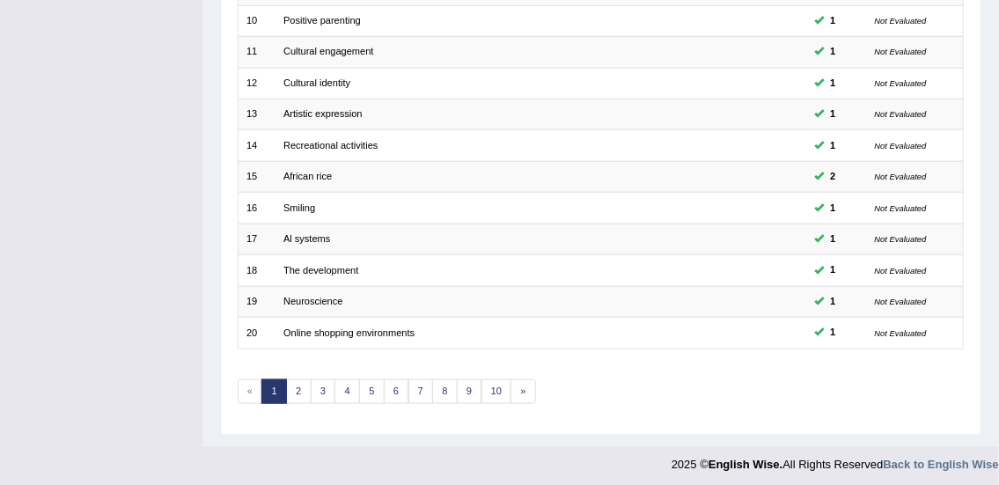
scroll to position [530, 0]
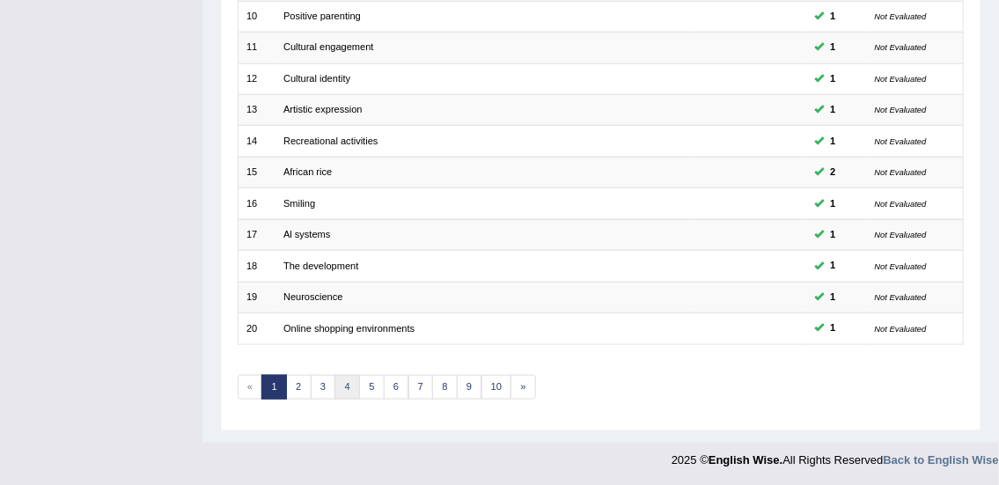
click at [346, 383] on link "4" at bounding box center [348, 387] width 26 height 25
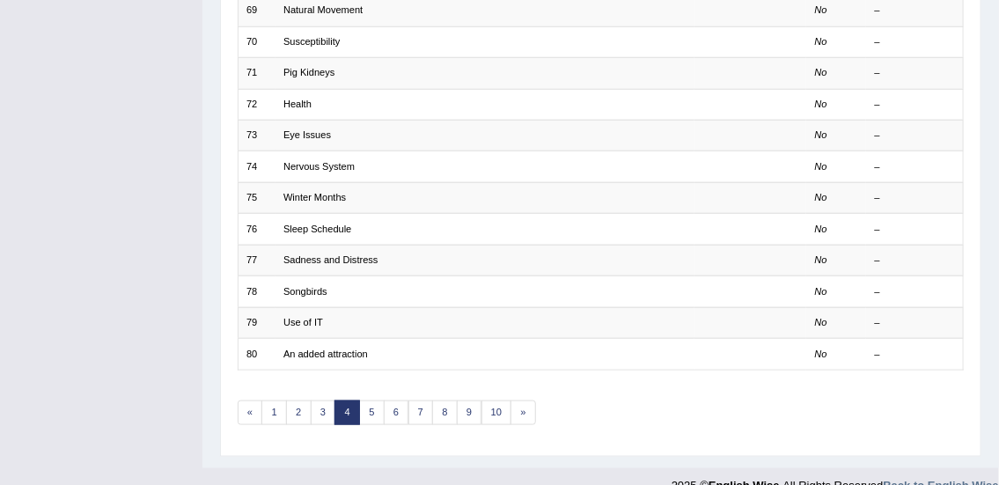
scroll to position [530, 0]
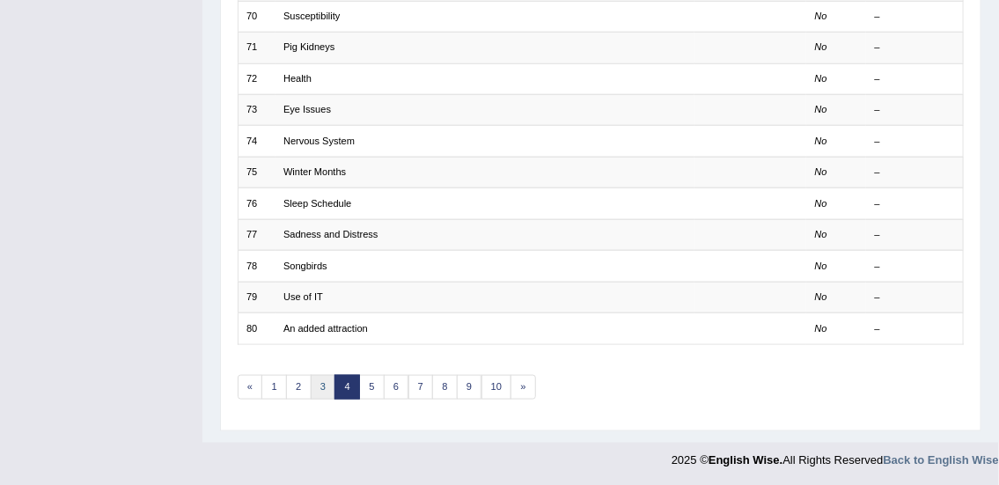
click at [322, 383] on link "3" at bounding box center [324, 387] width 26 height 25
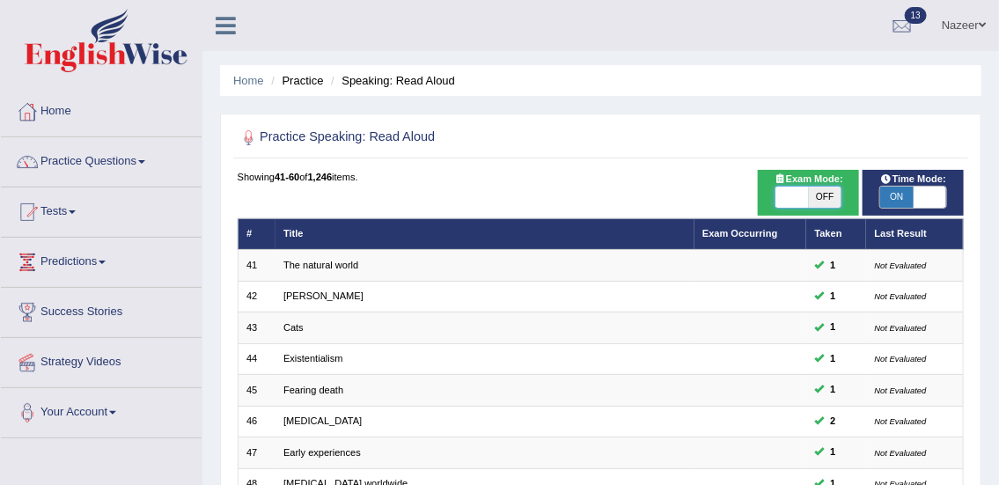
checkbox input "true"
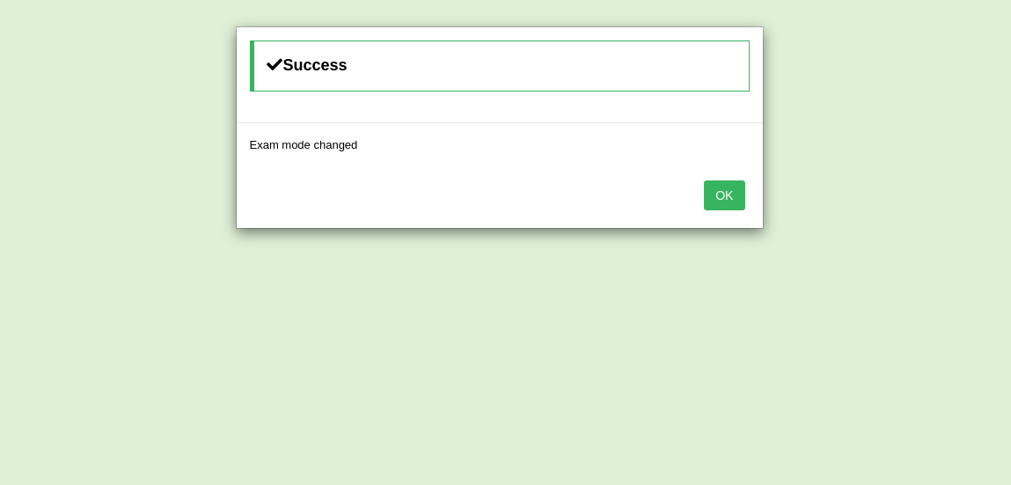
click at [732, 191] on button "OK" at bounding box center [724, 195] width 40 height 30
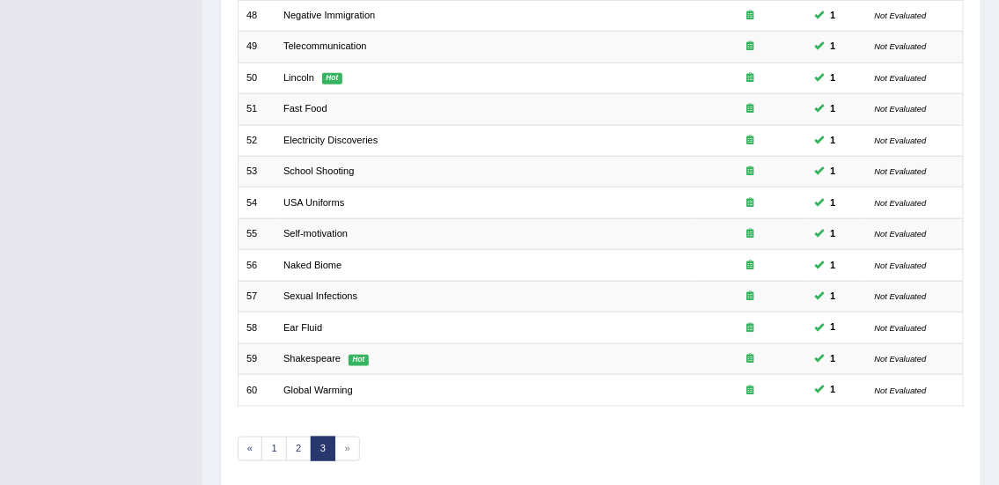
scroll to position [530, 0]
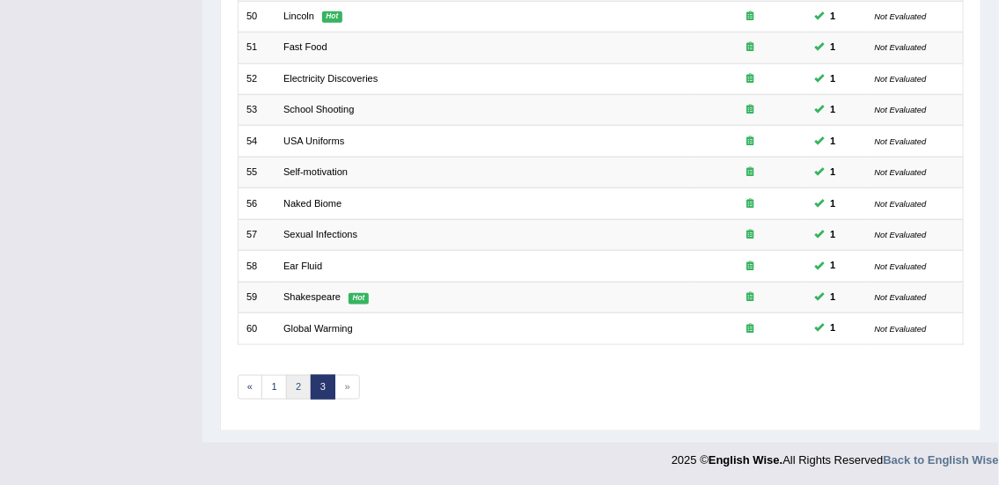
click at [298, 383] on link "2" at bounding box center [299, 387] width 26 height 25
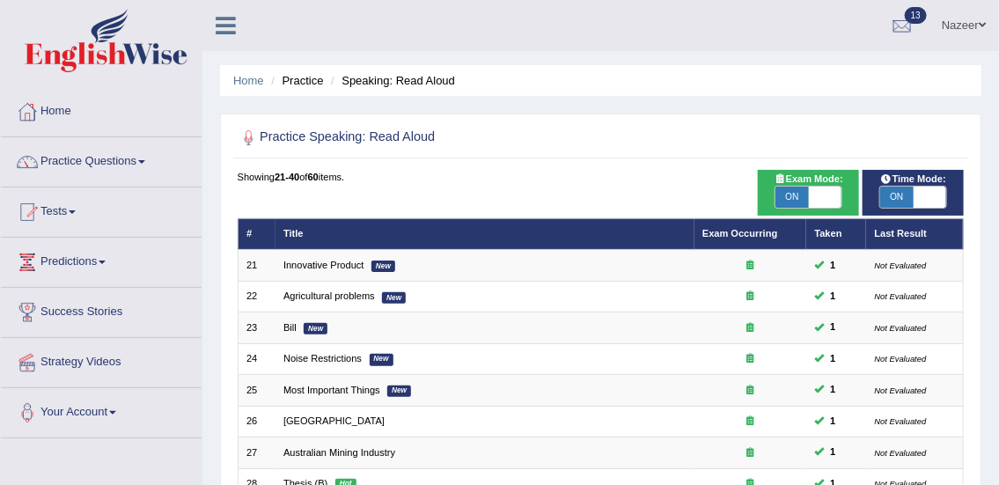
click at [792, 202] on span "ON" at bounding box center [792, 197] width 33 height 21
checkbox input "false"
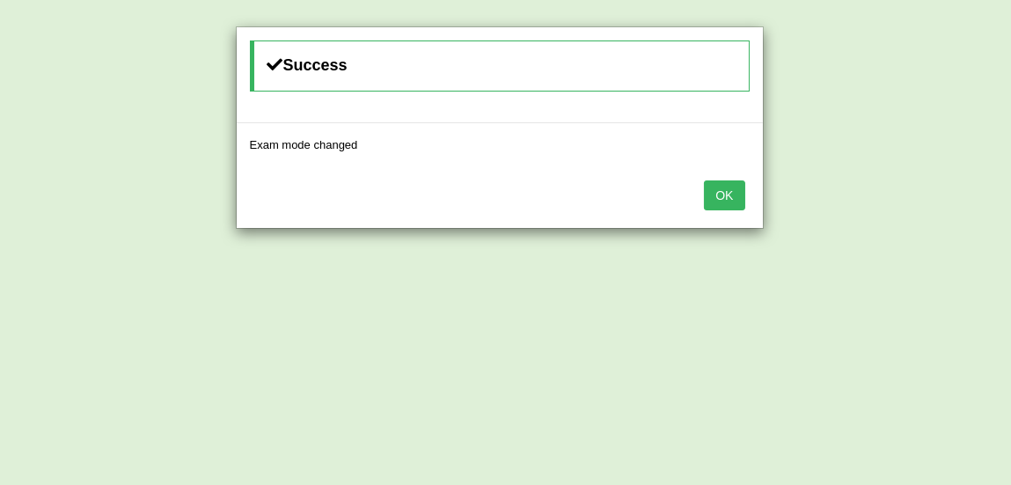
click at [731, 204] on button "OK" at bounding box center [724, 195] width 40 height 30
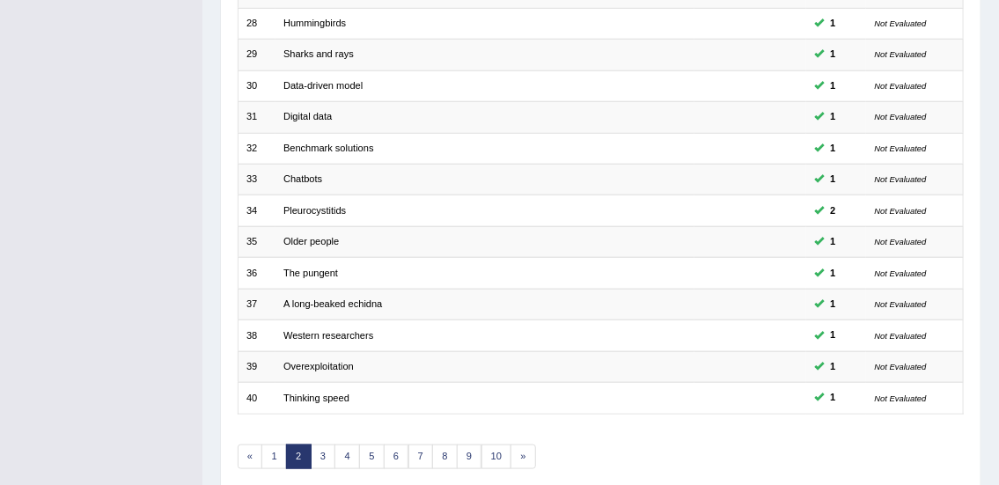
scroll to position [530, 0]
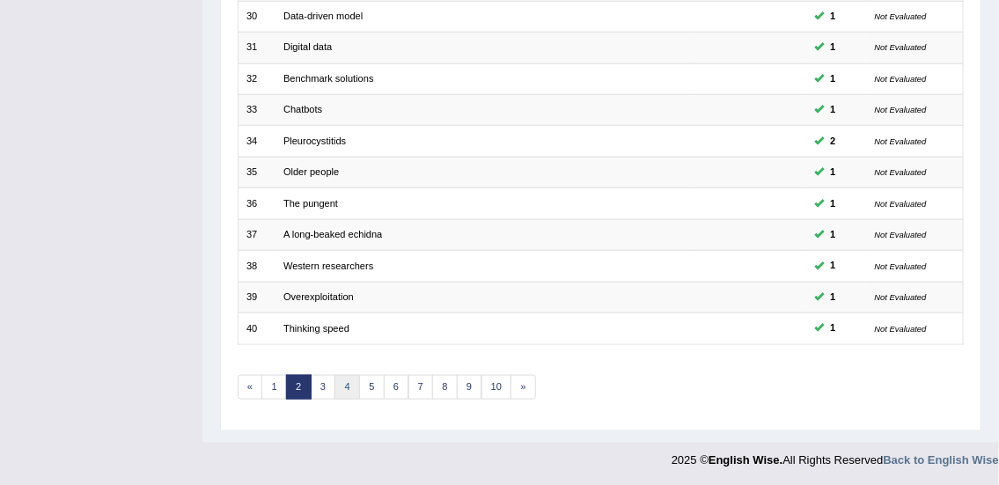
click at [346, 383] on link "4" at bounding box center [348, 387] width 26 height 25
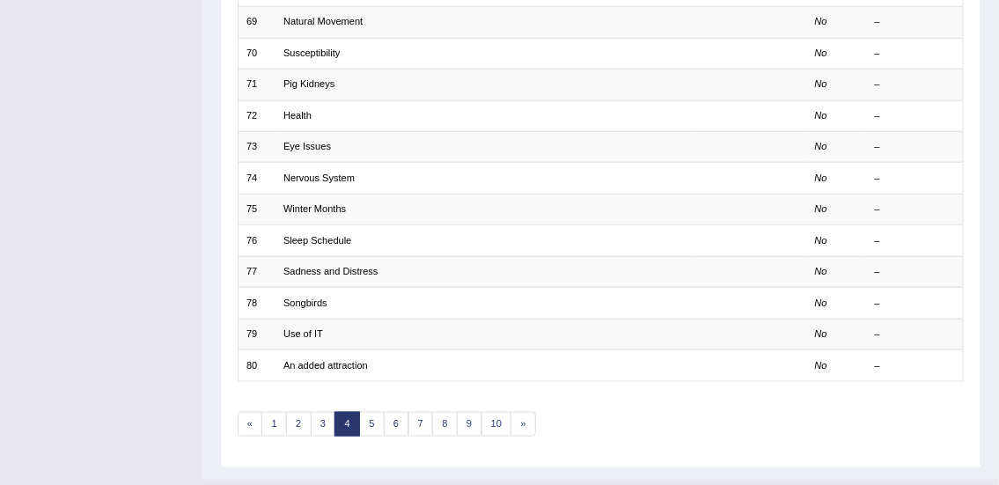
scroll to position [530, 0]
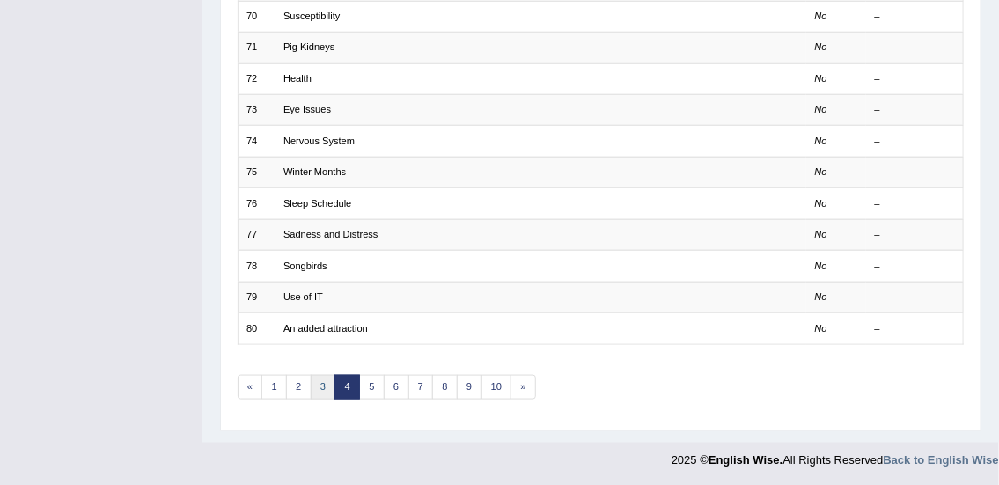
click at [322, 383] on link "3" at bounding box center [324, 387] width 26 height 25
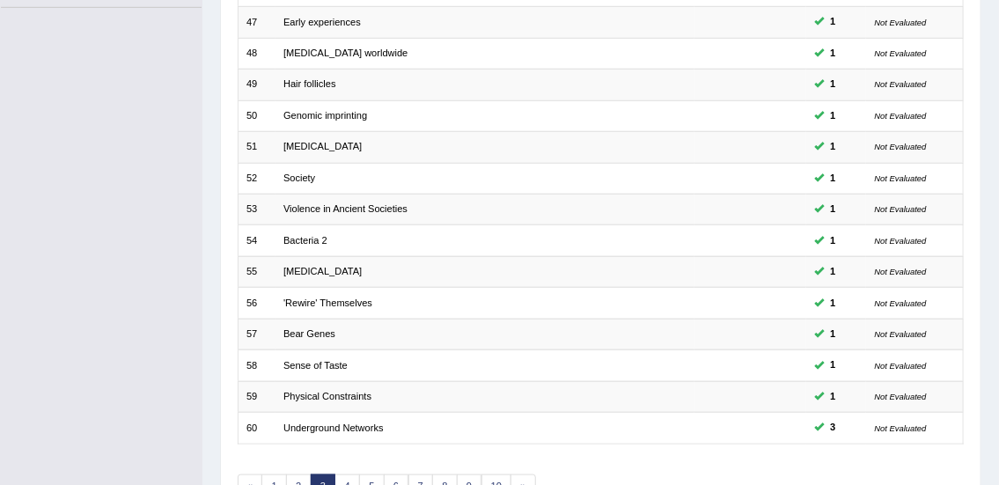
scroll to position [530, 0]
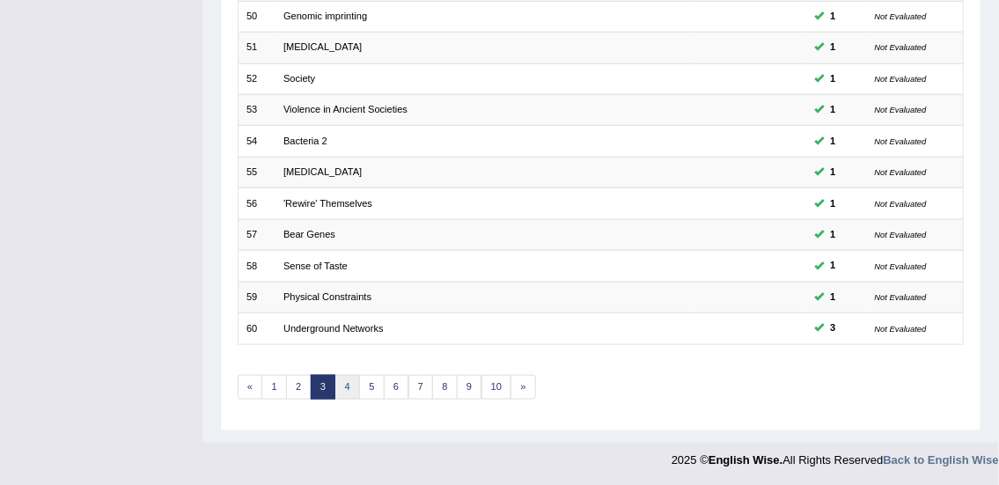
click at [344, 385] on link "4" at bounding box center [348, 387] width 26 height 25
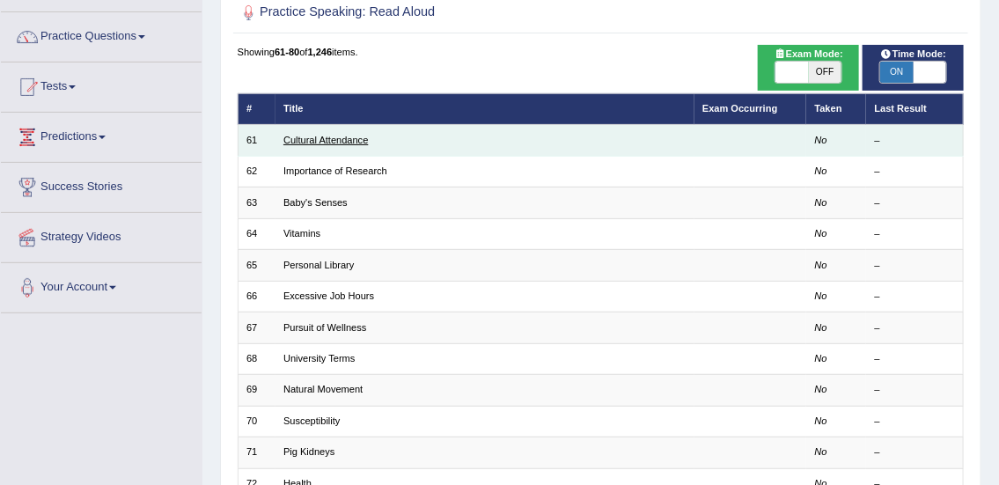
click at [326, 138] on link "Cultural Attendance" at bounding box center [325, 140] width 85 height 11
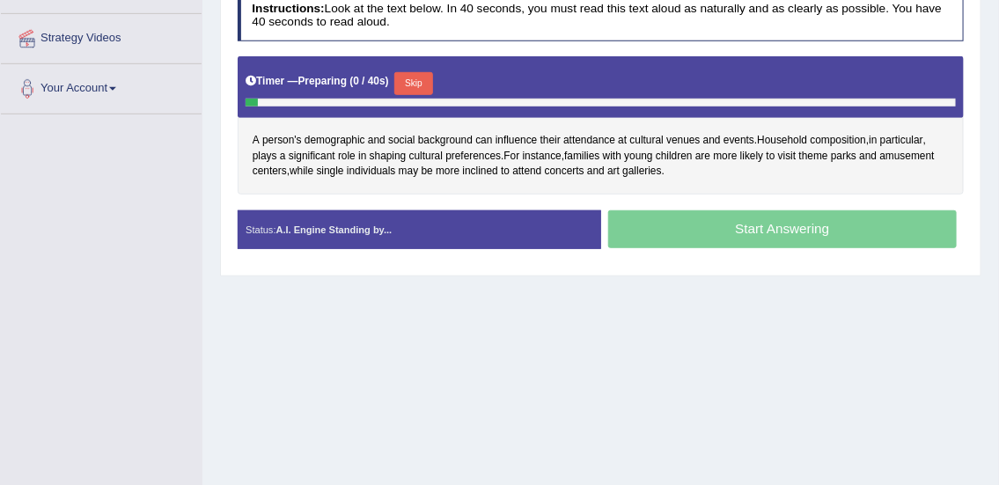
scroll to position [325, 0]
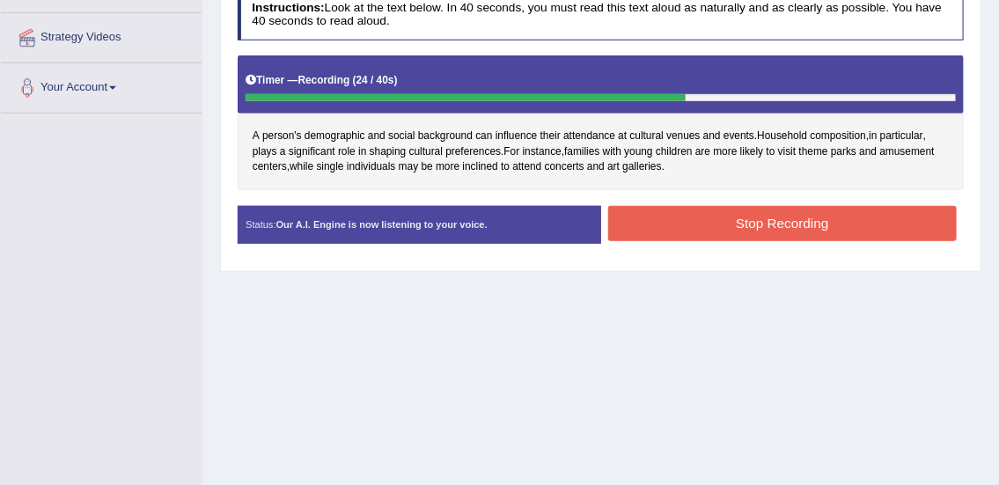
click at [765, 219] on button "Stop Recording" at bounding box center [782, 223] width 349 height 34
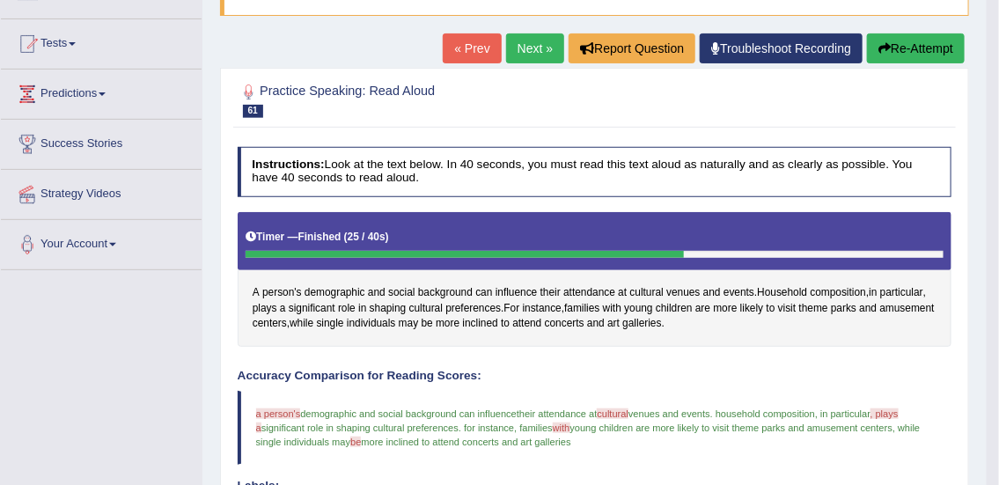
scroll to position [98, 0]
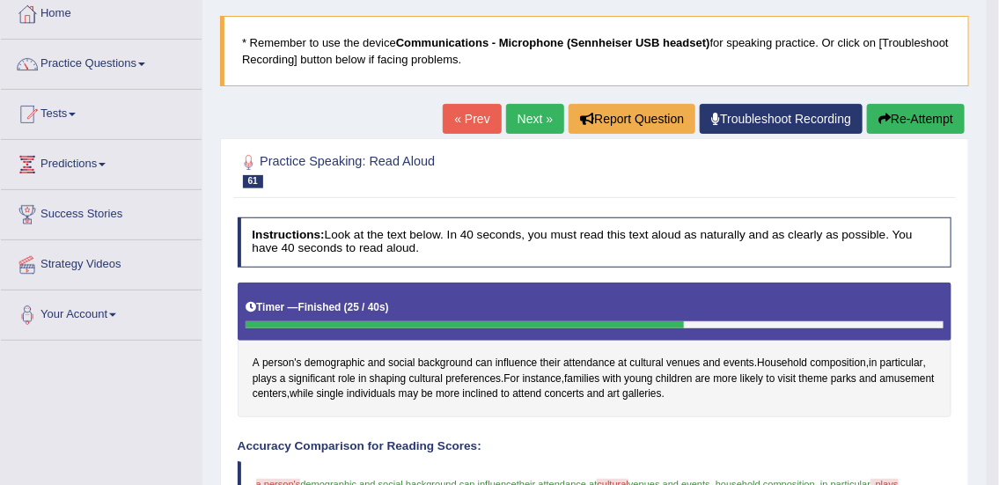
click at [528, 121] on link "Next »" at bounding box center [535, 119] width 58 height 30
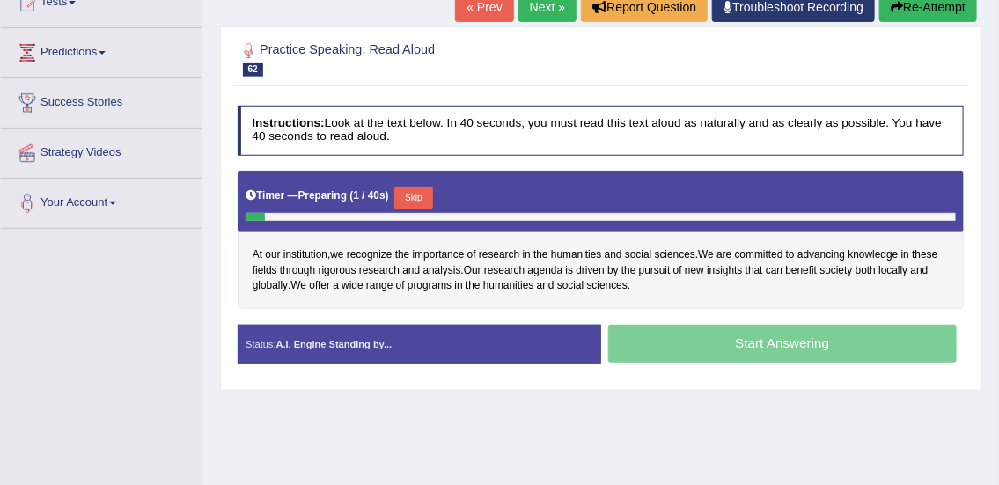
scroll to position [211, 0]
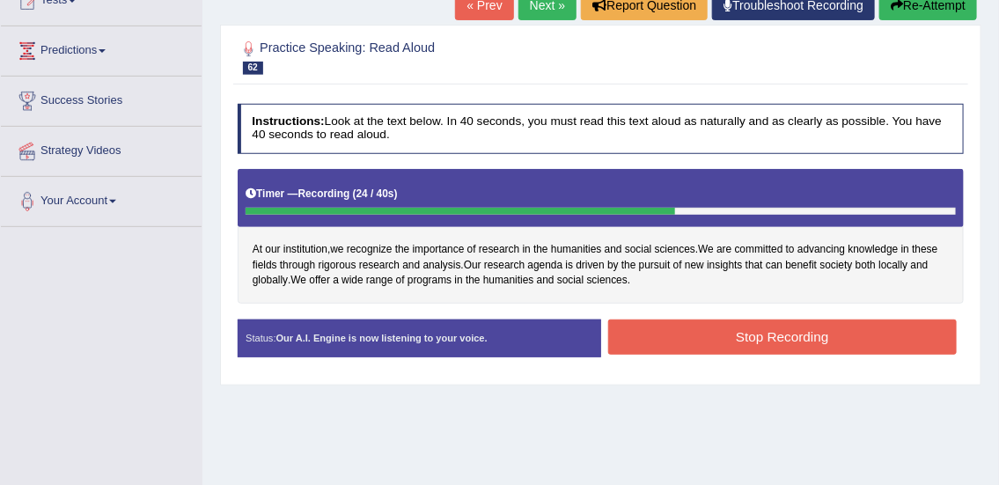
click at [622, 343] on button "Stop Recording" at bounding box center [782, 337] width 349 height 34
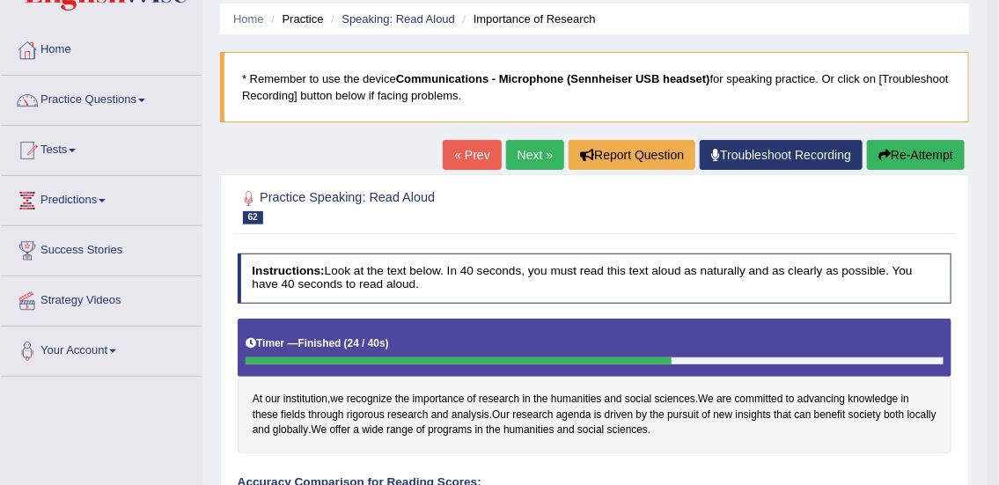
scroll to position [53, 0]
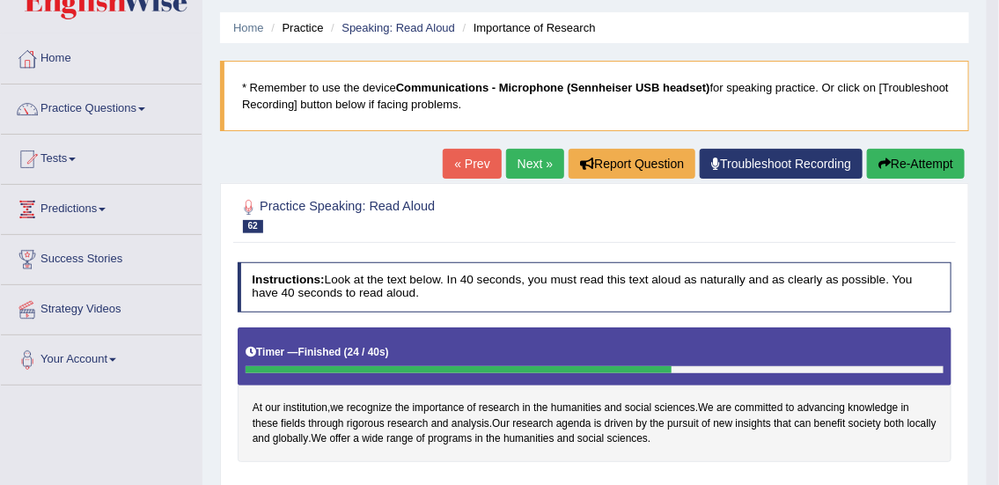
click at [519, 156] on link "Next »" at bounding box center [535, 164] width 58 height 30
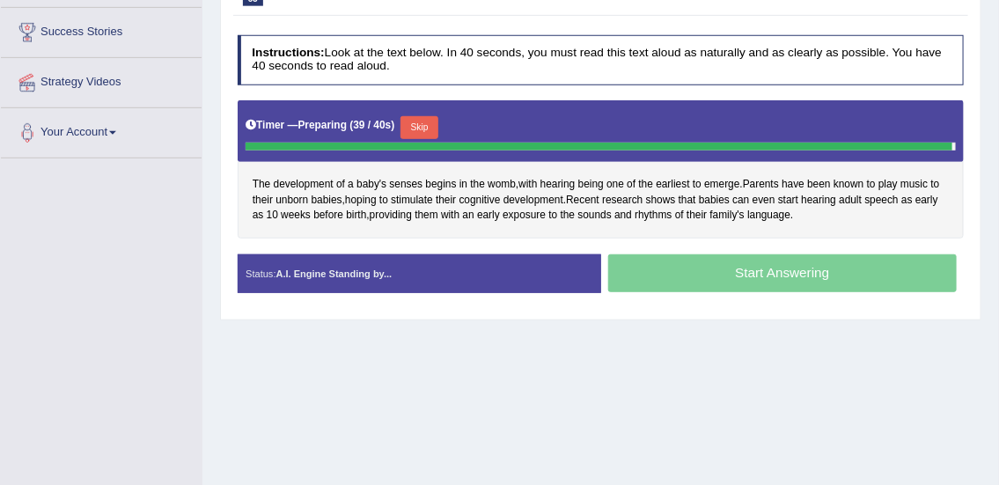
scroll to position [295, 0]
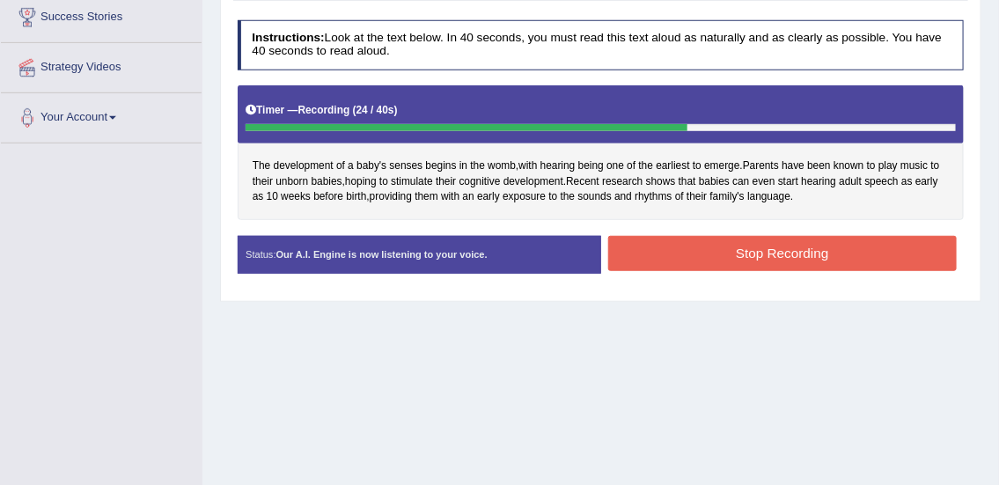
click at [828, 262] on button "Stop Recording" at bounding box center [782, 253] width 349 height 34
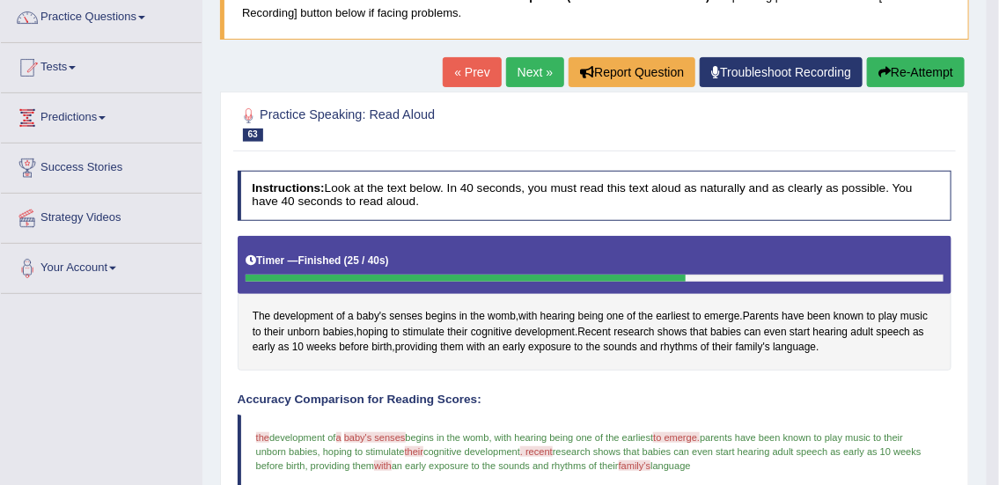
scroll to position [136, 0]
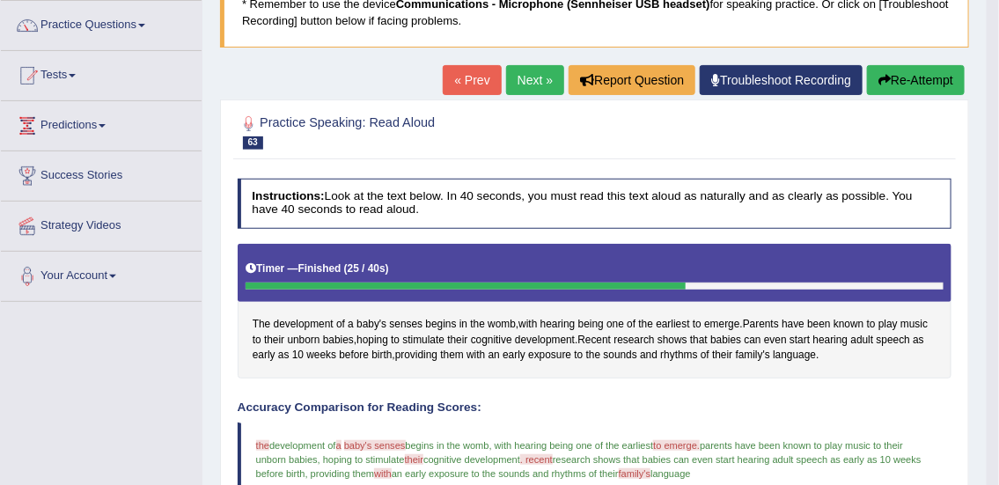
click at [525, 79] on link "Next »" at bounding box center [535, 80] width 58 height 30
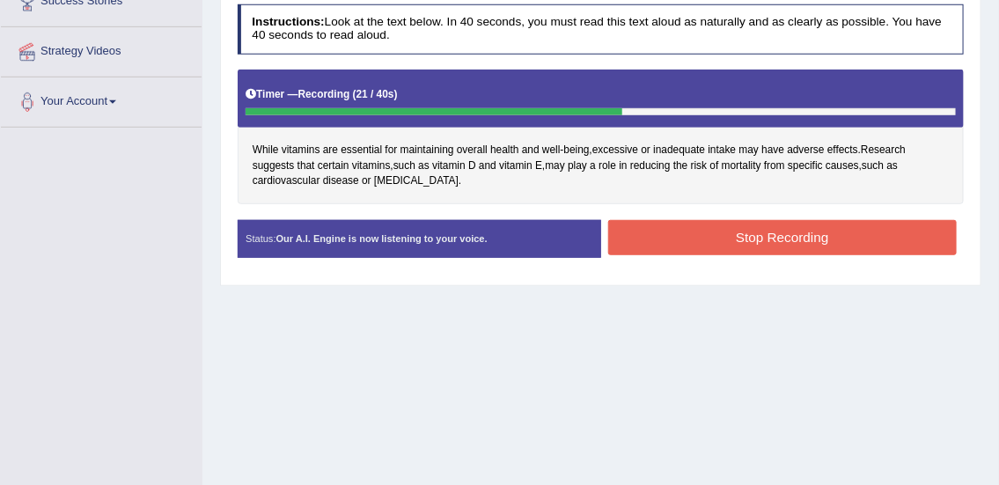
click at [707, 245] on button "Stop Recording" at bounding box center [782, 237] width 349 height 34
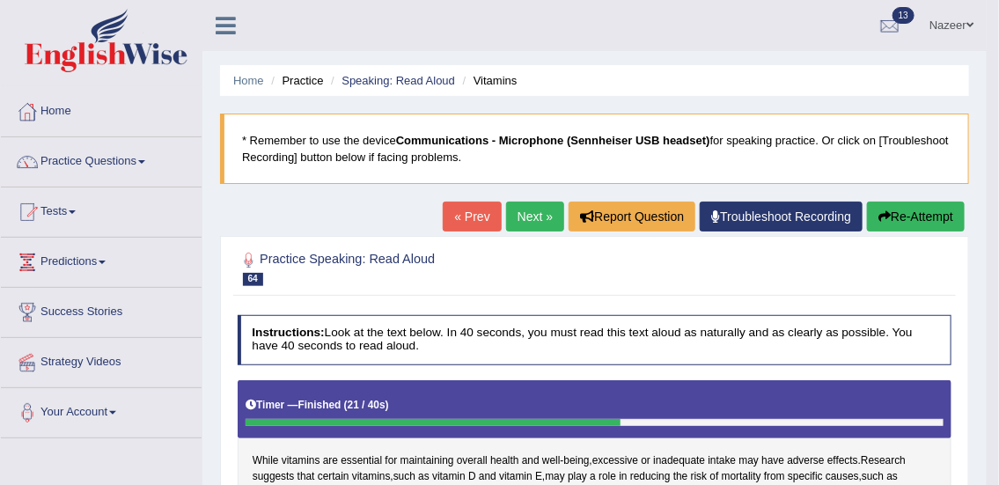
click at [528, 214] on link "Next »" at bounding box center [535, 217] width 58 height 30
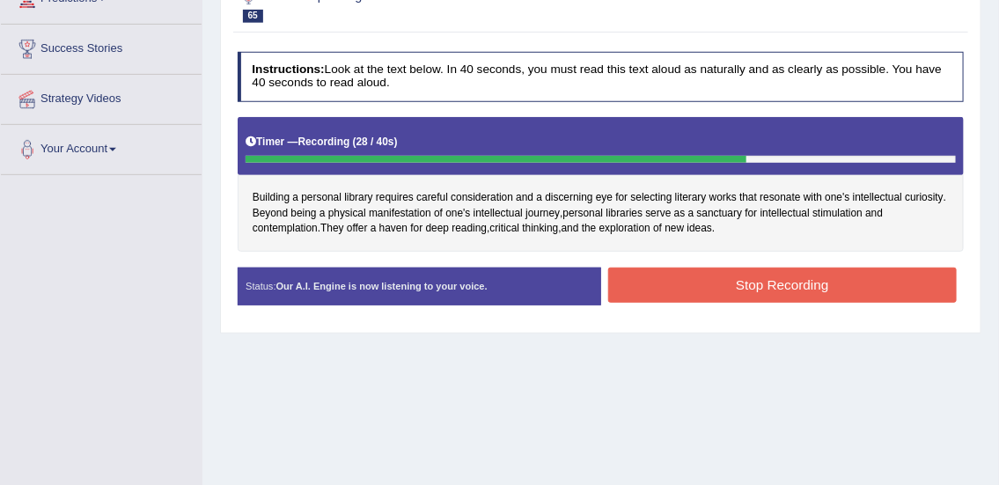
click at [842, 292] on button "Stop Recording" at bounding box center [782, 285] width 349 height 34
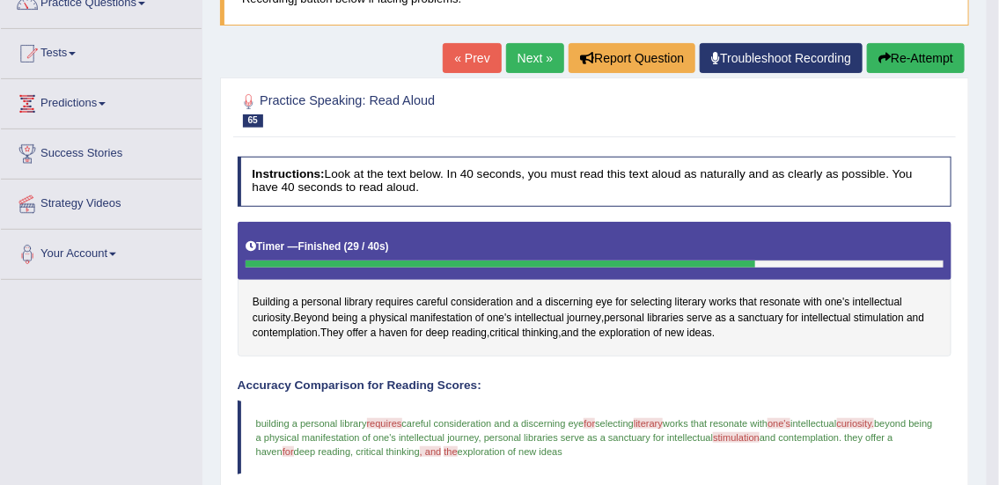
scroll to position [151, 0]
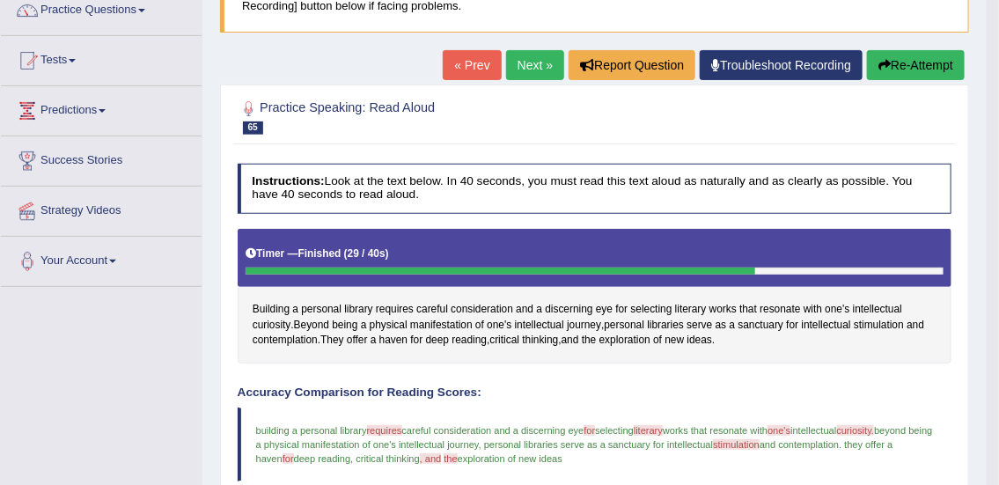
click at [517, 65] on link "Next »" at bounding box center [535, 65] width 58 height 30
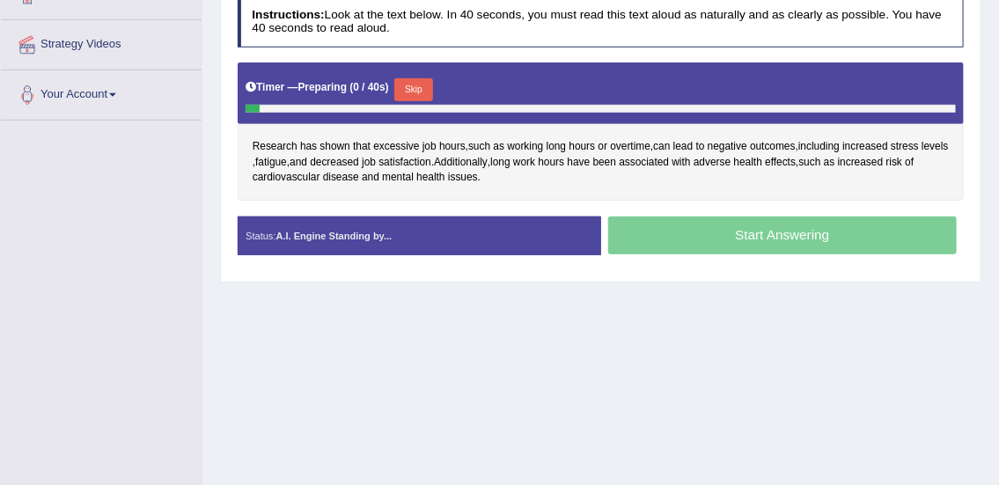
scroll to position [320, 0]
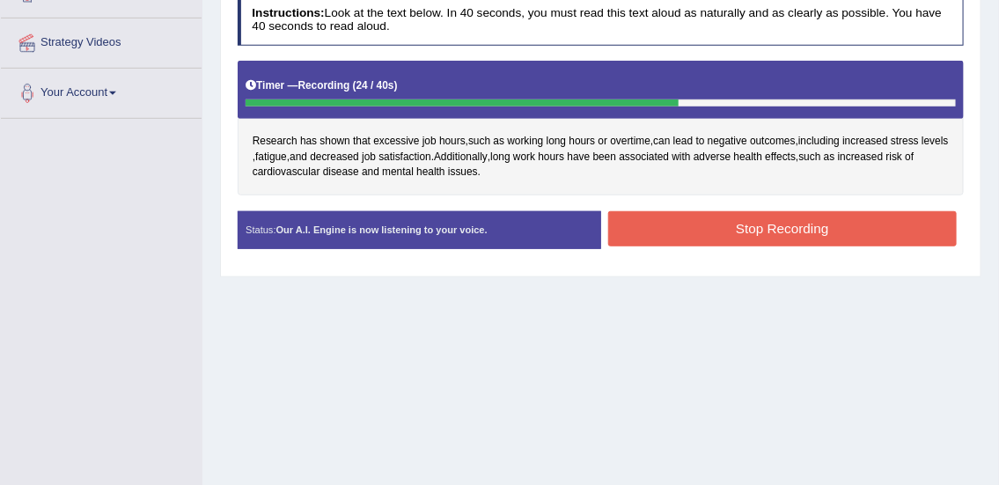
click at [812, 238] on button "Stop Recording" at bounding box center [782, 228] width 349 height 34
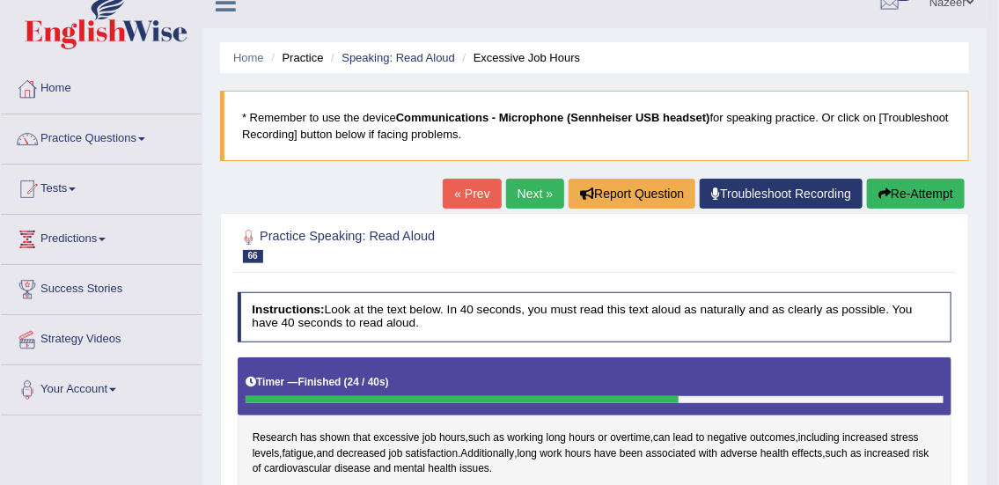
scroll to position [0, 0]
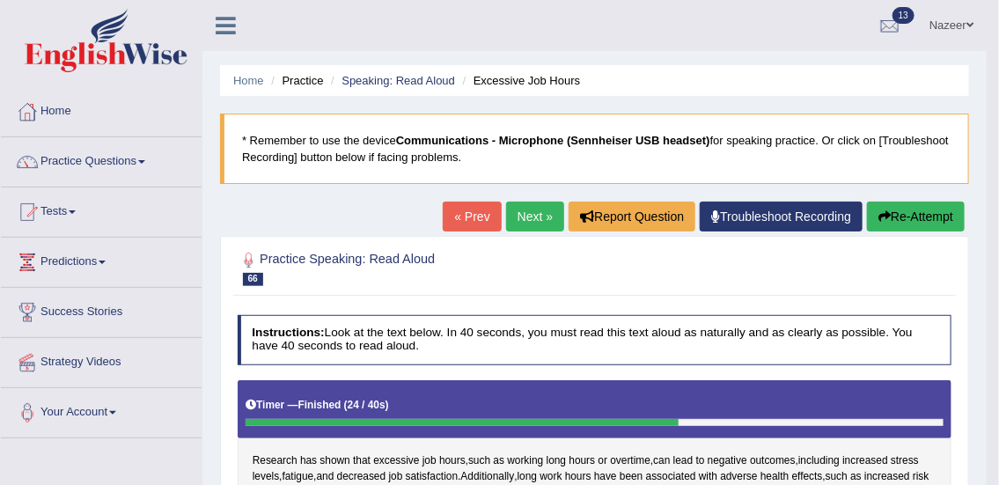
click at [105, 166] on link "Practice Questions" at bounding box center [101, 159] width 201 height 44
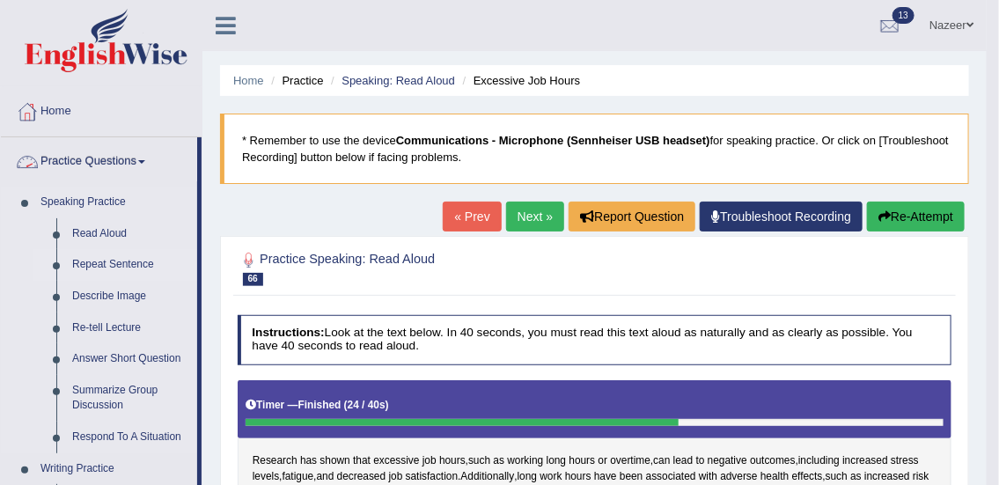
click at [116, 269] on link "Repeat Sentence" at bounding box center [130, 265] width 133 height 32
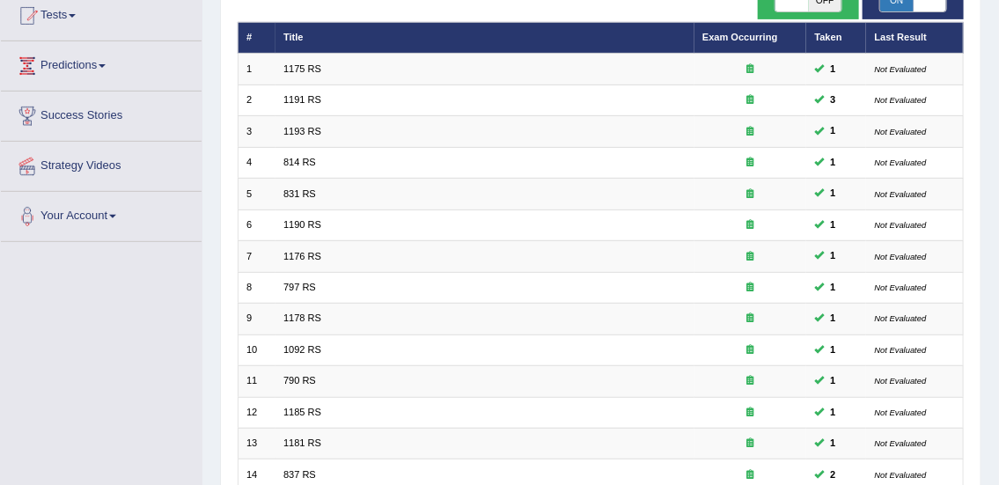
scroll to position [176, 0]
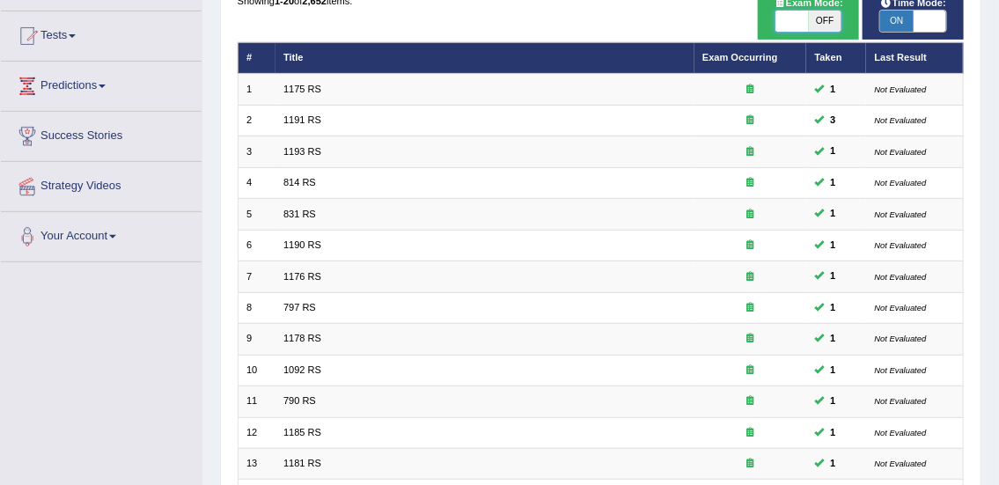
checkbox input "true"
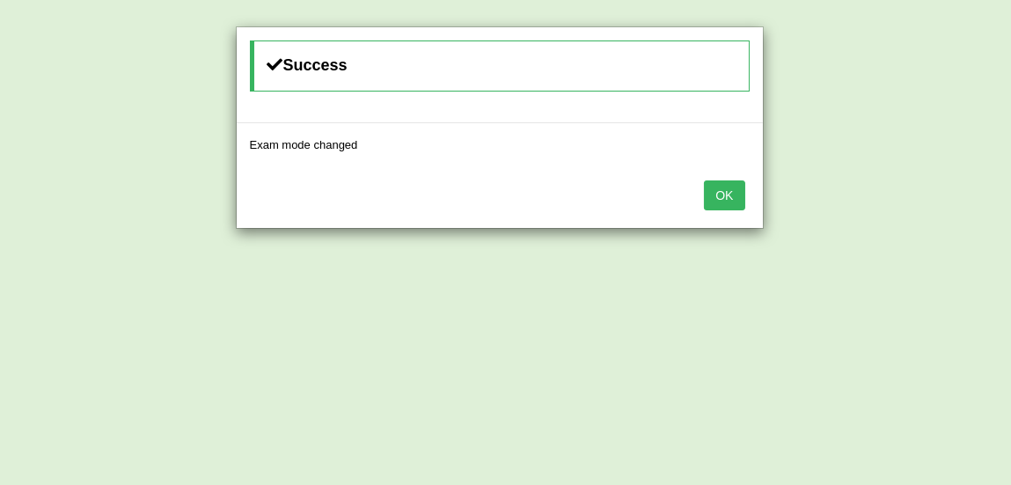
click at [732, 190] on button "OK" at bounding box center [724, 195] width 40 height 30
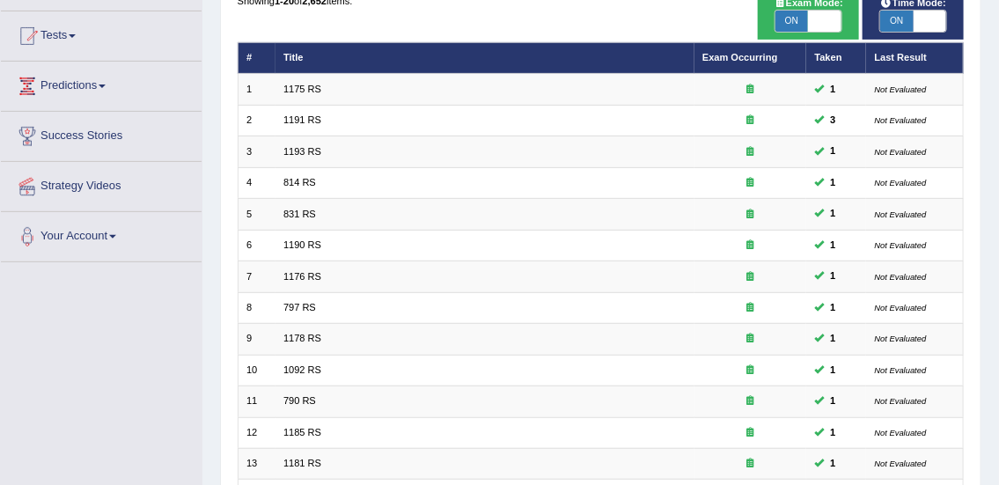
scroll to position [181, 0]
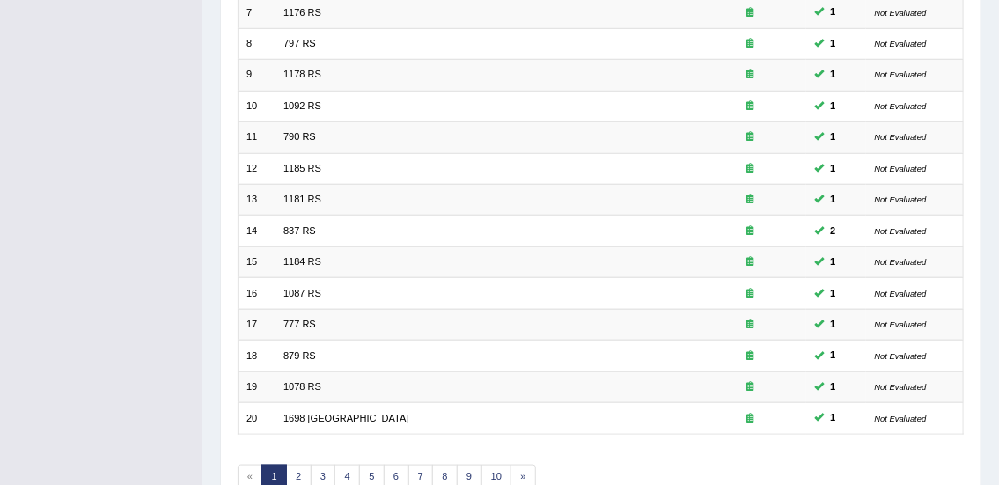
scroll to position [530, 0]
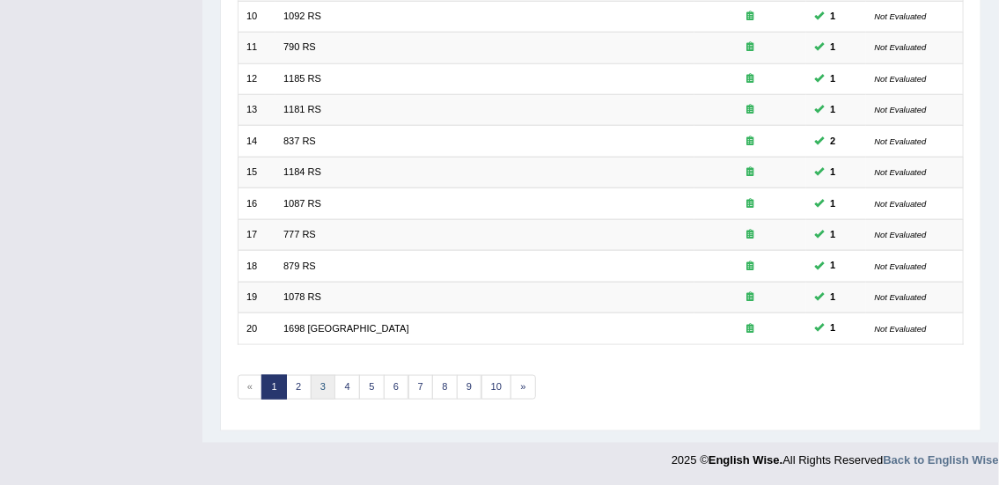
click at [322, 383] on link "3" at bounding box center [324, 387] width 26 height 25
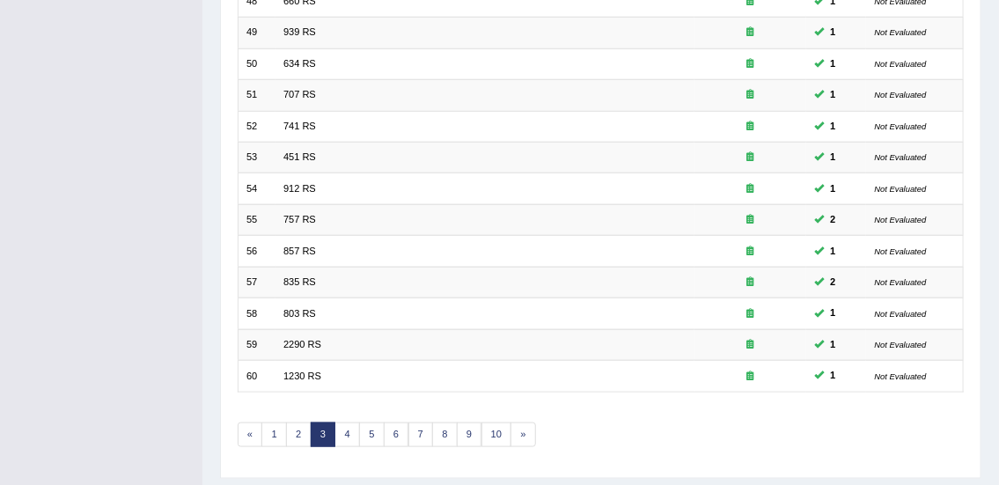
scroll to position [488, 0]
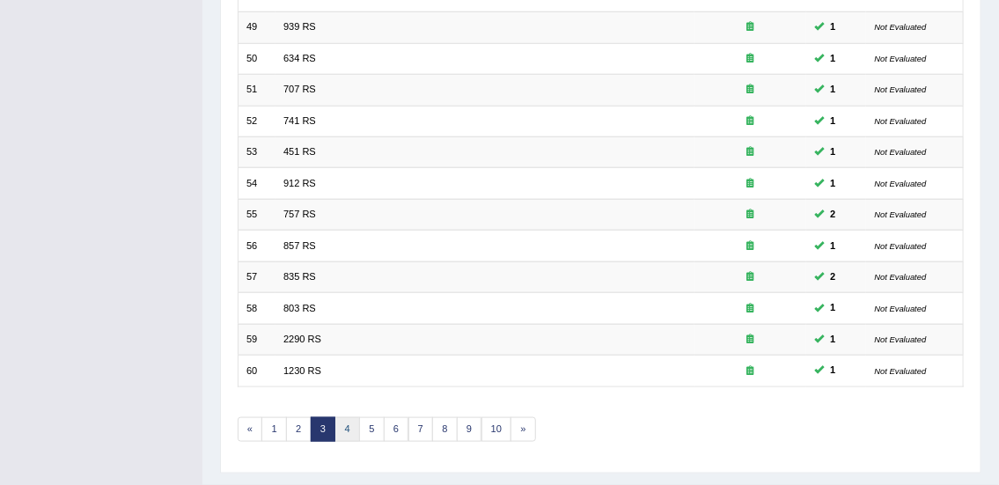
click at [346, 425] on link "4" at bounding box center [348, 429] width 26 height 25
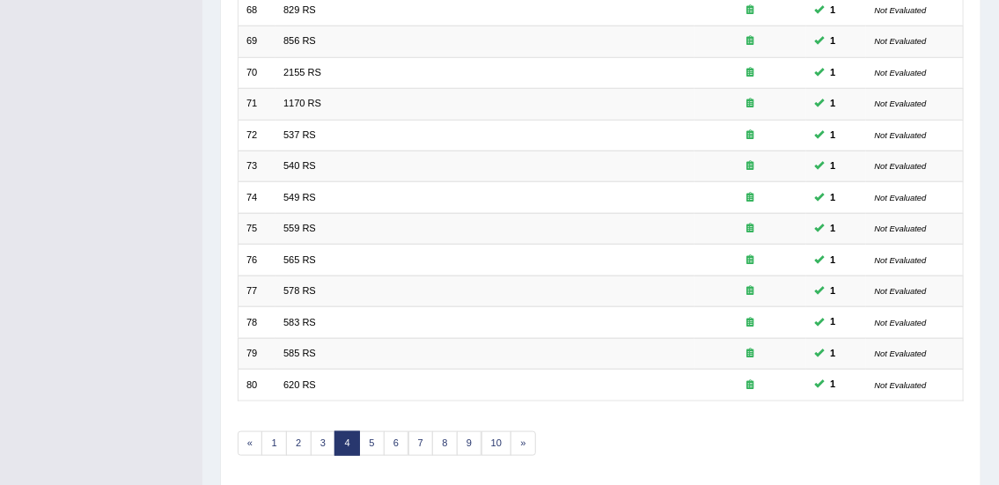
scroll to position [478, 0]
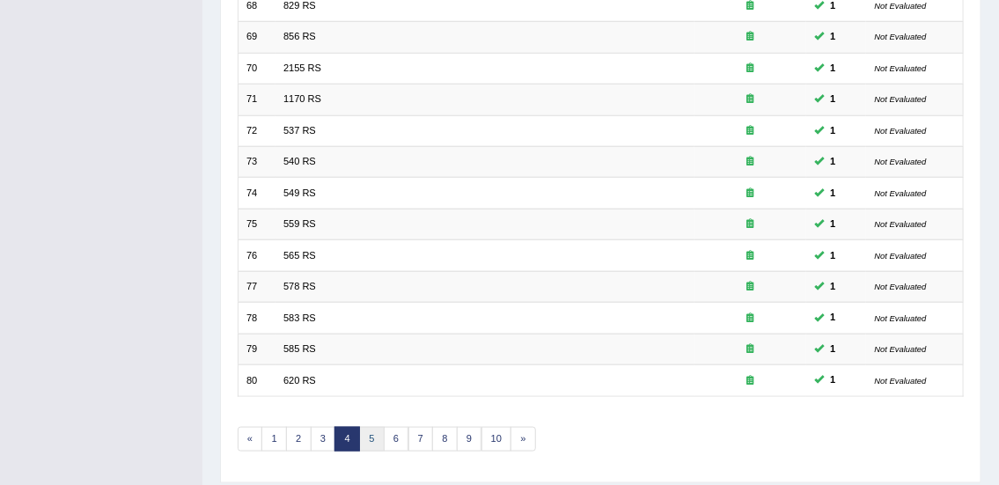
click at [370, 435] on link "5" at bounding box center [372, 439] width 26 height 25
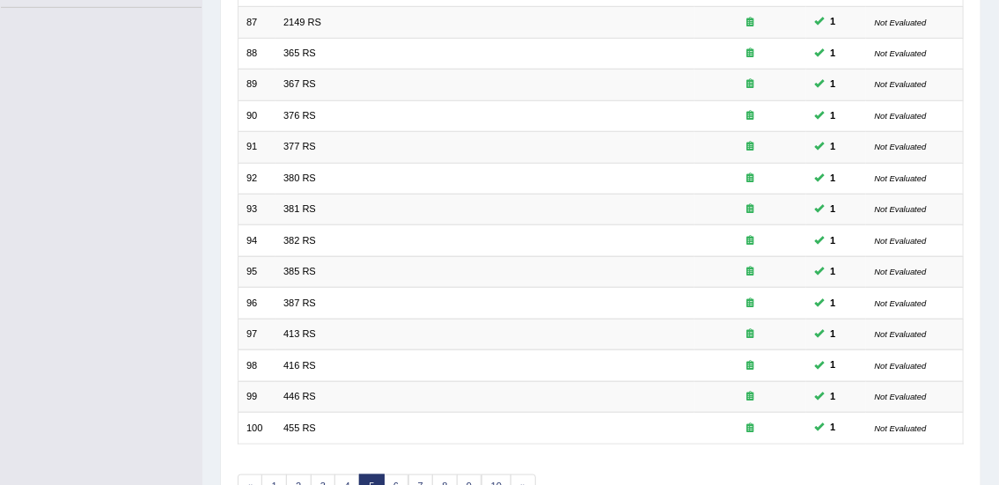
scroll to position [440, 0]
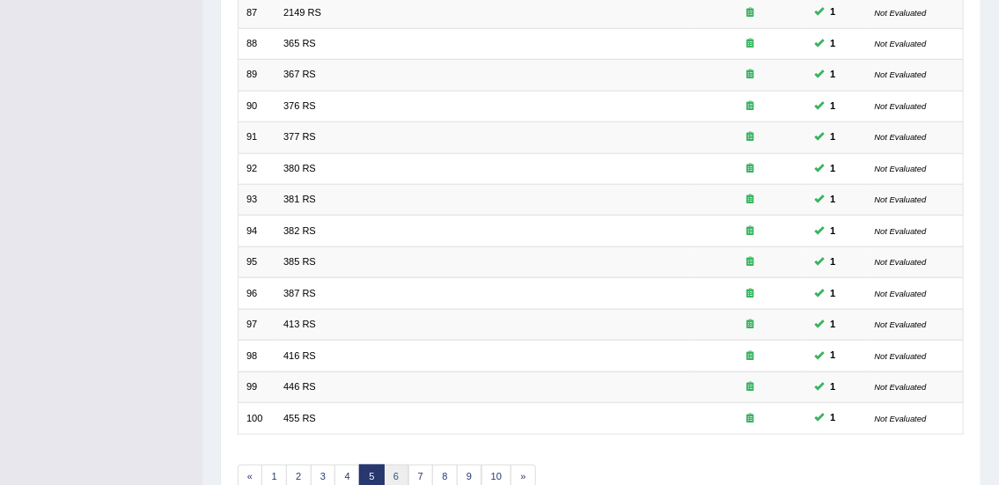
click at [395, 473] on link "6" at bounding box center [397, 477] width 26 height 25
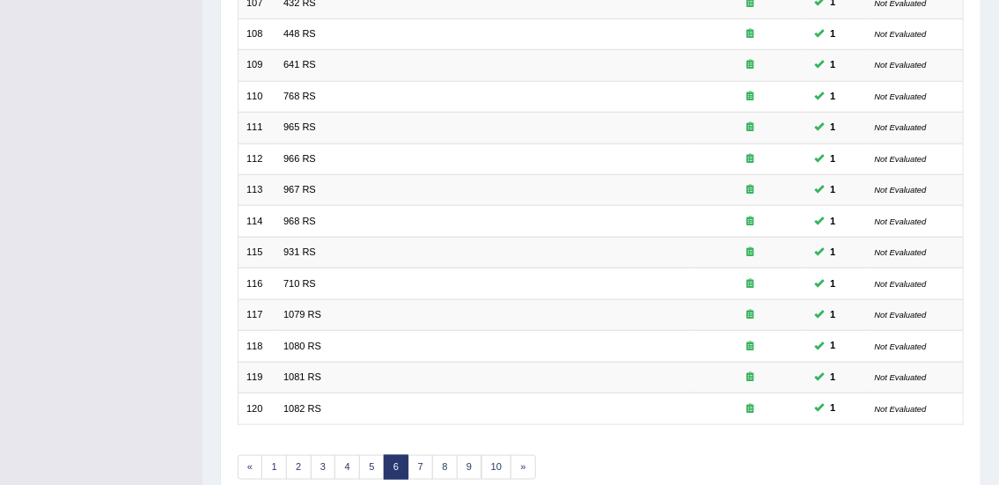
scroll to position [530, 0]
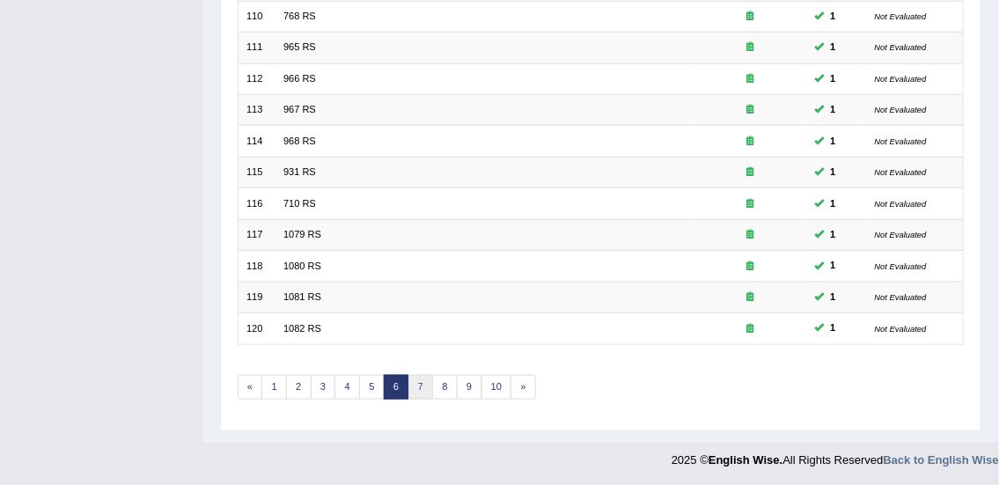
click at [419, 383] on link "7" at bounding box center [421, 387] width 26 height 25
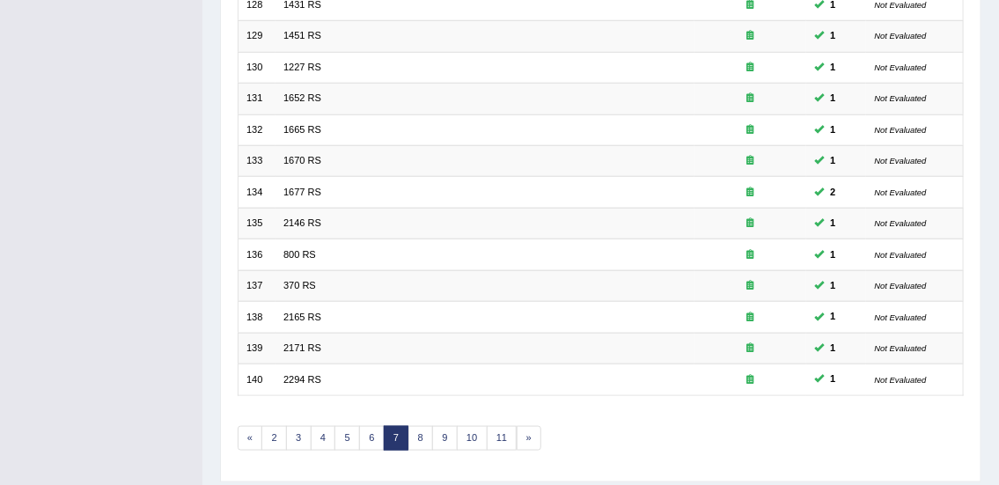
scroll to position [530, 0]
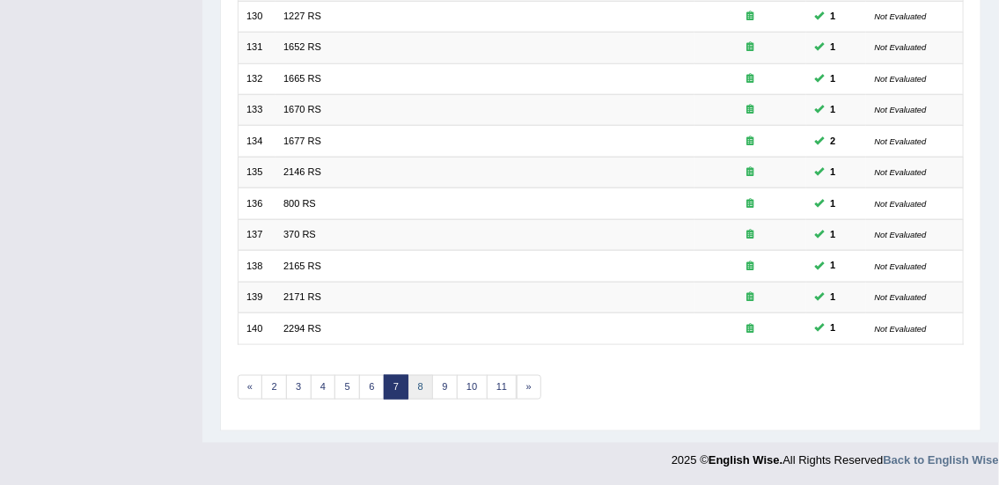
click at [419, 383] on link "8" at bounding box center [421, 387] width 26 height 25
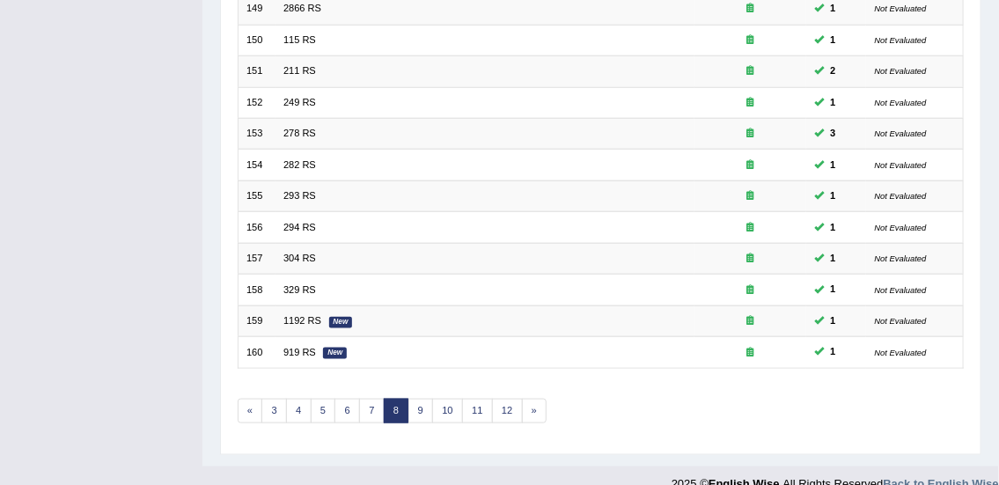
scroll to position [530, 0]
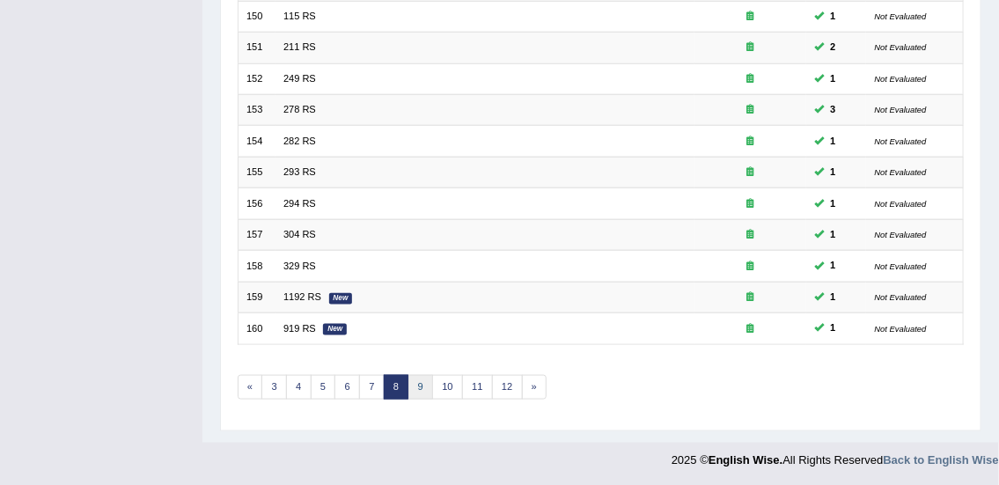
click at [419, 383] on link "9" at bounding box center [421, 387] width 26 height 25
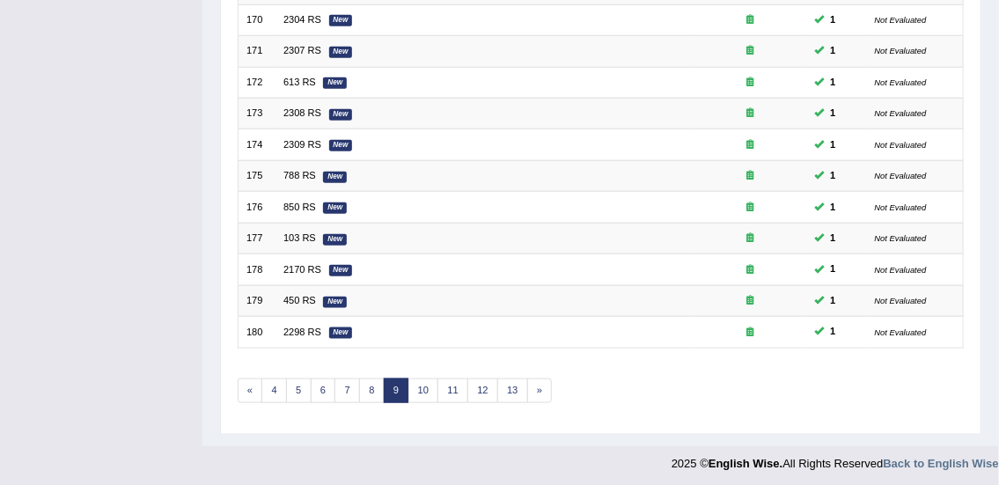
scroll to position [528, 0]
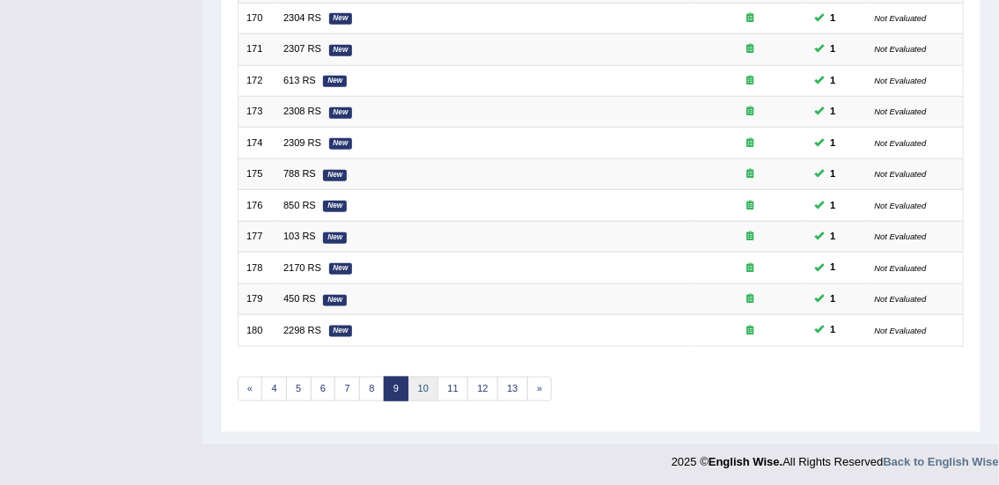
click at [422, 391] on link "10" at bounding box center [423, 389] width 31 height 25
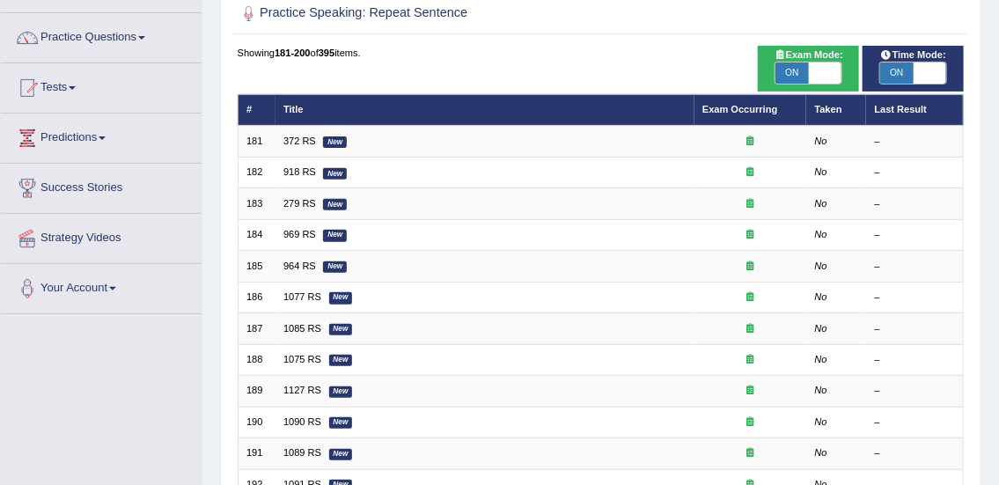
scroll to position [92, 0]
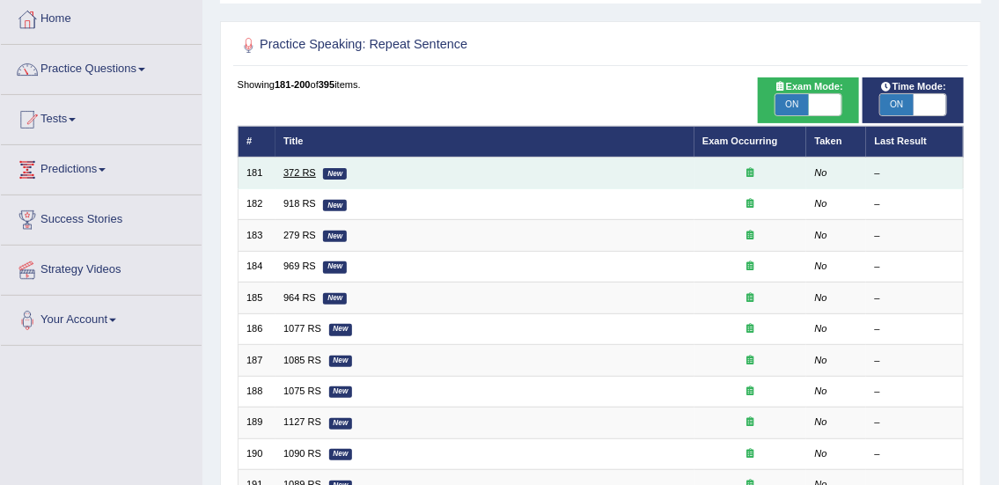
click at [304, 171] on link "372 RS" at bounding box center [299, 172] width 33 height 11
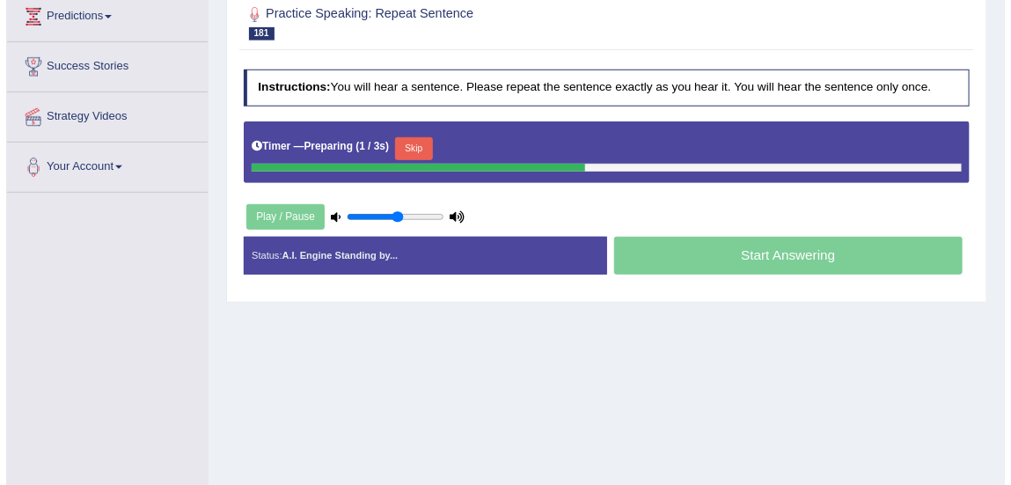
scroll to position [249, 0]
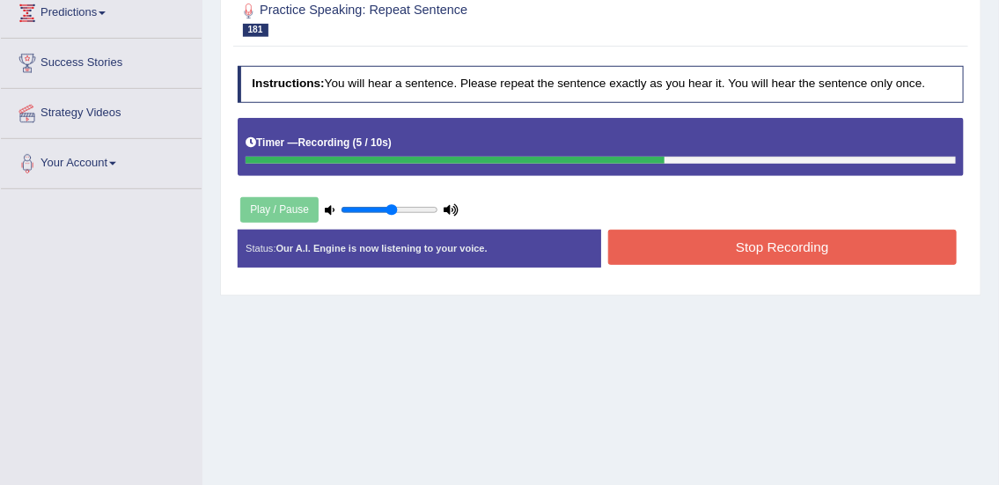
click at [901, 254] on button "Stop Recording" at bounding box center [782, 247] width 349 height 34
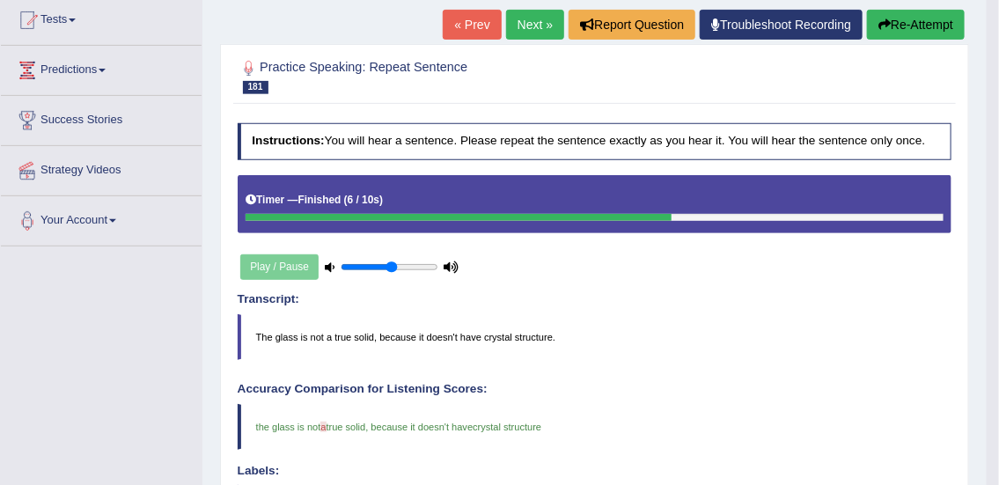
scroll to position [90, 0]
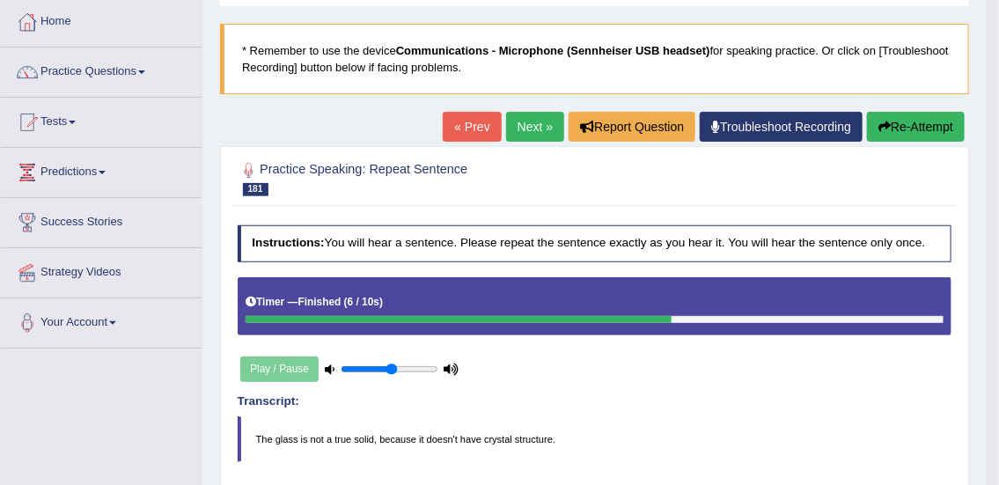
click at [519, 139] on link "Next »" at bounding box center [535, 127] width 58 height 30
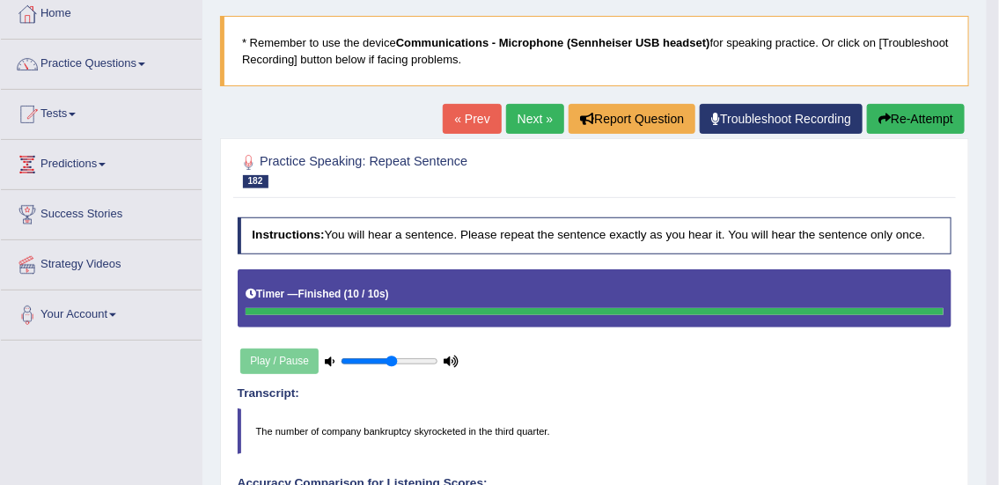
scroll to position [87, 0]
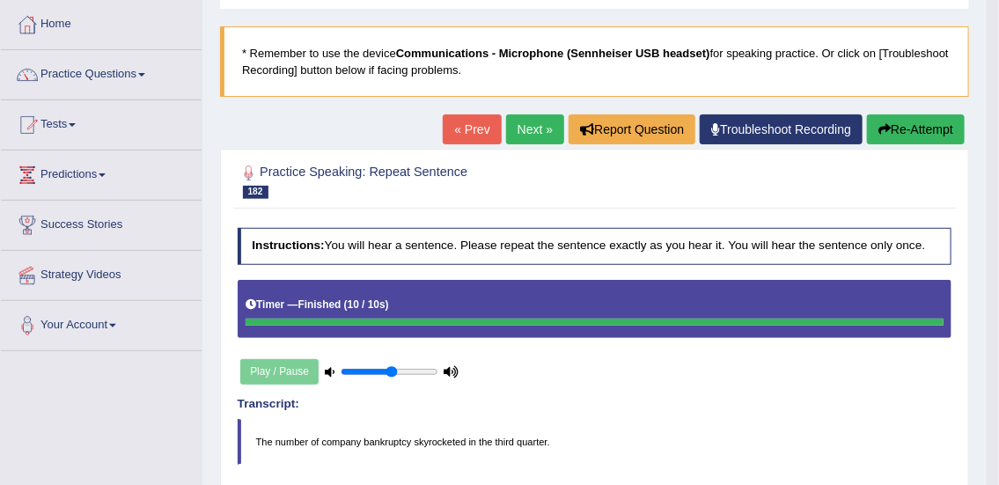
click at [528, 129] on link "Next »" at bounding box center [535, 129] width 58 height 30
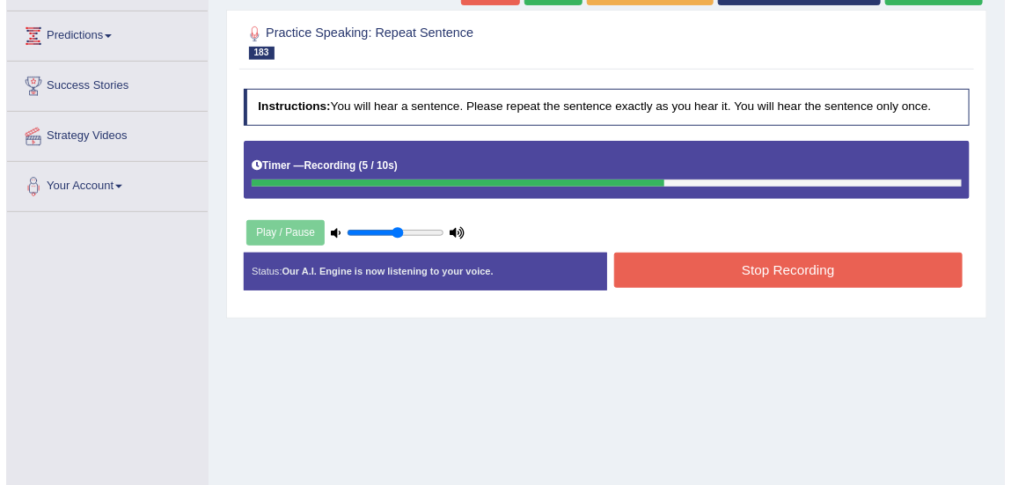
scroll to position [227, 0]
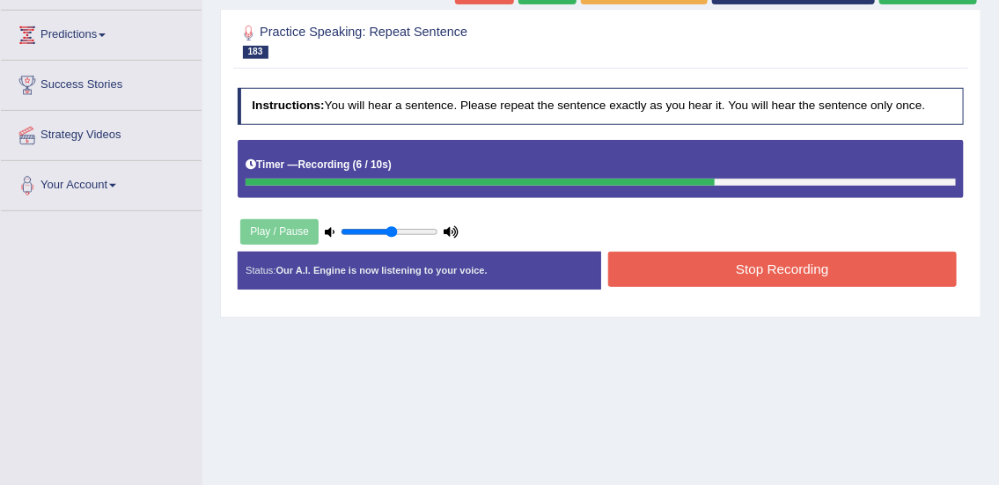
click at [716, 281] on button "Stop Recording" at bounding box center [782, 269] width 349 height 34
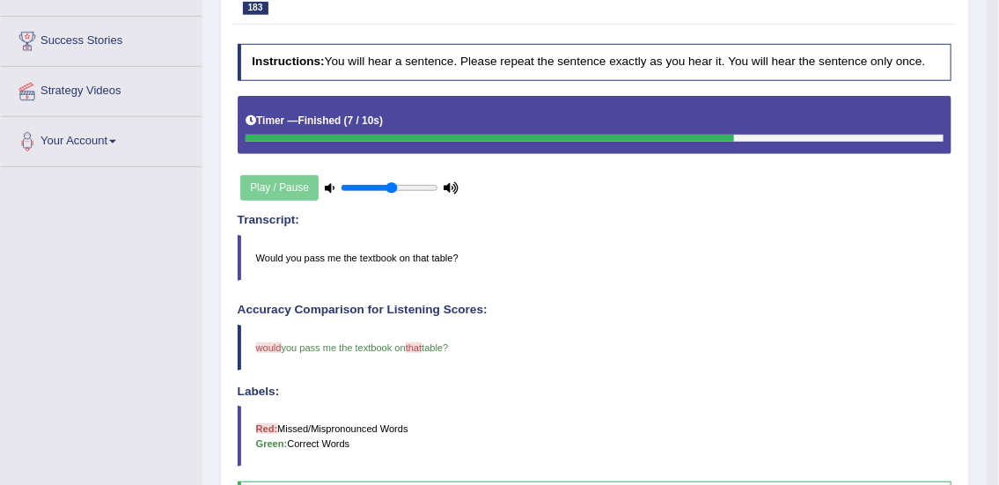
scroll to position [194, 0]
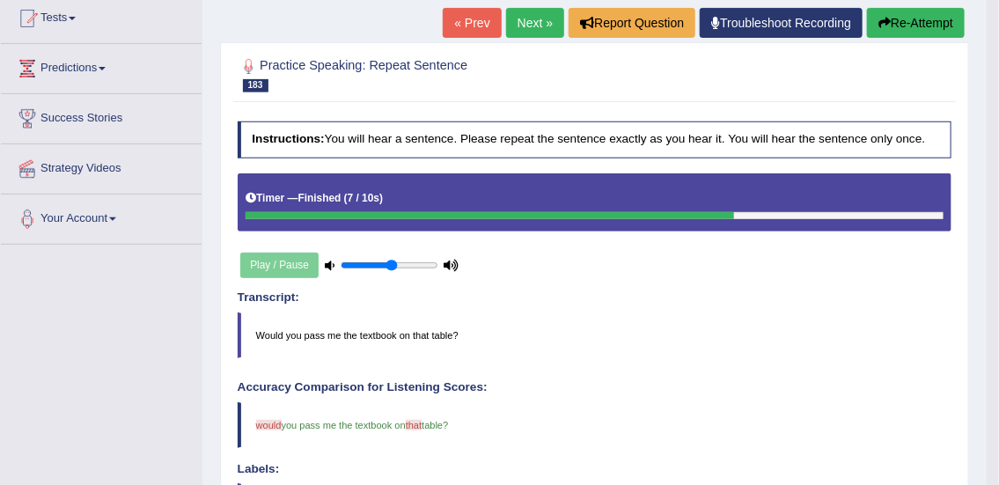
click at [526, 22] on link "Next »" at bounding box center [535, 23] width 58 height 30
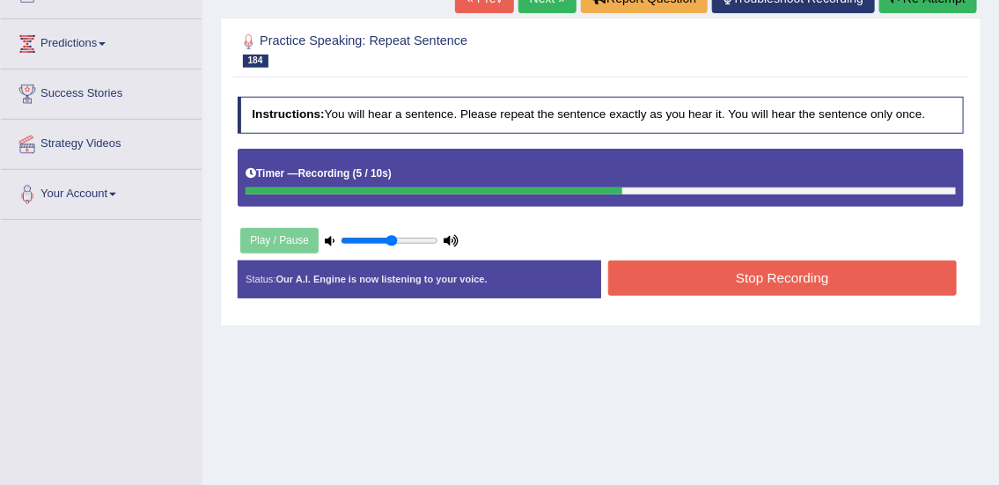
click at [832, 282] on button "Stop Recording" at bounding box center [782, 278] width 349 height 34
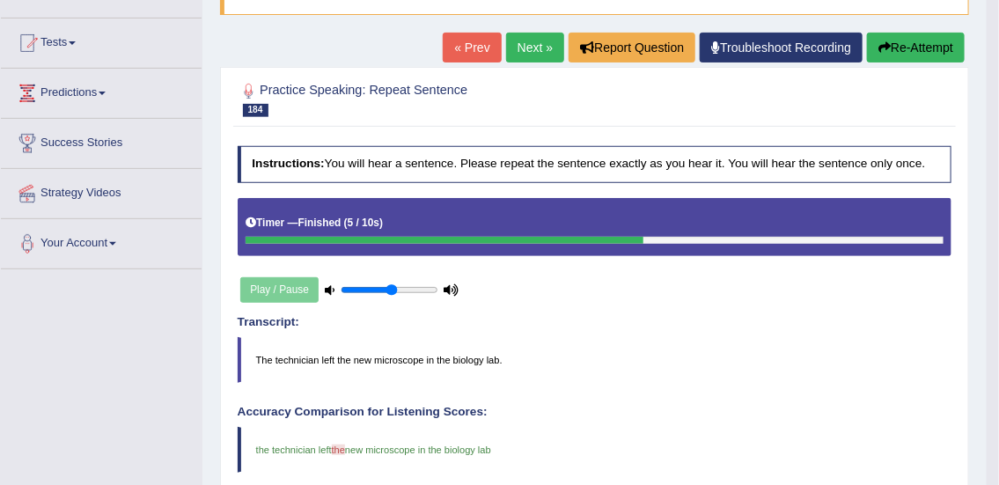
scroll to position [166, 0]
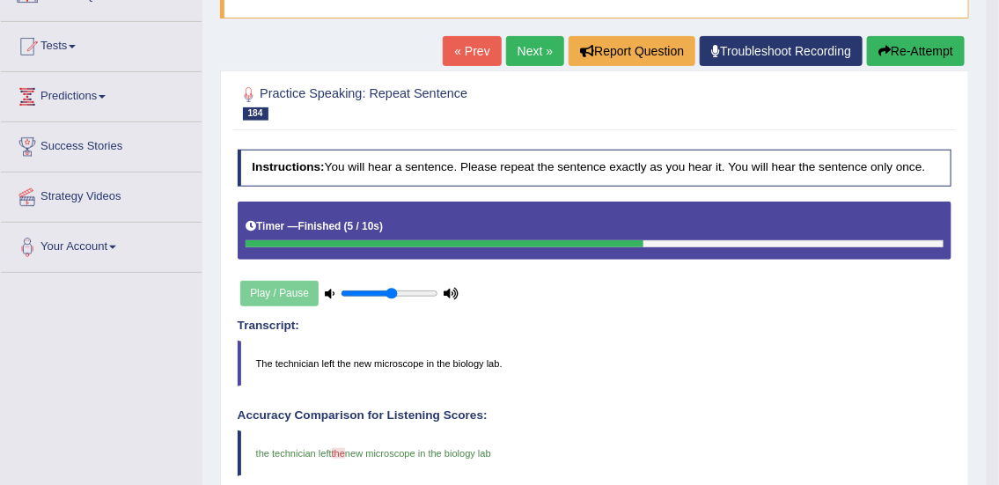
click at [511, 53] on link "Next »" at bounding box center [535, 51] width 58 height 30
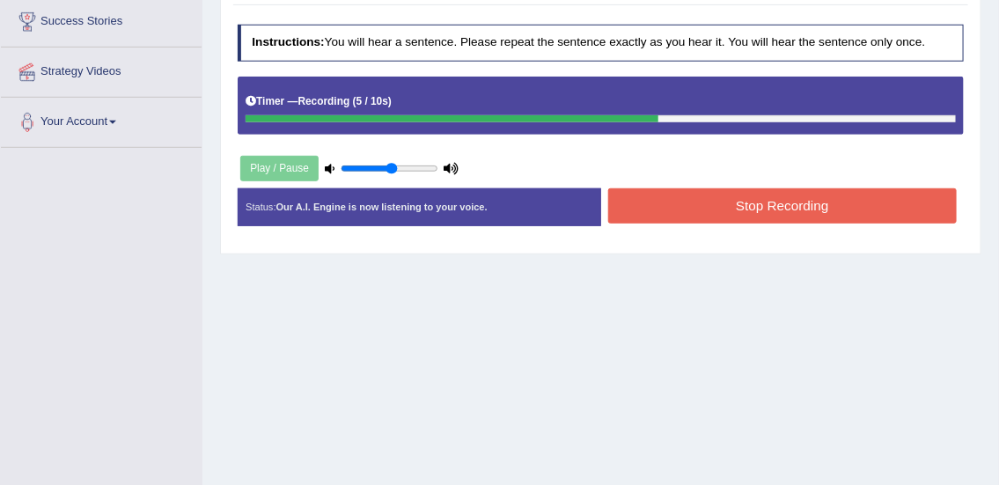
click at [795, 206] on button "Stop Recording" at bounding box center [782, 205] width 349 height 34
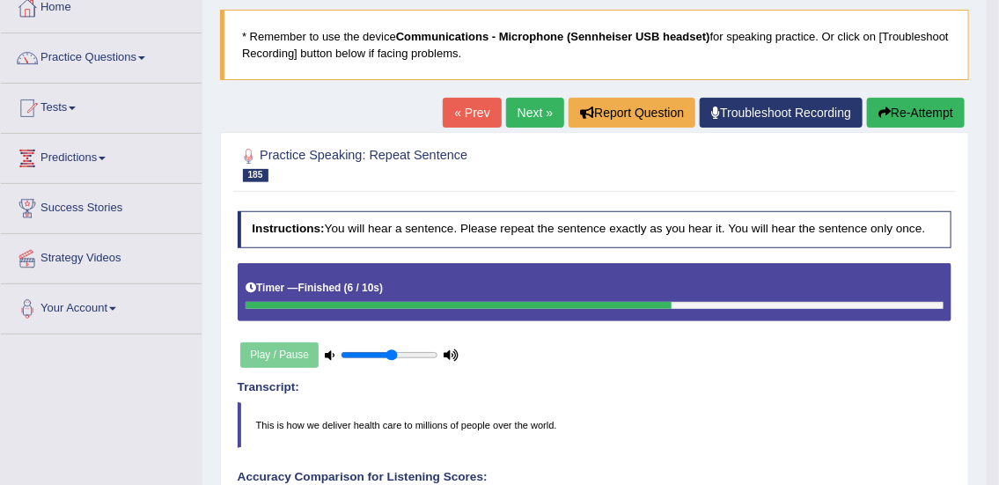
scroll to position [89, 0]
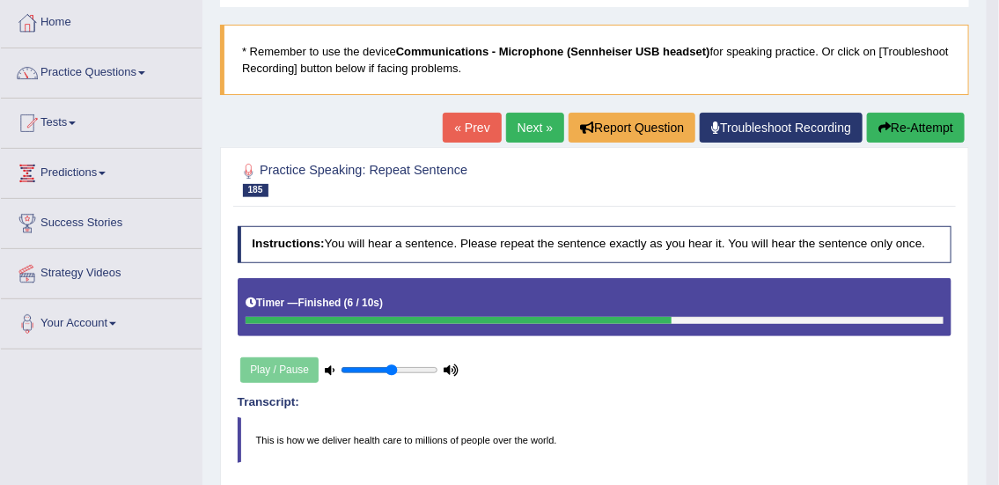
click at [532, 127] on link "Next »" at bounding box center [535, 128] width 58 height 30
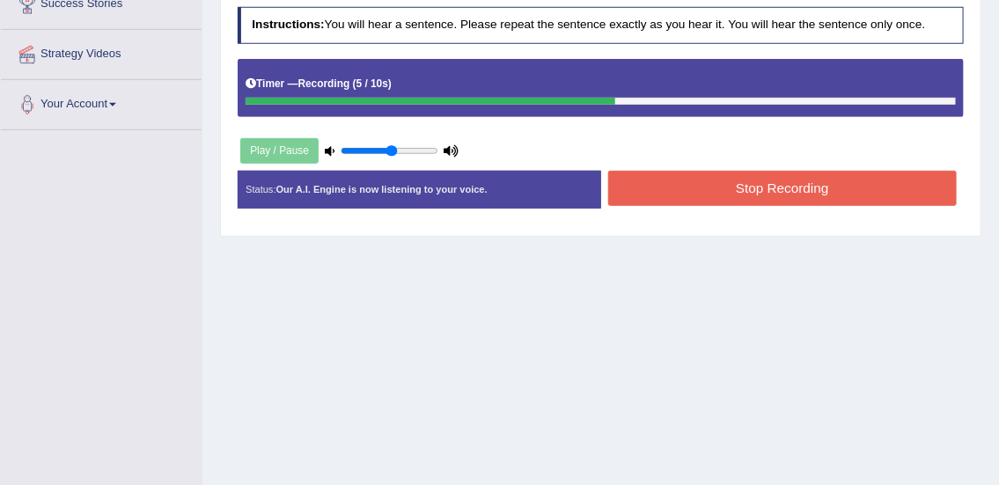
click at [871, 187] on button "Stop Recording" at bounding box center [782, 188] width 349 height 34
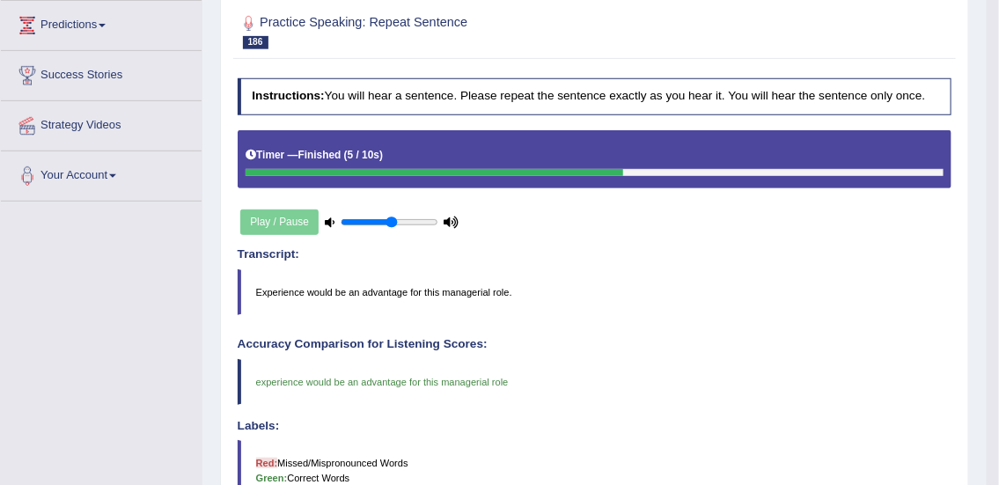
scroll to position [194, 0]
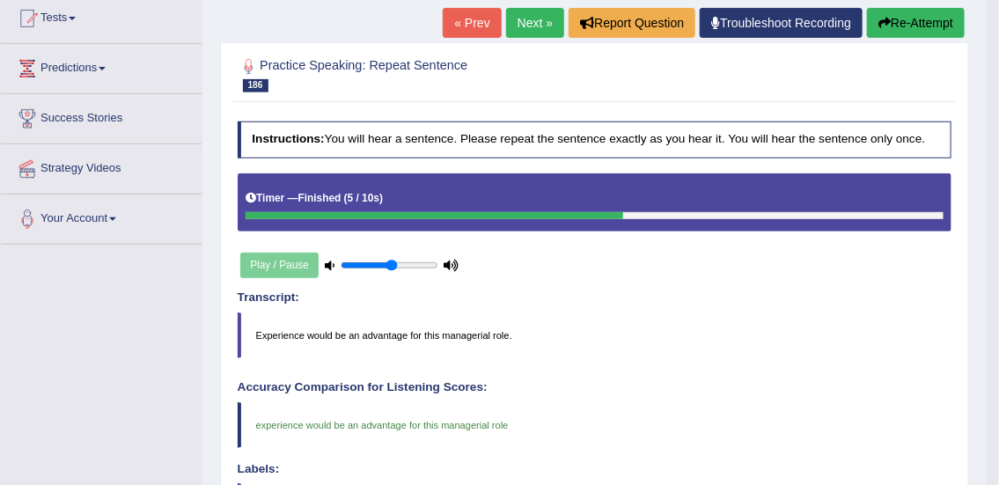
click at [519, 29] on link "Next »" at bounding box center [535, 23] width 58 height 30
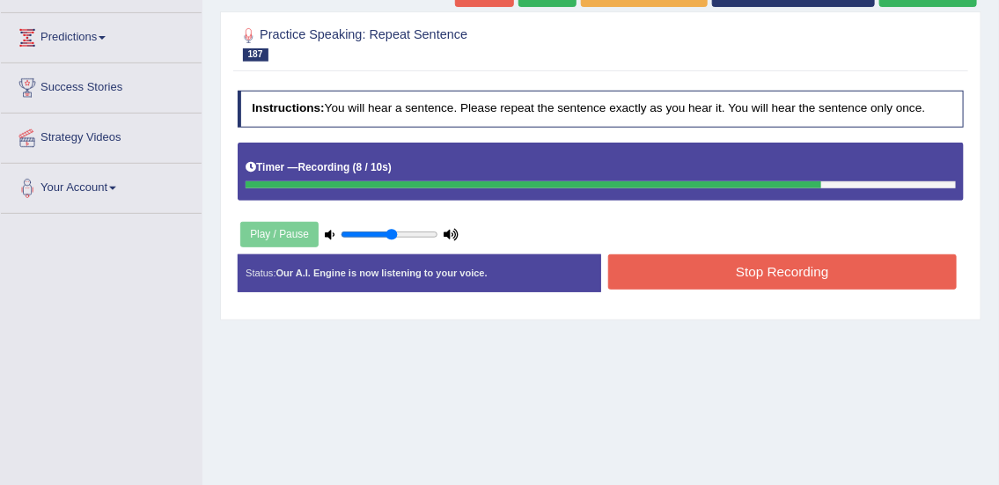
click at [933, 281] on button "Stop Recording" at bounding box center [782, 271] width 349 height 34
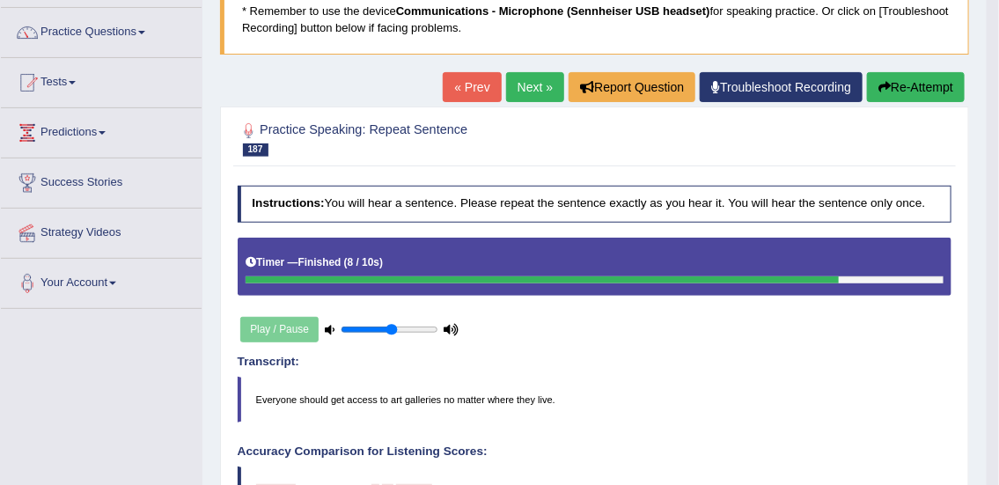
scroll to position [116, 0]
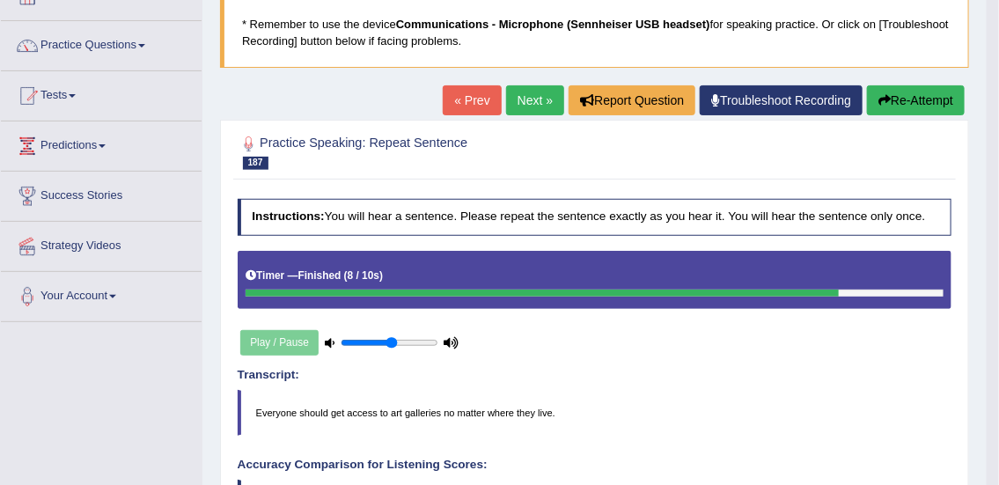
click at [539, 99] on link "Next »" at bounding box center [535, 100] width 58 height 30
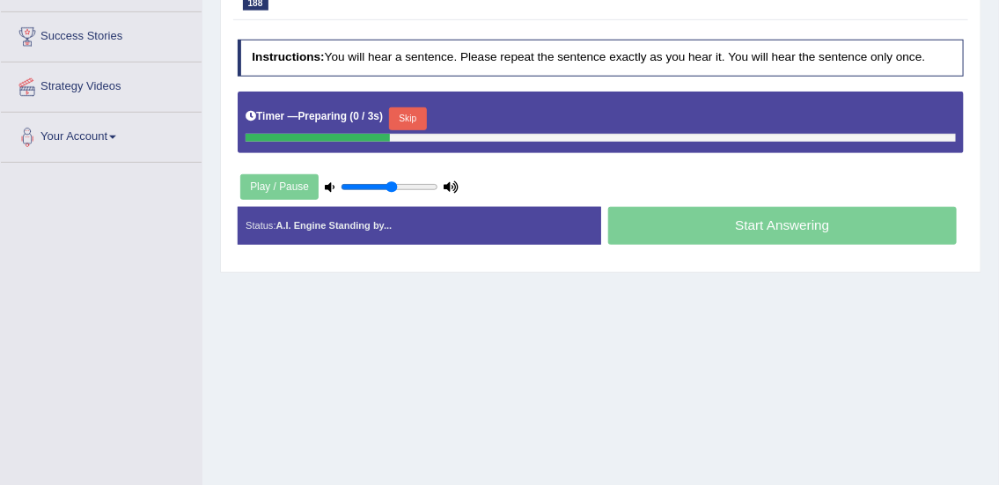
scroll to position [283, 0]
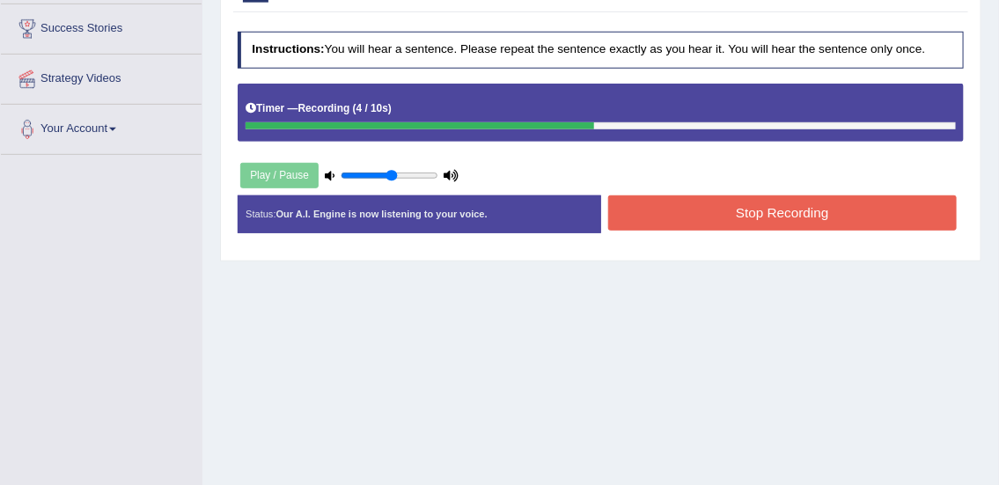
click at [781, 209] on button "Stop Recording" at bounding box center [782, 212] width 349 height 34
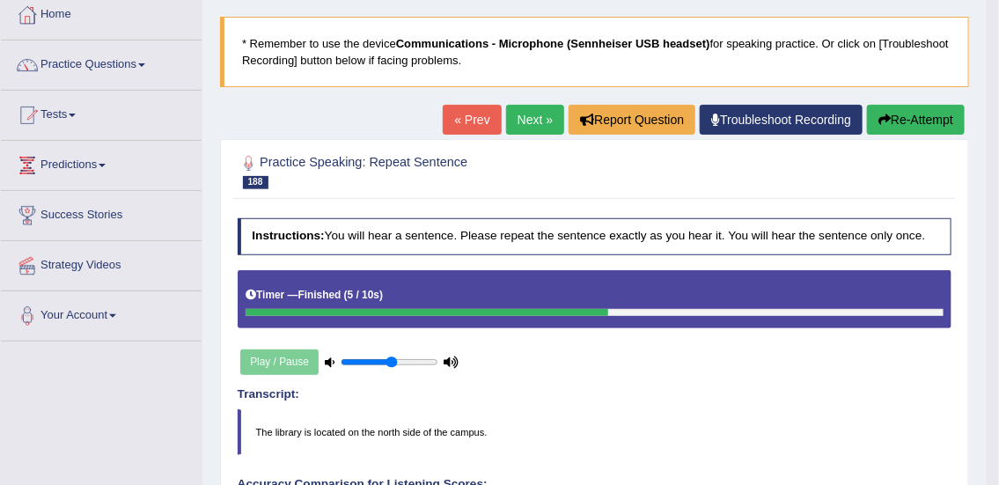
scroll to position [90, 0]
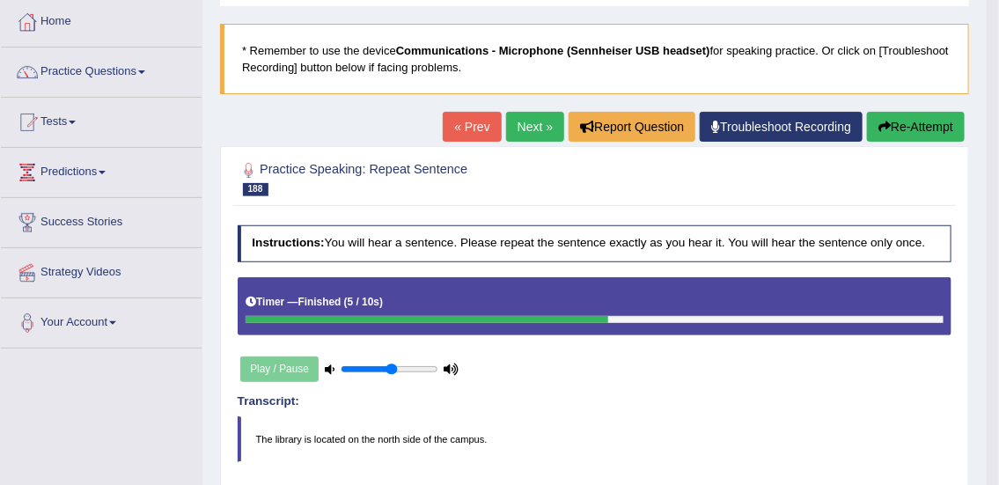
click at [530, 128] on link "Next »" at bounding box center [535, 127] width 58 height 30
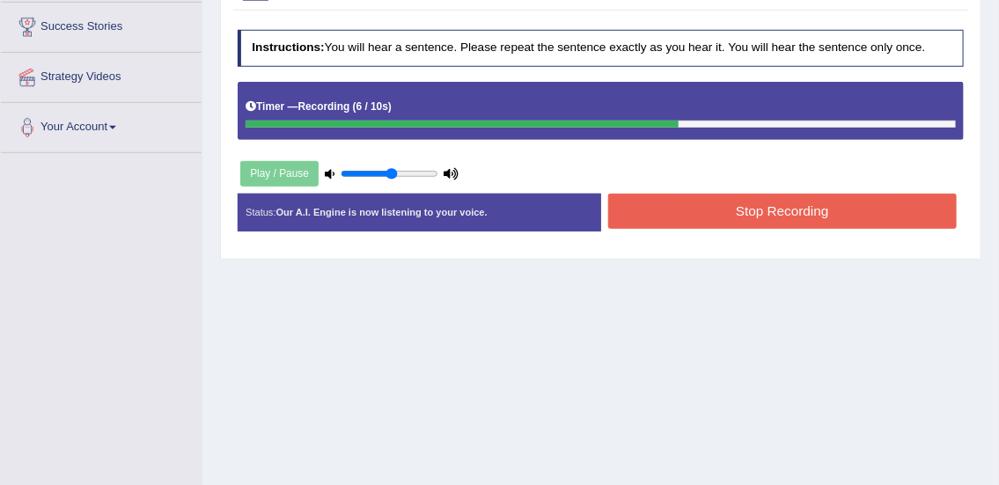
click at [907, 215] on button "Stop Recording" at bounding box center [782, 211] width 349 height 34
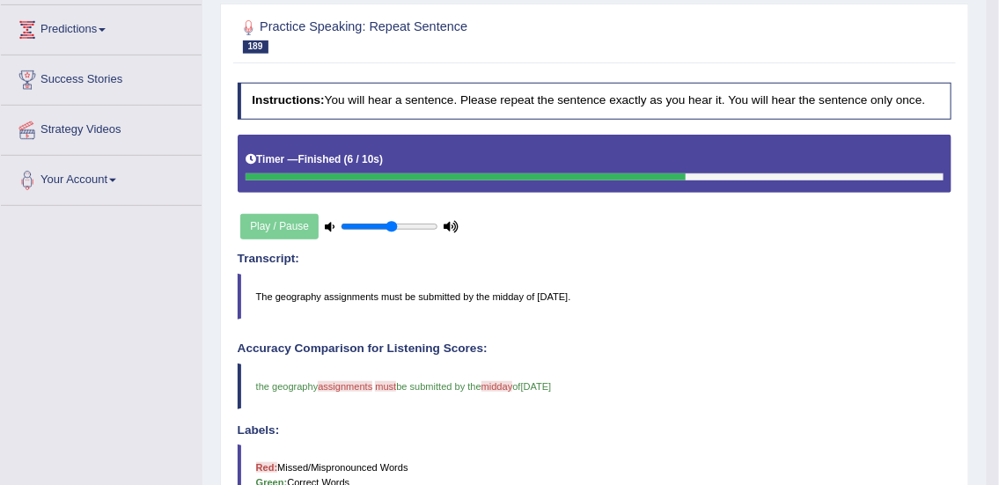
scroll to position [140, 0]
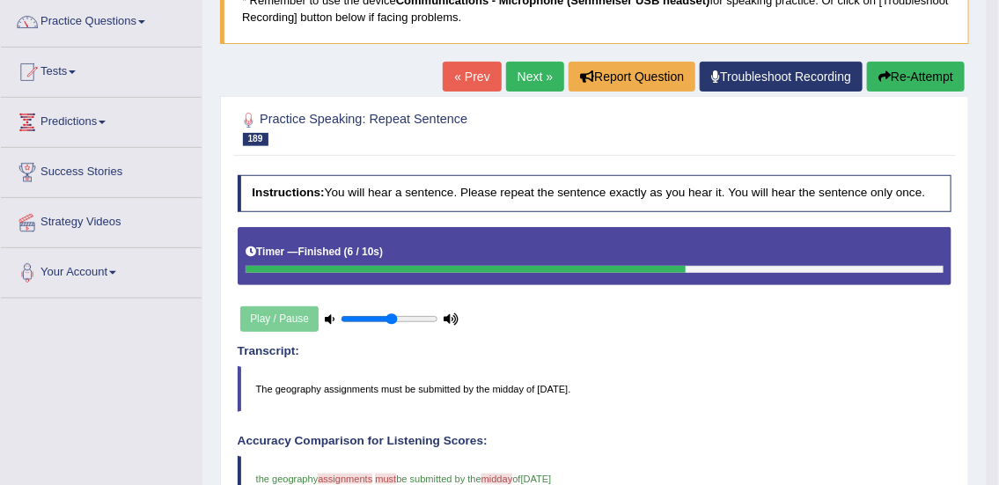
click at [519, 67] on link "Next »" at bounding box center [535, 77] width 58 height 30
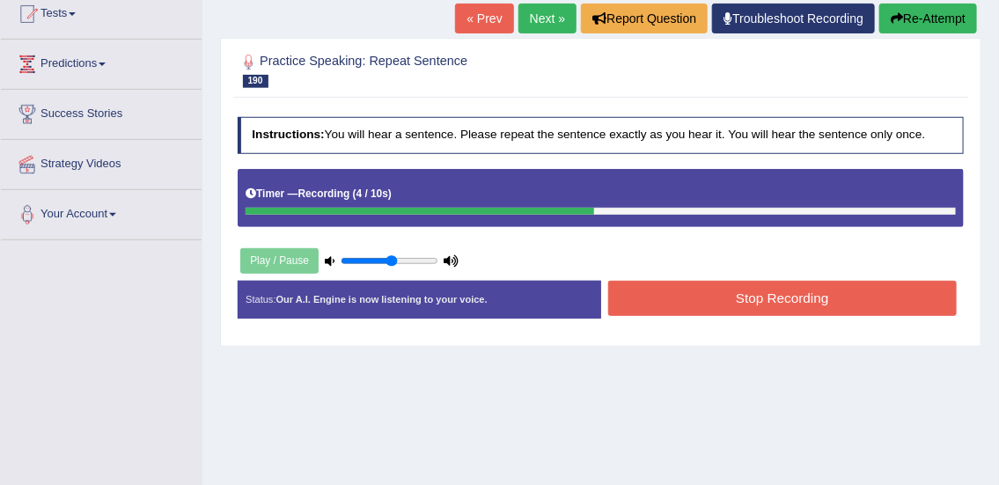
click at [860, 297] on button "Stop Recording" at bounding box center [782, 298] width 349 height 34
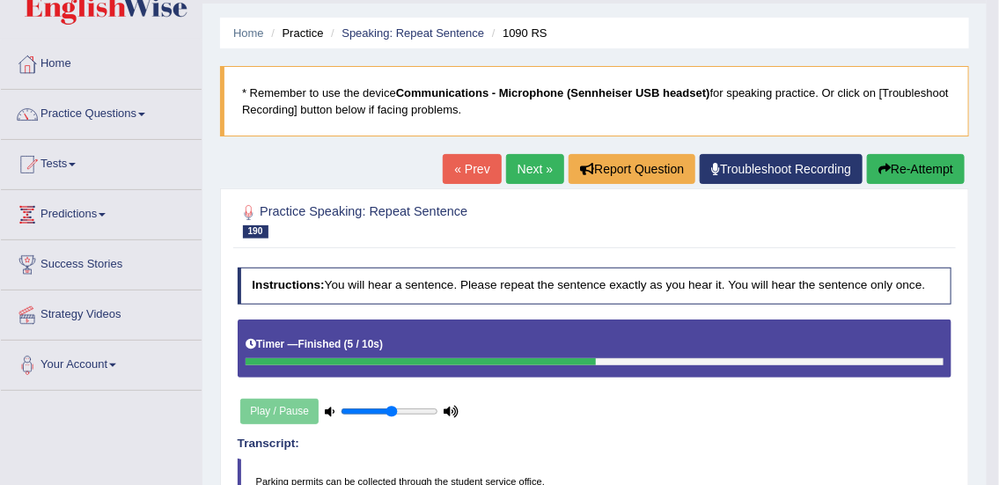
scroll to position [43, 0]
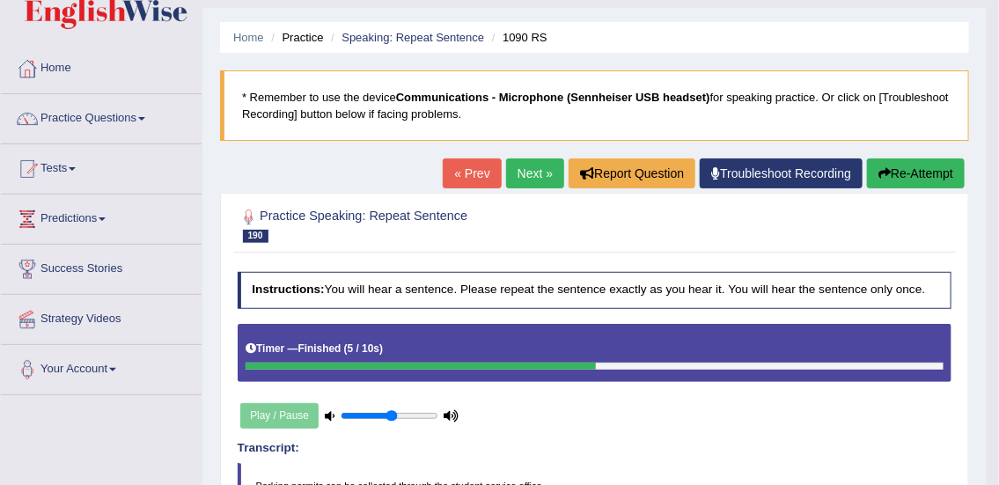
click at [79, 109] on link "Practice Questions" at bounding box center [101, 116] width 201 height 44
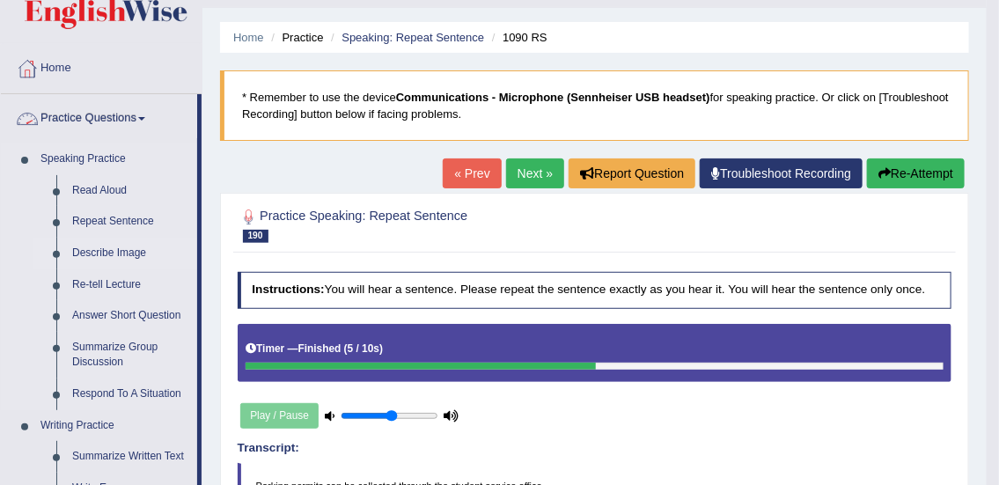
click at [115, 253] on link "Describe Image" at bounding box center [130, 254] width 133 height 32
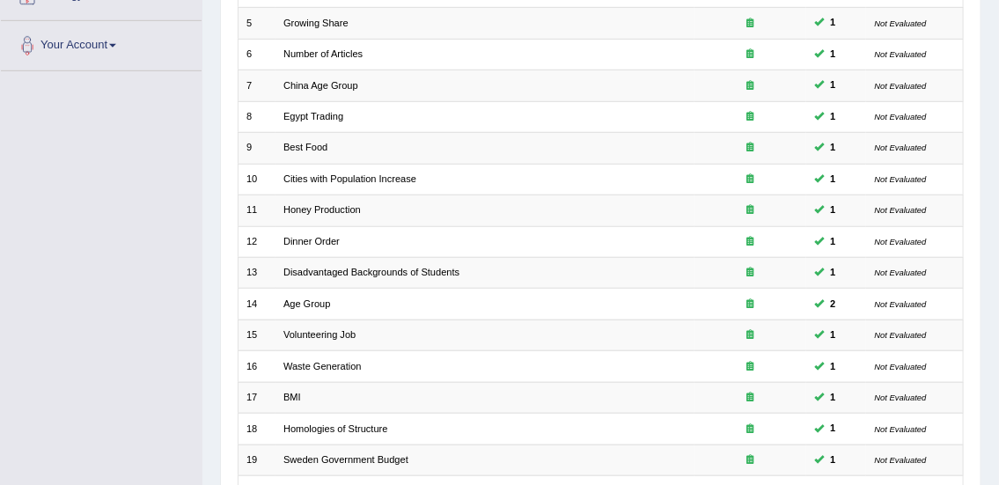
scroll to position [530, 0]
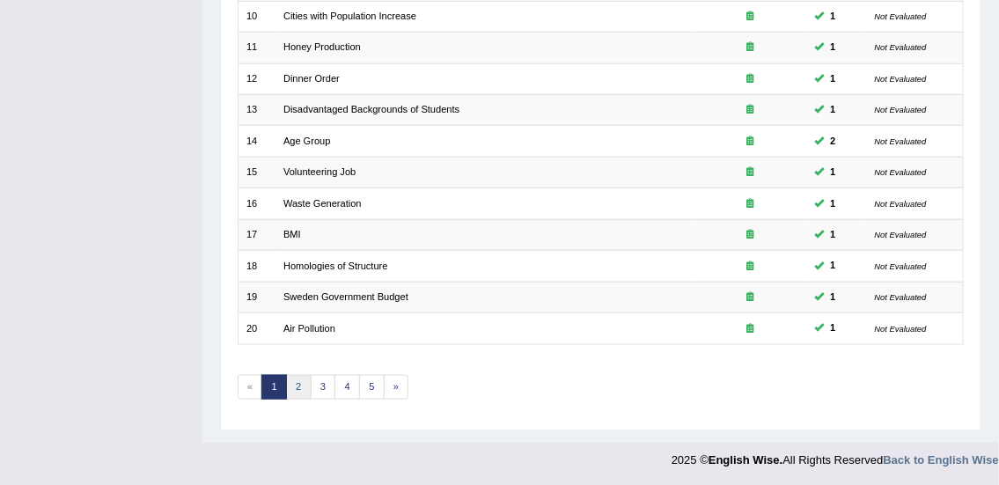
click at [298, 385] on link "2" at bounding box center [299, 387] width 26 height 25
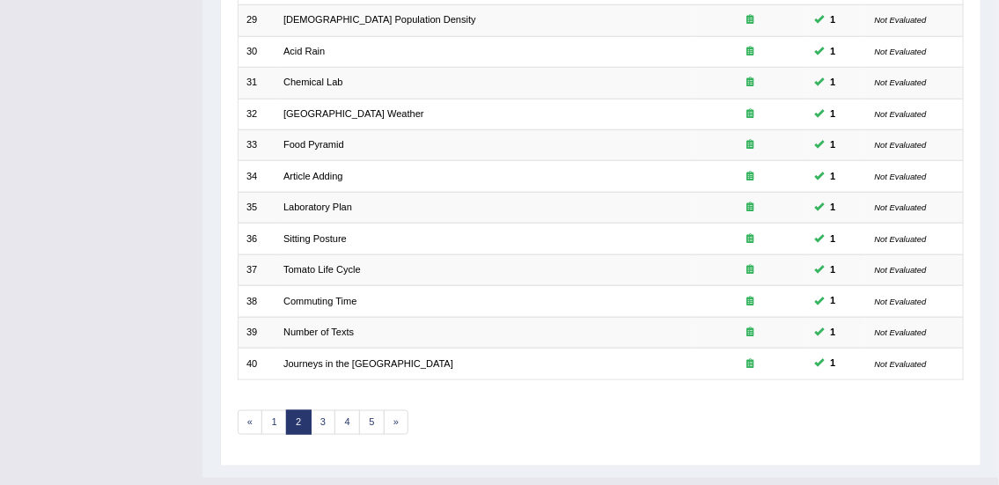
scroll to position [530, 0]
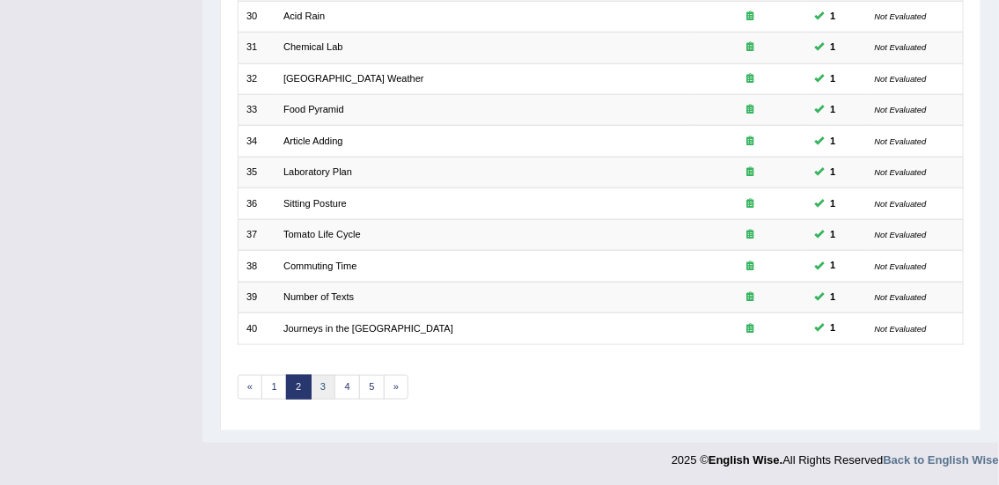
click at [322, 383] on link "3" at bounding box center [324, 387] width 26 height 25
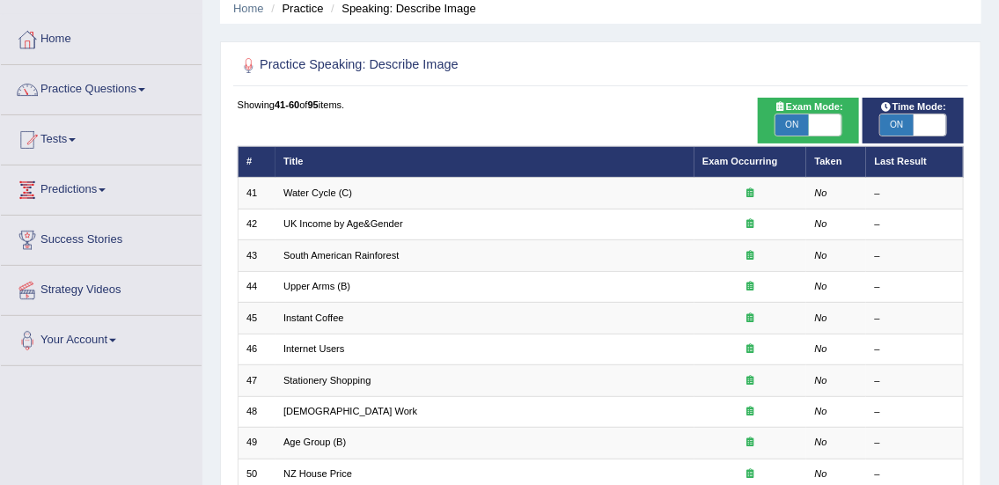
scroll to position [64, 0]
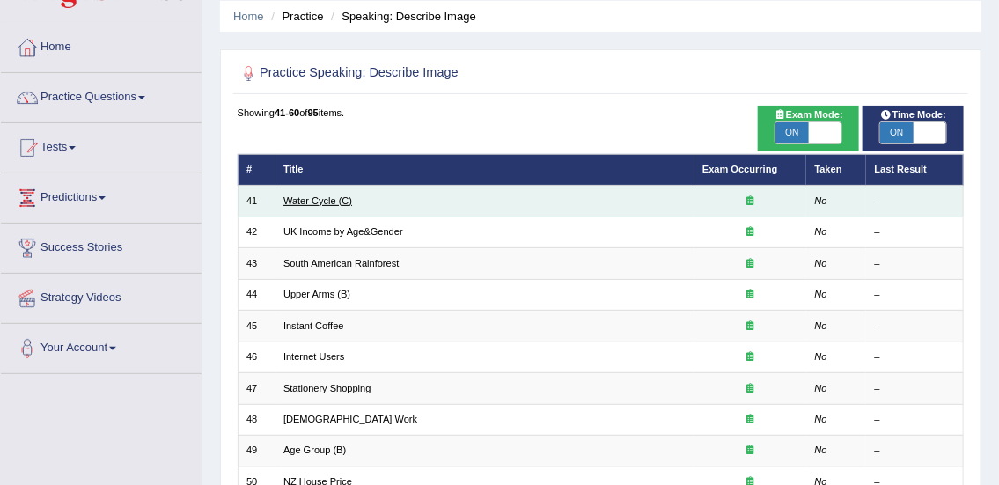
click at [342, 202] on link "Water Cycle (C)" at bounding box center [317, 200] width 69 height 11
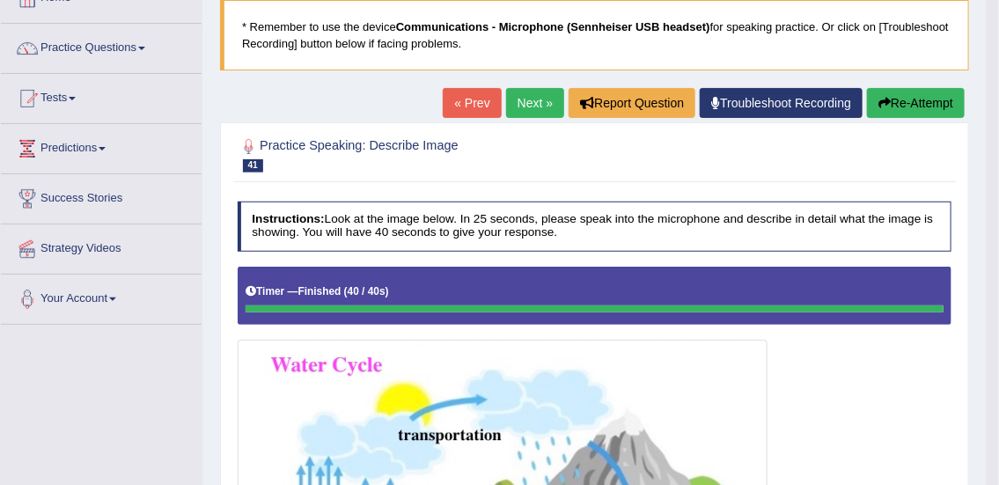
scroll to position [95, 0]
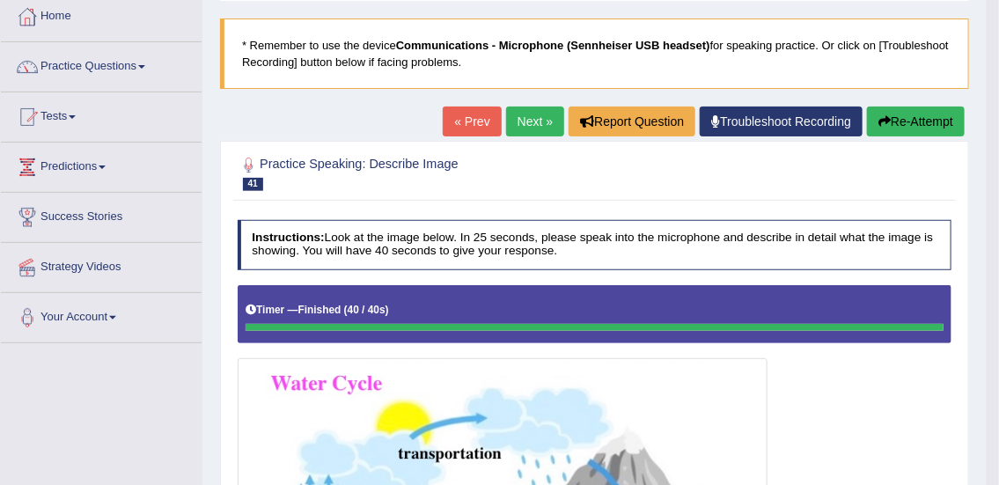
click at [524, 121] on link "Next »" at bounding box center [535, 122] width 58 height 30
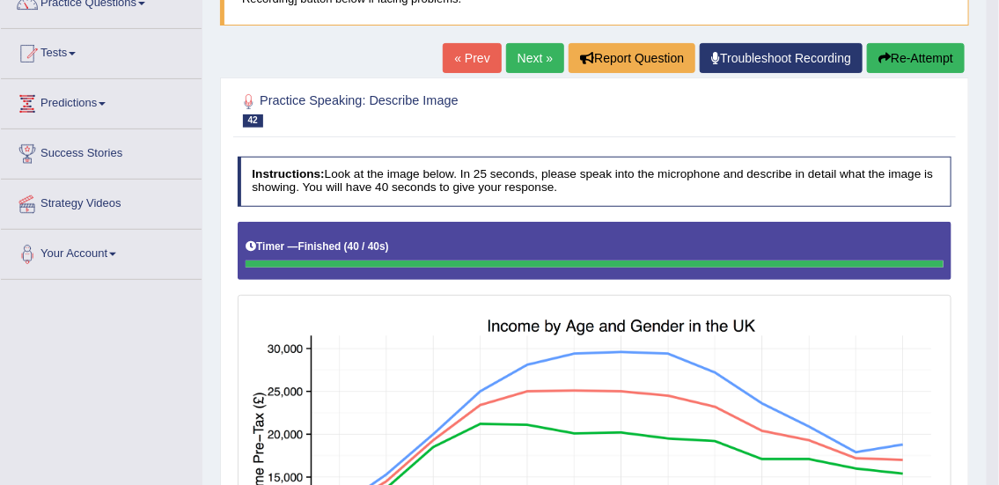
scroll to position [150, 0]
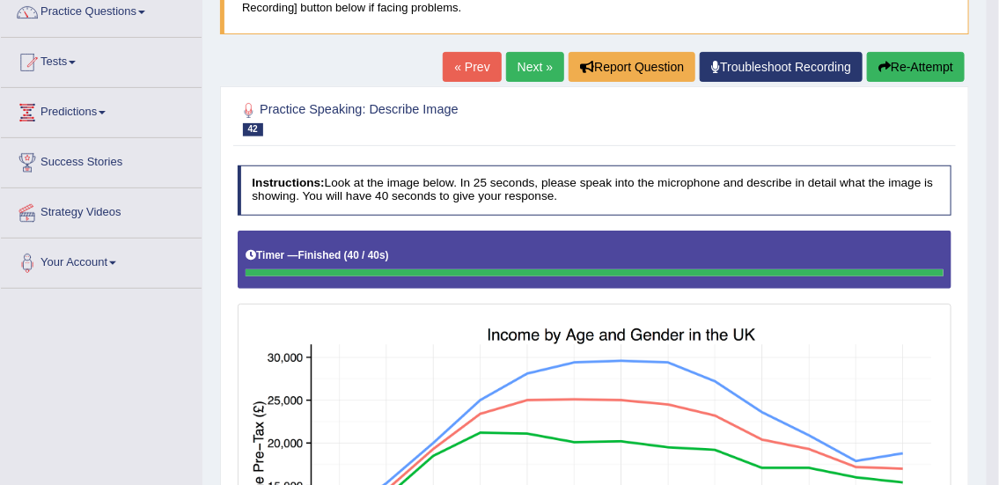
click at [529, 74] on link "Next »" at bounding box center [535, 67] width 58 height 30
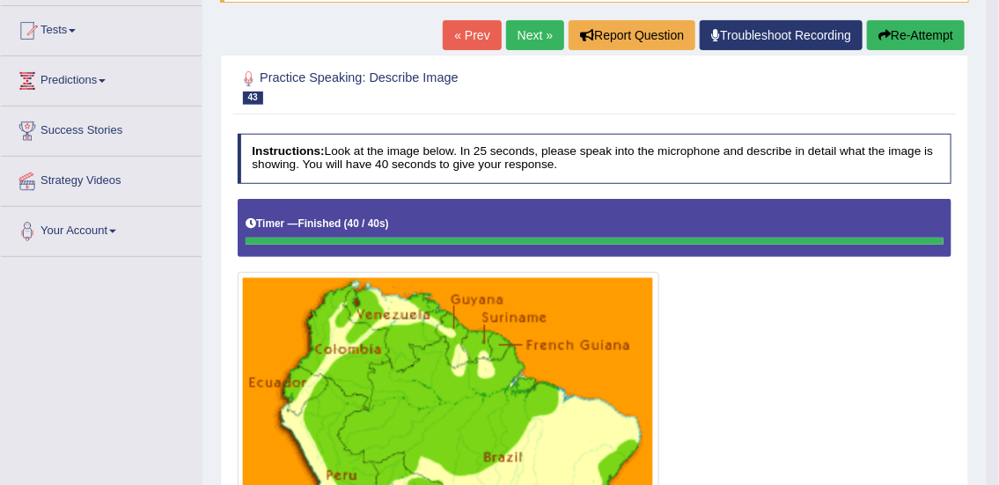
scroll to position [102, 0]
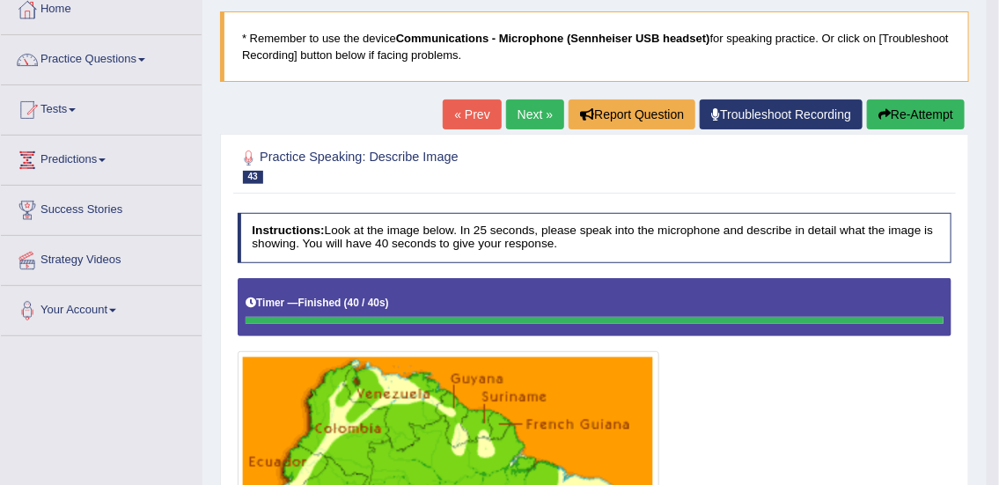
click at [92, 62] on link "Practice Questions" at bounding box center [101, 57] width 201 height 44
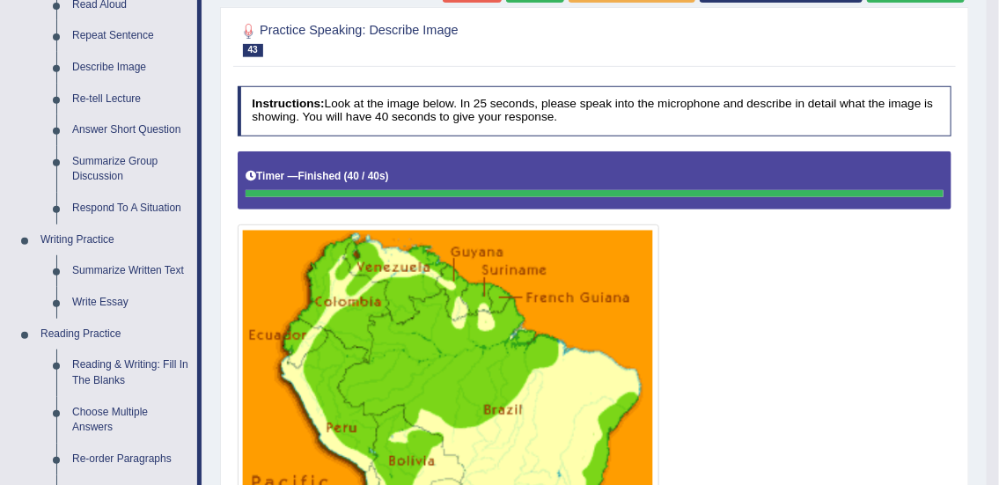
scroll to position [229, 0]
click at [92, 169] on link "Summarize Group Discussion" at bounding box center [130, 169] width 133 height 47
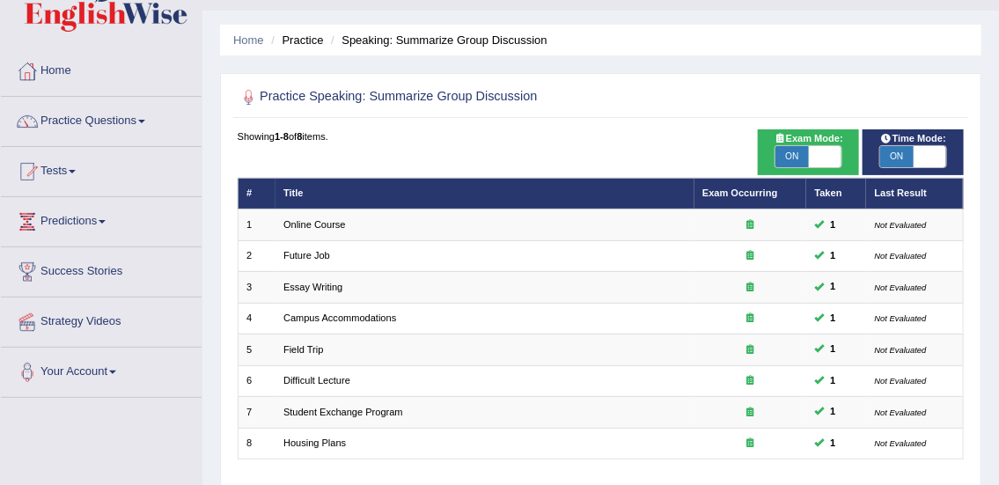
scroll to position [33, 0]
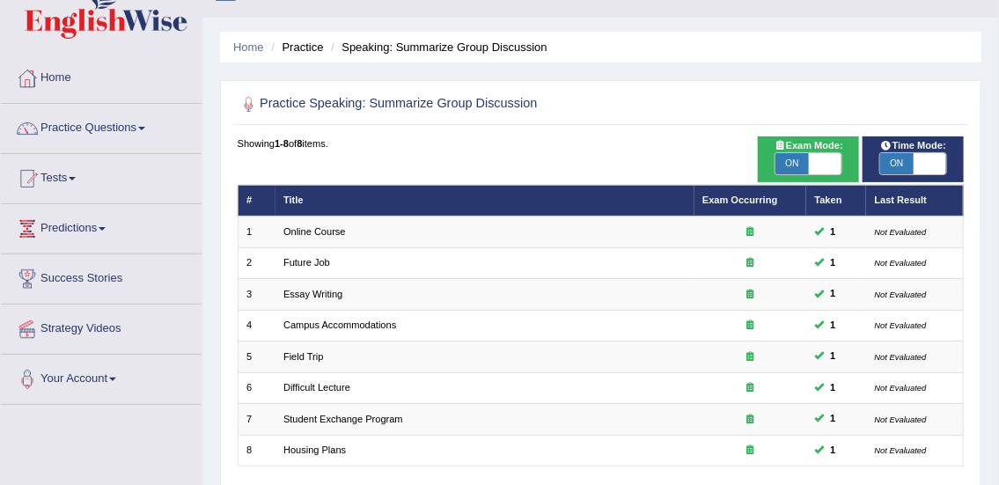
checkbox input "false"
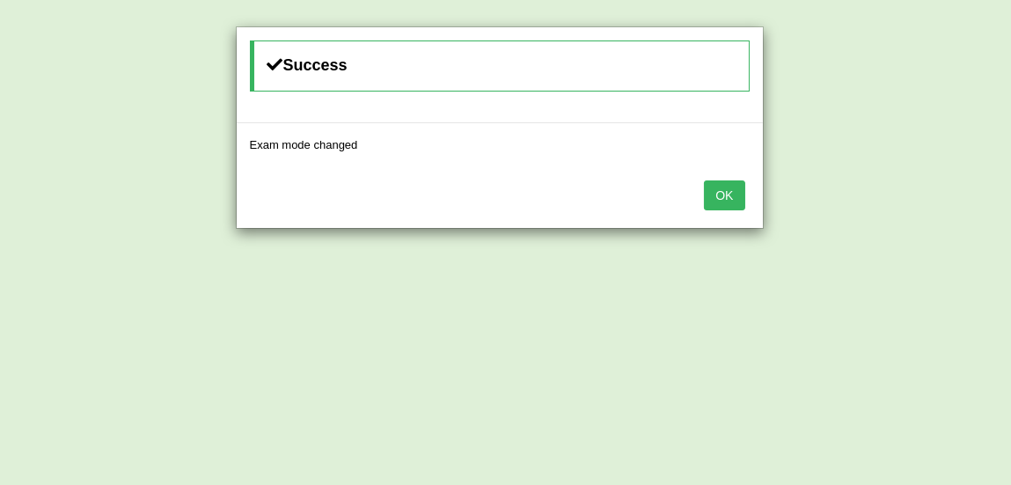
click at [730, 190] on button "OK" at bounding box center [724, 195] width 40 height 30
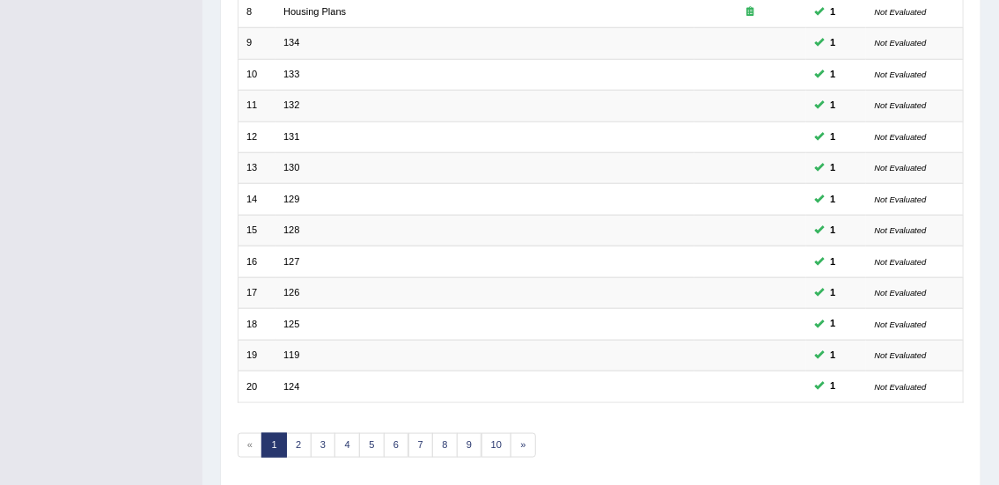
scroll to position [530, 0]
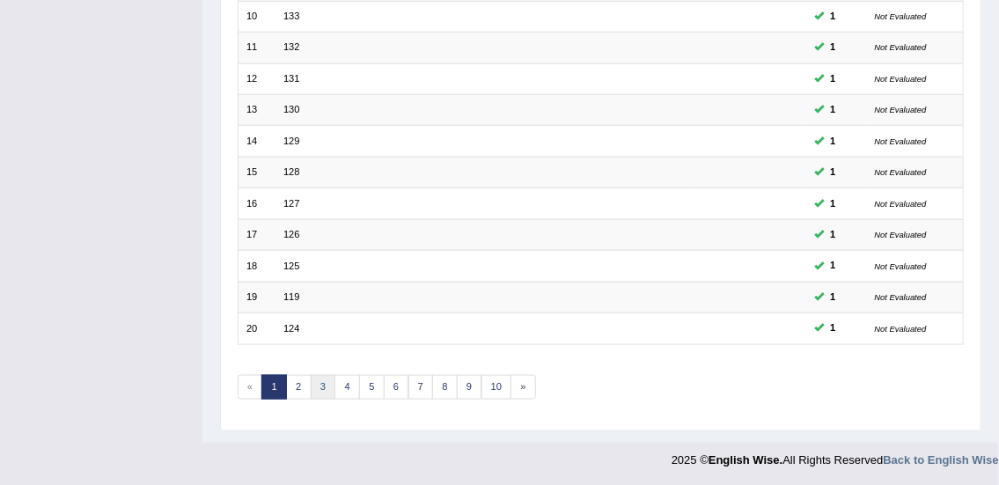
click at [322, 385] on link "3" at bounding box center [324, 387] width 26 height 25
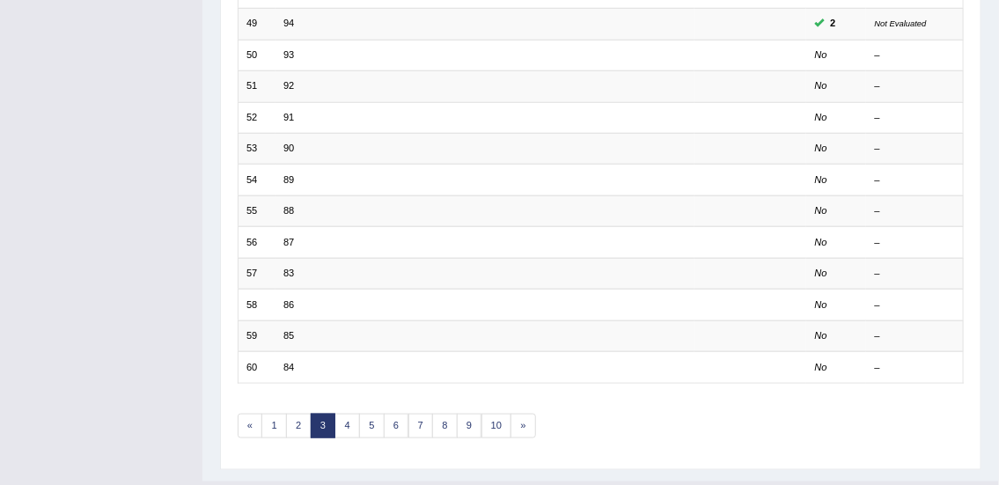
scroll to position [530, 0]
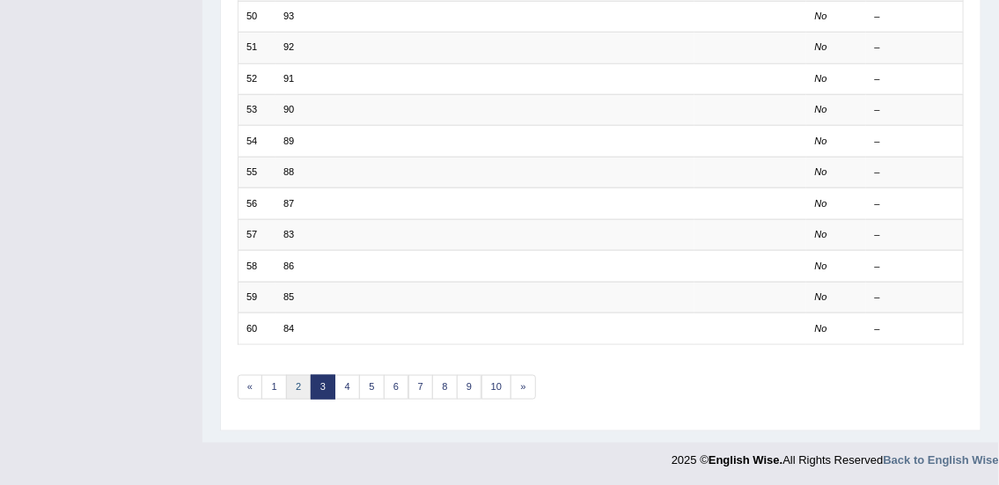
click at [298, 383] on link "2" at bounding box center [299, 387] width 26 height 25
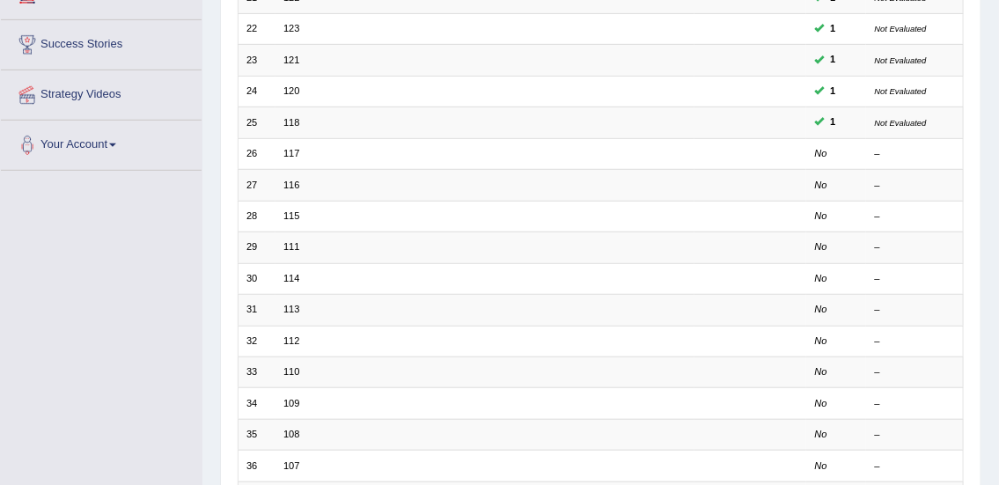
scroll to position [276, 0]
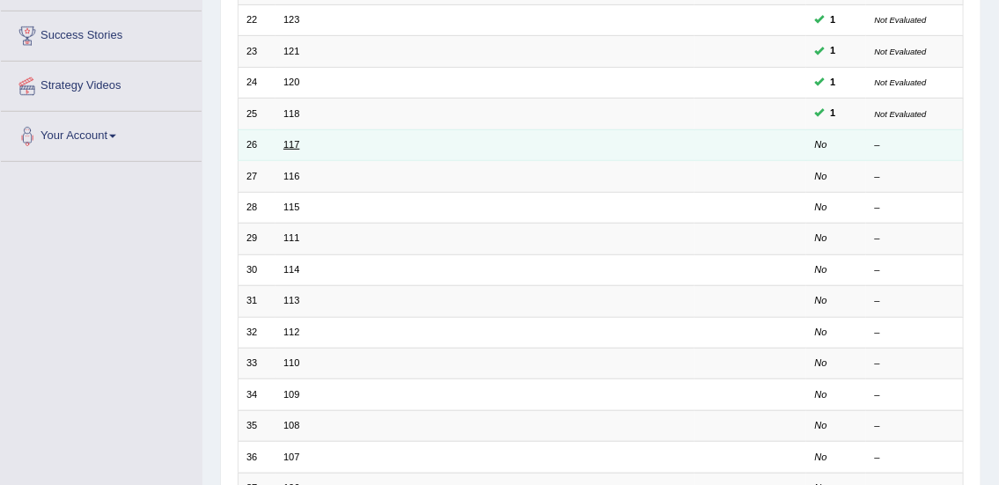
click at [290, 143] on link "117" at bounding box center [291, 144] width 16 height 11
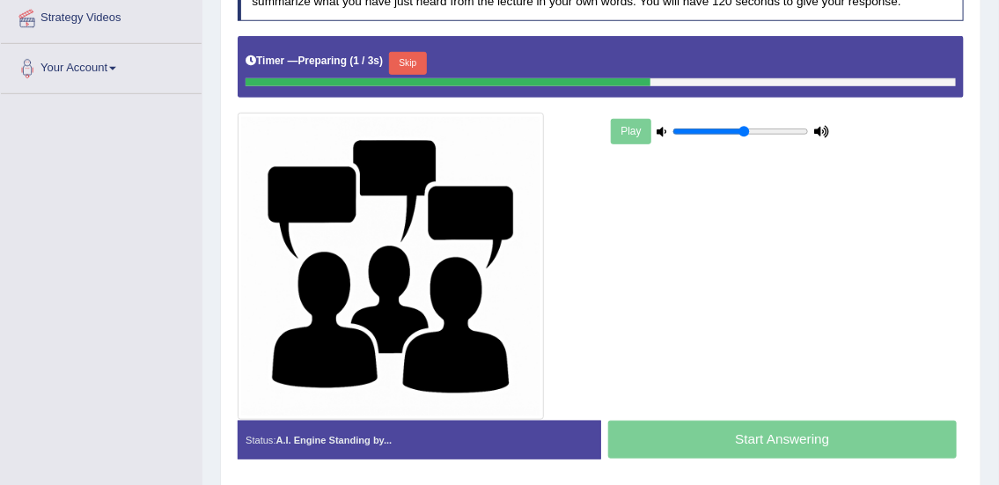
scroll to position [354, 0]
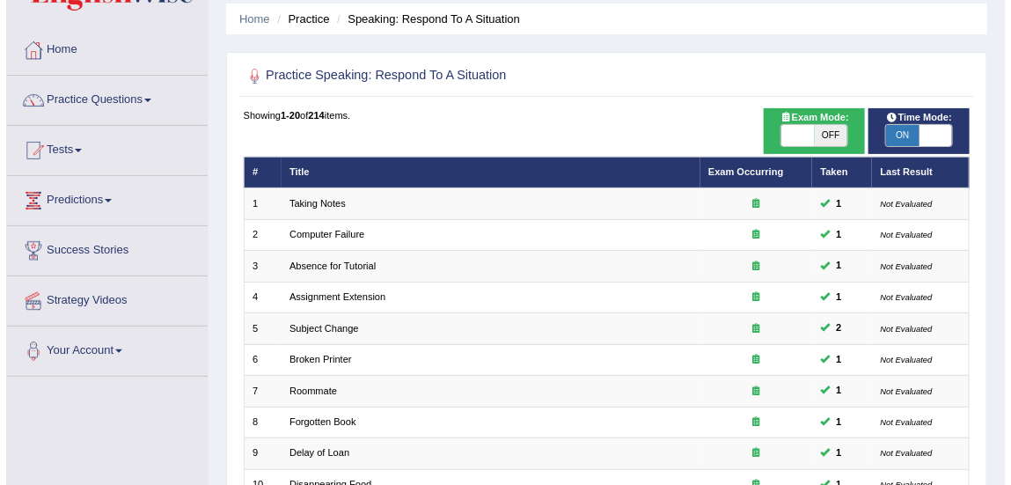
scroll to position [41, 0]
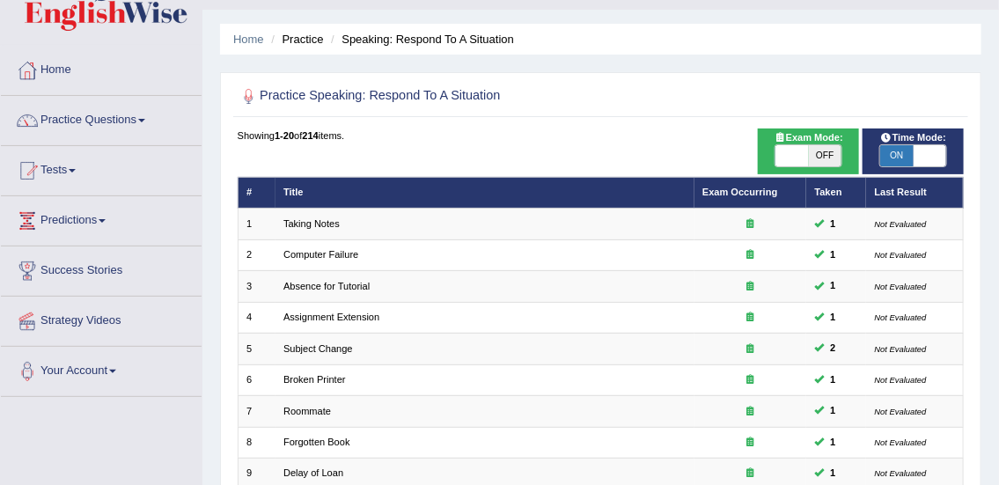
checkbox input "true"
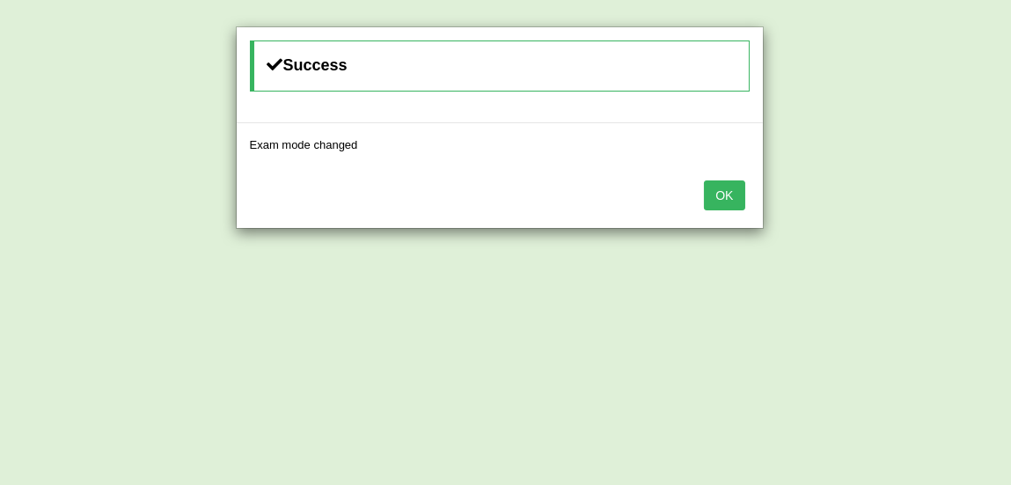
click at [704, 189] on button "OK" at bounding box center [724, 195] width 40 height 30
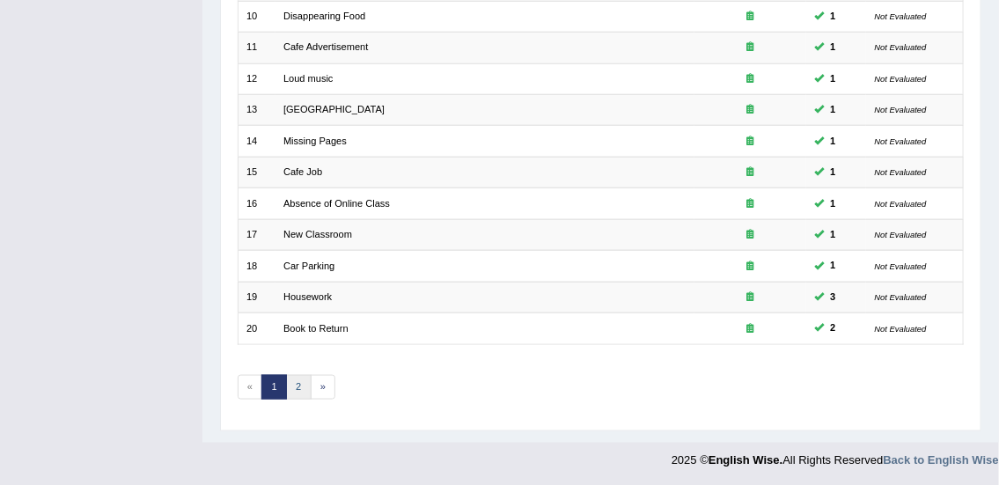
click at [298, 394] on link "2" at bounding box center [299, 387] width 26 height 25
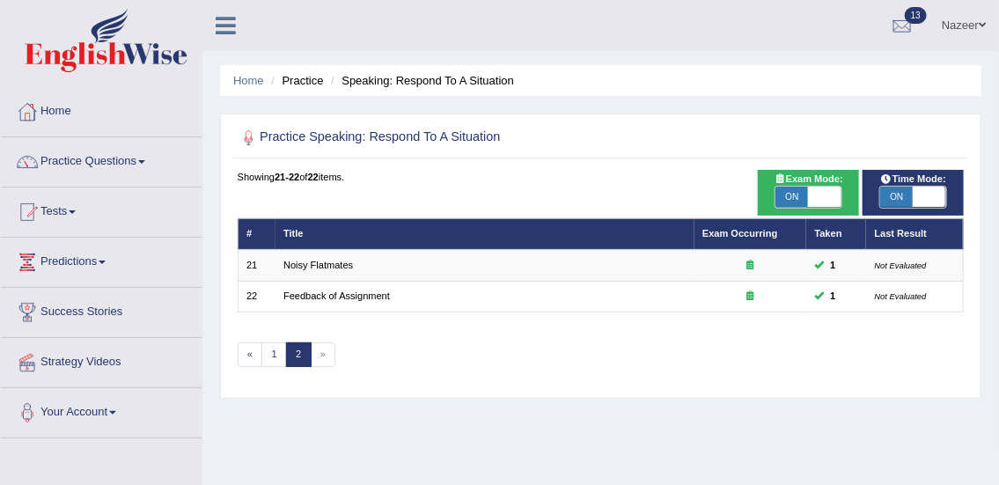
click at [792, 223] on th "Exam Occurring" at bounding box center [751, 233] width 113 height 31
click at [791, 202] on span "ON" at bounding box center [792, 197] width 33 height 21
checkbox input "false"
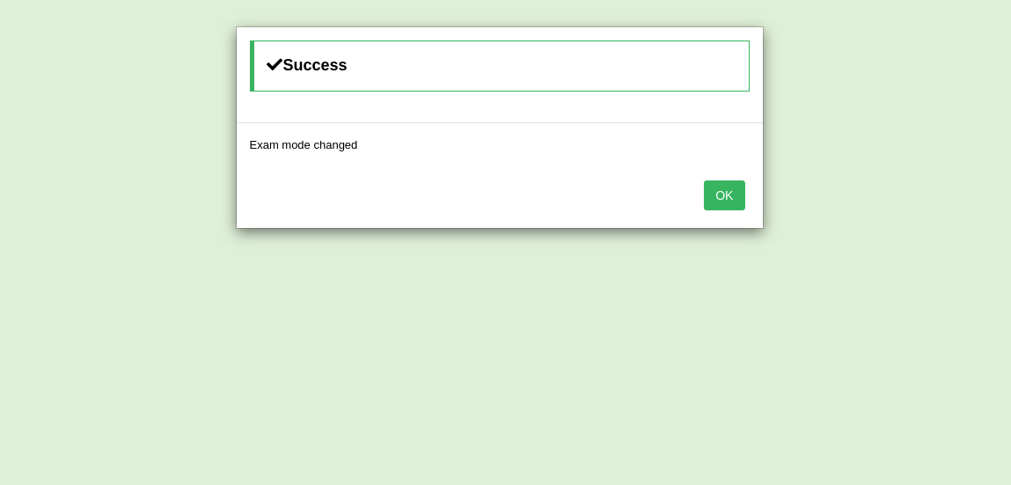
click at [732, 203] on button "OK" at bounding box center [724, 195] width 40 height 30
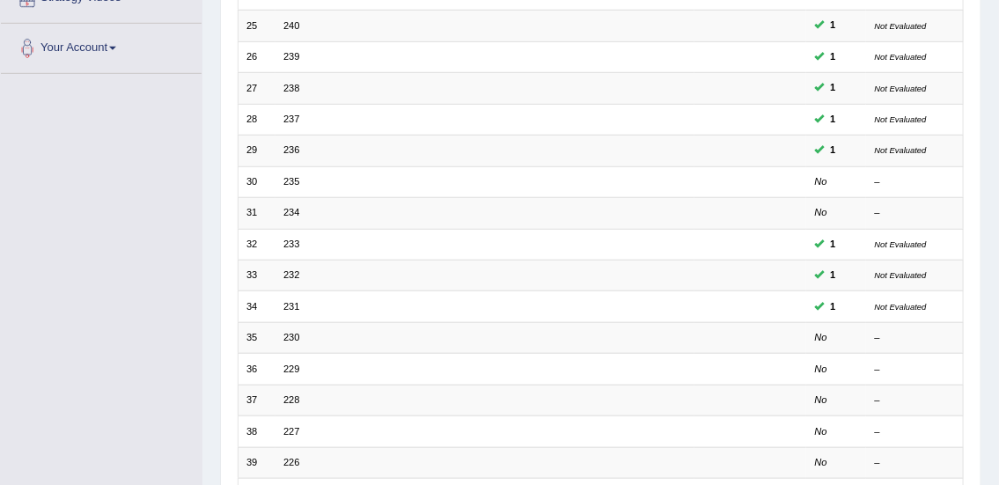
scroll to position [358, 0]
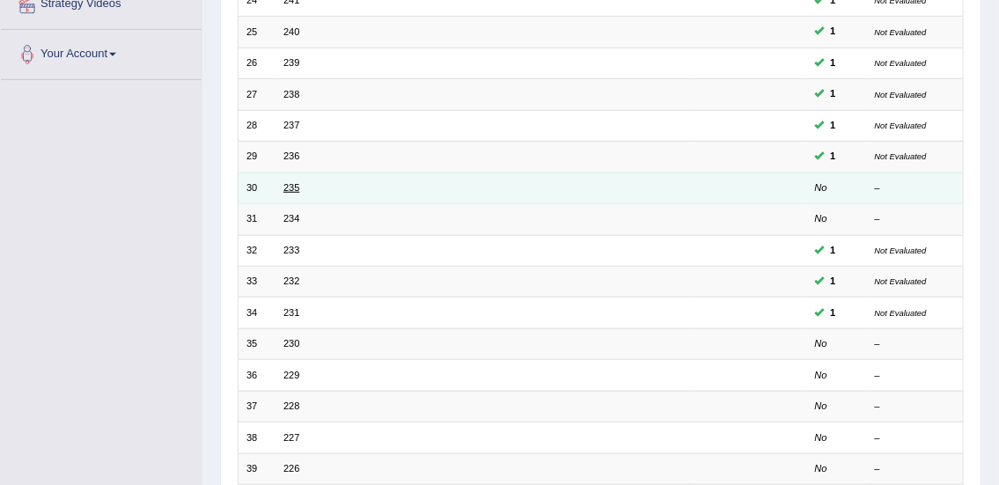
click at [283, 188] on link "235" at bounding box center [291, 187] width 16 height 11
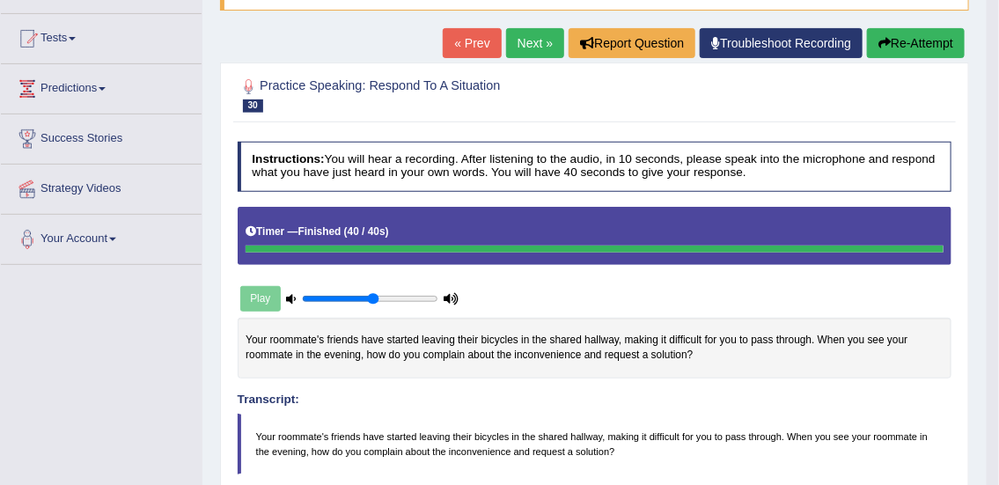
scroll to position [163, 0]
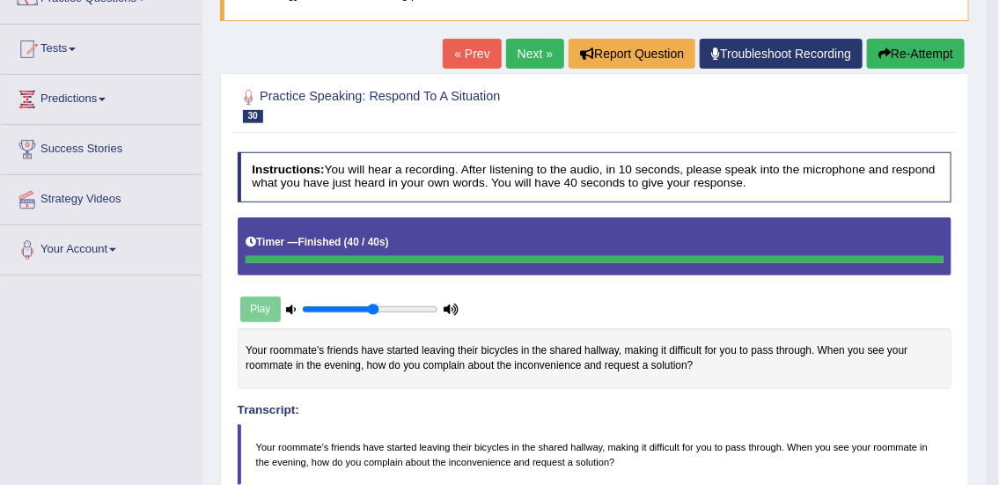
click at [534, 52] on link "Next »" at bounding box center [535, 54] width 58 height 30
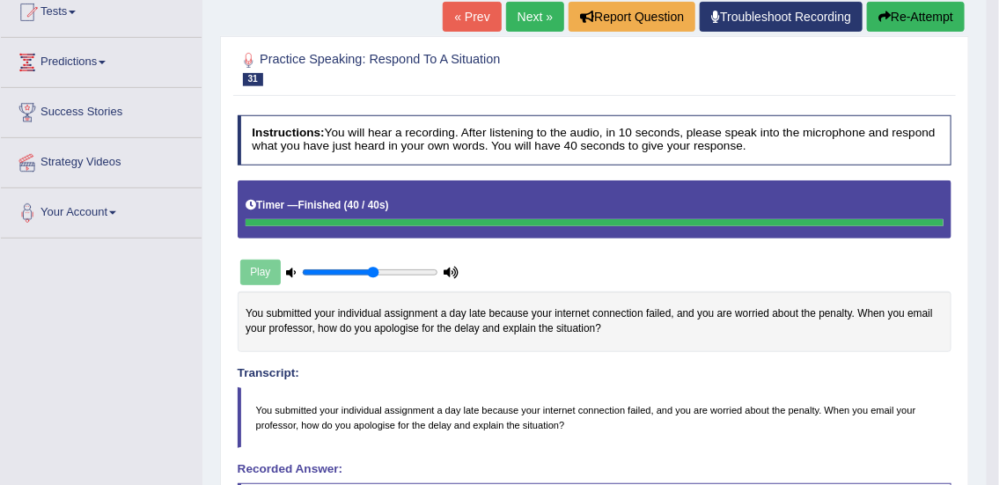
scroll to position [195, 0]
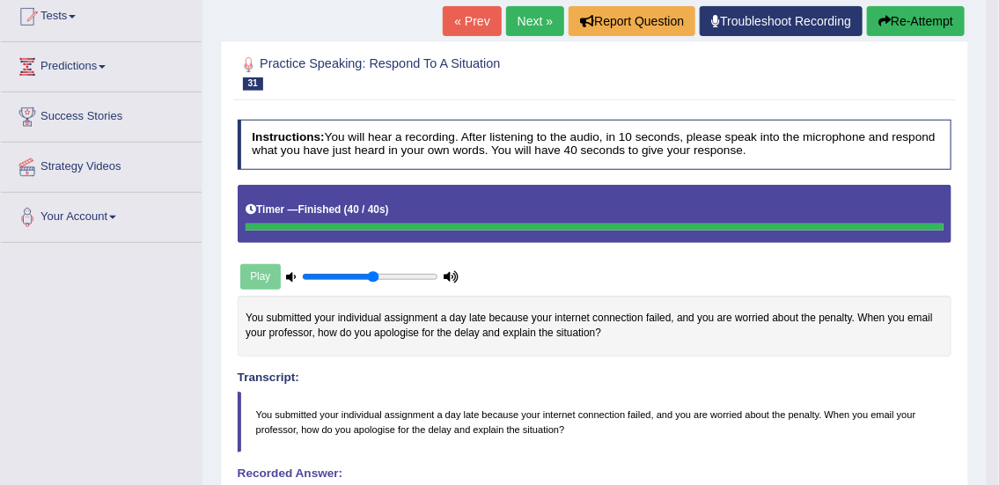
click at [531, 20] on link "Next »" at bounding box center [535, 21] width 58 height 30
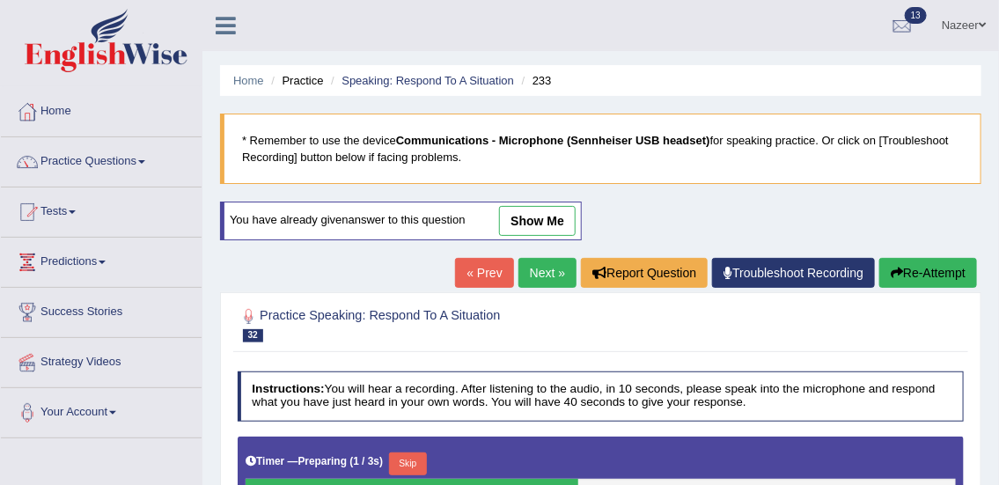
click at [482, 281] on link "« Prev" at bounding box center [484, 273] width 58 height 30
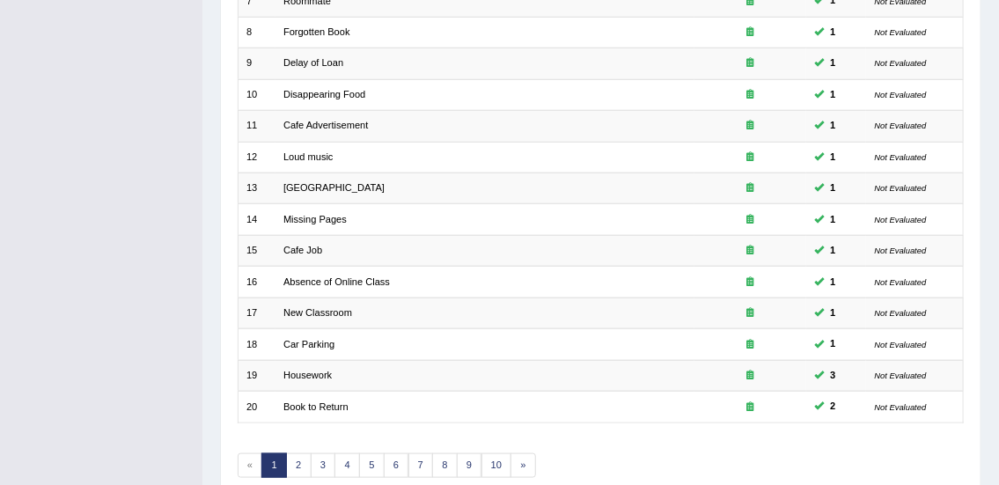
scroll to position [530, 0]
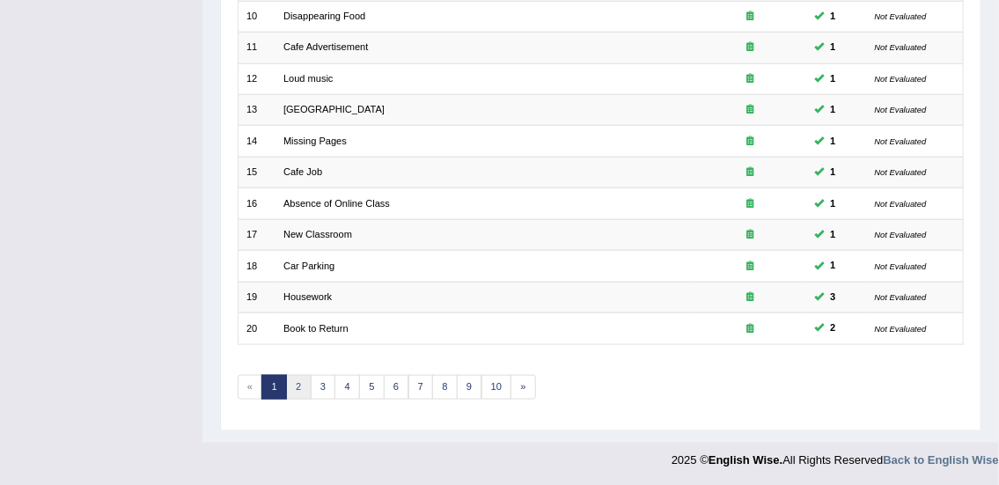
click at [298, 385] on link "2" at bounding box center [299, 387] width 26 height 25
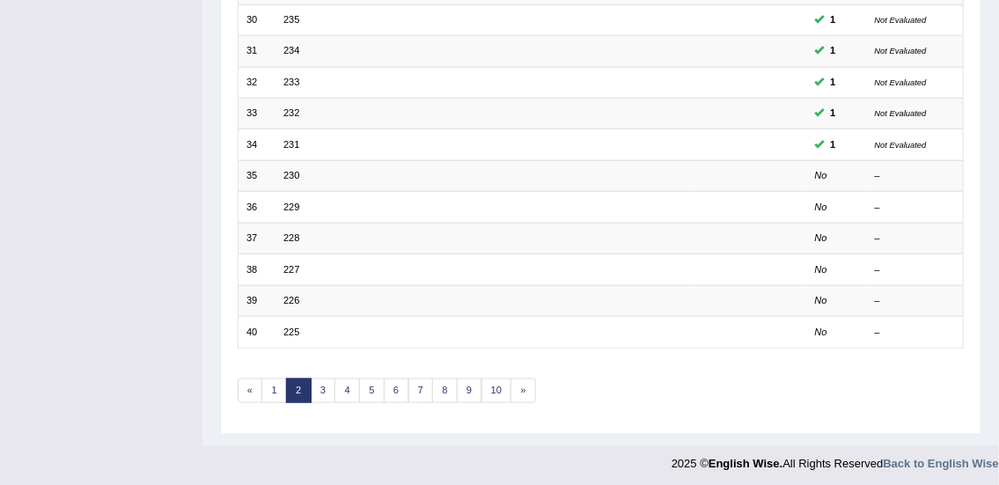
scroll to position [527, 0]
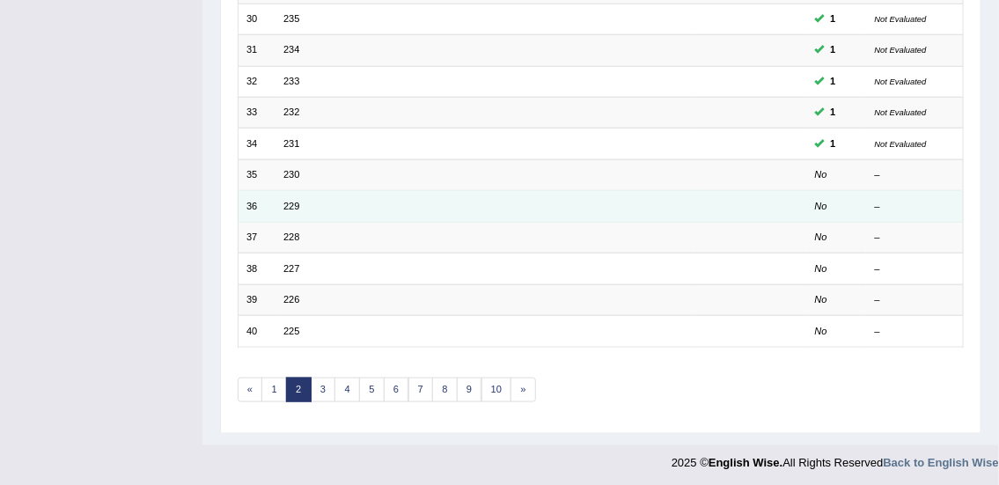
click at [305, 193] on td "229" at bounding box center [485, 206] width 419 height 31
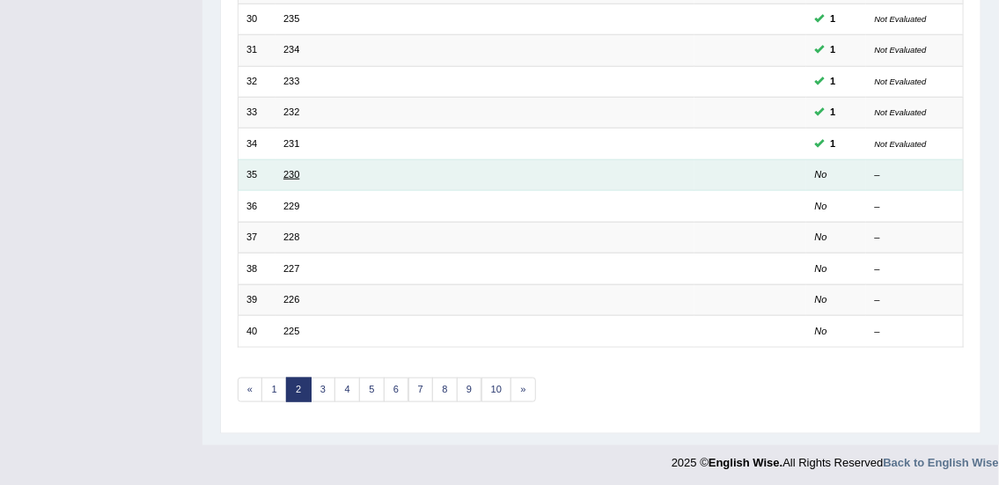
click at [297, 173] on link "230" at bounding box center [291, 174] width 16 height 11
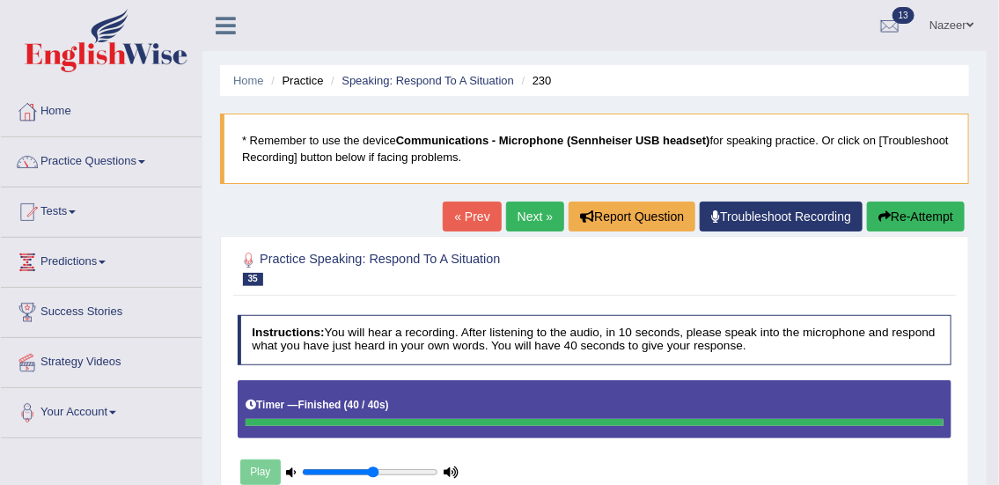
click at [529, 230] on link "Next »" at bounding box center [535, 217] width 58 height 30
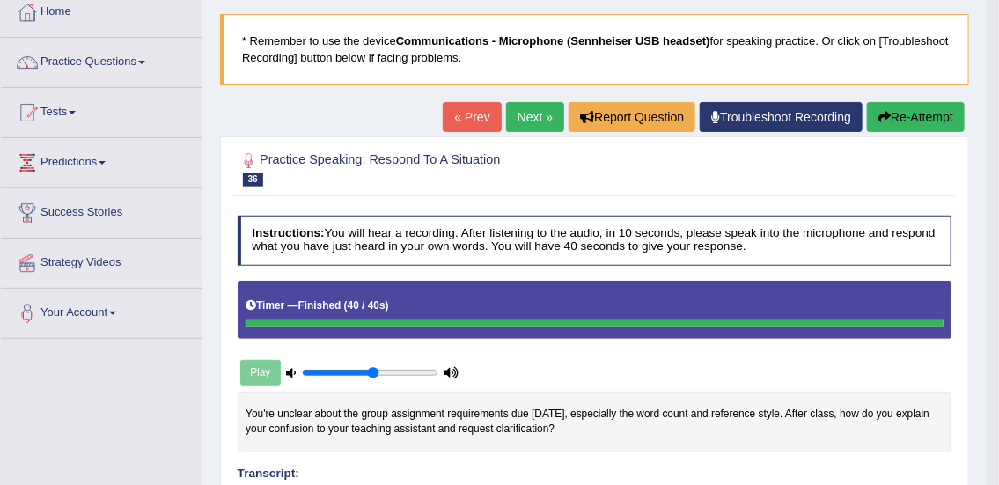
scroll to position [90, 0]
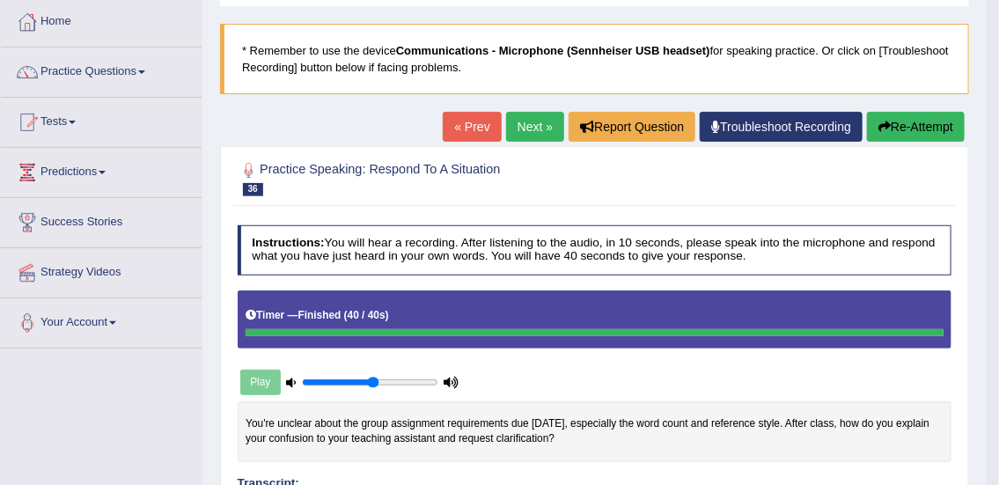
click at [531, 124] on link "Next »" at bounding box center [535, 127] width 58 height 30
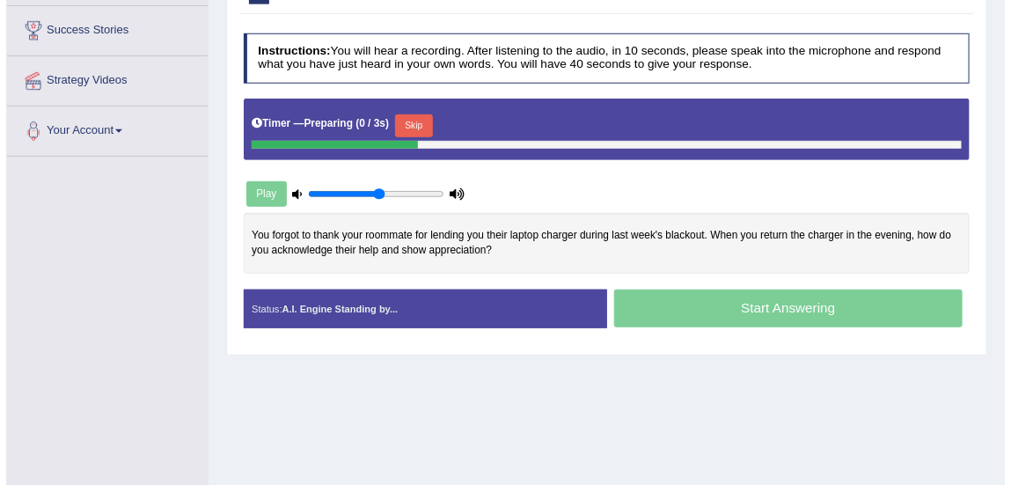
scroll to position [283, 0]
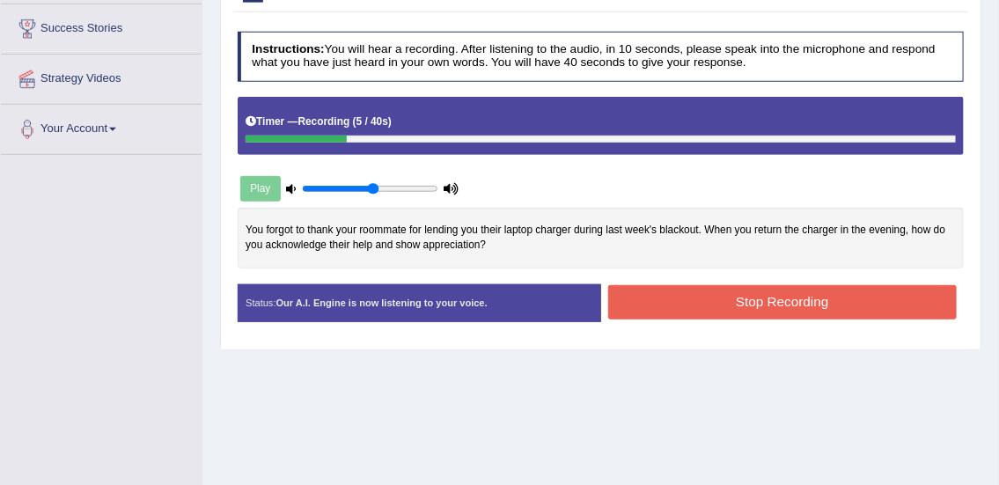
click at [775, 285] on button "Stop Recording" at bounding box center [782, 302] width 349 height 34
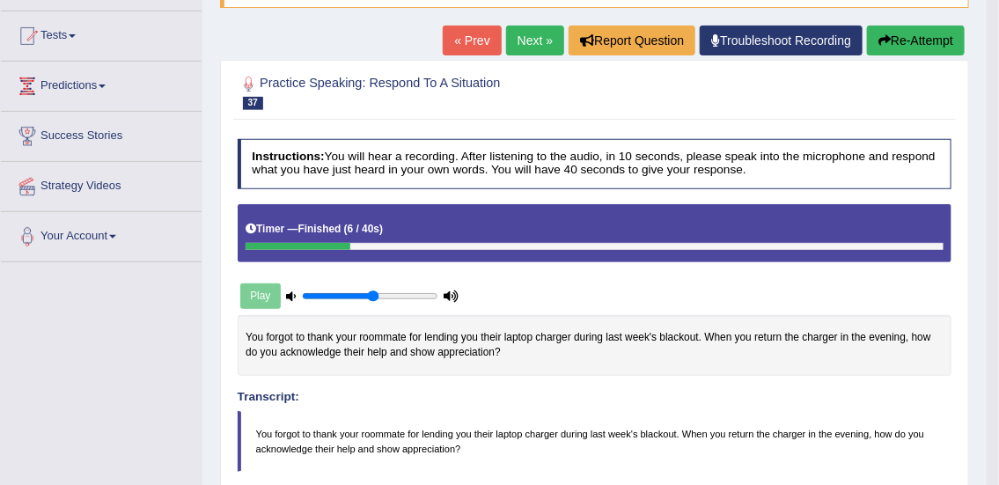
scroll to position [173, 0]
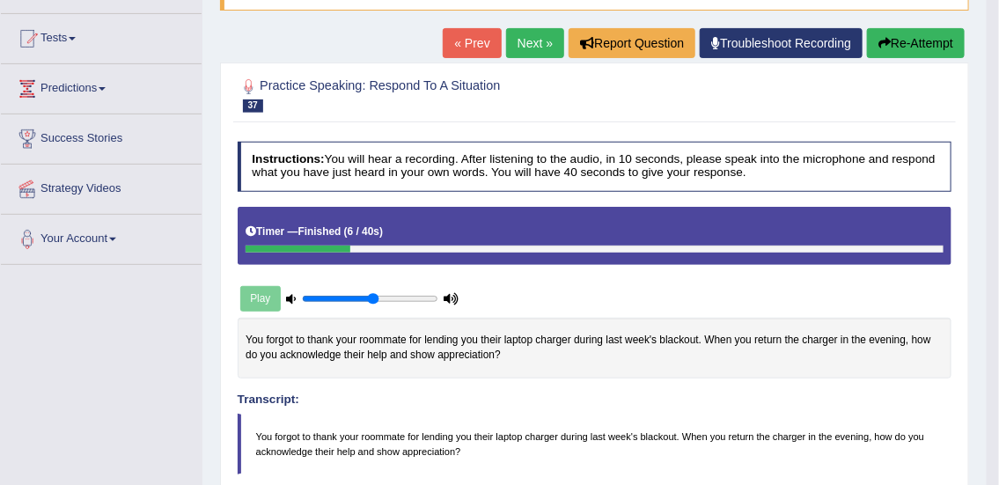
click at [911, 47] on button "Re-Attempt" at bounding box center [916, 43] width 98 height 30
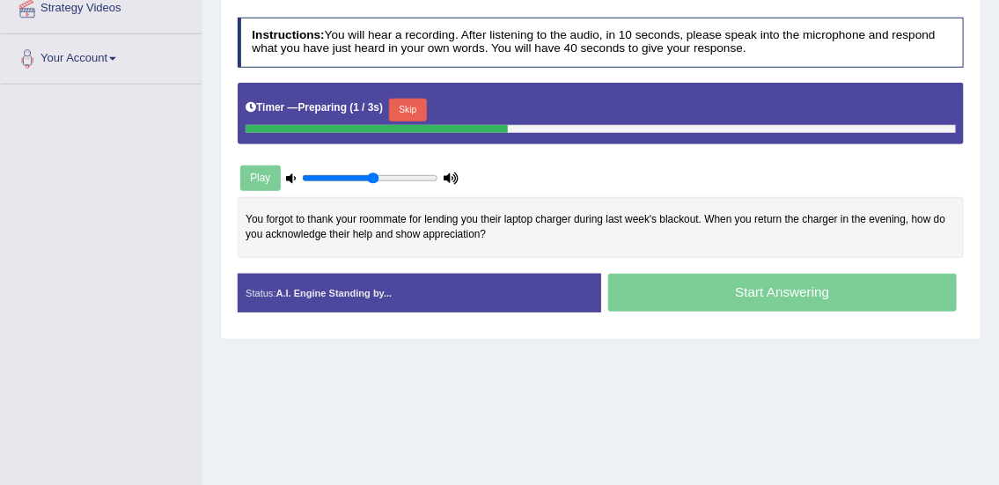
scroll to position [355, 0]
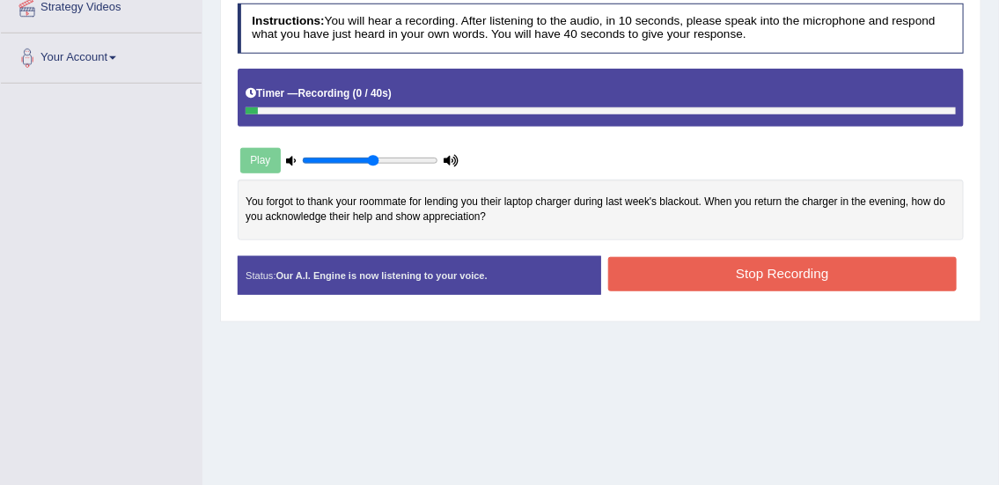
click at [911, 277] on button "Stop Recording" at bounding box center [782, 274] width 349 height 34
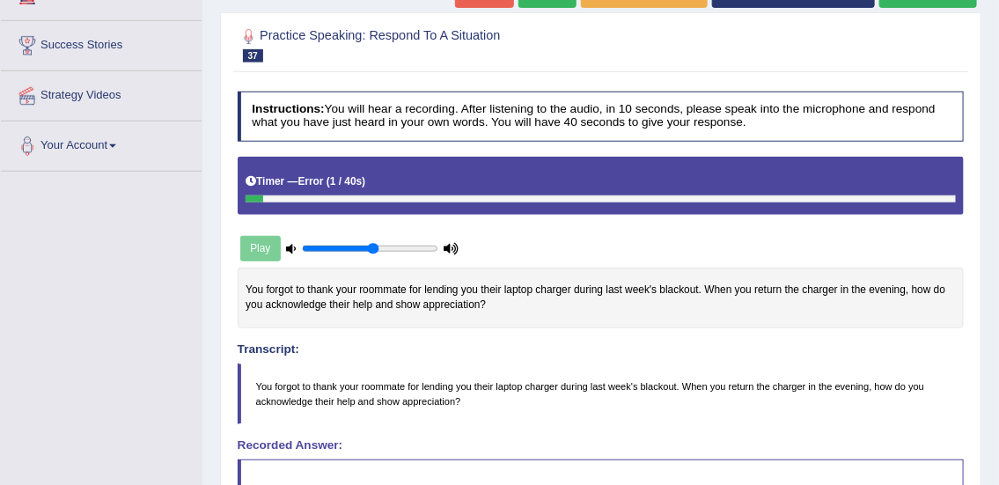
scroll to position [196, 0]
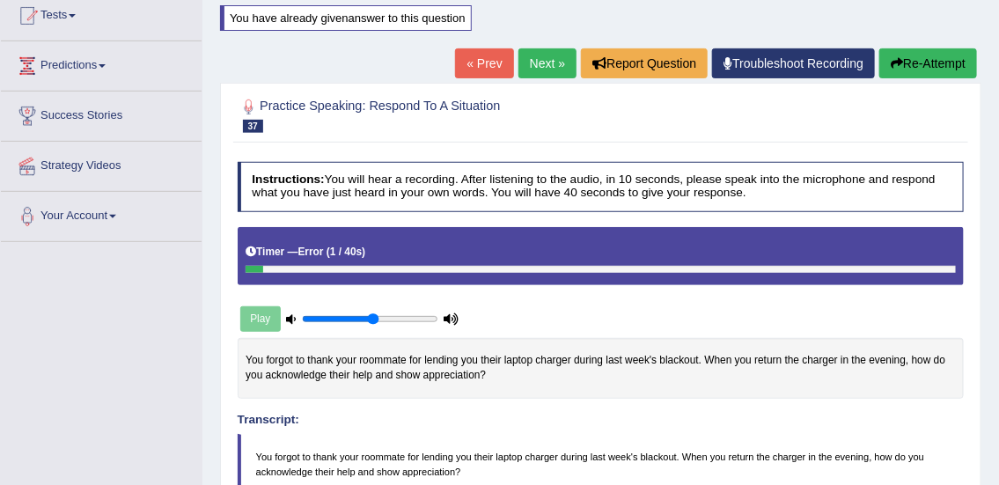
click at [924, 50] on button "Re-Attempt" at bounding box center [928, 63] width 98 height 30
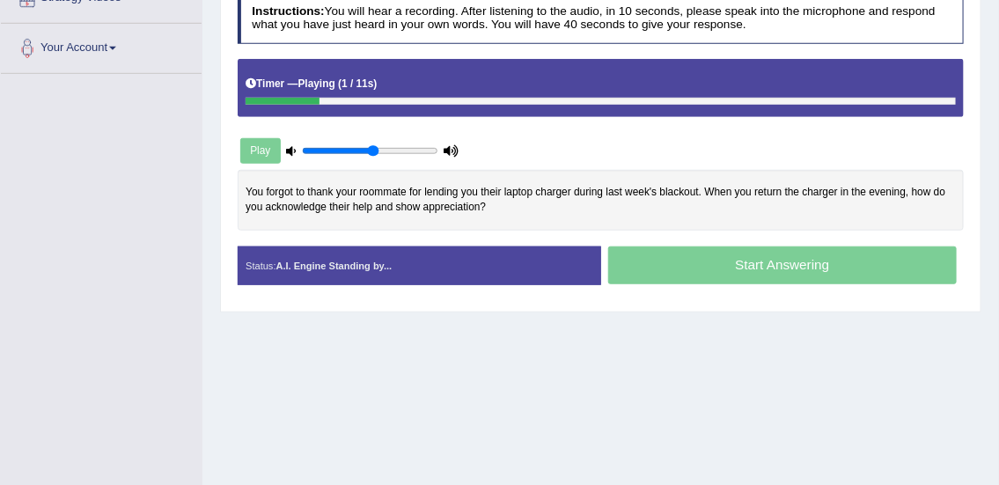
scroll to position [364, 0]
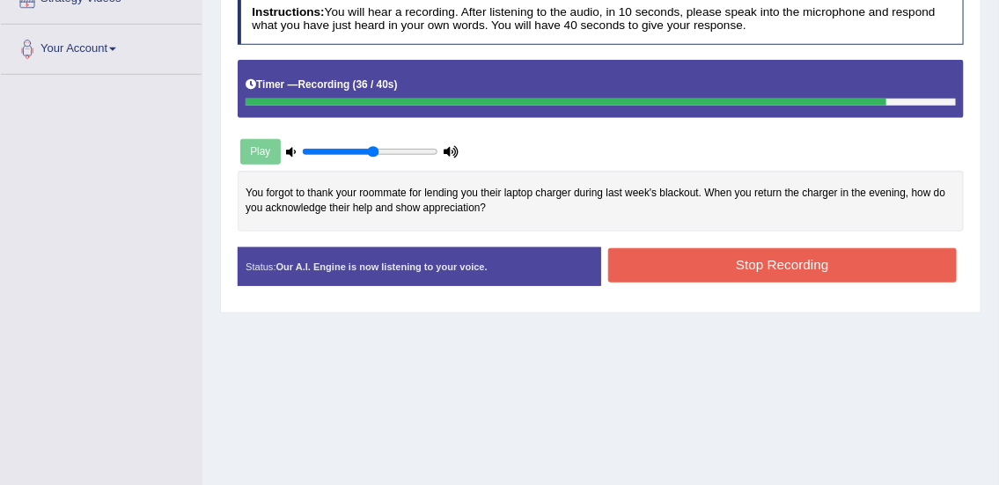
click at [863, 261] on button "Stop Recording" at bounding box center [782, 265] width 349 height 34
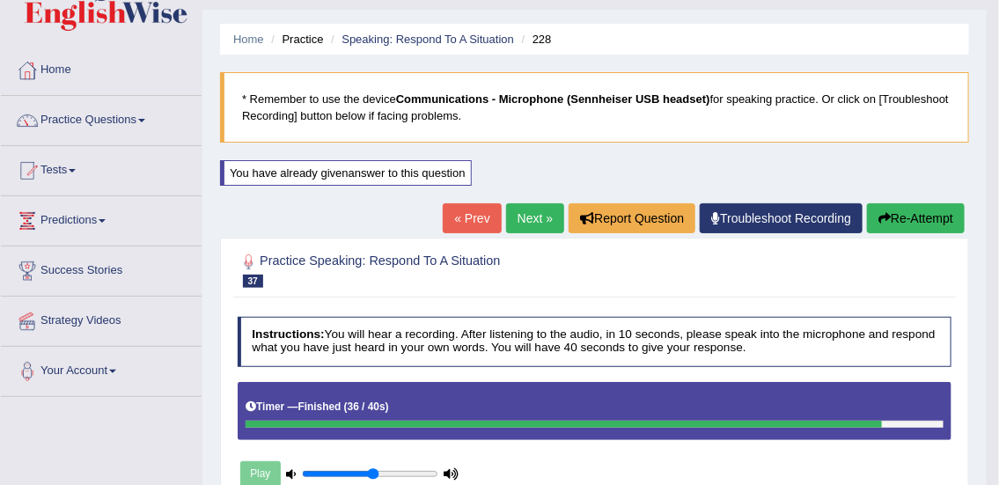
scroll to position [38, 0]
